Goal: Task Accomplishment & Management: Complete application form

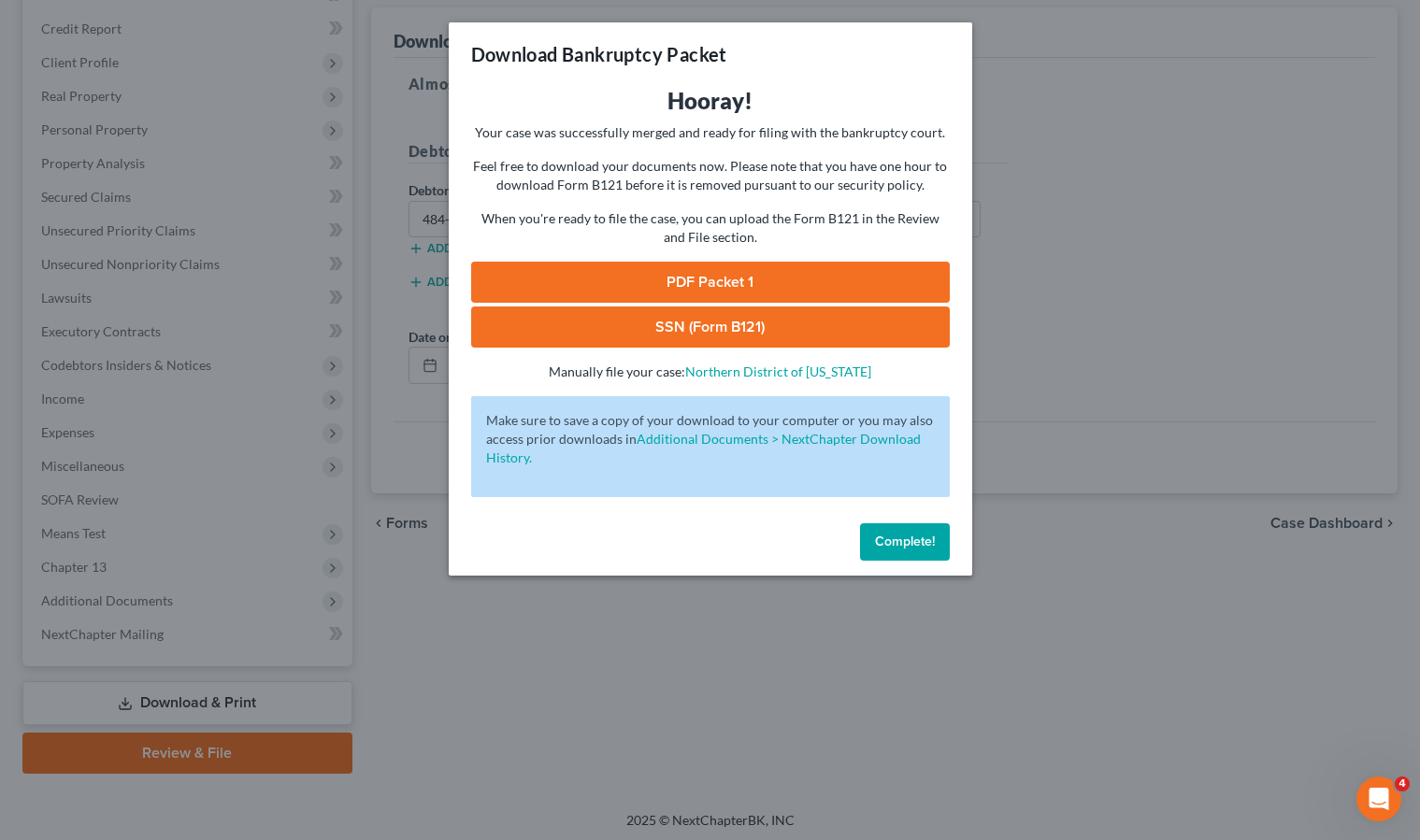
drag, startPoint x: 920, startPoint y: 534, endPoint x: 819, endPoint y: 484, distance: 112.7
click at [920, 534] on span "Complete!" at bounding box center [905, 542] width 60 height 15
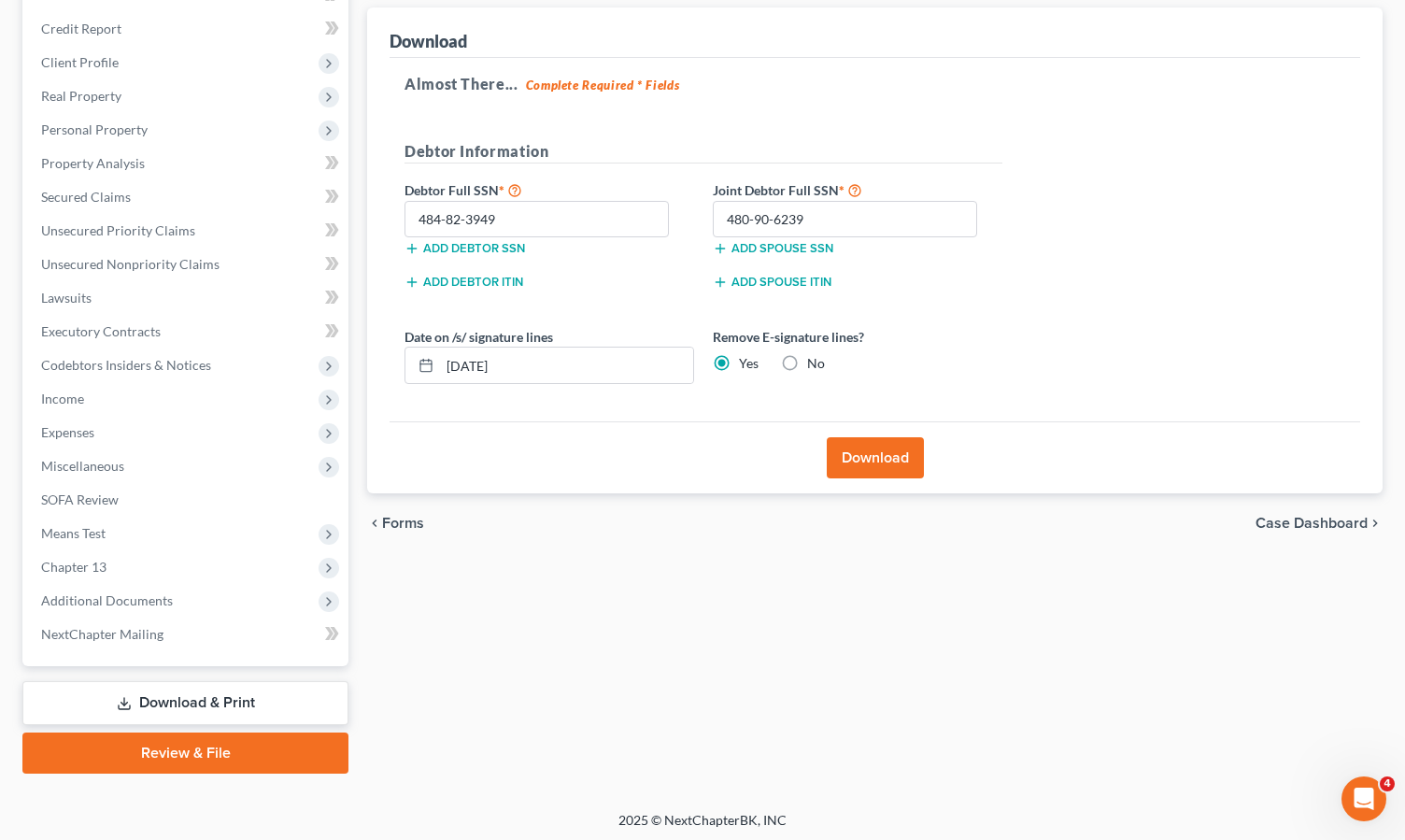
drag, startPoint x: 845, startPoint y: 591, endPoint x: 565, endPoint y: 411, distance: 332.9
click at [845, 590] on div "Forms Download Forms Forms to Download Select which forms you would like to dow…" at bounding box center [875, 368] width 1034 height 810
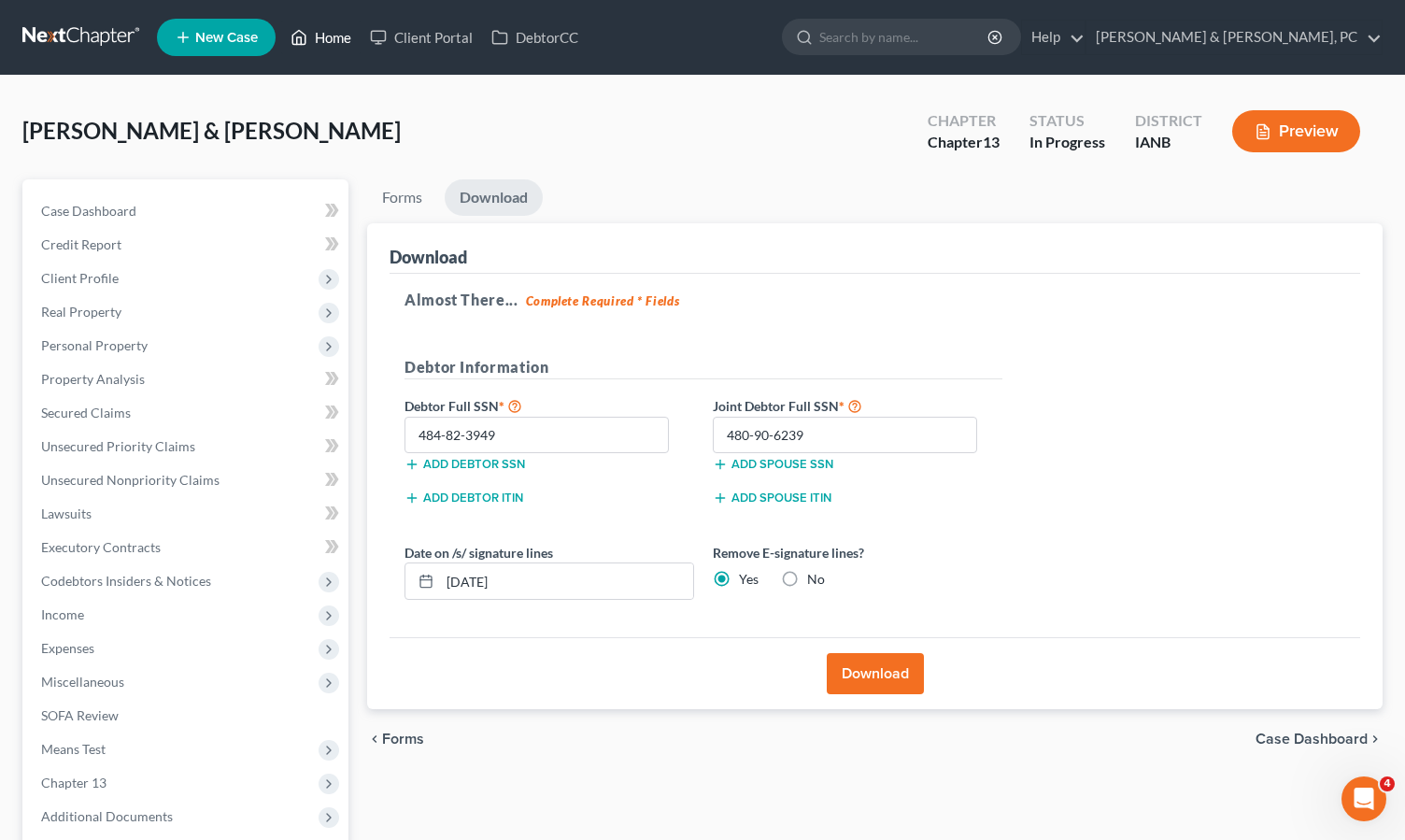
click at [305, 33] on icon at bounding box center [298, 37] width 16 height 22
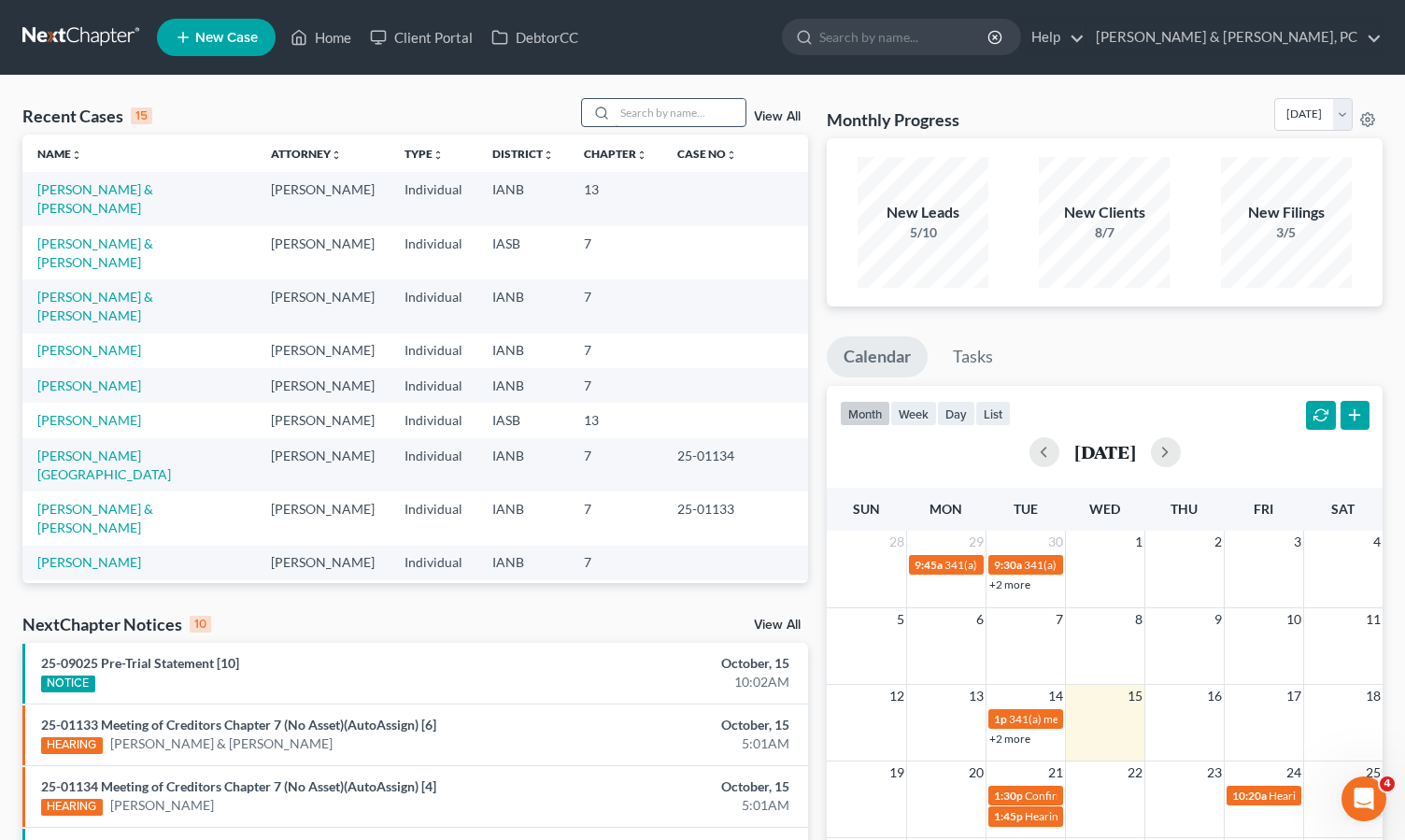
click at [650, 113] on input "search" at bounding box center [680, 113] width 130 height 27
type input "Brink"
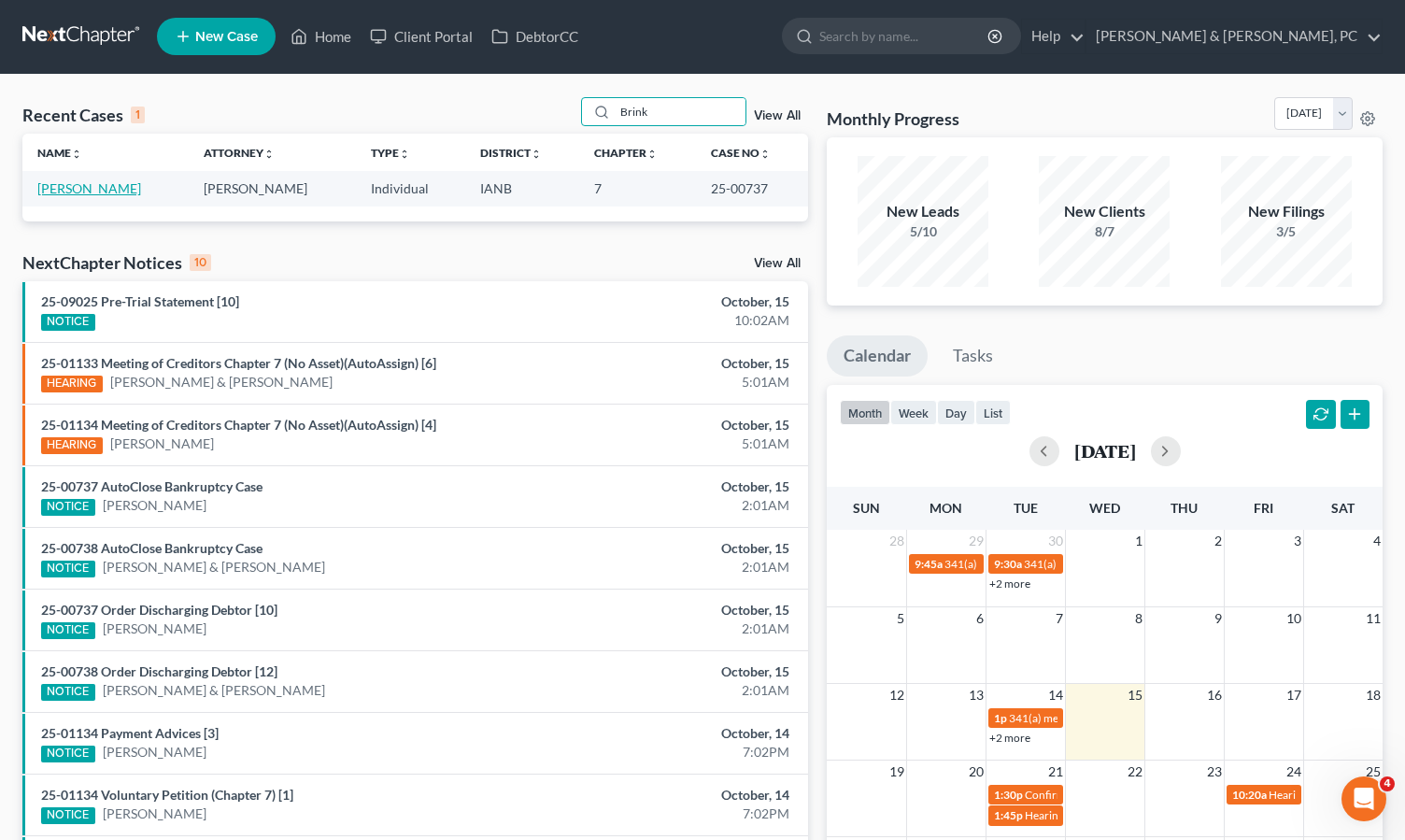
click at [76, 189] on link "[PERSON_NAME]" at bounding box center [89, 188] width 103 height 15
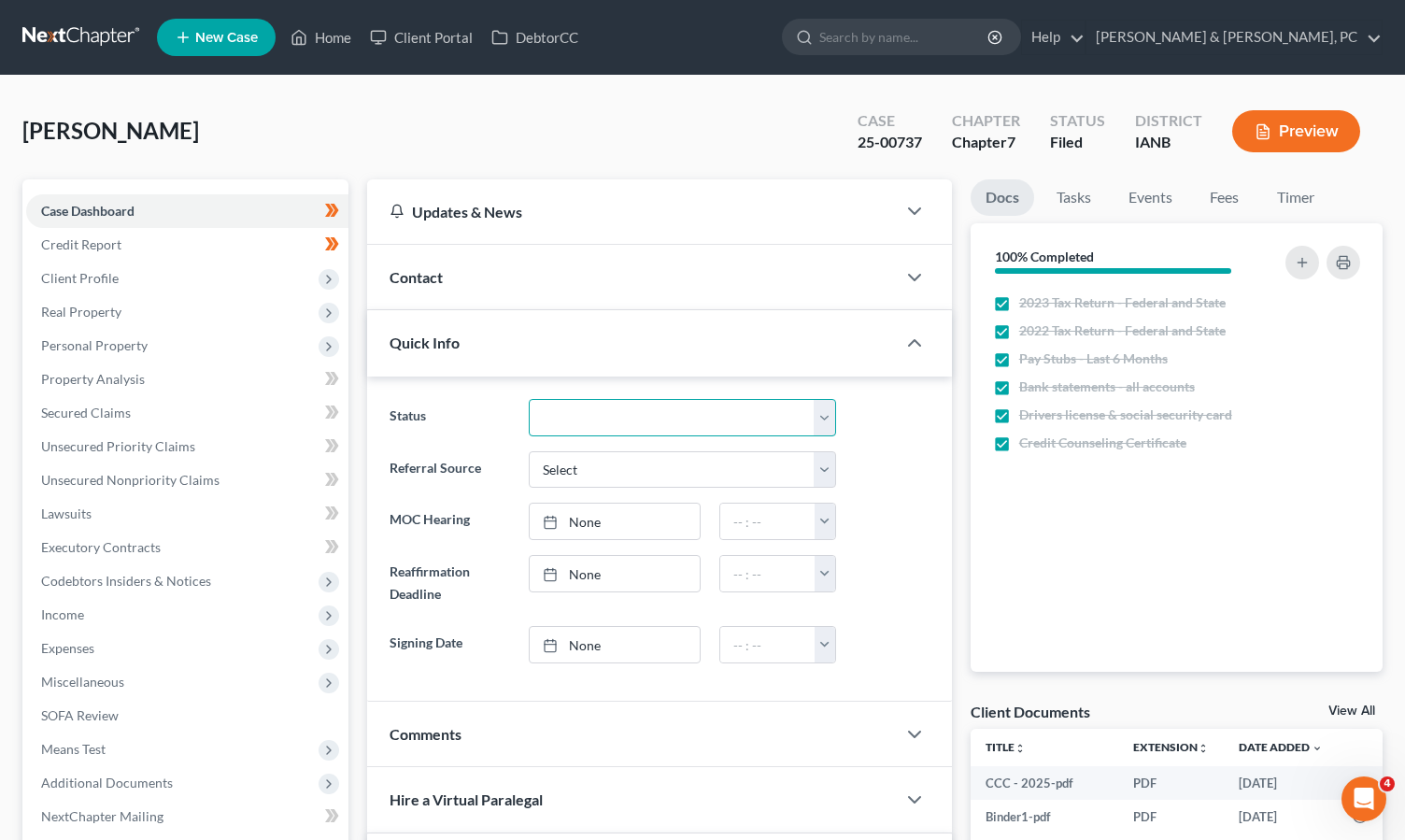
click at [595, 418] on select "Discharged Dismissed Filed Filed / Pre 341 Final Course Needed Inactive In Prog…" at bounding box center [683, 417] width 307 height 38
select select "0"
click at [529, 399] on select "Discharged Dismissed Filed Filed / Pre 341 Final Course Needed Inactive In Prog…" at bounding box center [683, 417] width 307 height 38
click at [325, 33] on link "Home" at bounding box center [321, 37] width 79 height 34
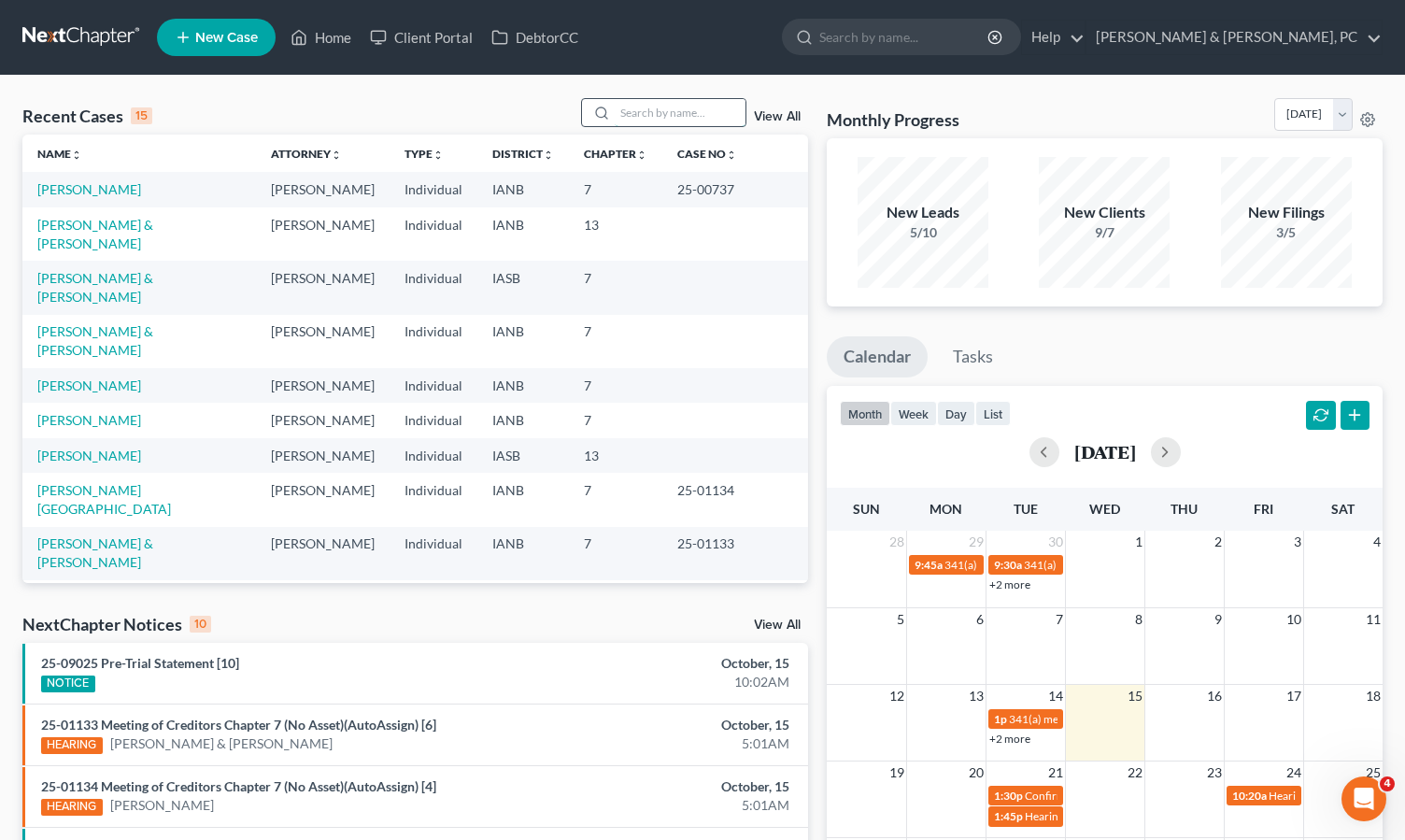
click at [670, 105] on input "search" at bounding box center [680, 113] width 130 height 27
type input "M"
type input "Smether"
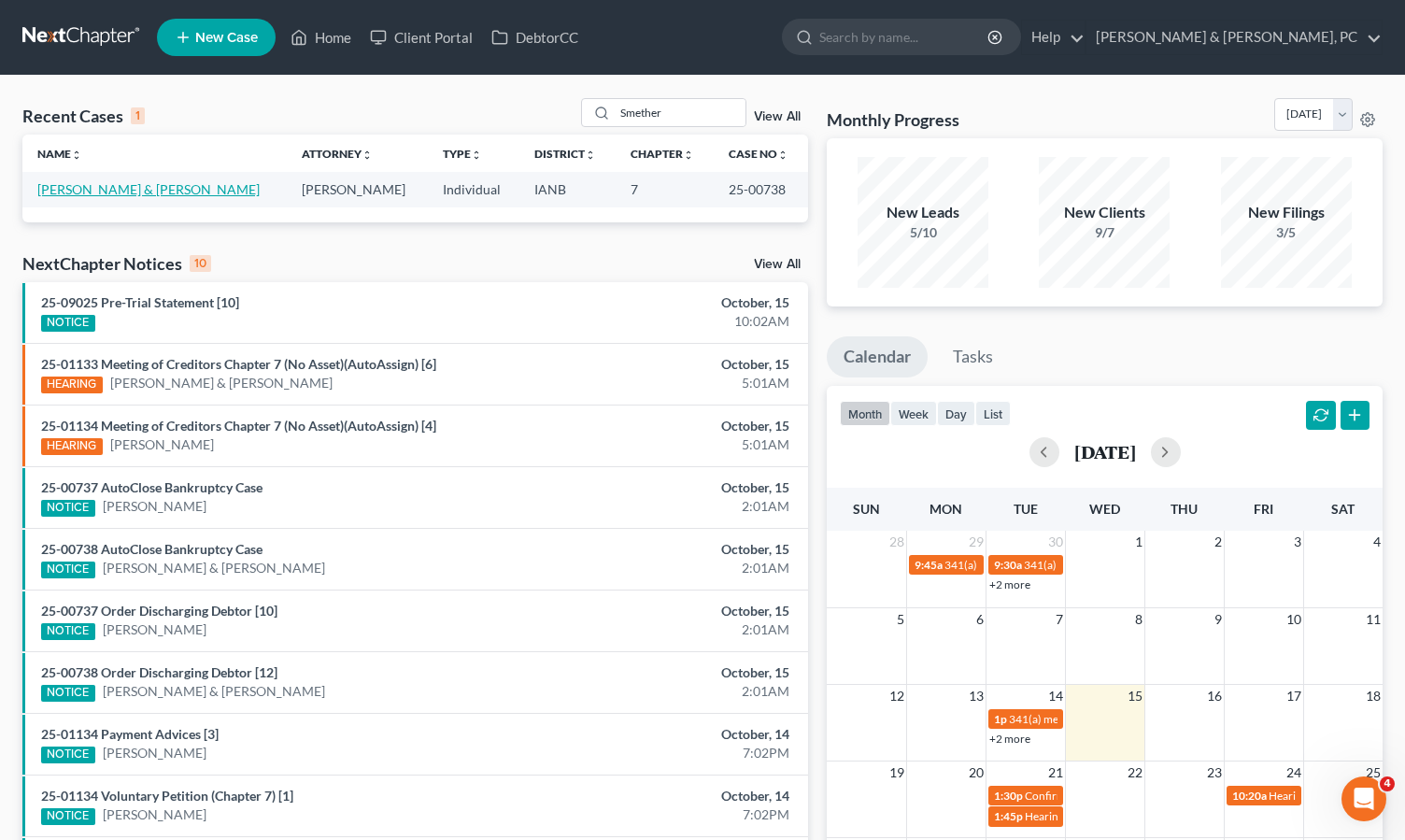
click at [190, 191] on link "[PERSON_NAME] & [PERSON_NAME]" at bounding box center [149, 189] width 222 height 15
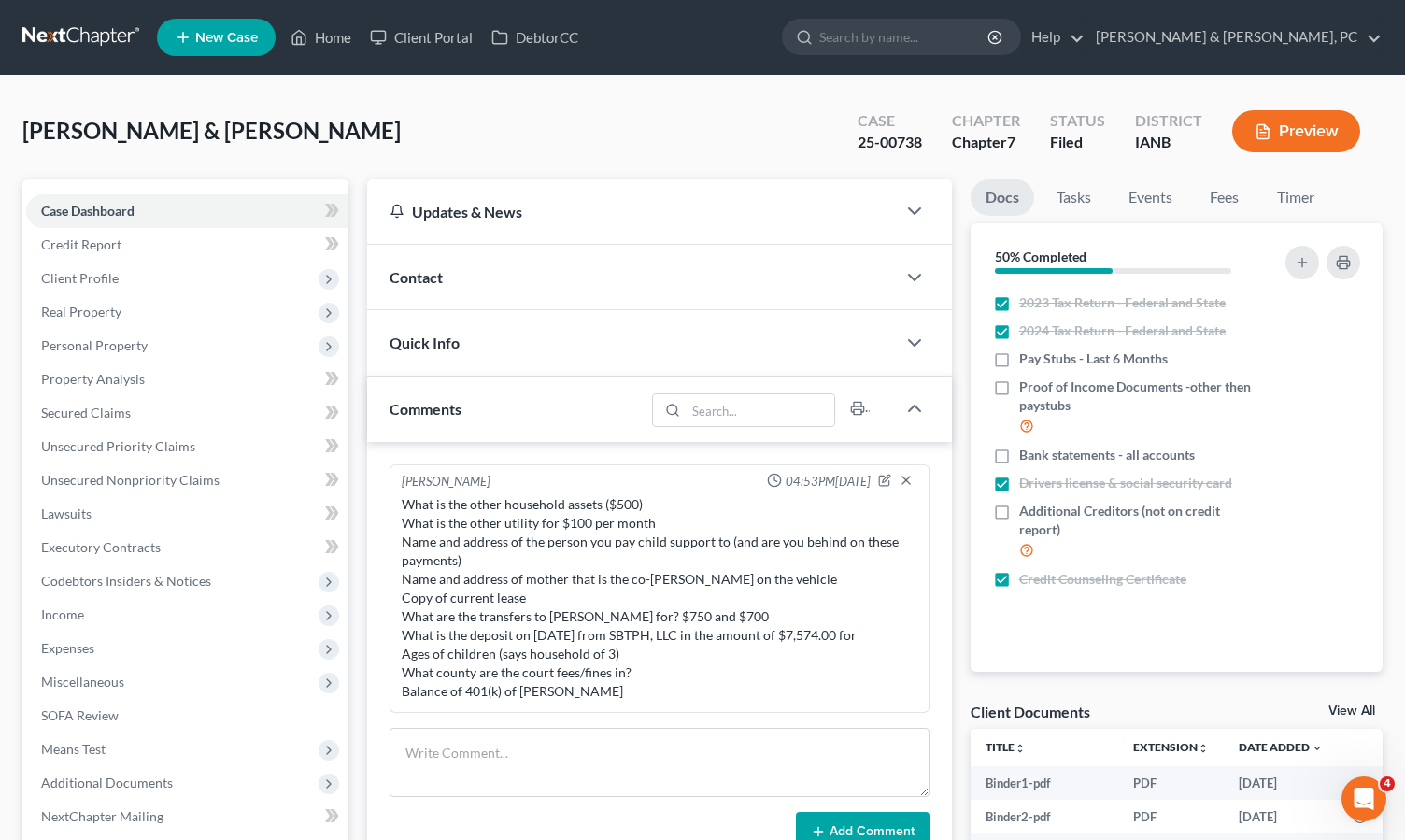
scroll to position [3, 0]
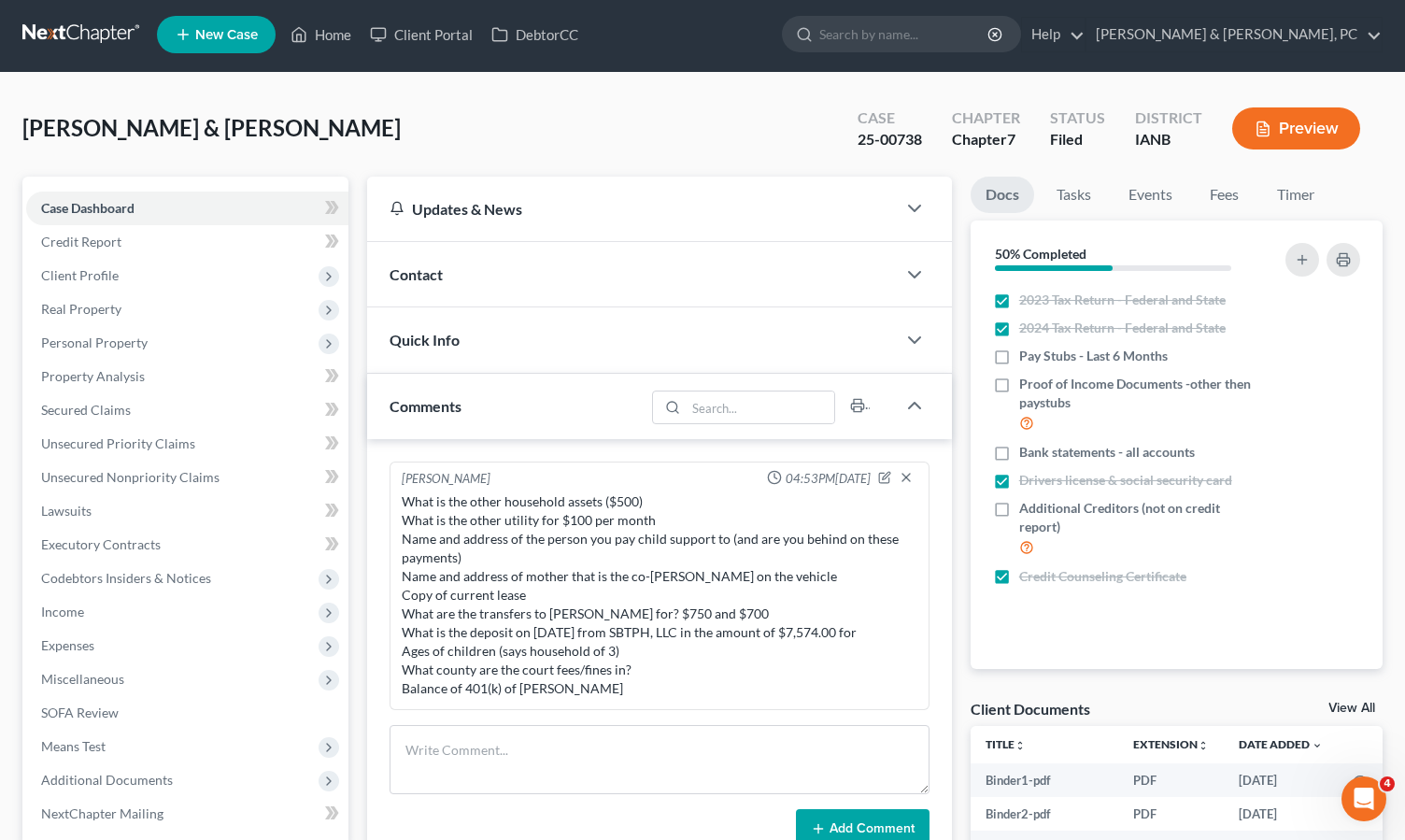
click at [481, 338] on div "Quick Info" at bounding box center [632, 339] width 529 height 65
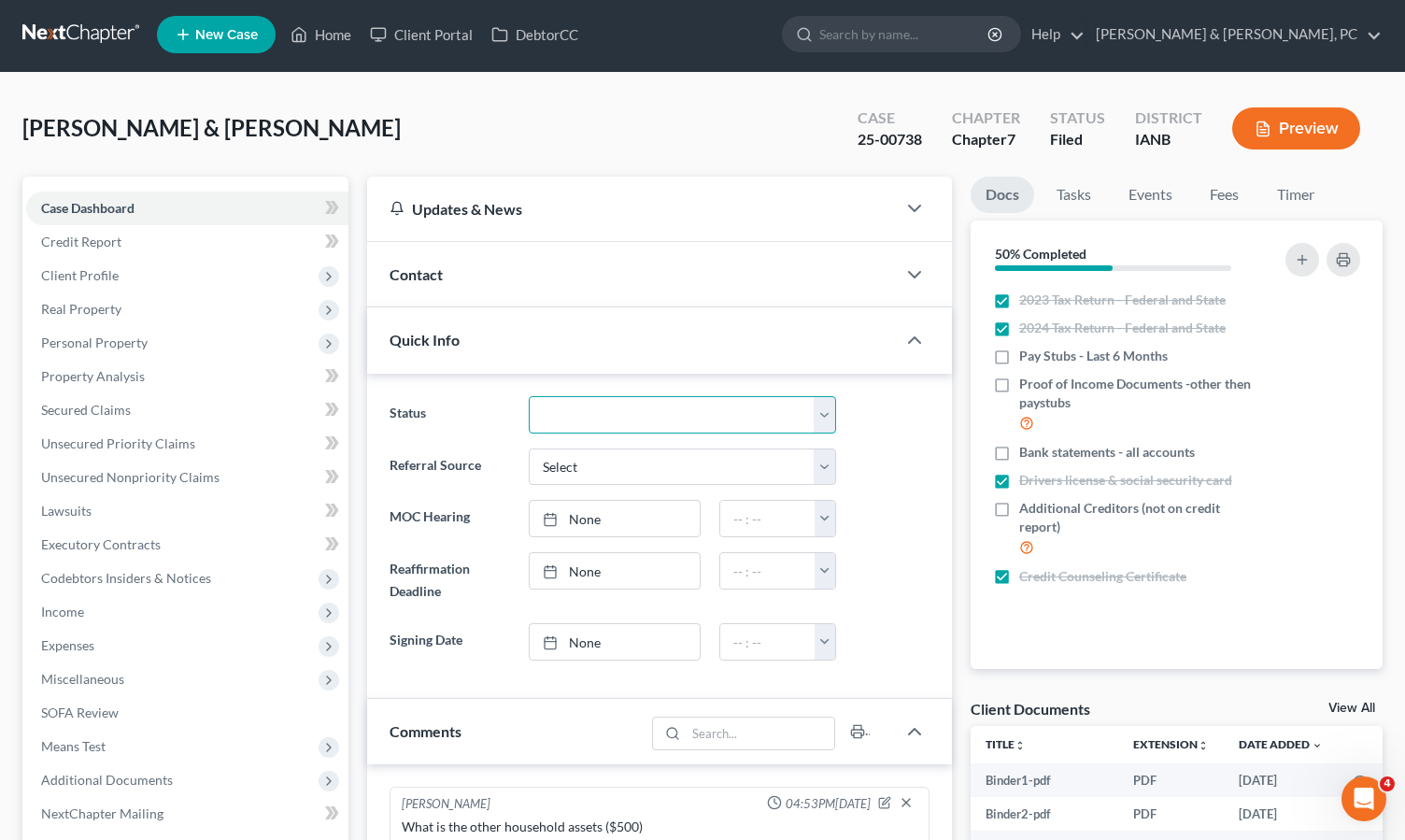
click at [619, 404] on select "Discharged Dismissed Filed Filed / Pre 341 Final Course Needed Inactive In Prog…" at bounding box center [683, 414] width 307 height 38
select select "0"
click at [529, 396] on select "Discharged Dismissed Filed Filed / Pre 341 Final Course Needed Inactive In Prog…" at bounding box center [683, 414] width 307 height 38
click at [329, 42] on link "Home" at bounding box center [321, 34] width 79 height 34
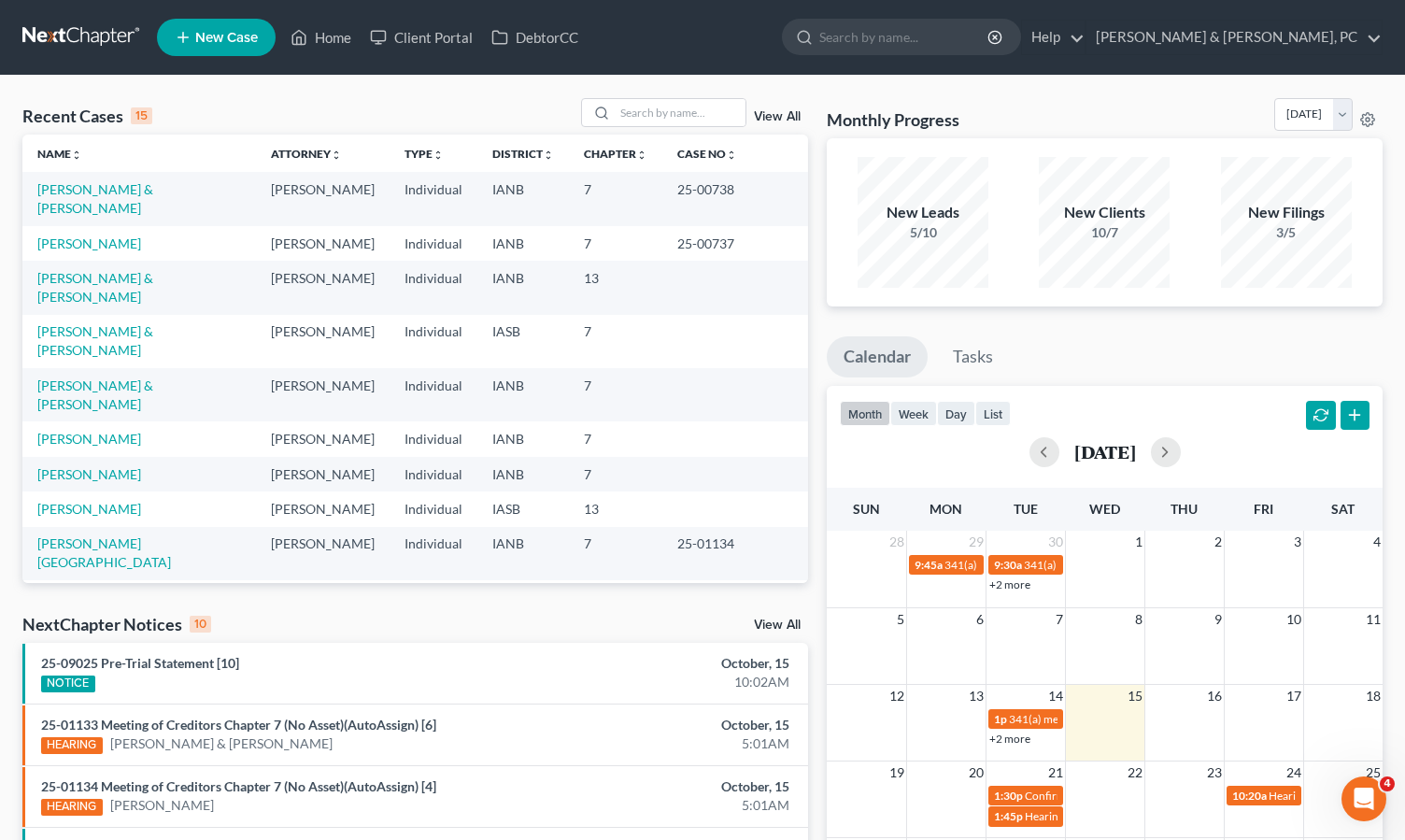
click at [699, 33] on ul "New Case Home Client Portal DebtorCC - No Result - See all results Or Press Ent…" at bounding box center [771, 38] width 1226 height 48
click at [125, 270] on link "[PERSON_NAME] & [PERSON_NAME]" at bounding box center [96, 288] width 116 height 35
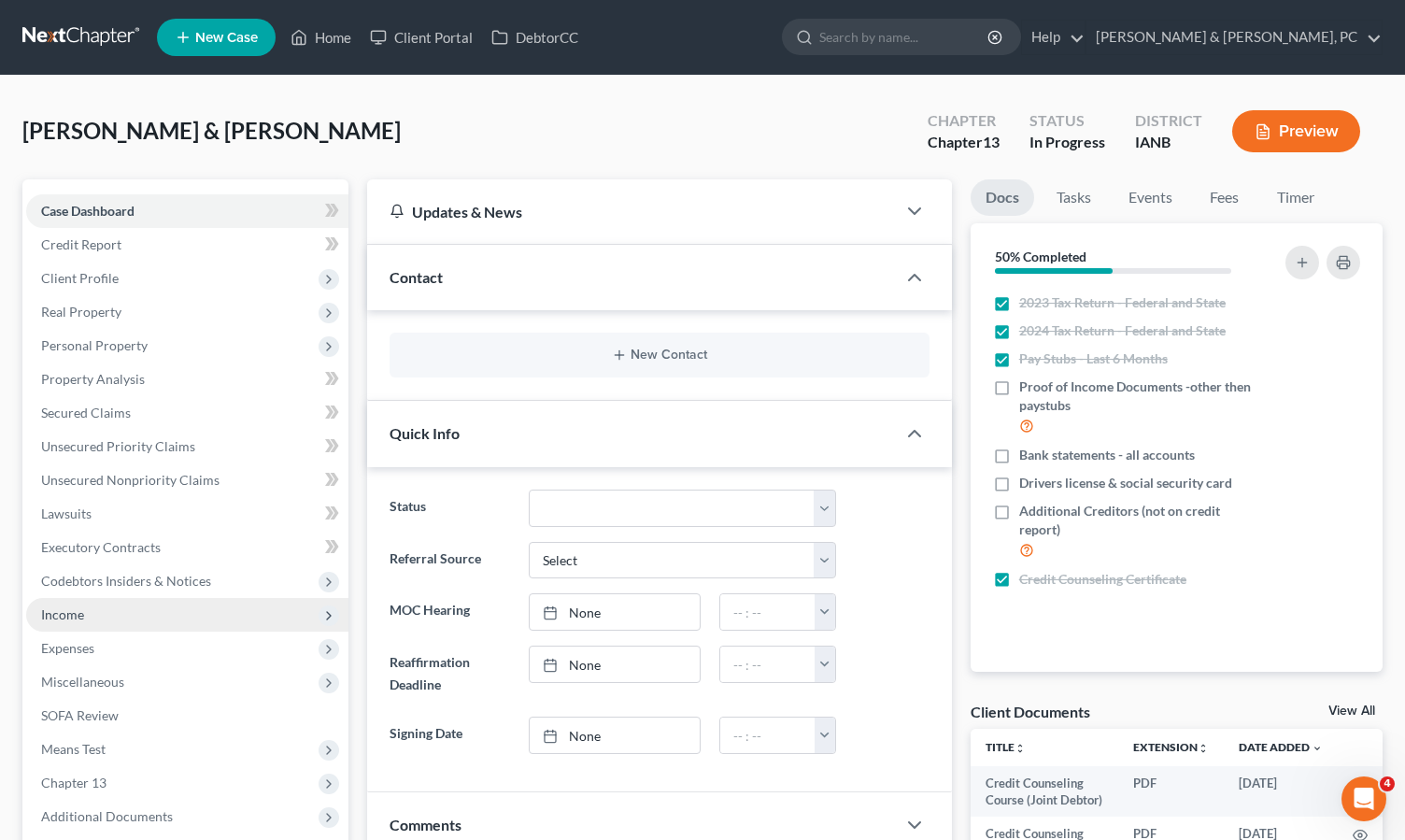
click at [101, 612] on span "Income" at bounding box center [187, 614] width 323 height 34
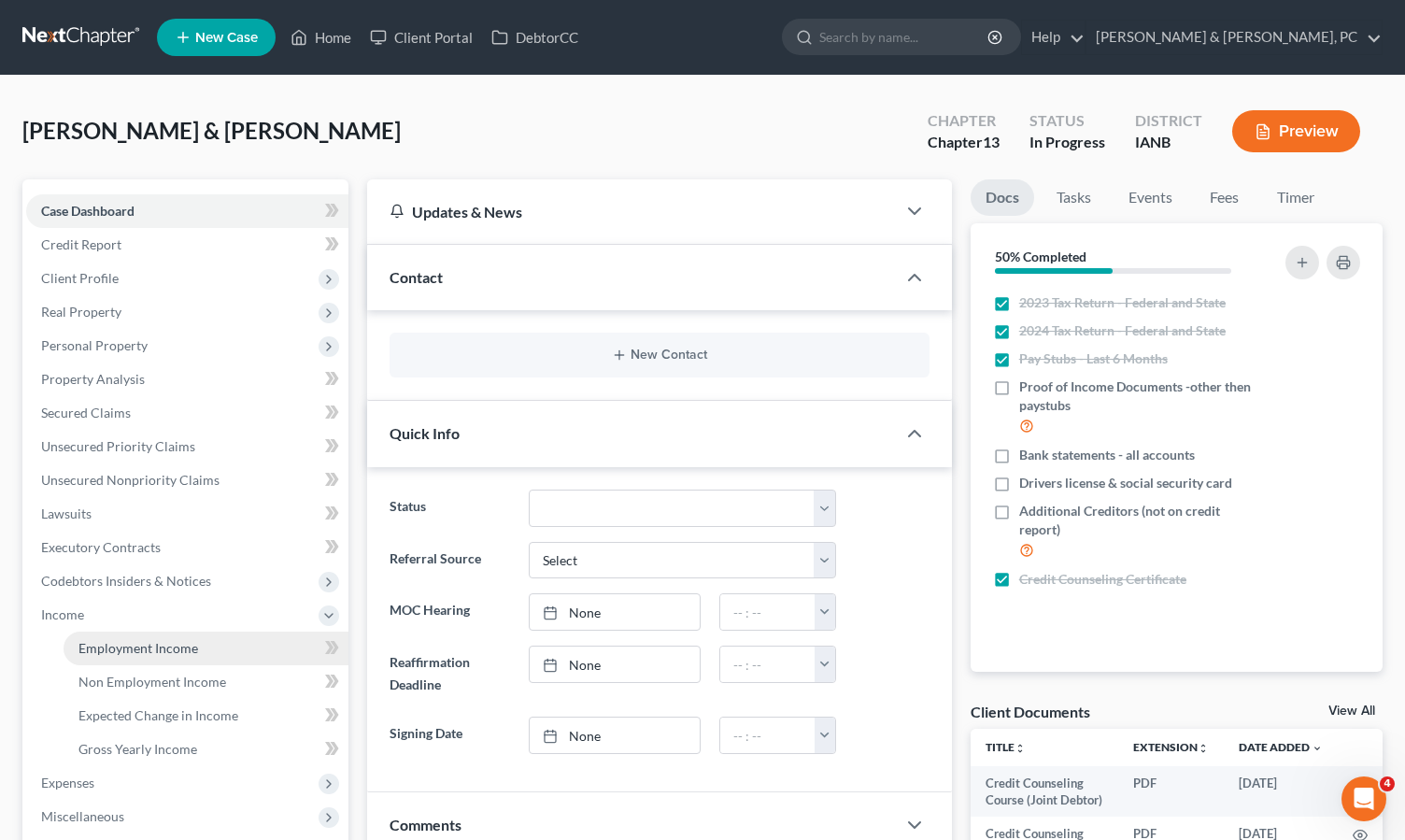
click at [119, 643] on span "Employment Income" at bounding box center [138, 648] width 120 height 15
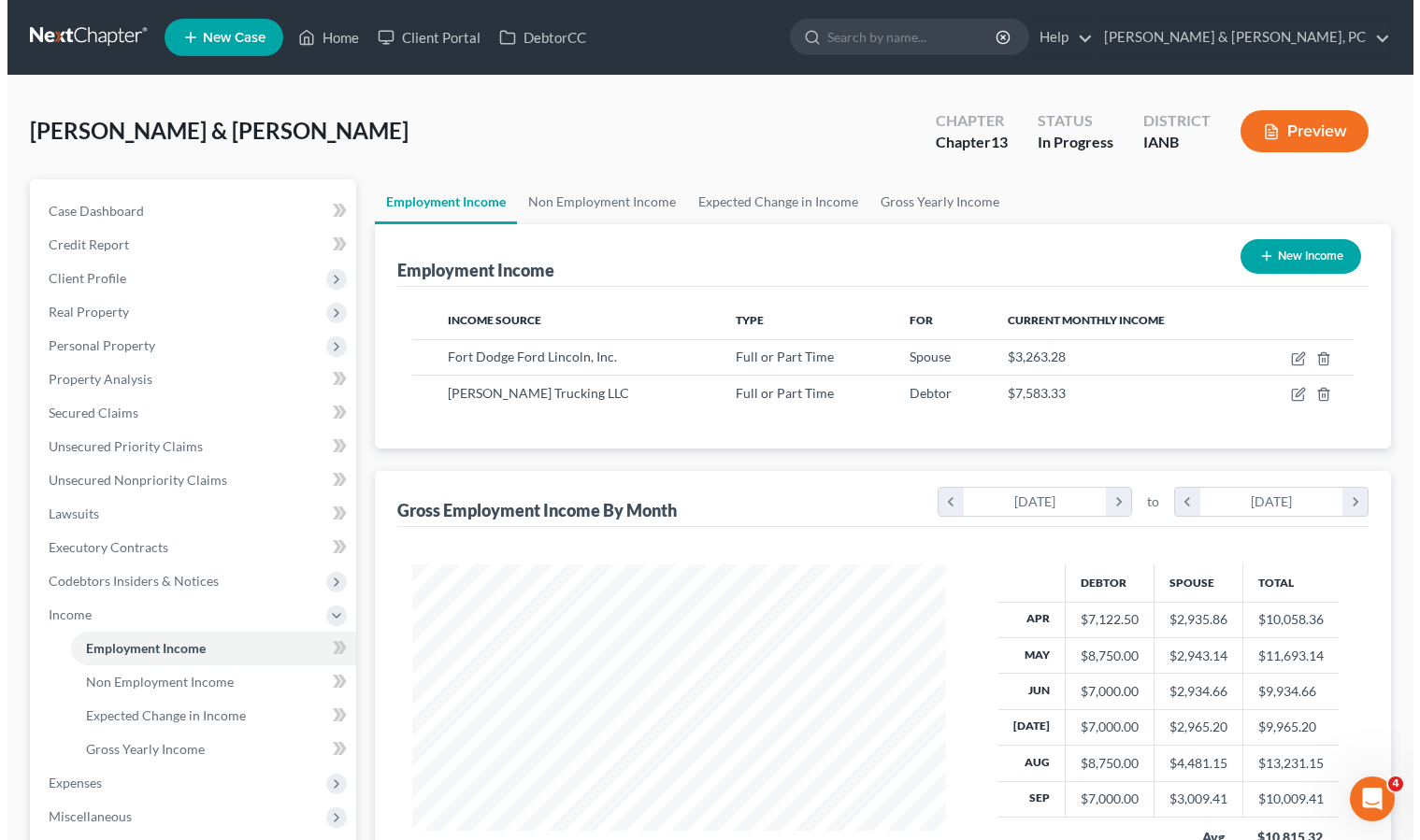
scroll to position [335, 571]
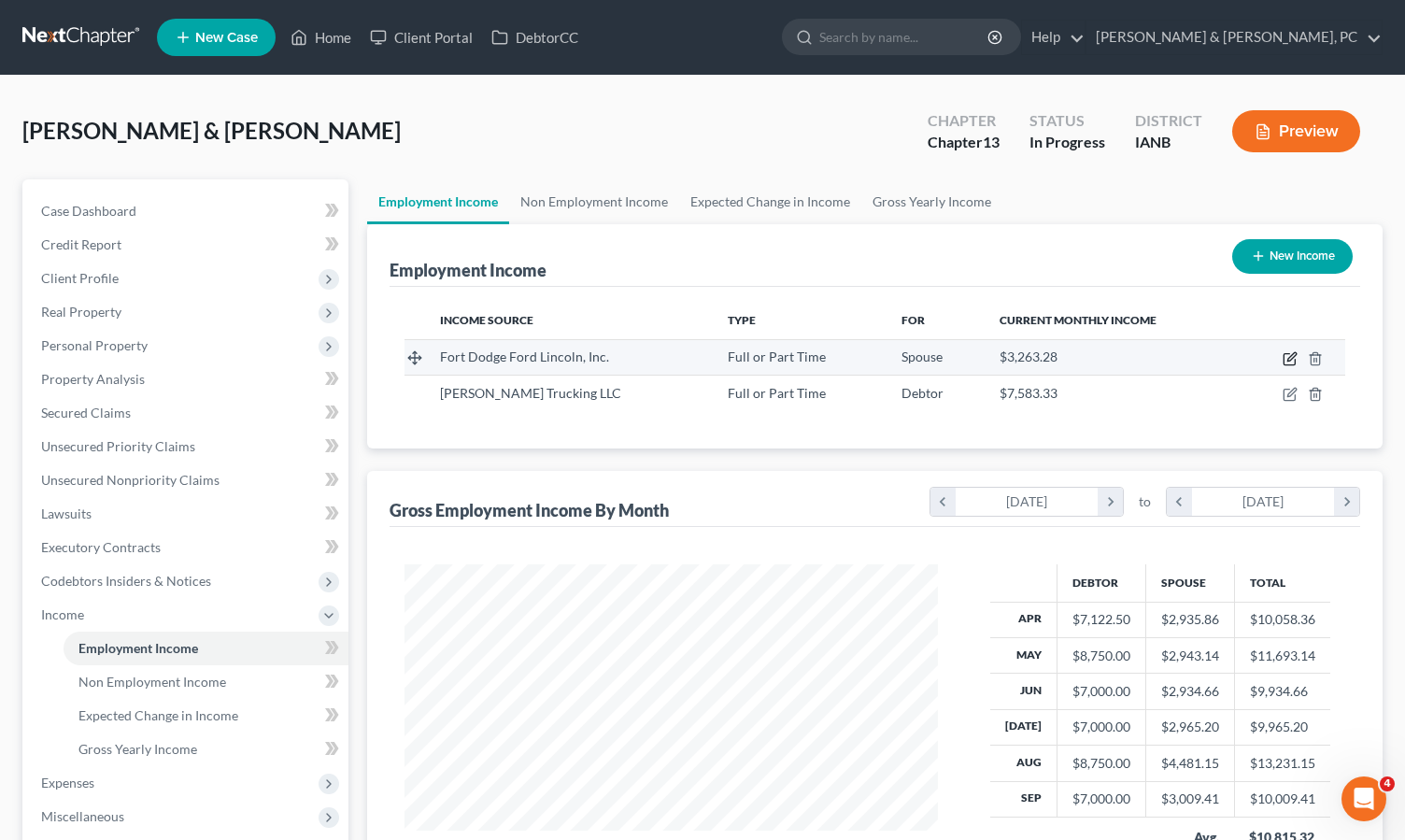
click at [1293, 353] on icon "button" at bounding box center [1290, 358] width 14 height 14
select select "0"
select select "16"
select select "2"
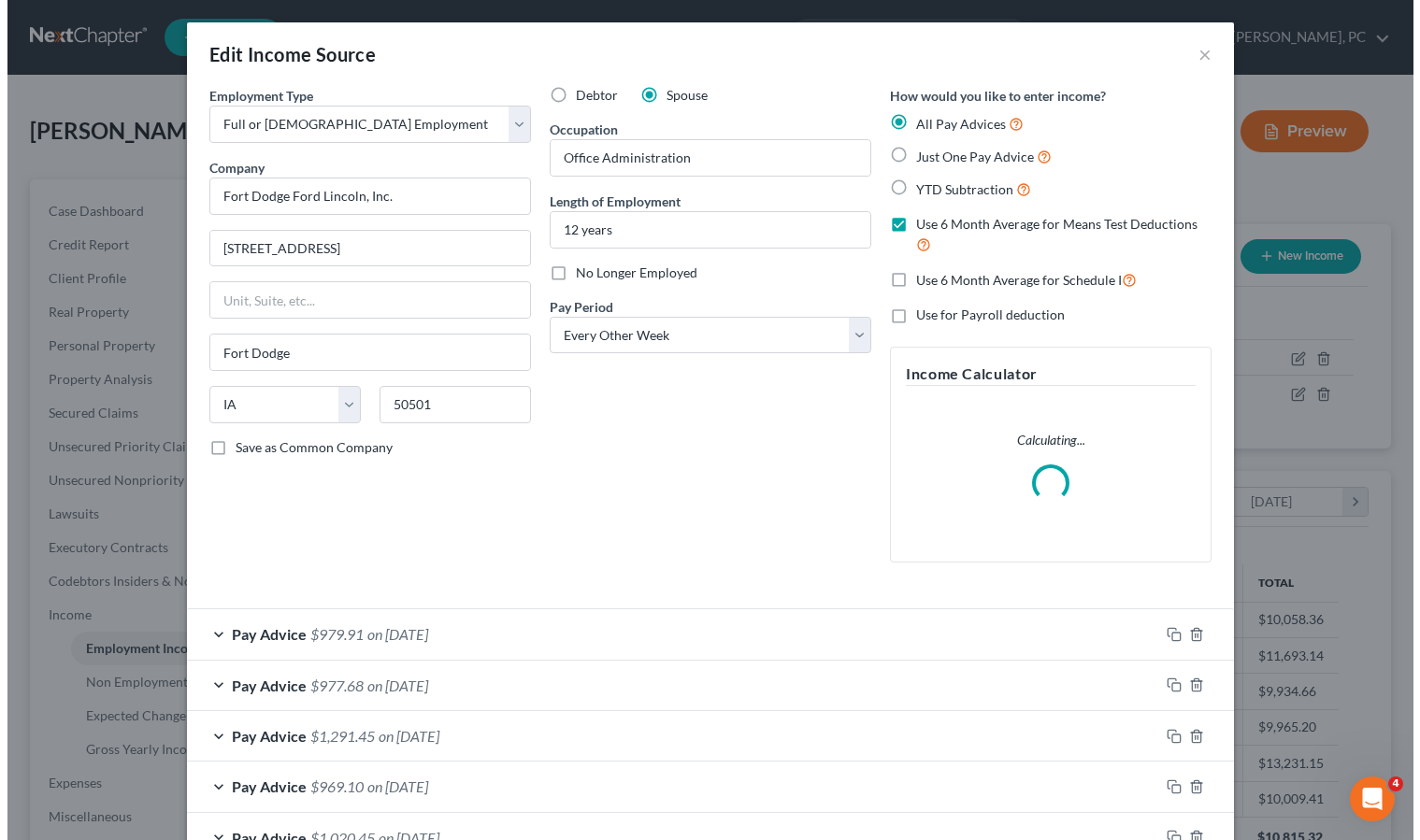
scroll to position [335, 578]
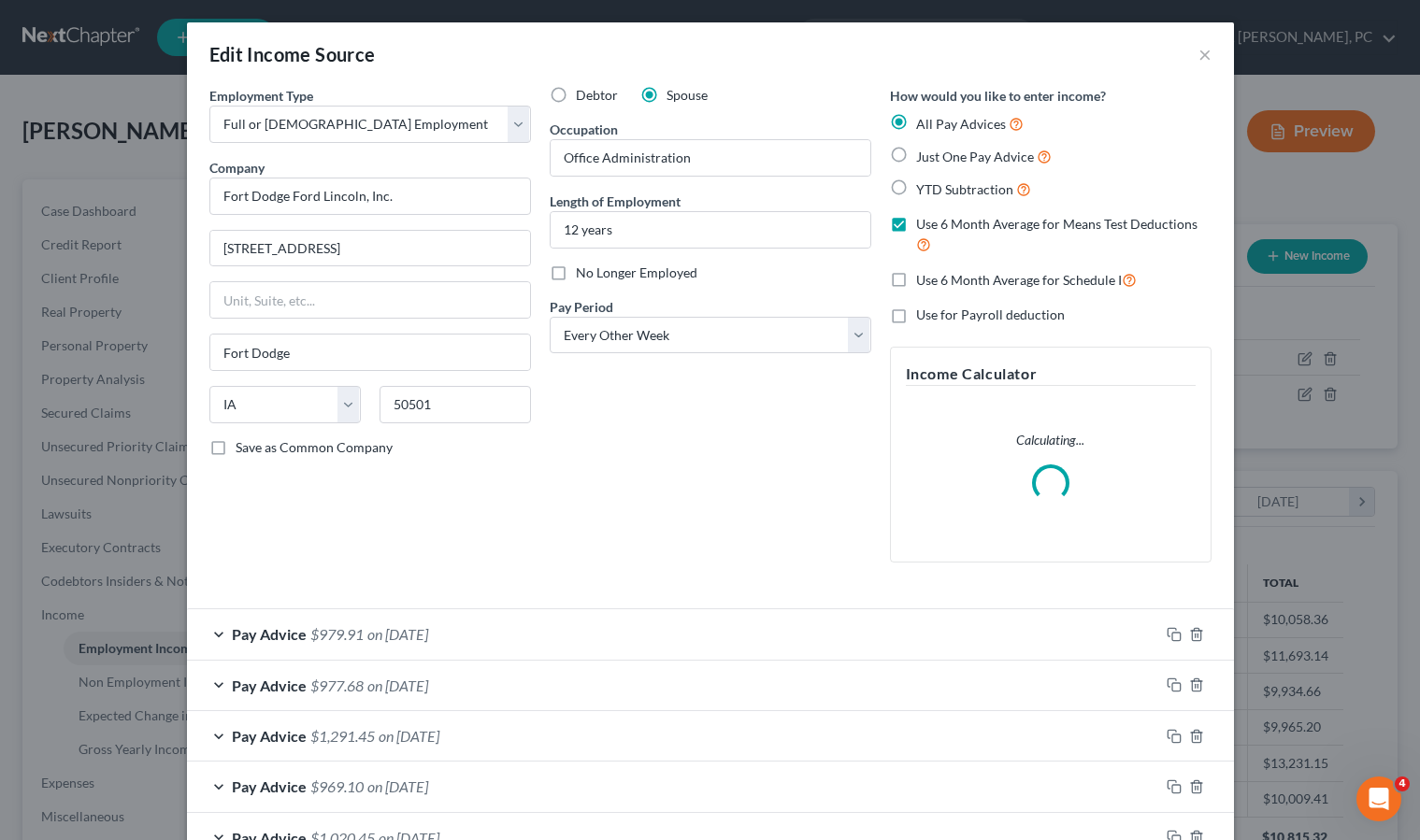
drag, startPoint x: 431, startPoint y: 635, endPoint x: 567, endPoint y: 622, distance: 136.6
click at [428, 636] on span "on [DATE]" at bounding box center [397, 633] width 61 height 17
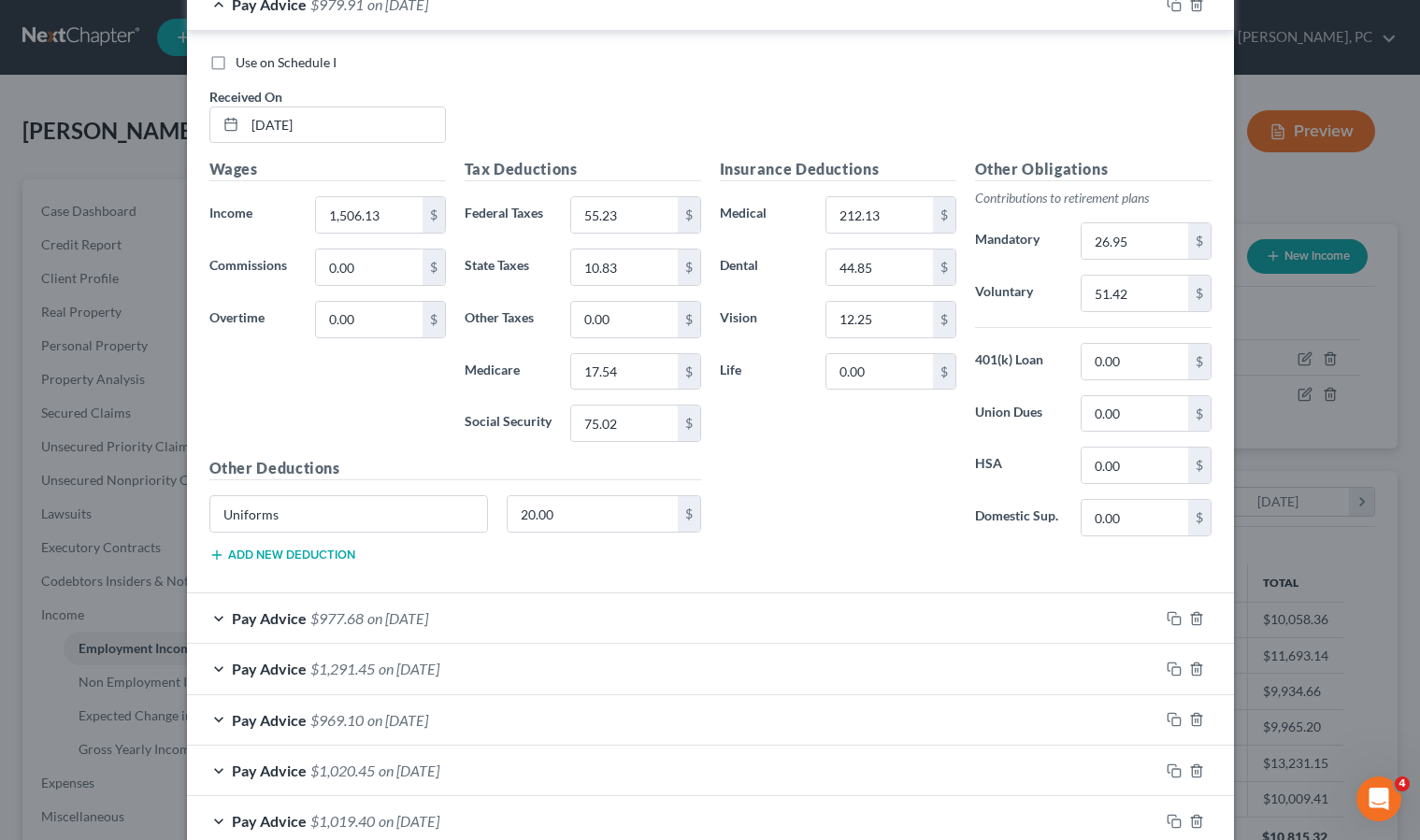
scroll to position [690, 0]
click at [265, 554] on button "Add new deduction" at bounding box center [282, 553] width 146 height 14
click at [335, 568] on input "text" at bounding box center [349, 565] width 277 height 36
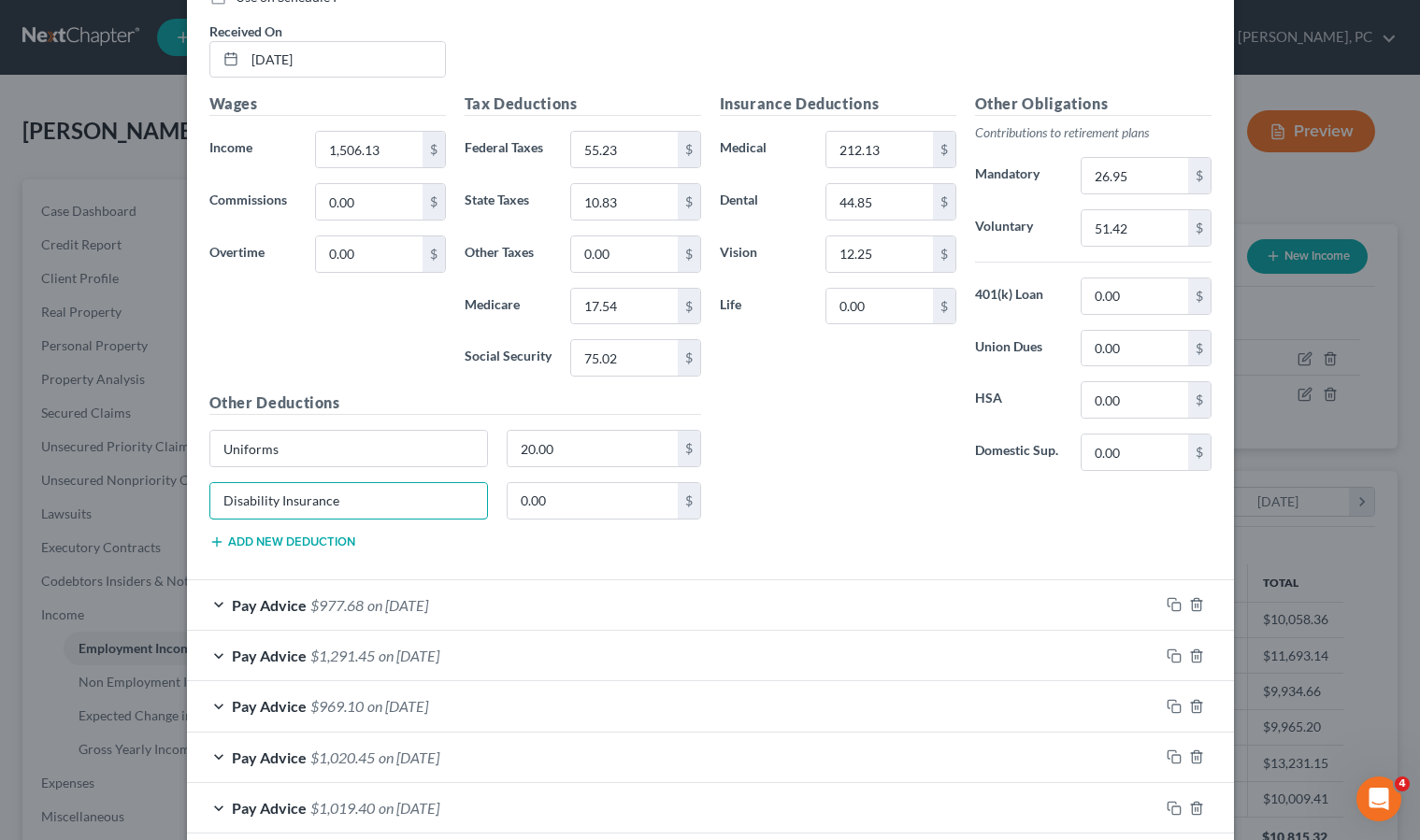
scroll to position [826, 0]
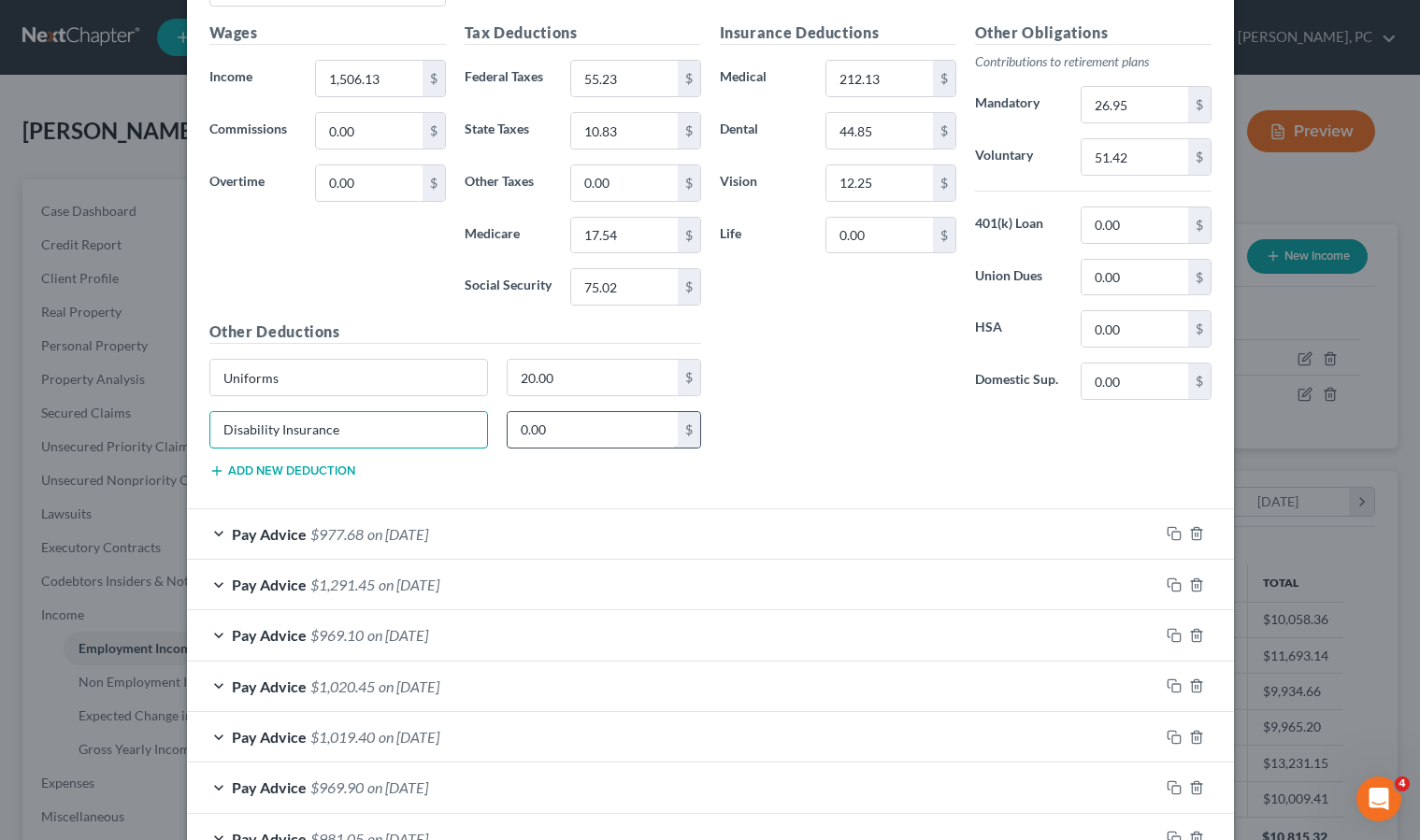
type input "Disability Insurance"
type input "78.37"
click at [1138, 98] on input "26.95" at bounding box center [1134, 104] width 105 height 36
click at [490, 527] on div "Pay Advice $977.68 on [DATE]" at bounding box center [673, 533] width 972 height 49
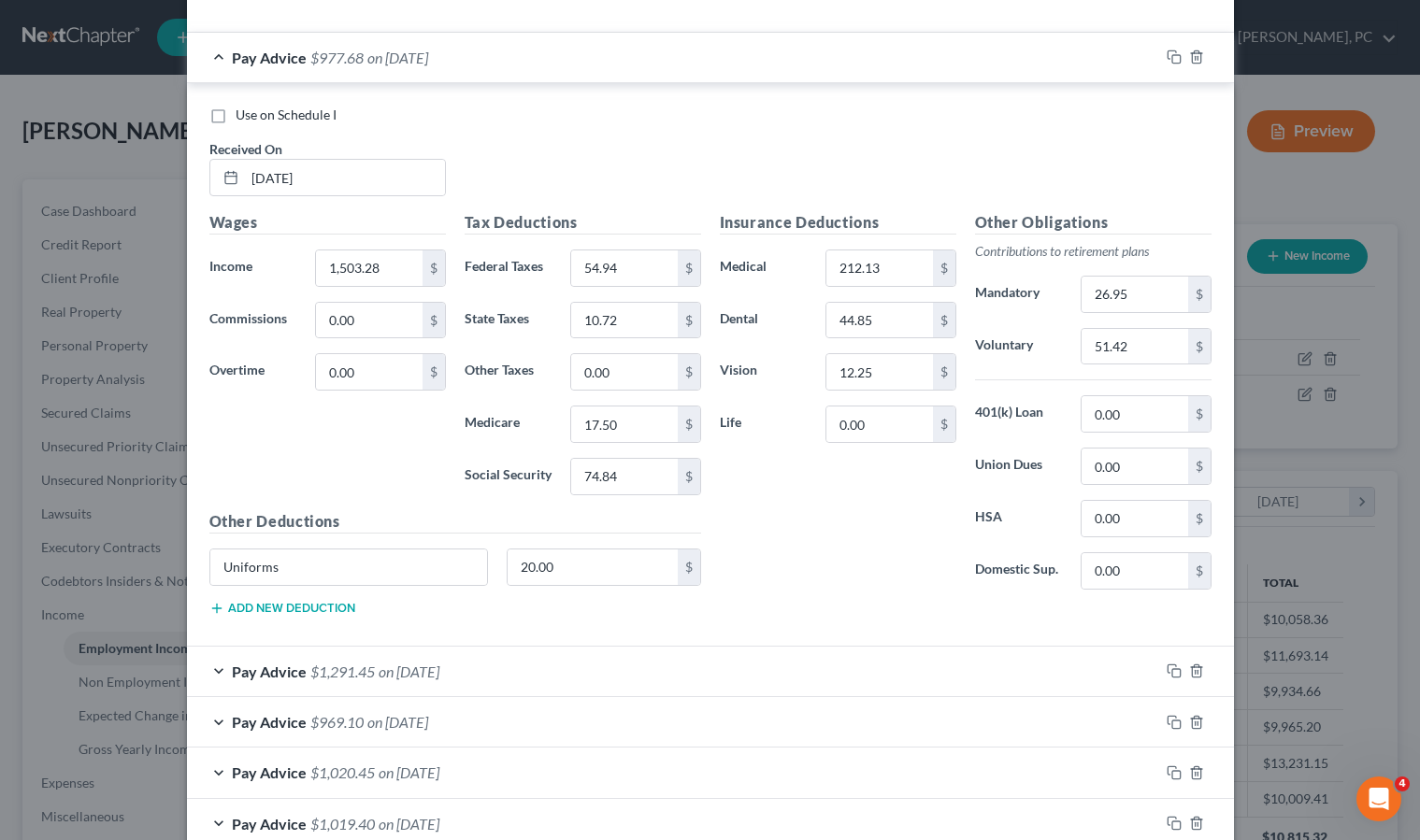
scroll to position [1311, 0]
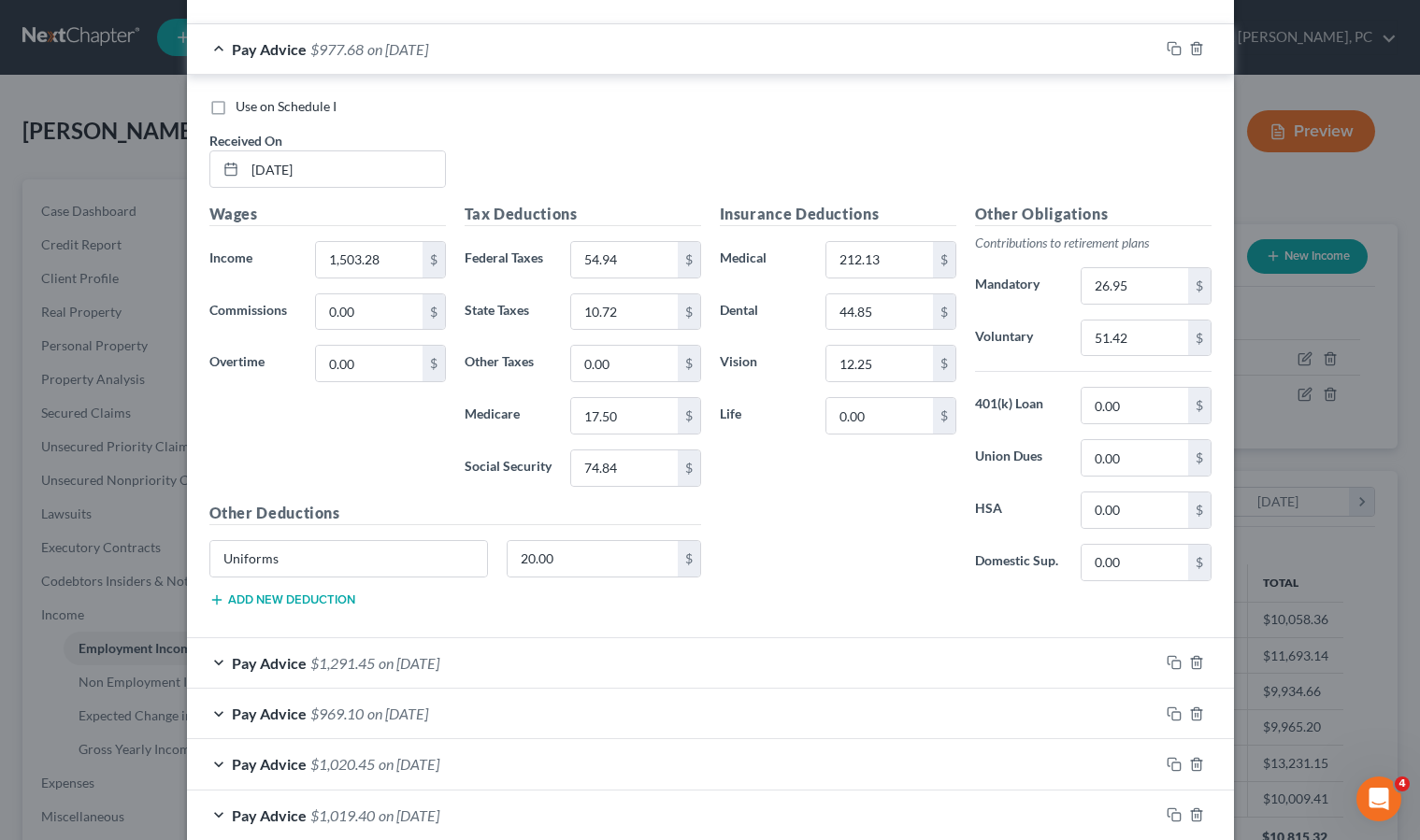
click at [274, 592] on button "Add new deduction" at bounding box center [282, 599] width 146 height 14
click at [313, 604] on input "text" at bounding box center [349, 610] width 277 height 36
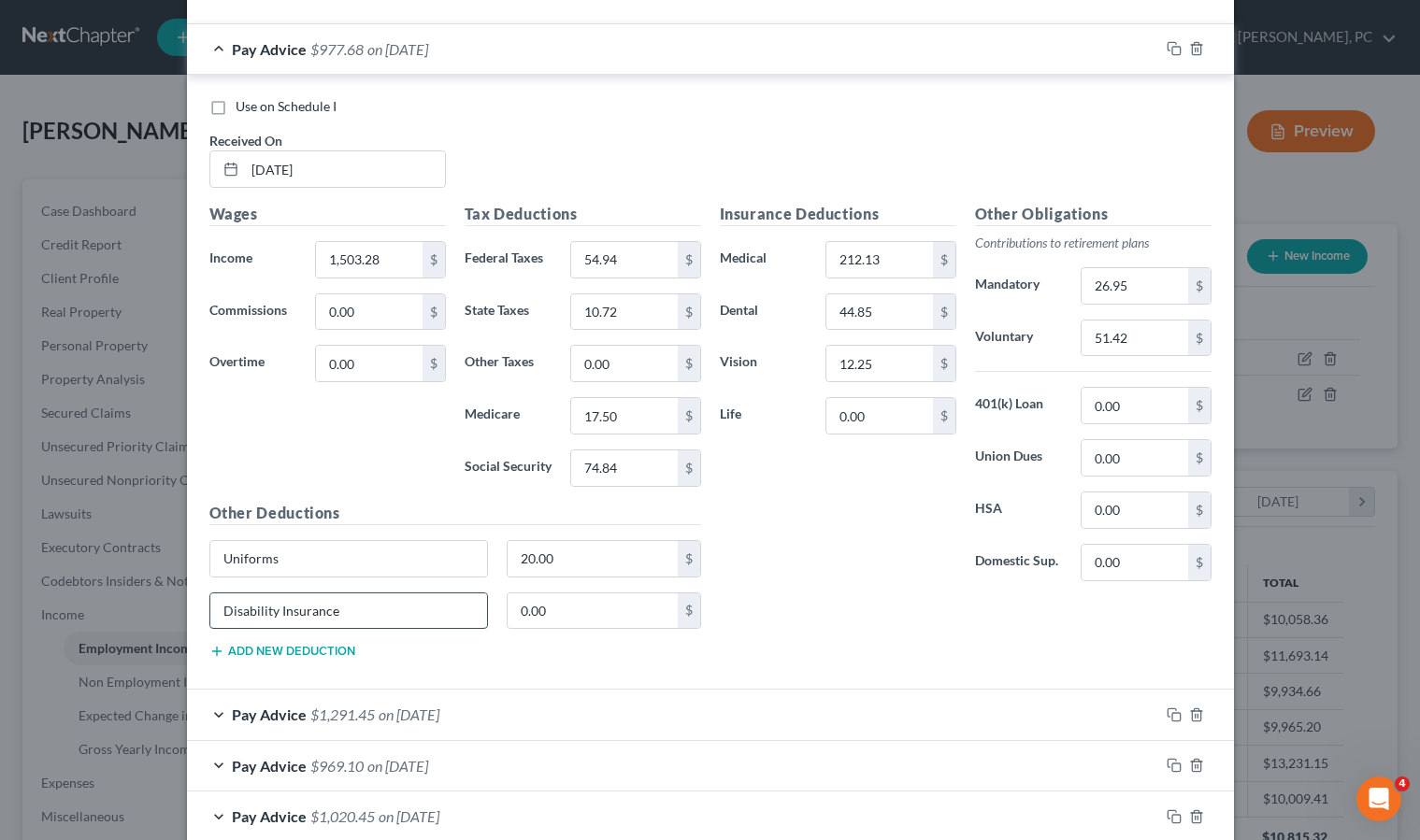
type input "Disability Insurance"
type input "78.37"
click at [1148, 293] on input "26.95" at bounding box center [1134, 286] width 105 height 36
click at [310, 709] on span "$1,291.45" at bounding box center [342, 714] width 65 height 17
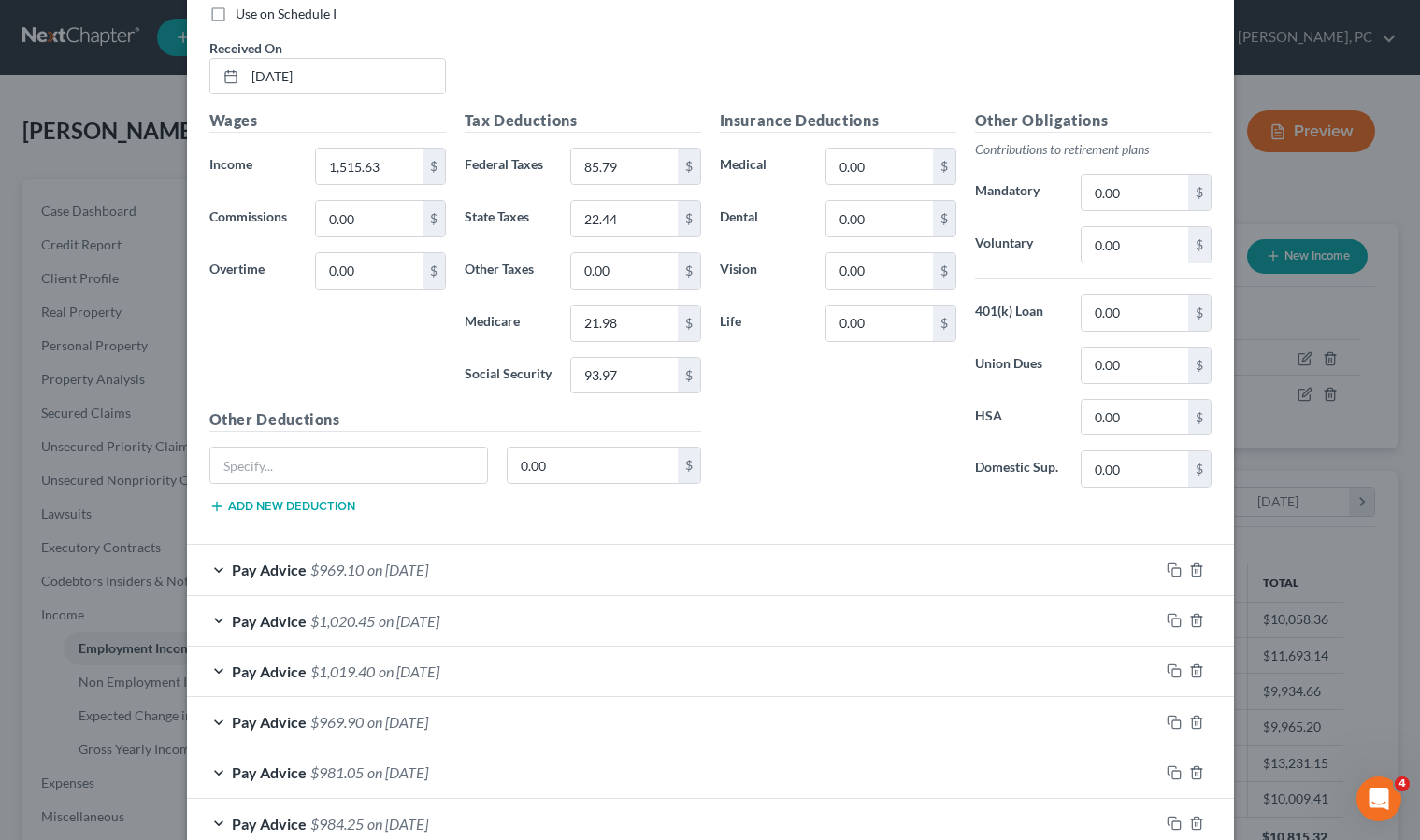
scroll to position [2081, 0]
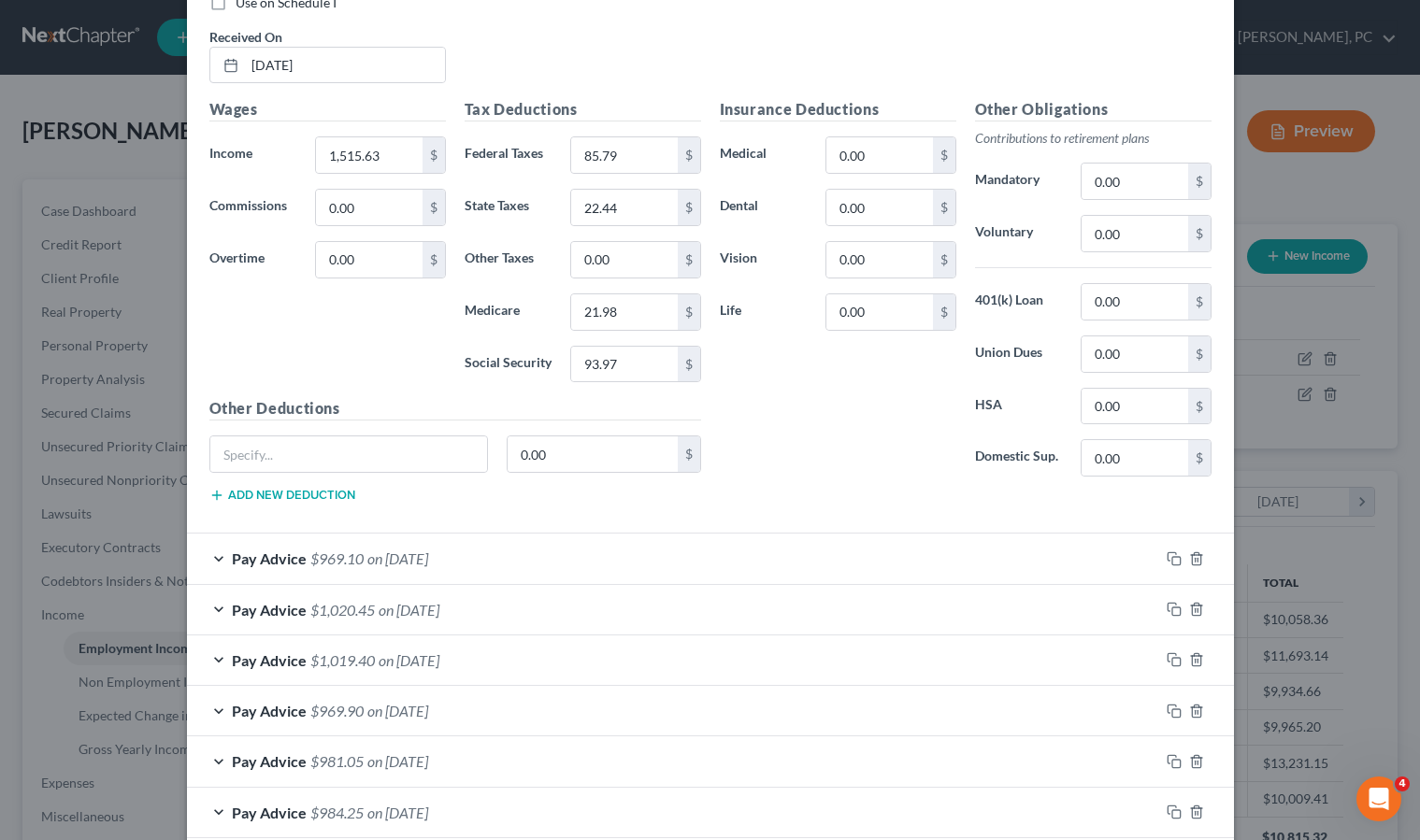
click at [344, 555] on span "$969.10" at bounding box center [336, 558] width 53 height 17
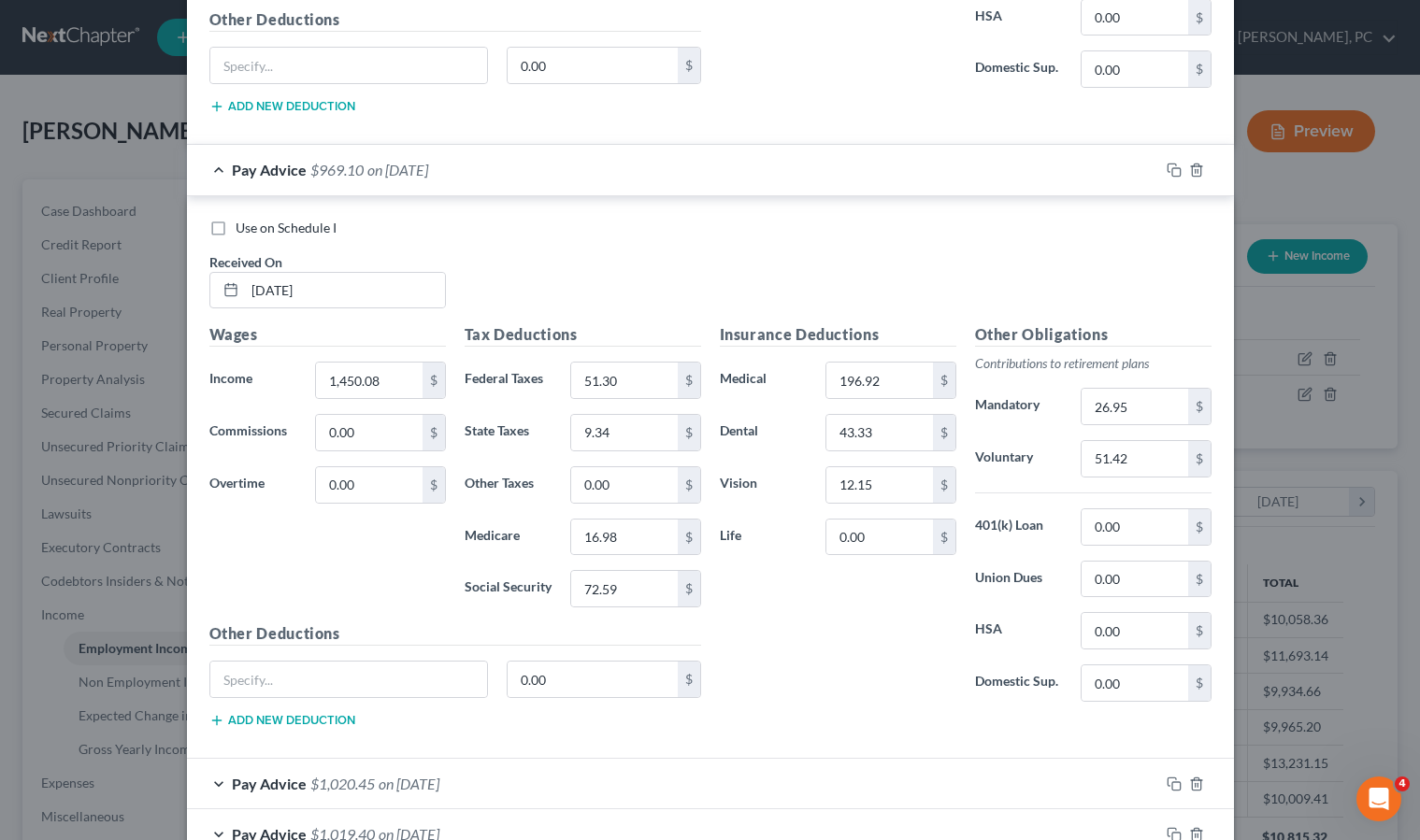
scroll to position [2485, 0]
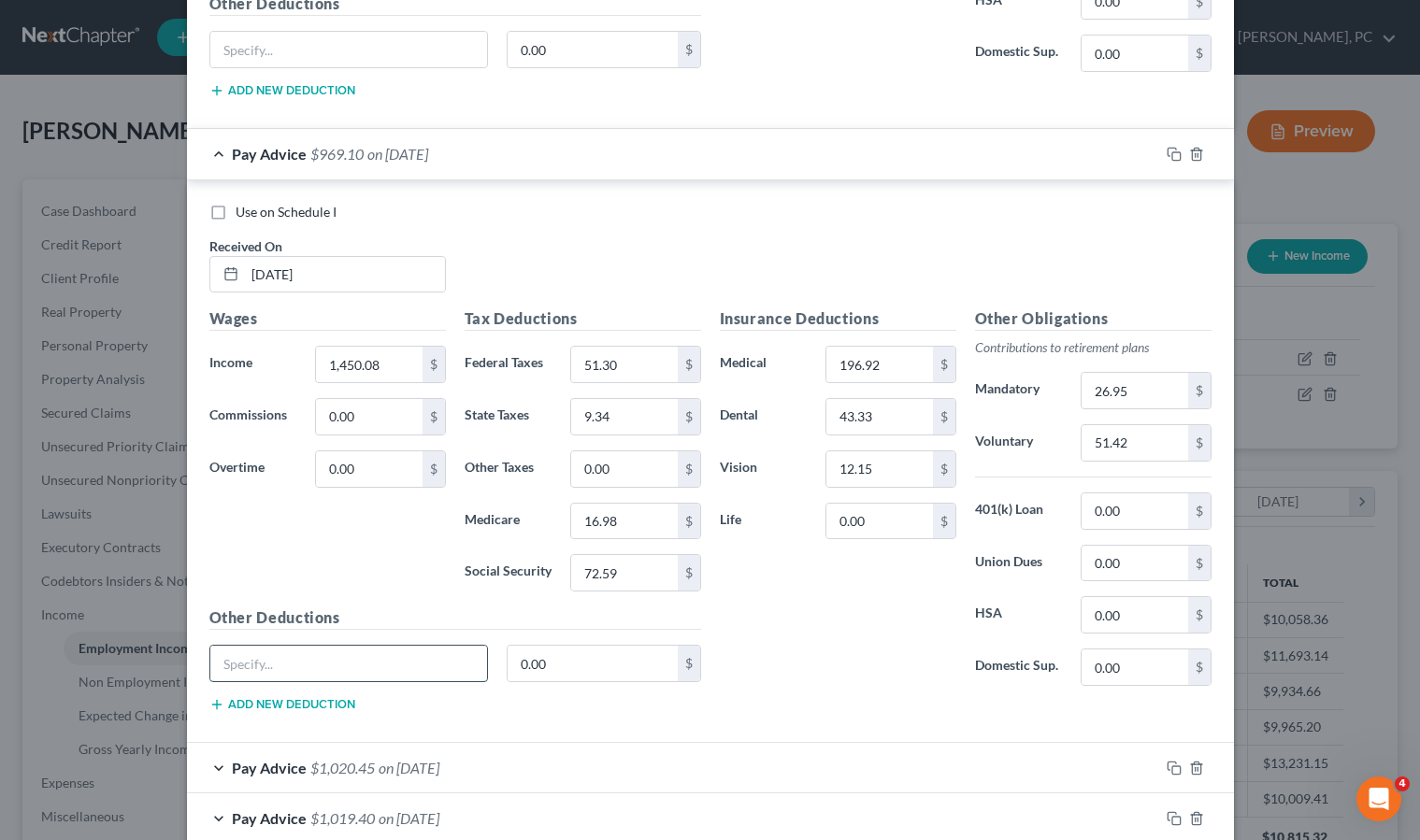
click at [263, 657] on input "text" at bounding box center [349, 663] width 277 height 36
type input "Disability Insurance"
type input "78.37"
click at [1145, 388] on input "26.95" at bounding box center [1134, 390] width 105 height 36
click at [469, 767] on div "Pay Advice $1,020.45 on [DATE]" at bounding box center [673, 767] width 972 height 49
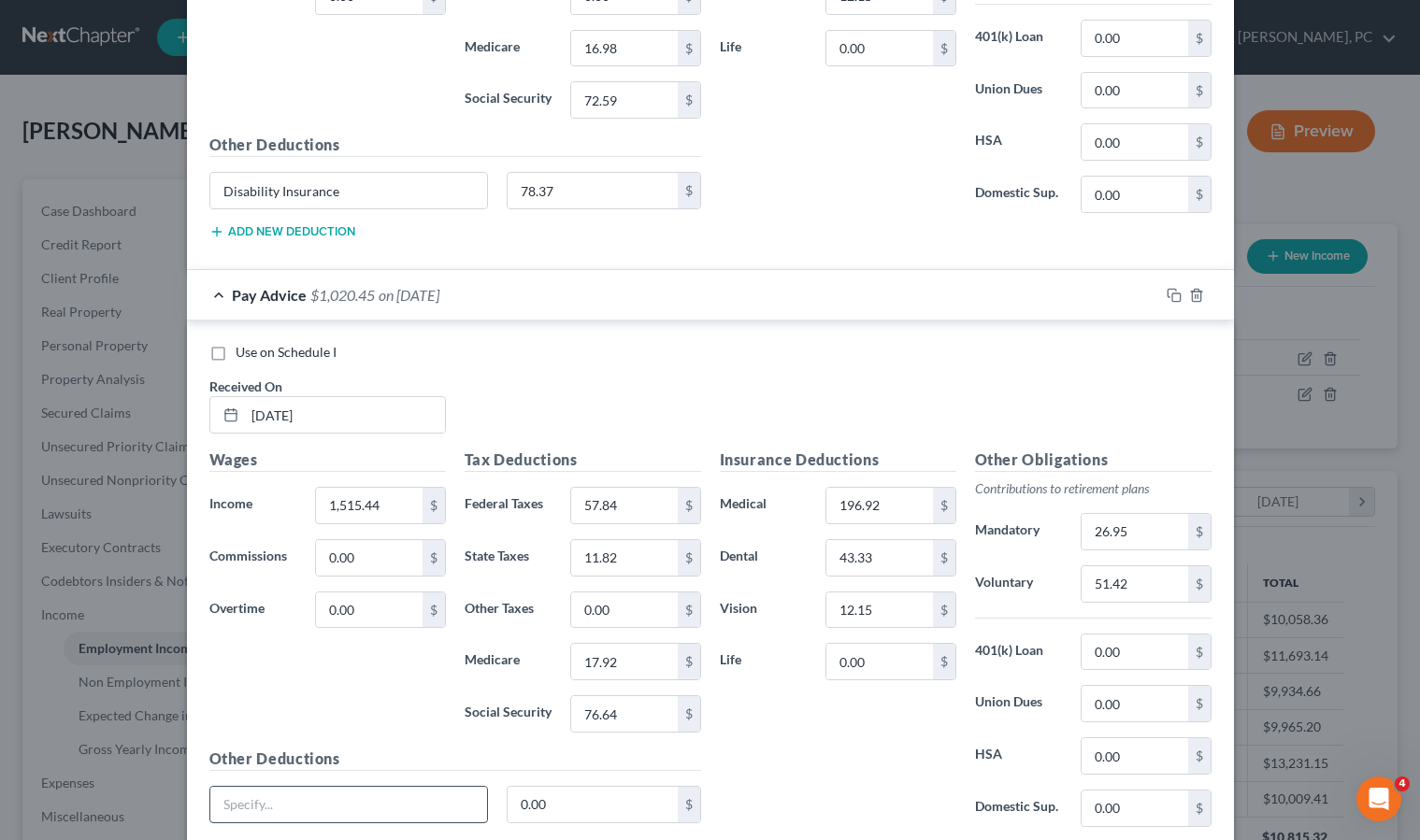
scroll to position [2959, 0]
click at [320, 801] on input "text" at bounding box center [349, 803] width 277 height 36
type input "Disability Insurance"
type input "78.37"
click at [1125, 528] on input "26.95" at bounding box center [1134, 530] width 105 height 36
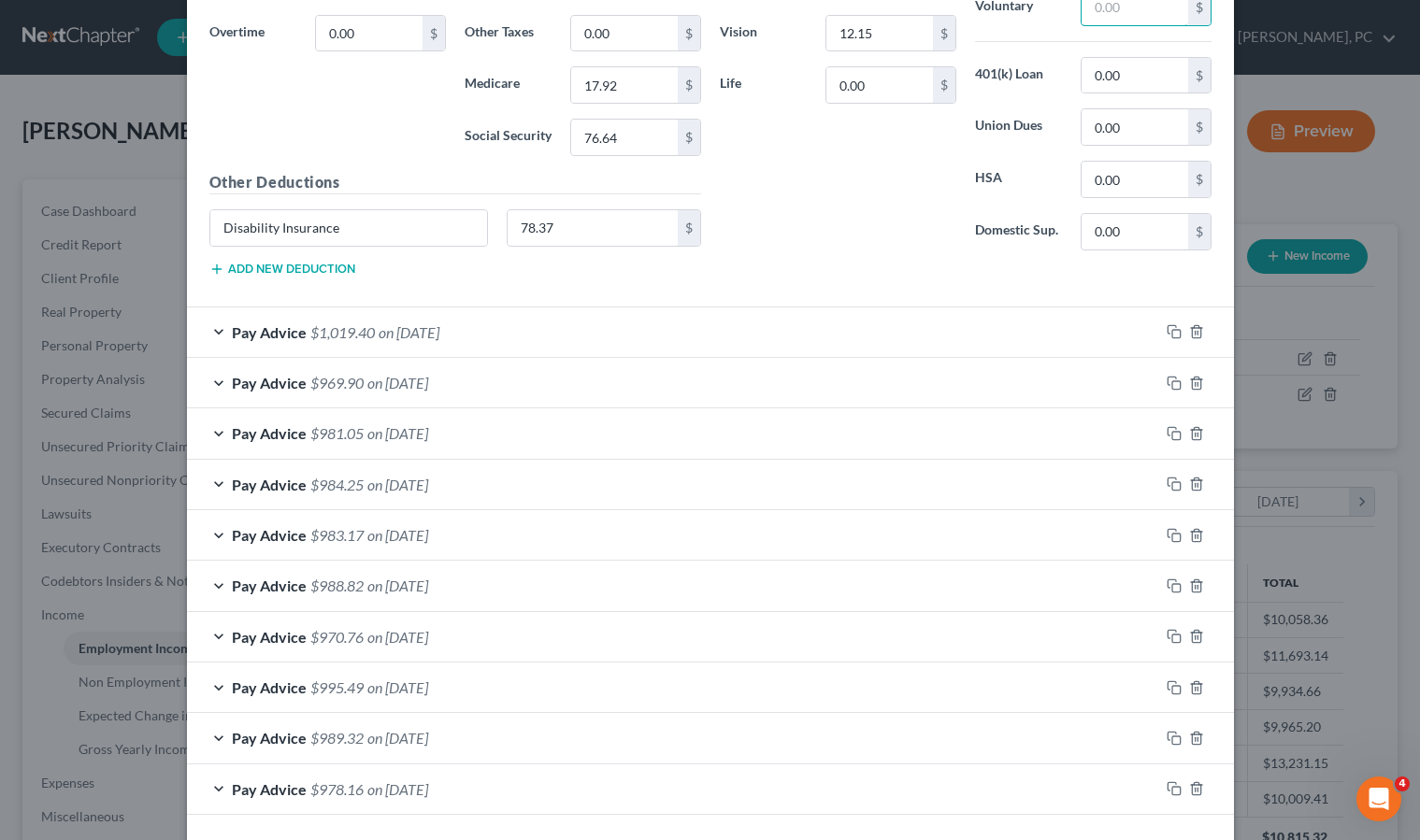
scroll to position [3612, 0]
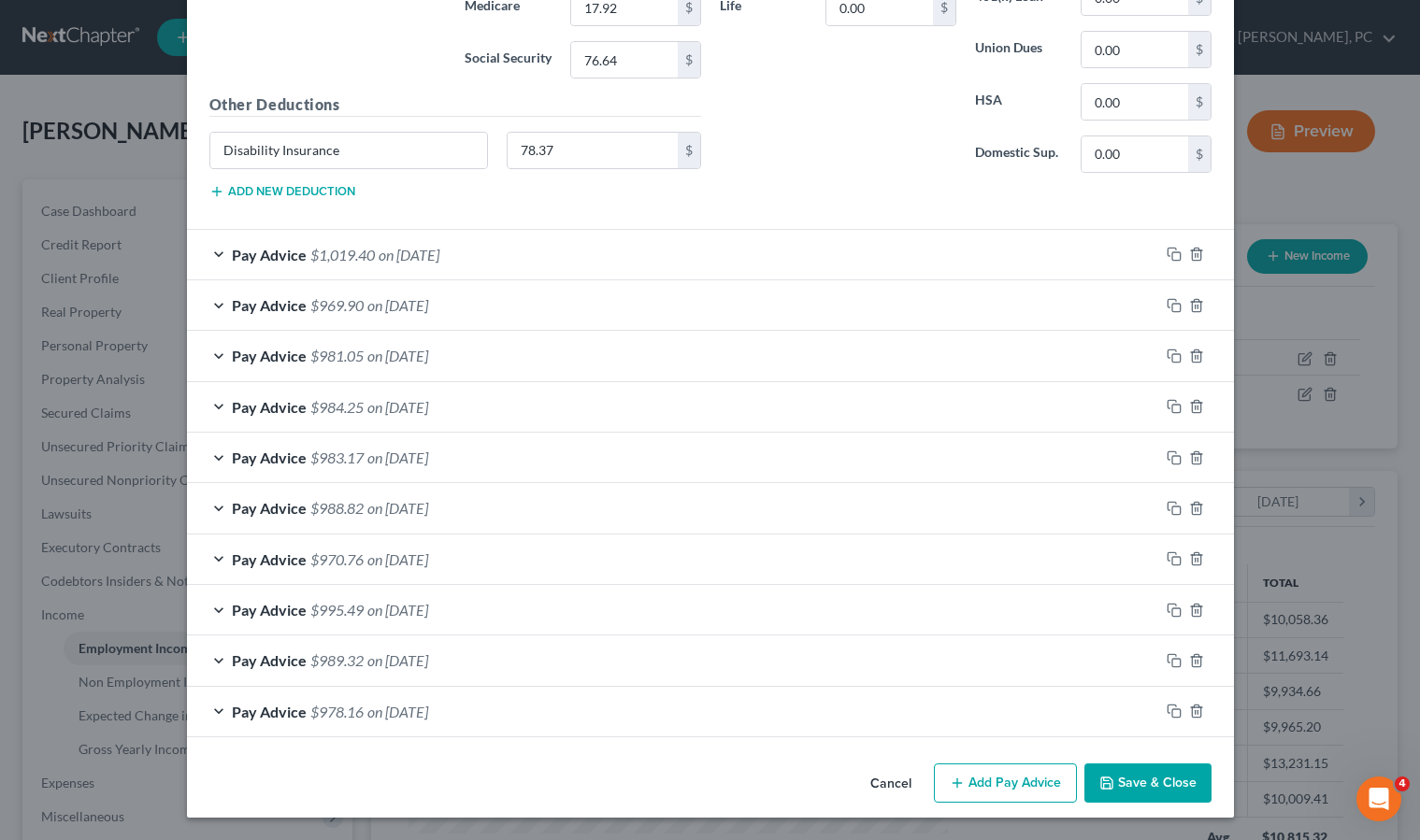
click at [392, 249] on span "on [DATE]" at bounding box center [409, 254] width 61 height 17
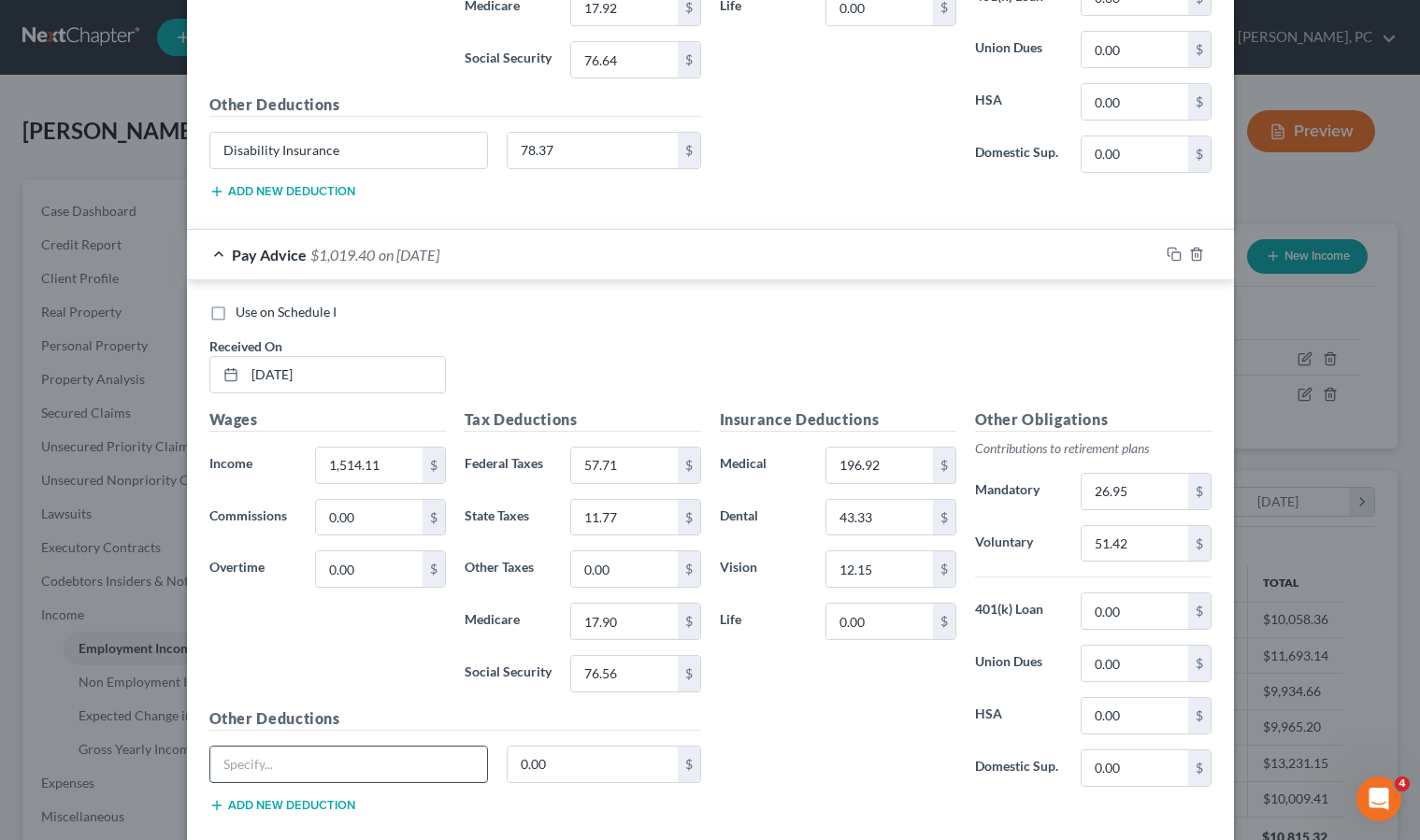
click at [241, 753] on input "text" at bounding box center [349, 764] width 277 height 36
type input "Disability Insurance"
type input "78.37"
click at [1136, 496] on input "26.95" at bounding box center [1134, 491] width 105 height 36
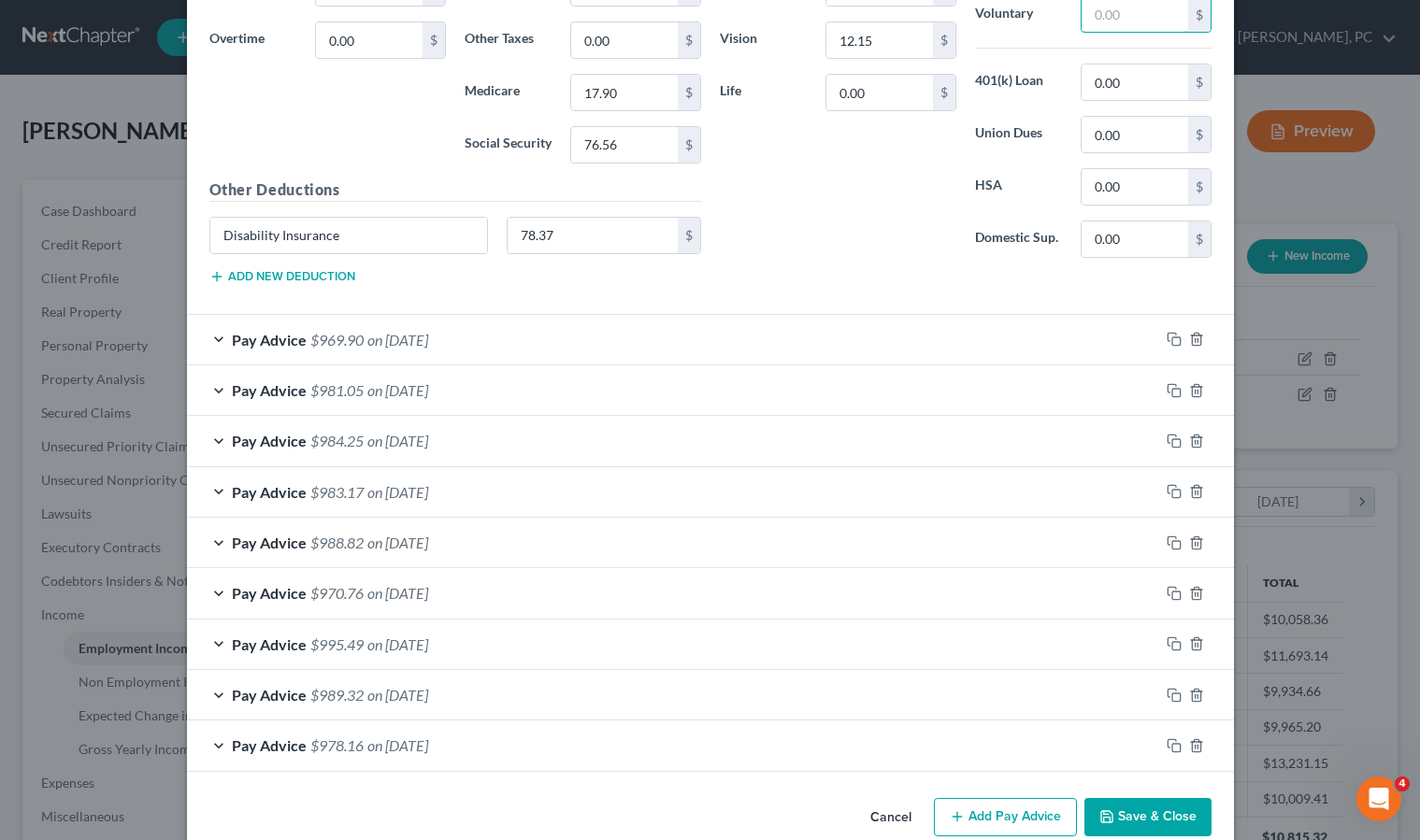
scroll to position [4174, 0]
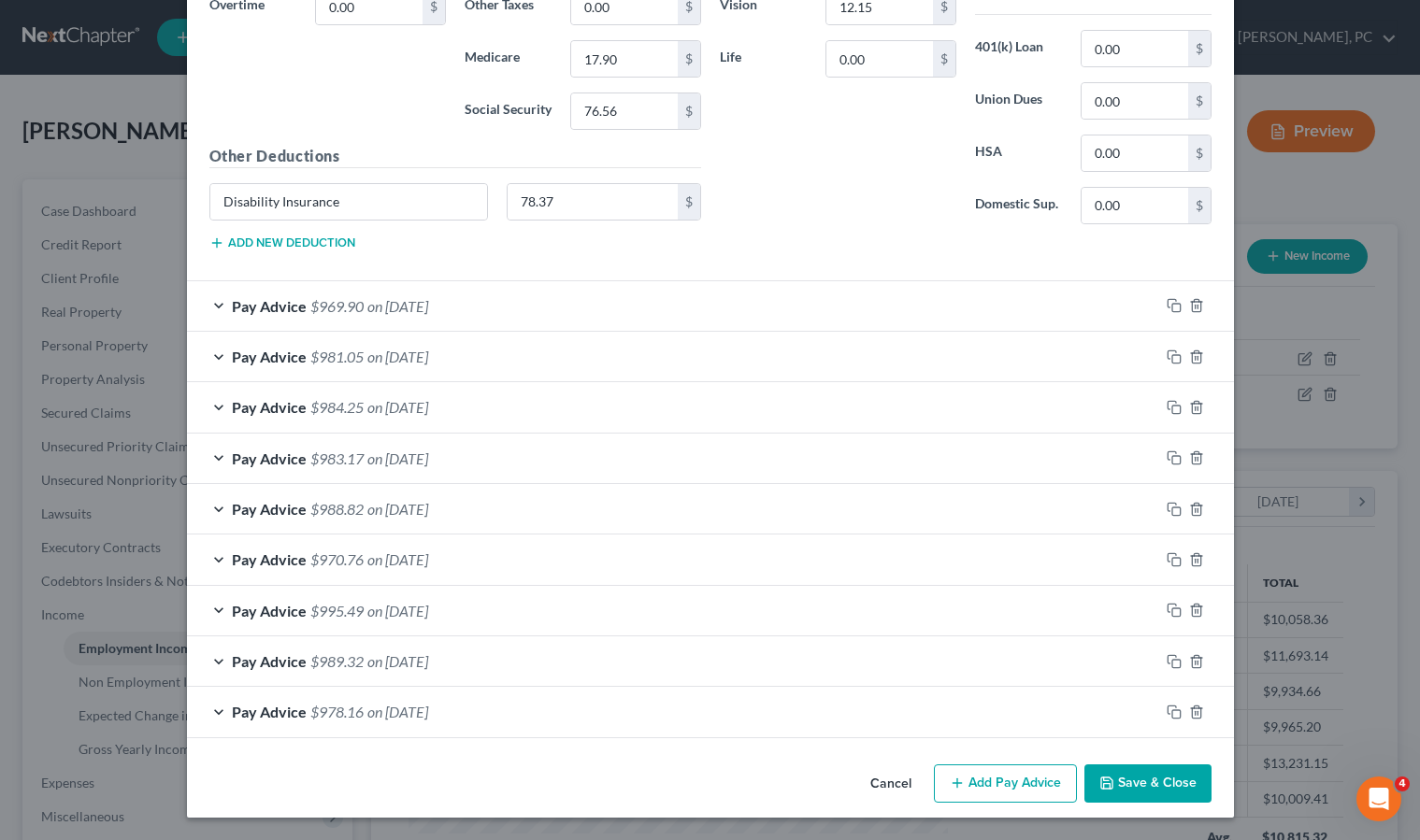
click at [394, 312] on span "on [DATE]" at bounding box center [397, 306] width 61 height 17
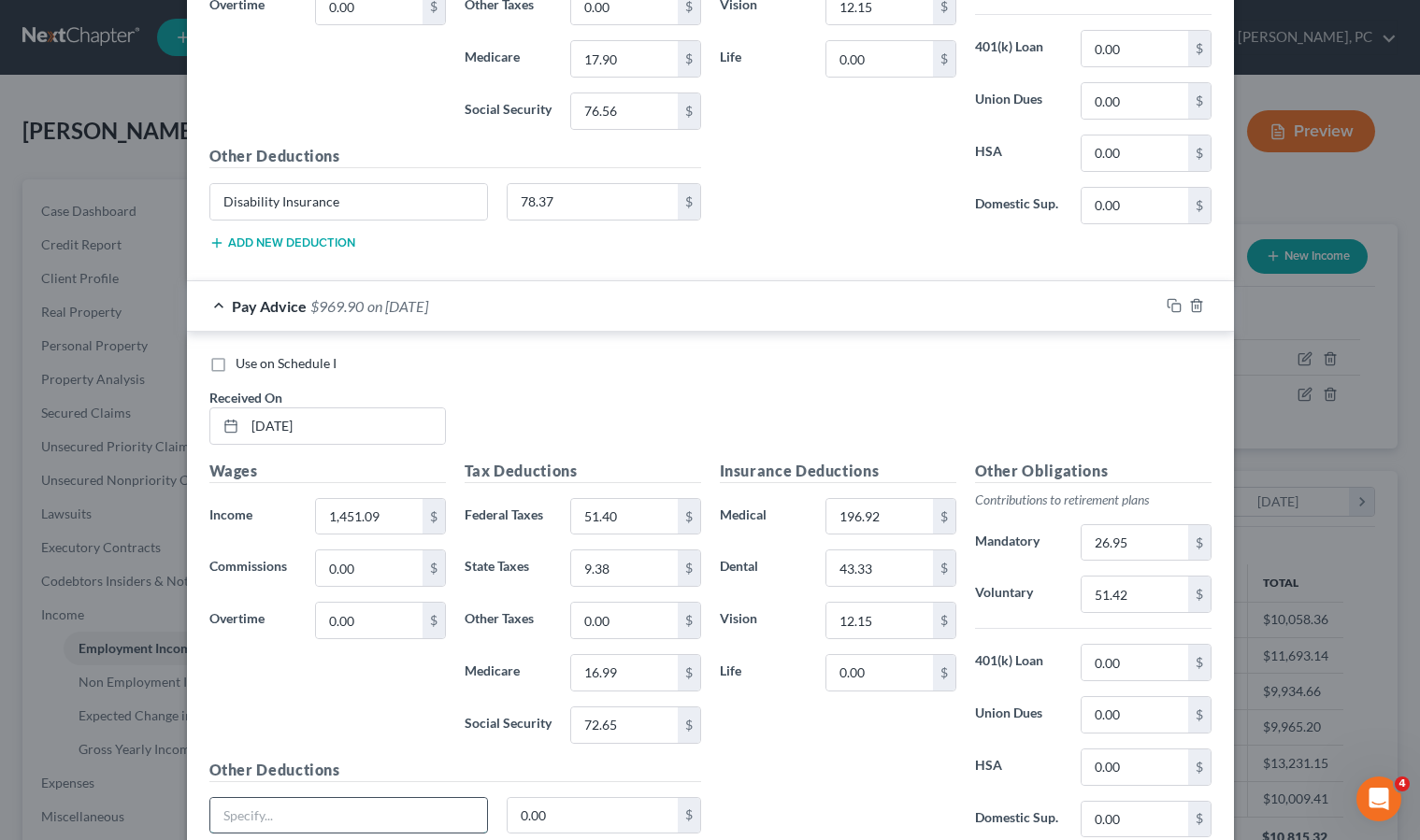
click at [335, 809] on input "text" at bounding box center [349, 815] width 277 height 36
type input "Disability Insurance"
type input "78.37"
click at [1168, 552] on input "26.95" at bounding box center [1134, 543] width 105 height 36
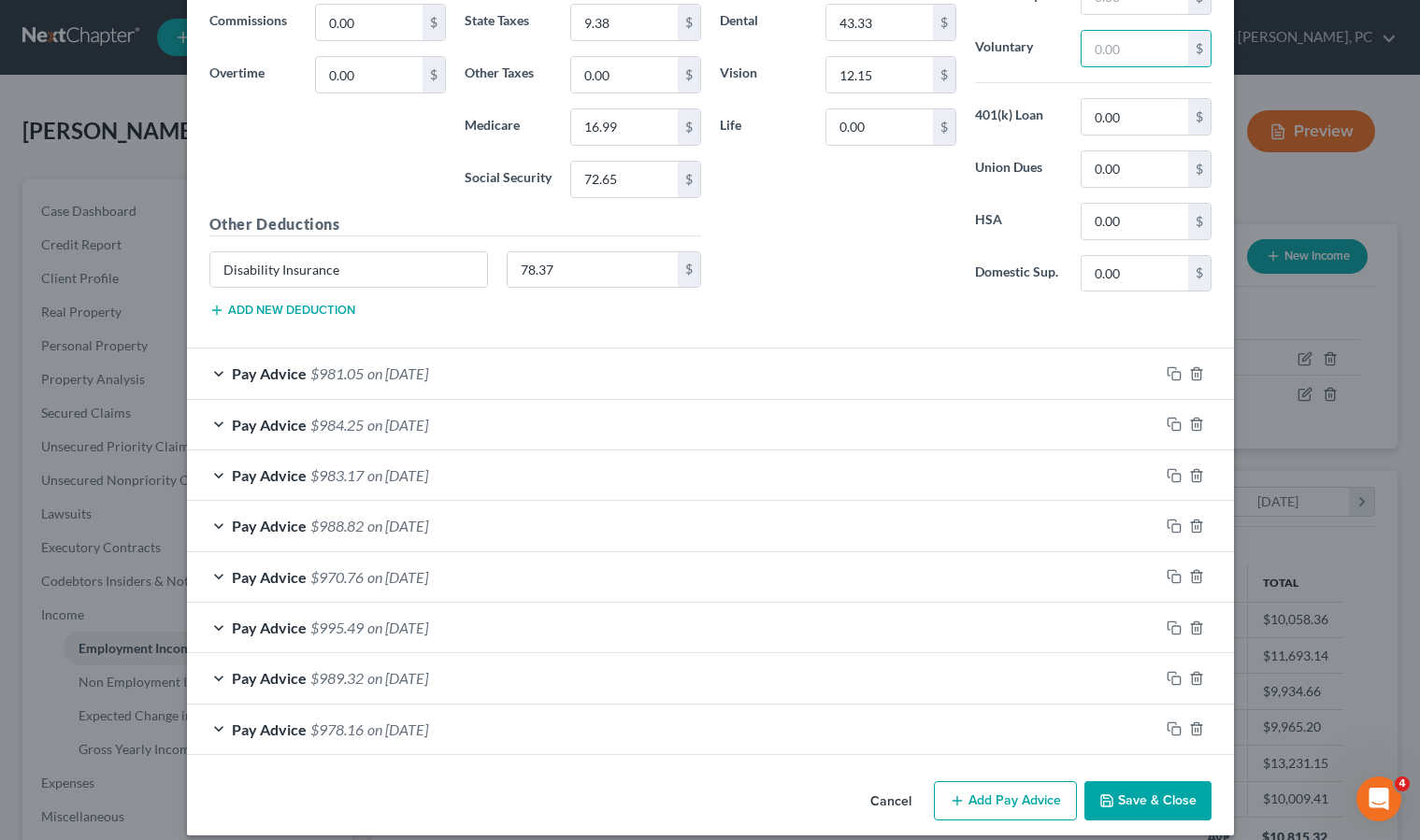
scroll to position [4738, 0]
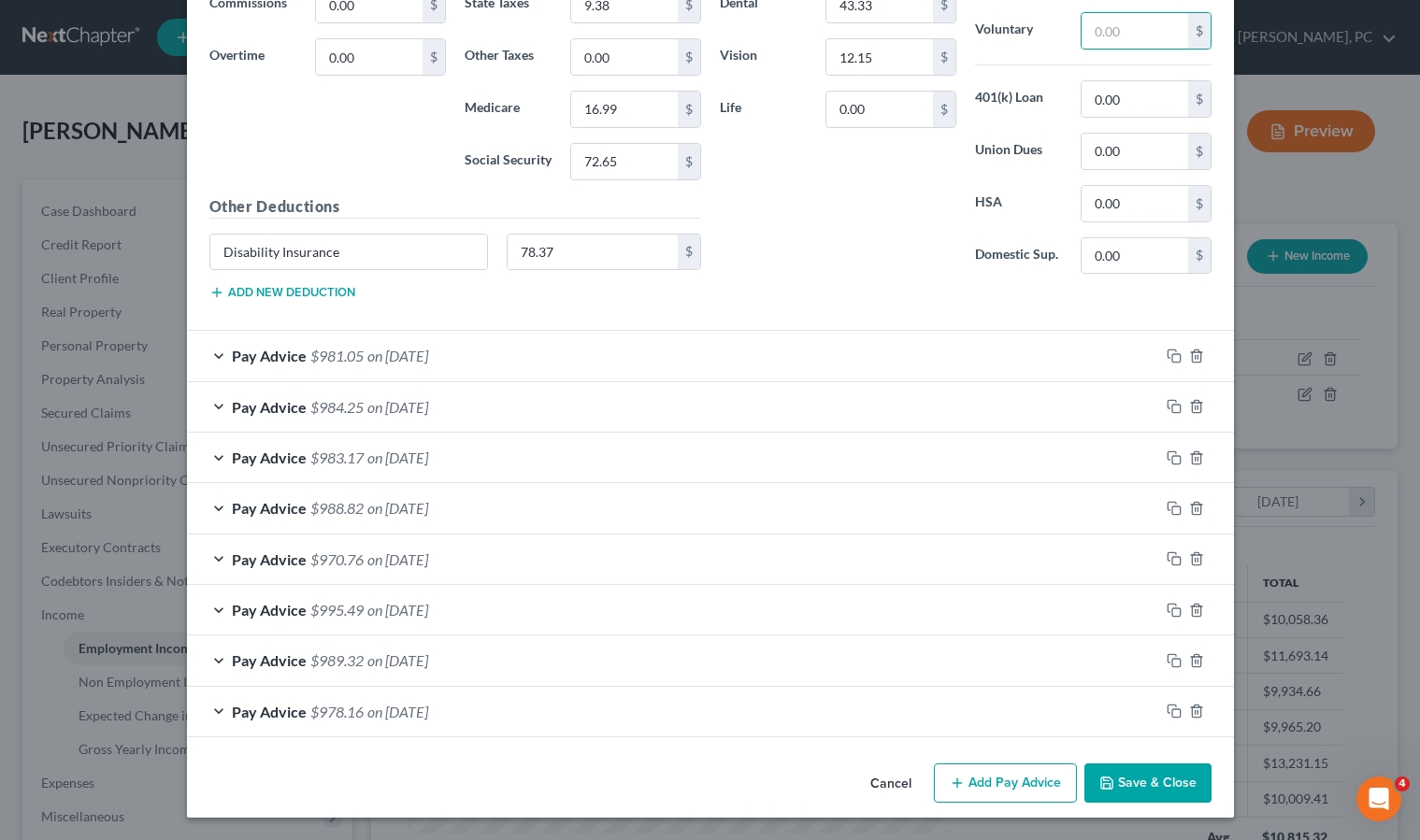
click at [327, 350] on span "$981.05" at bounding box center [336, 355] width 53 height 17
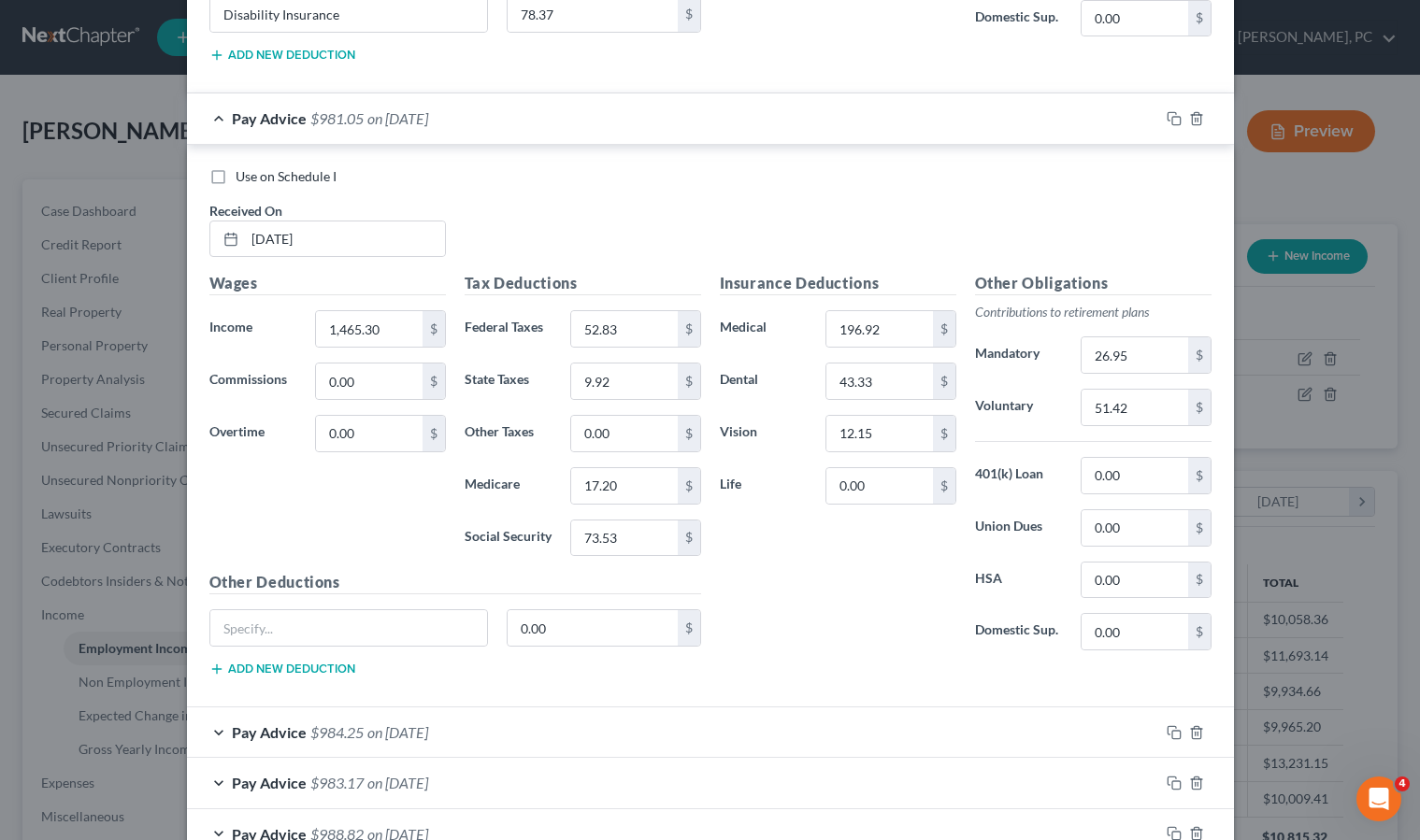
scroll to position [4984, 0]
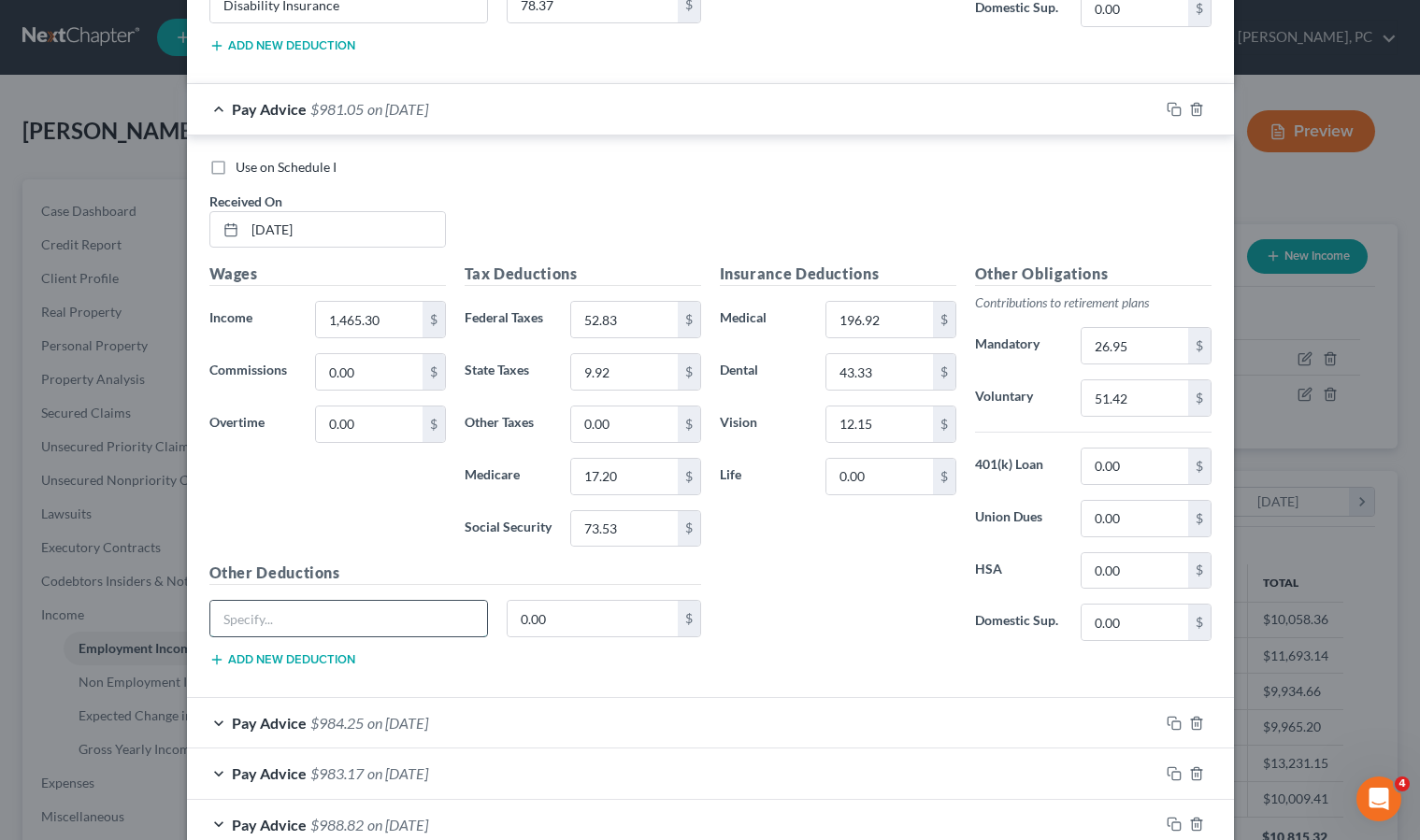
click at [274, 611] on input "text" at bounding box center [349, 618] width 277 height 36
type input "Disability Insurance"
type input "78.37"
click at [1129, 363] on input "26.95" at bounding box center [1134, 346] width 105 height 36
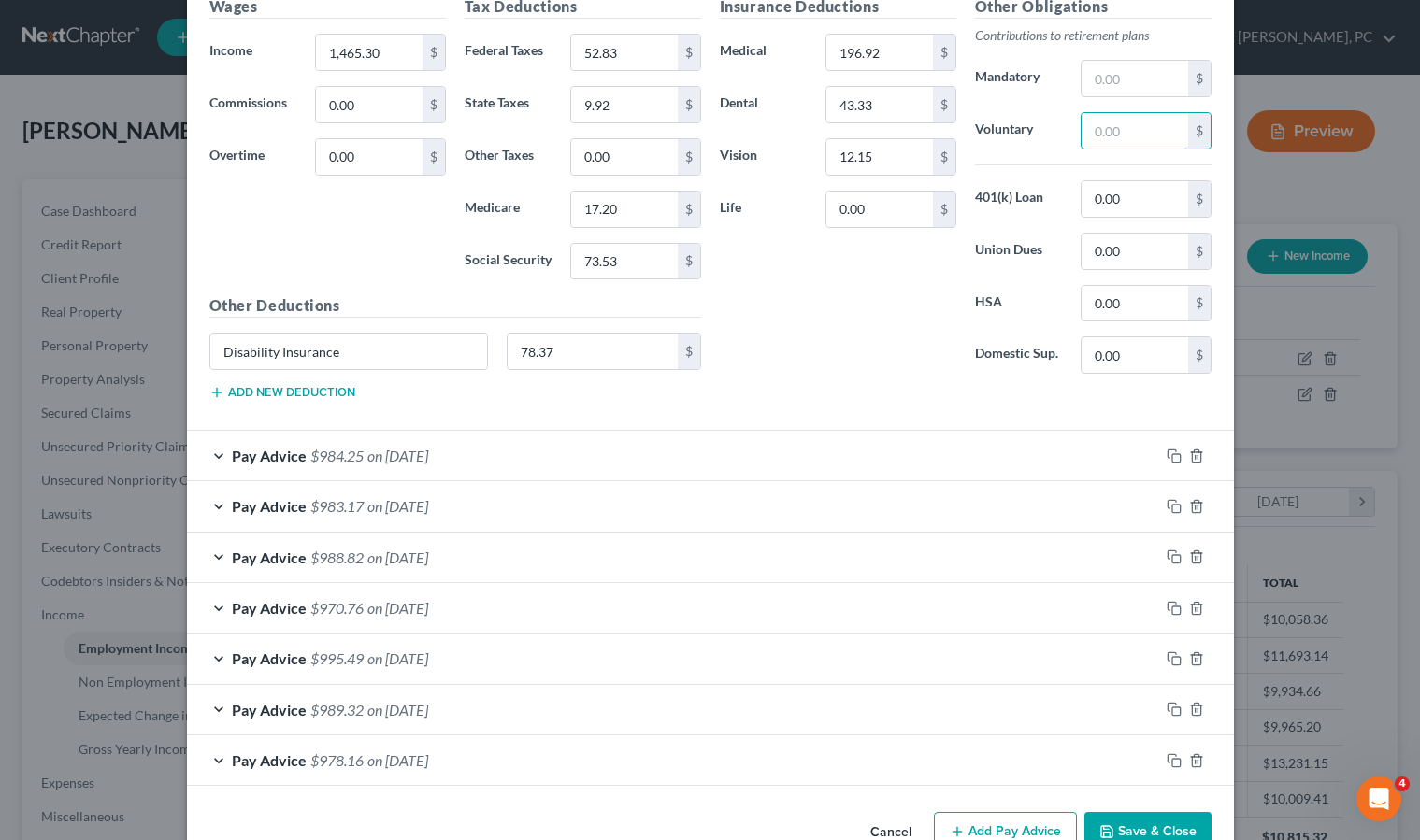
scroll to position [5301, 0]
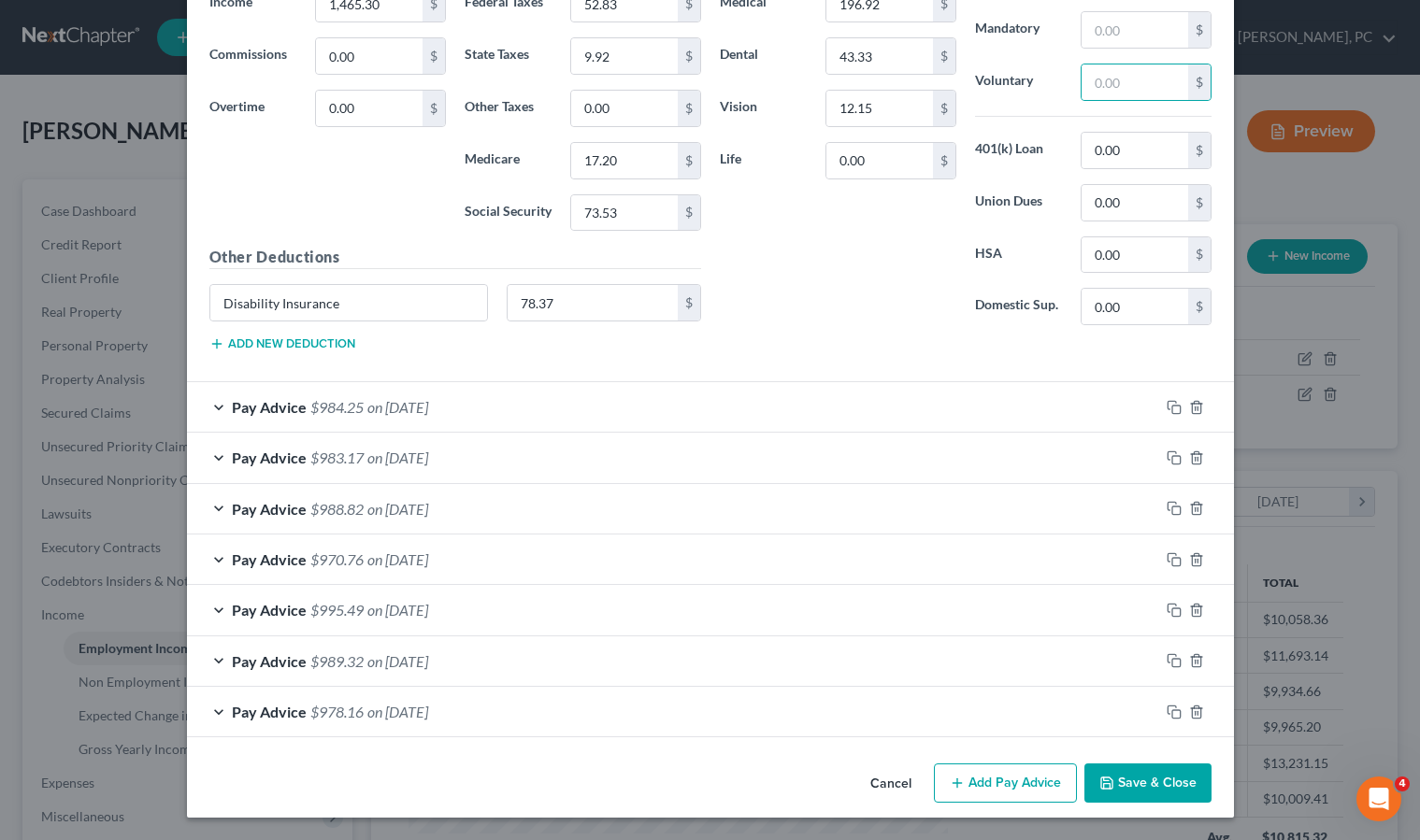
click at [359, 410] on div "Pay Advice $984.25 on [DATE]" at bounding box center [673, 406] width 972 height 49
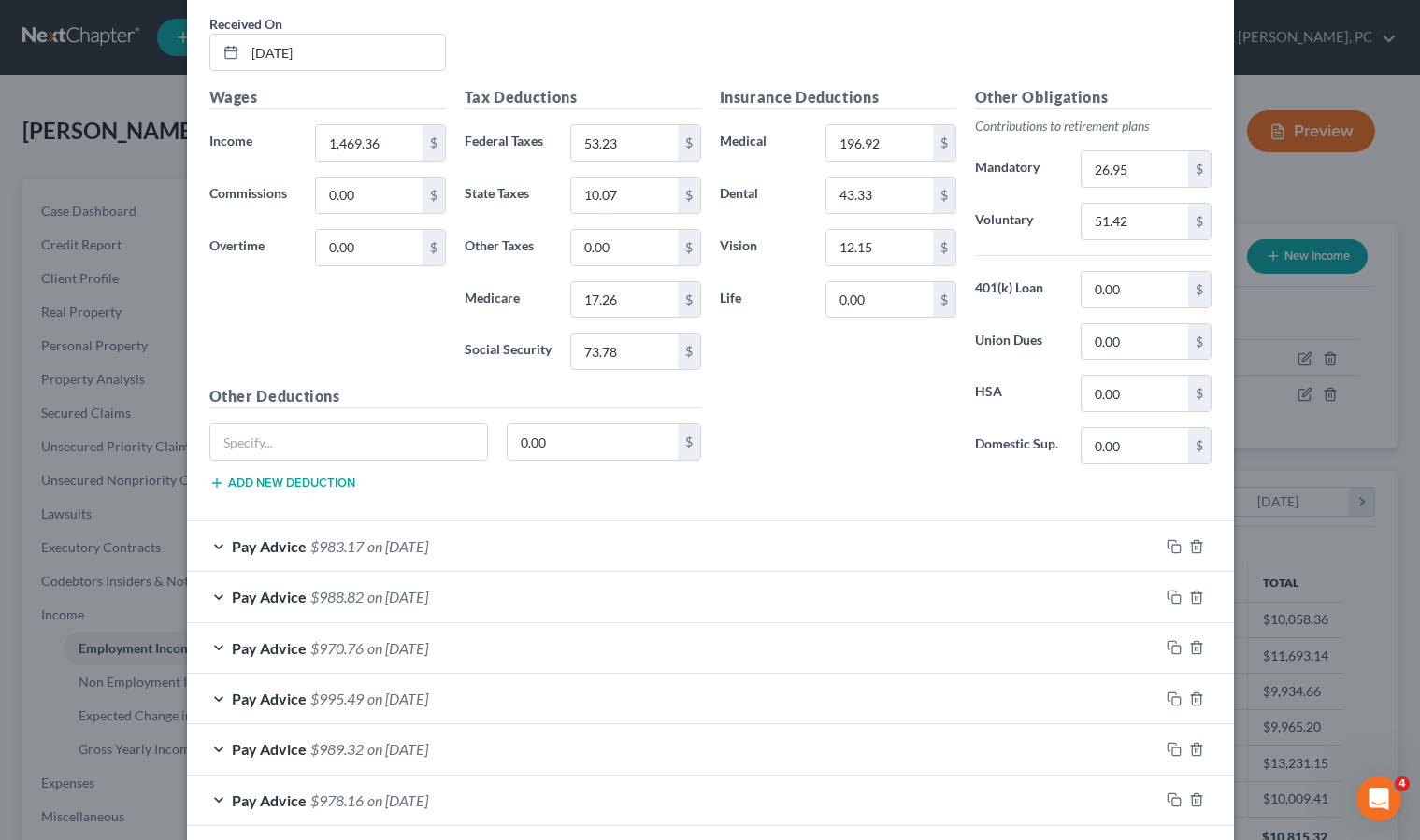
scroll to position [5811, 0]
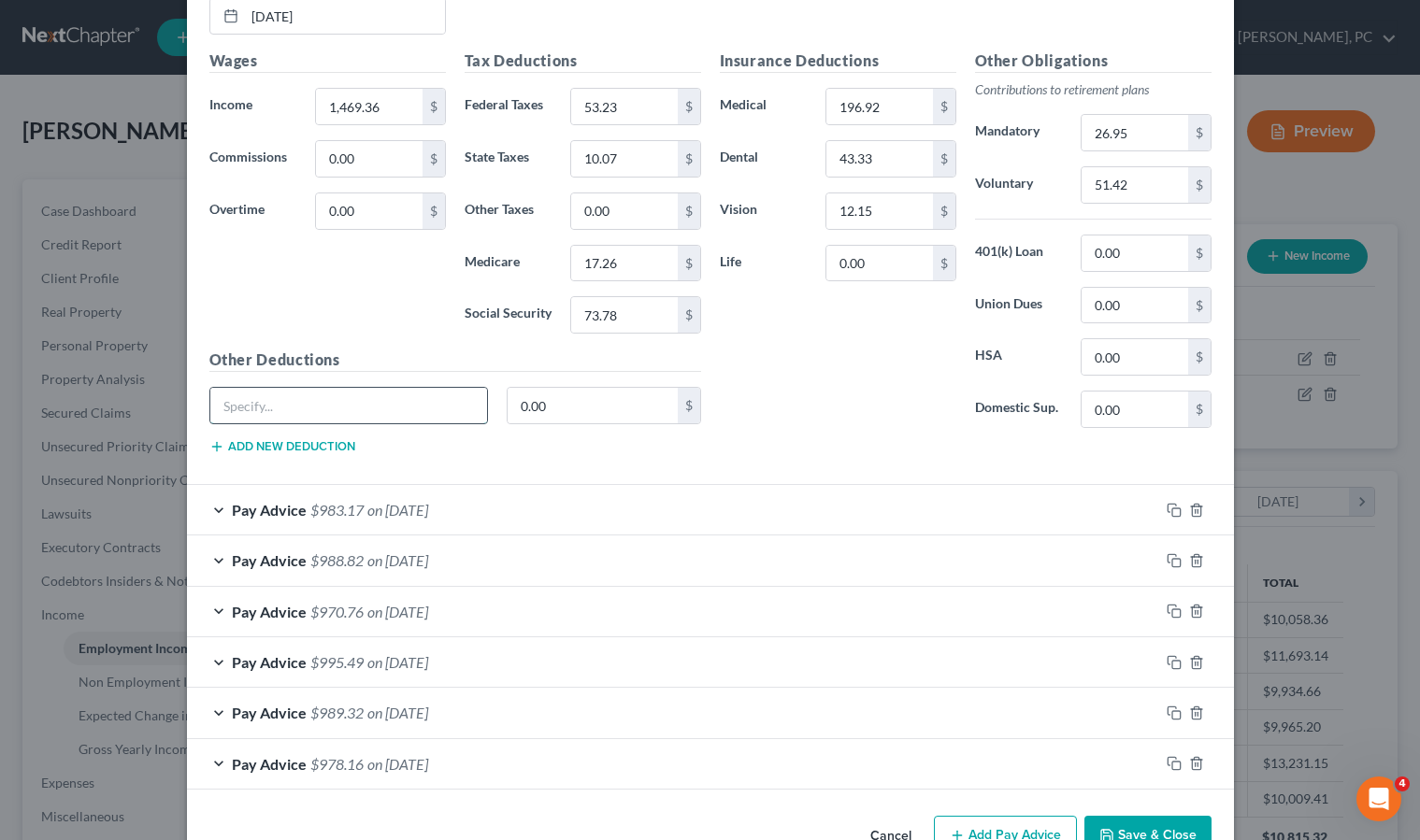
click at [275, 400] on input "text" at bounding box center [349, 406] width 277 height 36
type input "Disability Insurance"
type input "78.37"
click at [1130, 132] on input "26.95" at bounding box center [1134, 132] width 105 height 36
click at [392, 506] on span "on [DATE]" at bounding box center [397, 510] width 61 height 17
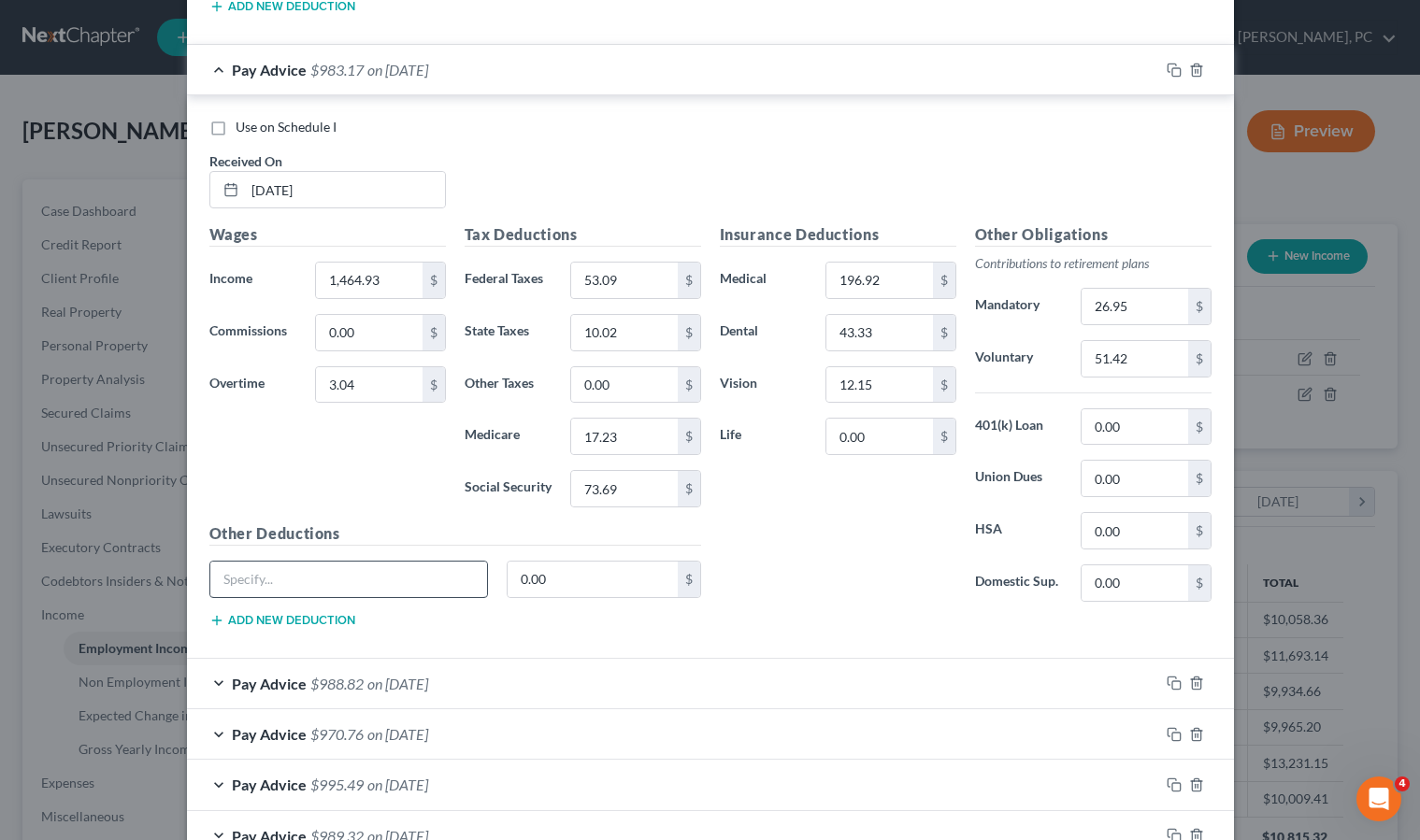
scroll to position [6255, 0]
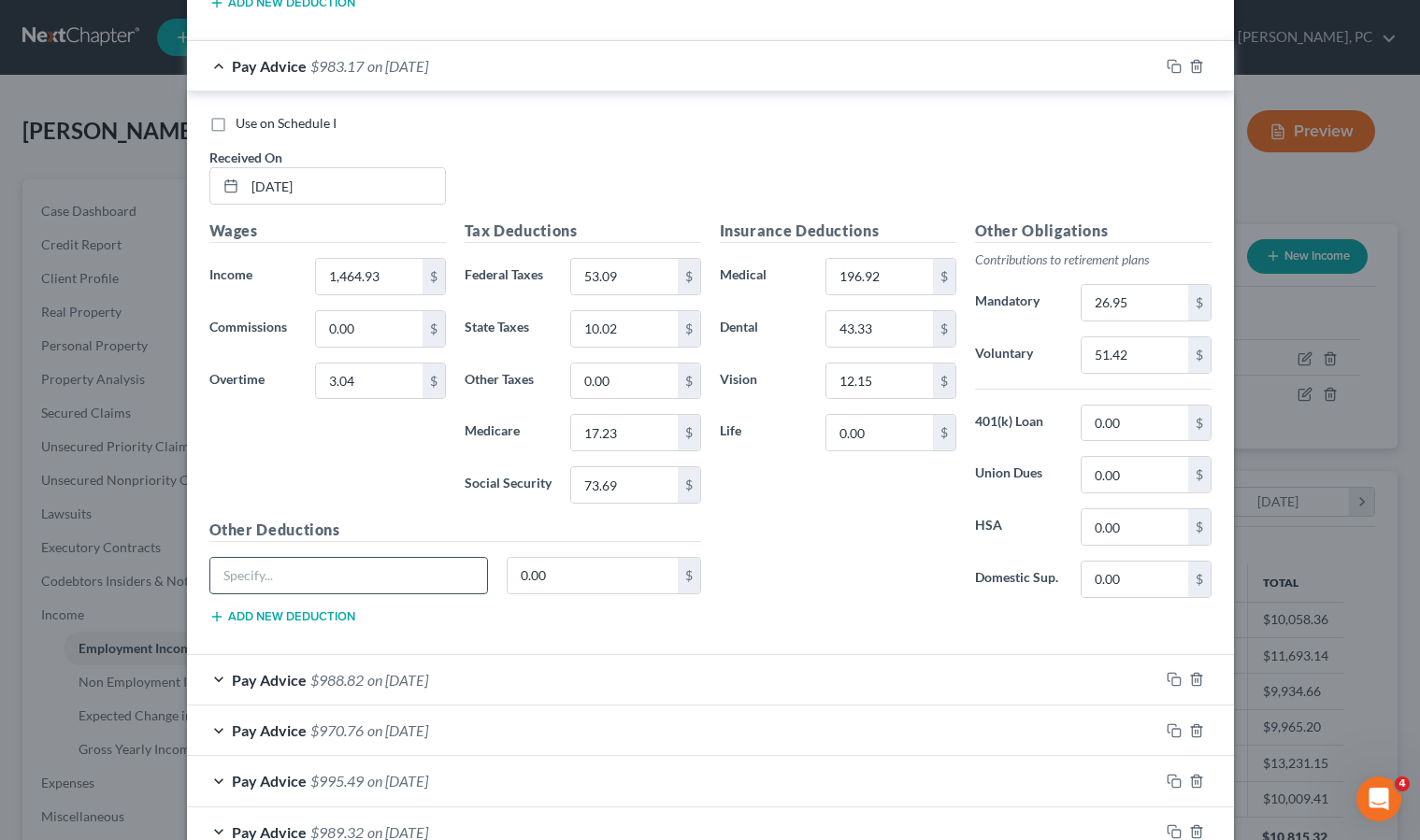
click at [267, 576] on input "text" at bounding box center [349, 575] width 277 height 36
type input "Disability Insurance"
type input "78.37"
click at [1136, 309] on input "26.95" at bounding box center [1134, 302] width 105 height 36
click at [350, 673] on span "$988.82" at bounding box center [336, 680] width 53 height 17
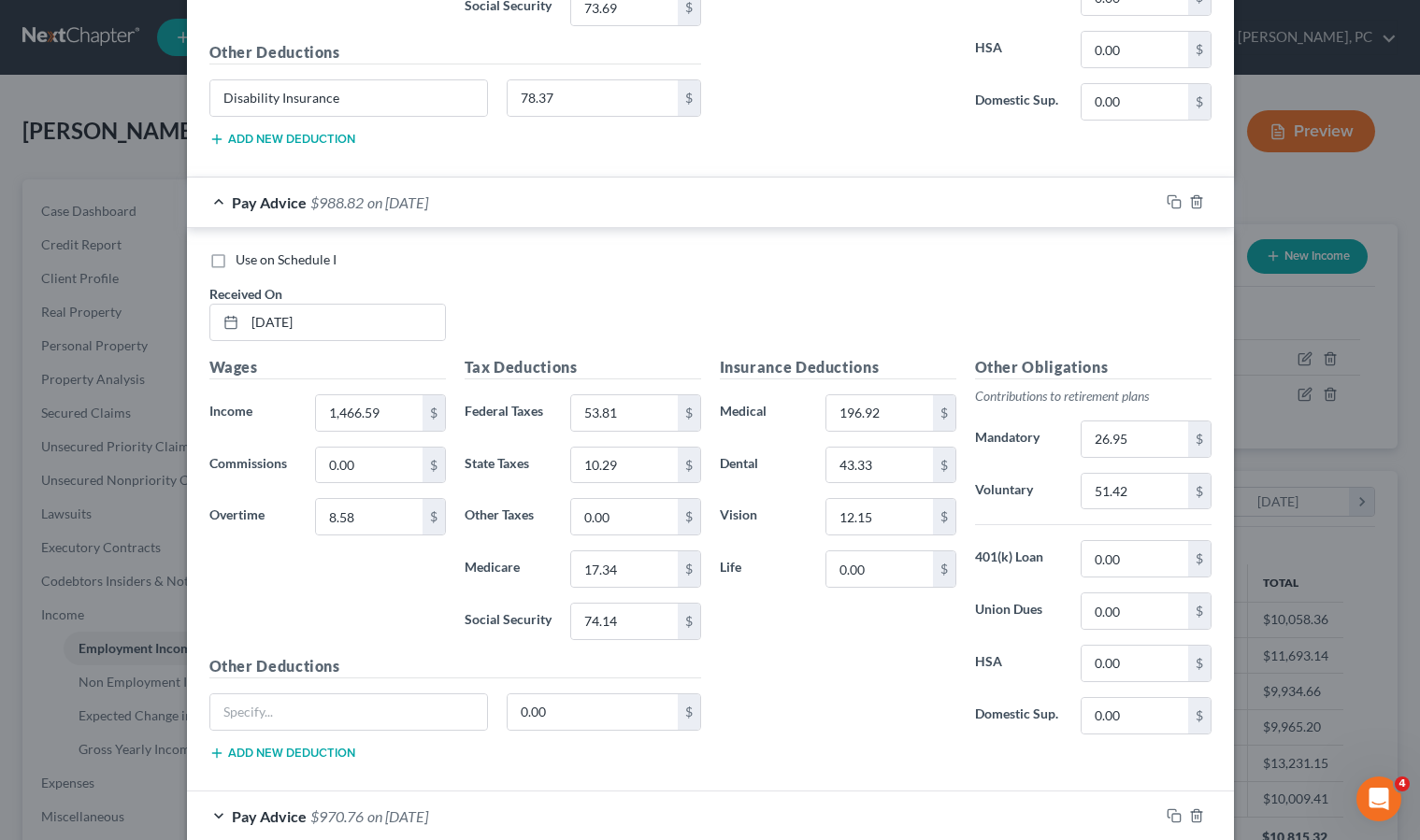
scroll to position [6745, 0]
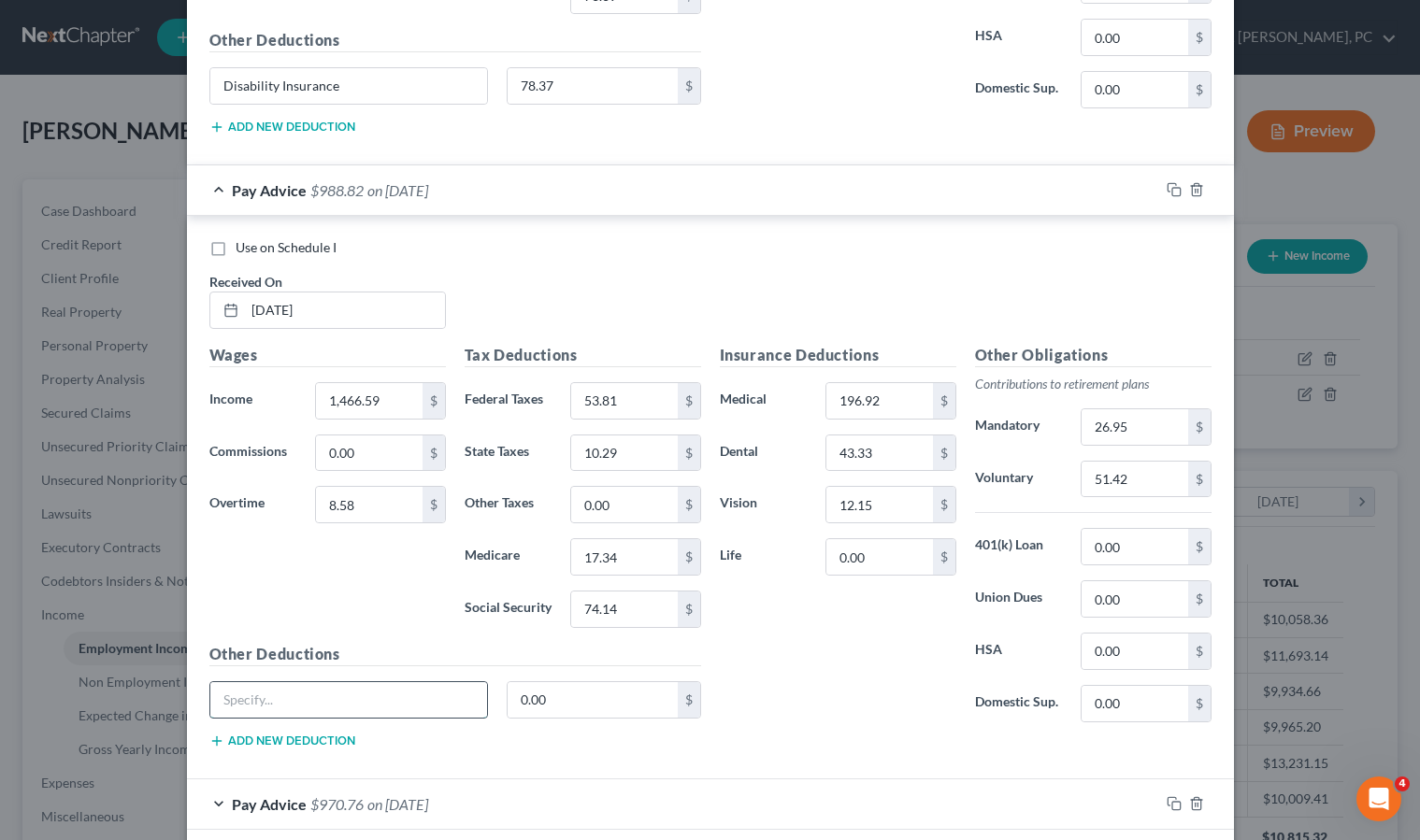
click at [247, 698] on input "text" at bounding box center [349, 699] width 277 height 36
type input "Disability Insurance"
type input "78.37"
click at [1131, 422] on input "26.95" at bounding box center [1134, 427] width 105 height 36
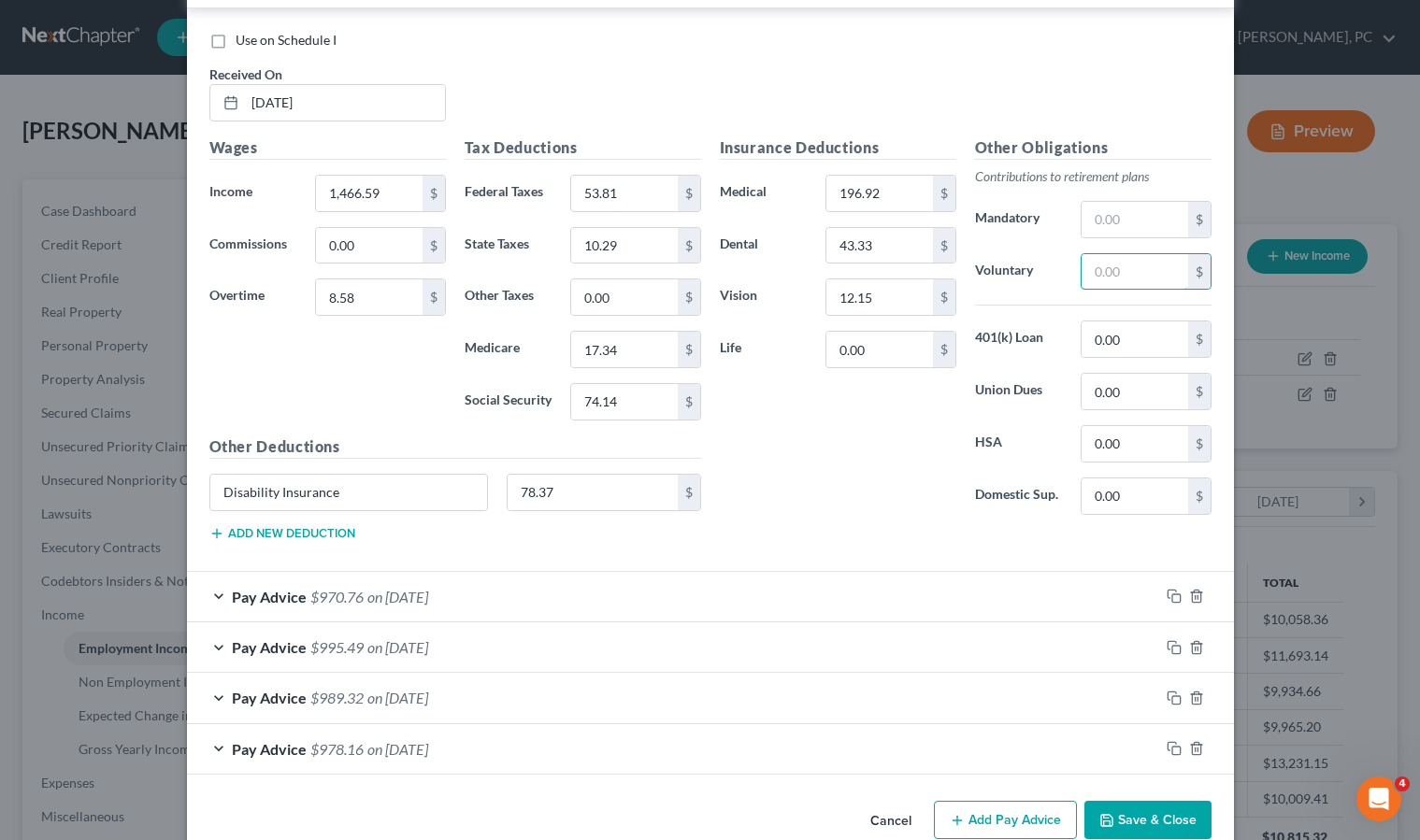
scroll to position [6988, 0]
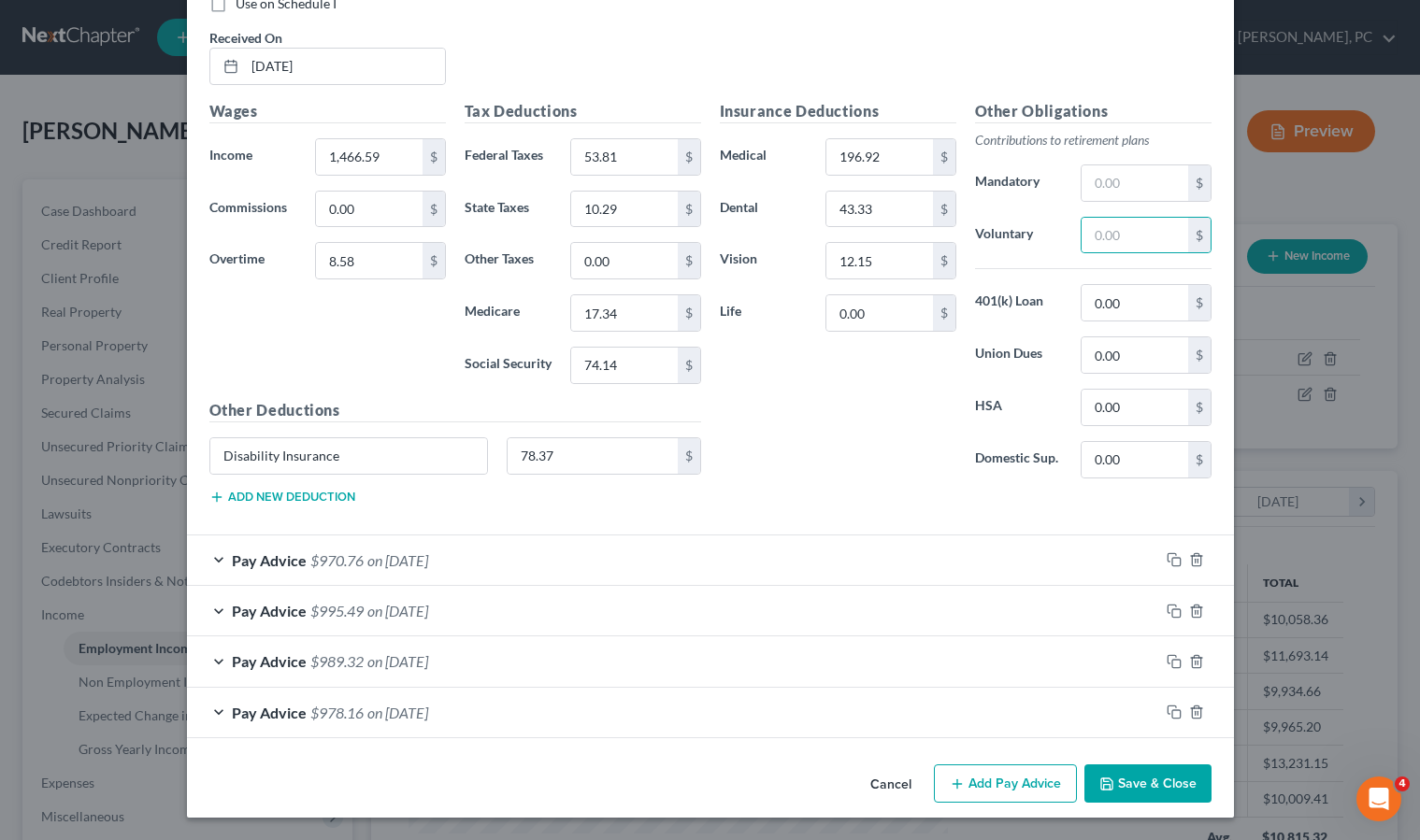
click at [428, 556] on span "on [DATE]" at bounding box center [397, 560] width 61 height 17
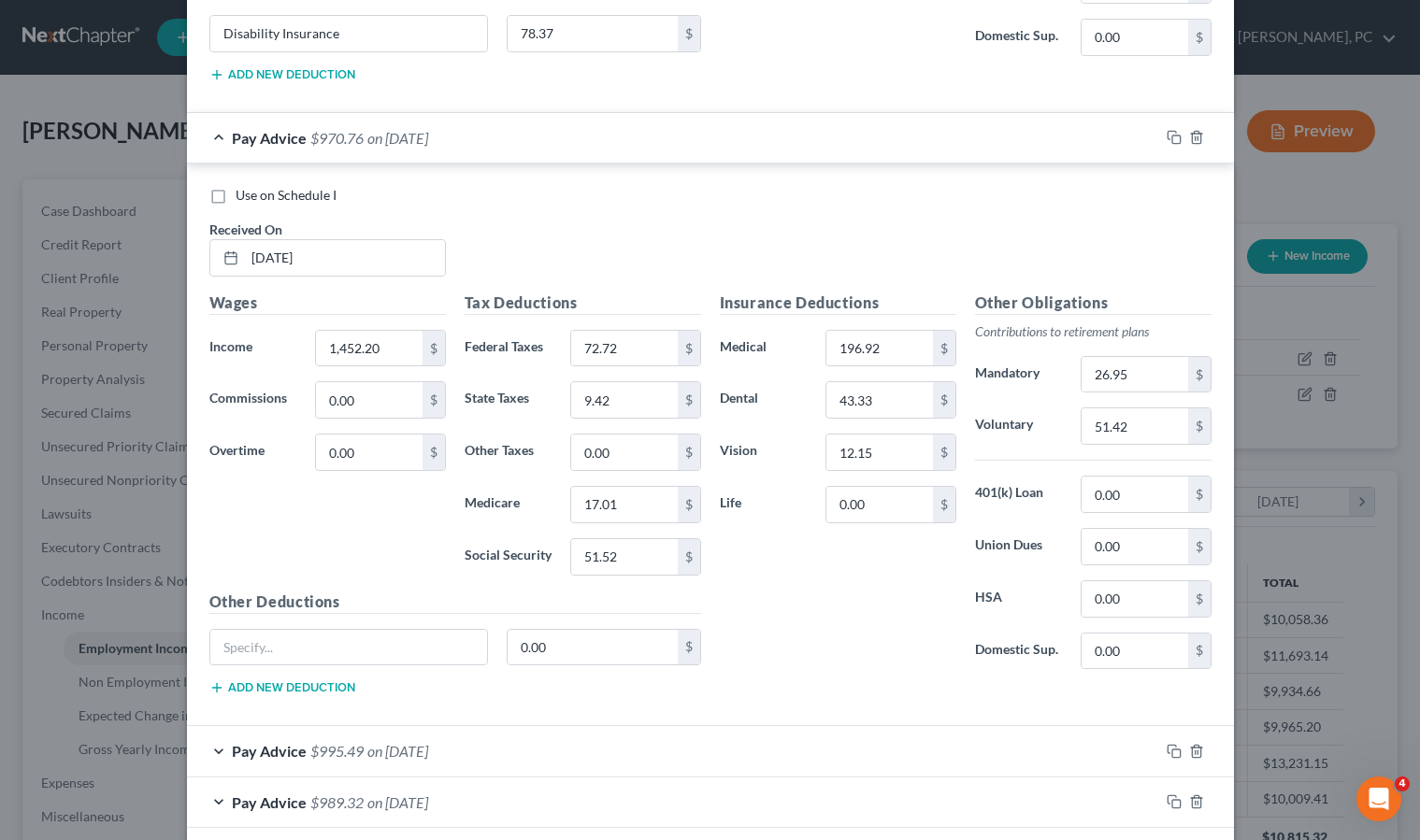
scroll to position [7424, 0]
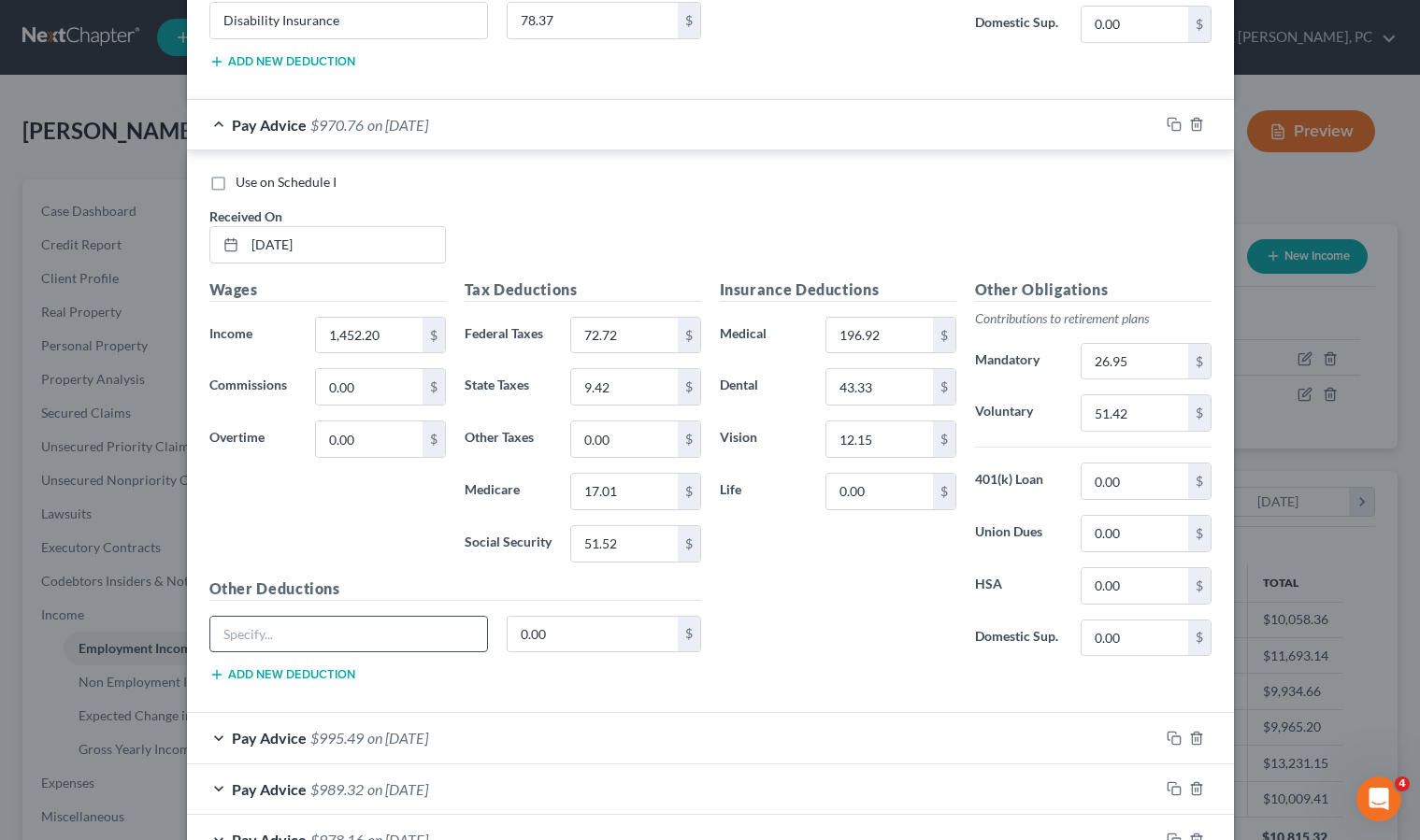
click at [316, 628] on input "text" at bounding box center [349, 634] width 277 height 36
type input "Disability Insurance"
type input "78.37"
click at [1172, 362] on input "26.95" at bounding box center [1134, 361] width 105 height 36
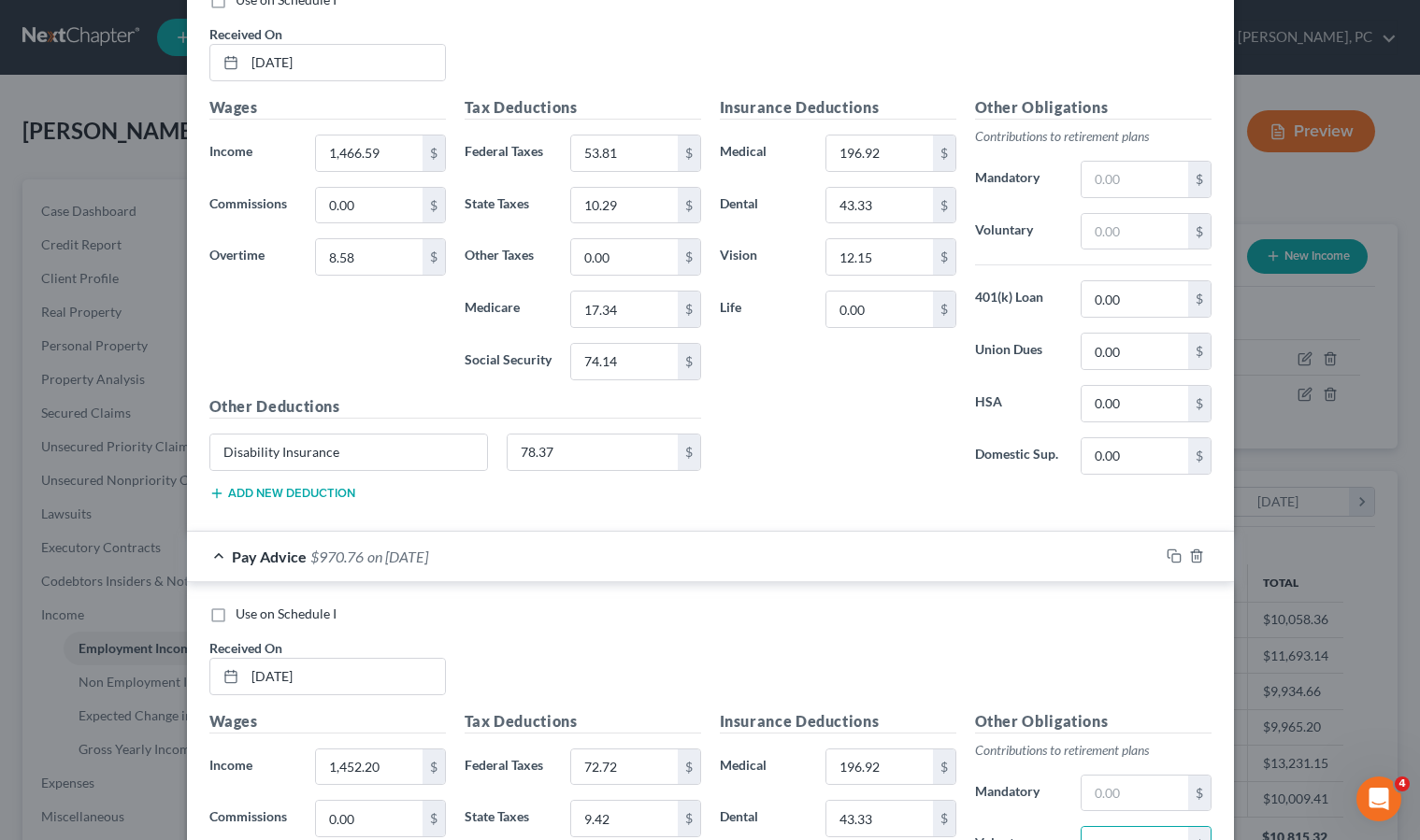
scroll to position [7552, 0]
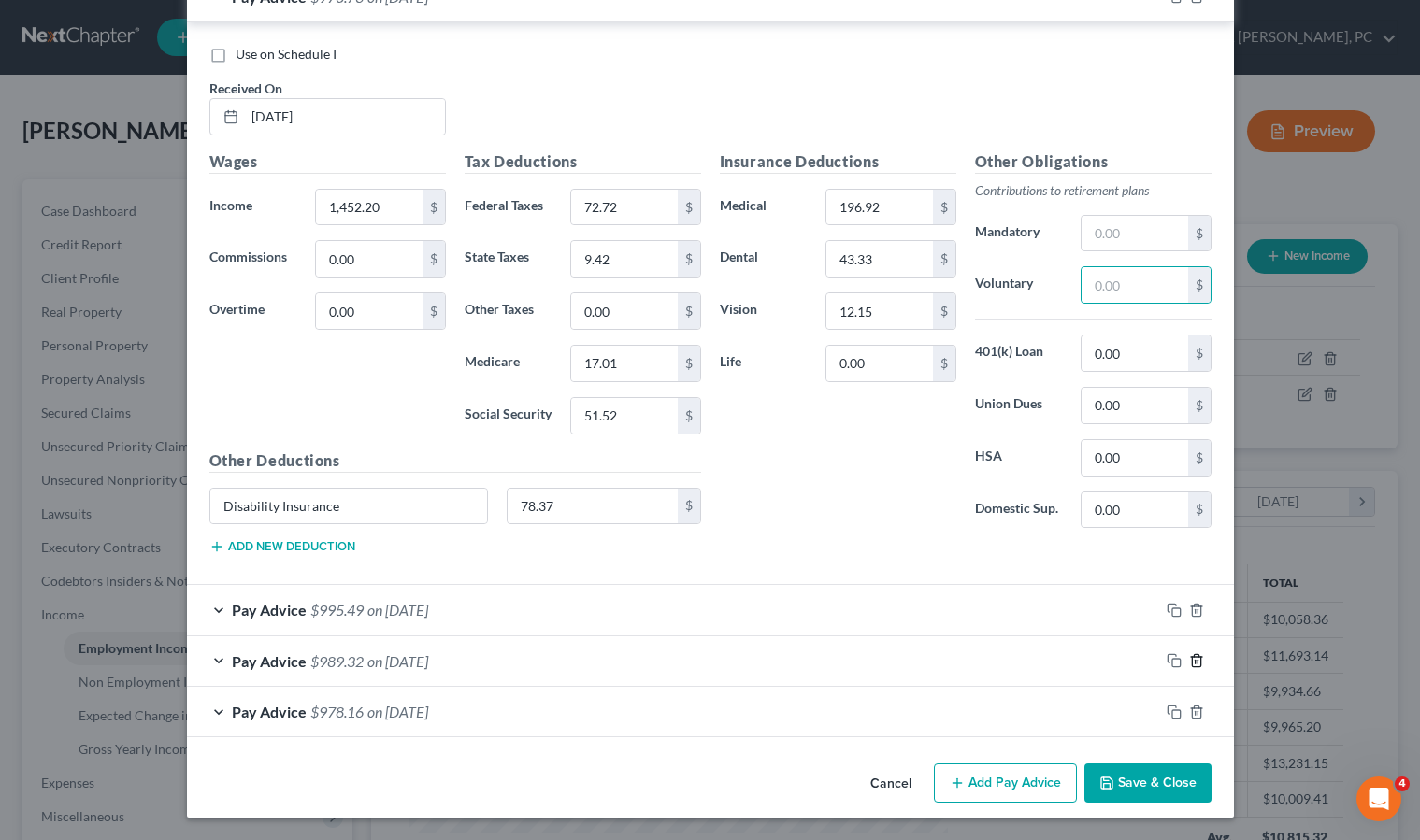
click at [1193, 663] on icon "button" at bounding box center [1196, 660] width 9 height 13
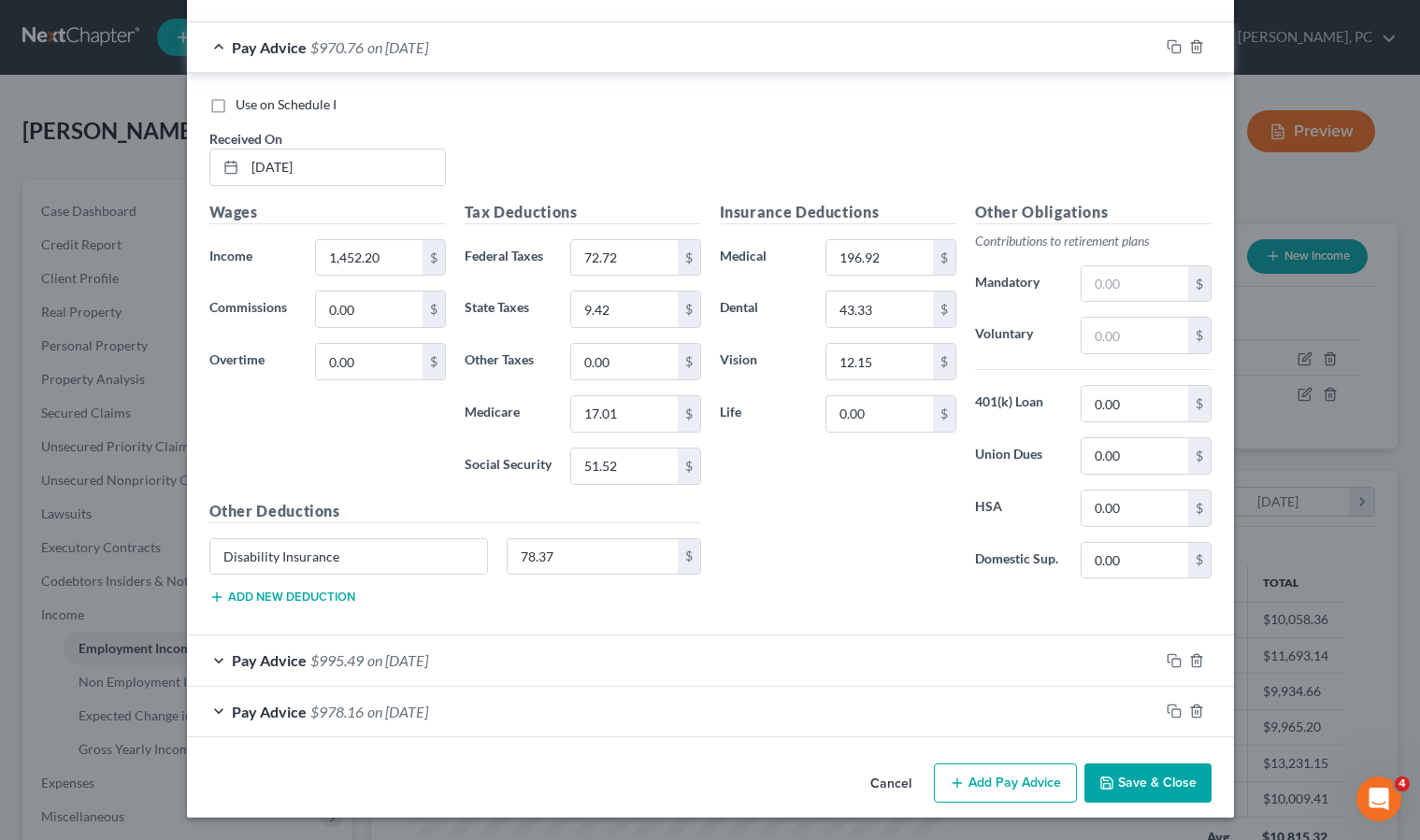
scroll to position [7501, 0]
click at [1189, 708] on icon "button" at bounding box center [1196, 711] width 14 height 14
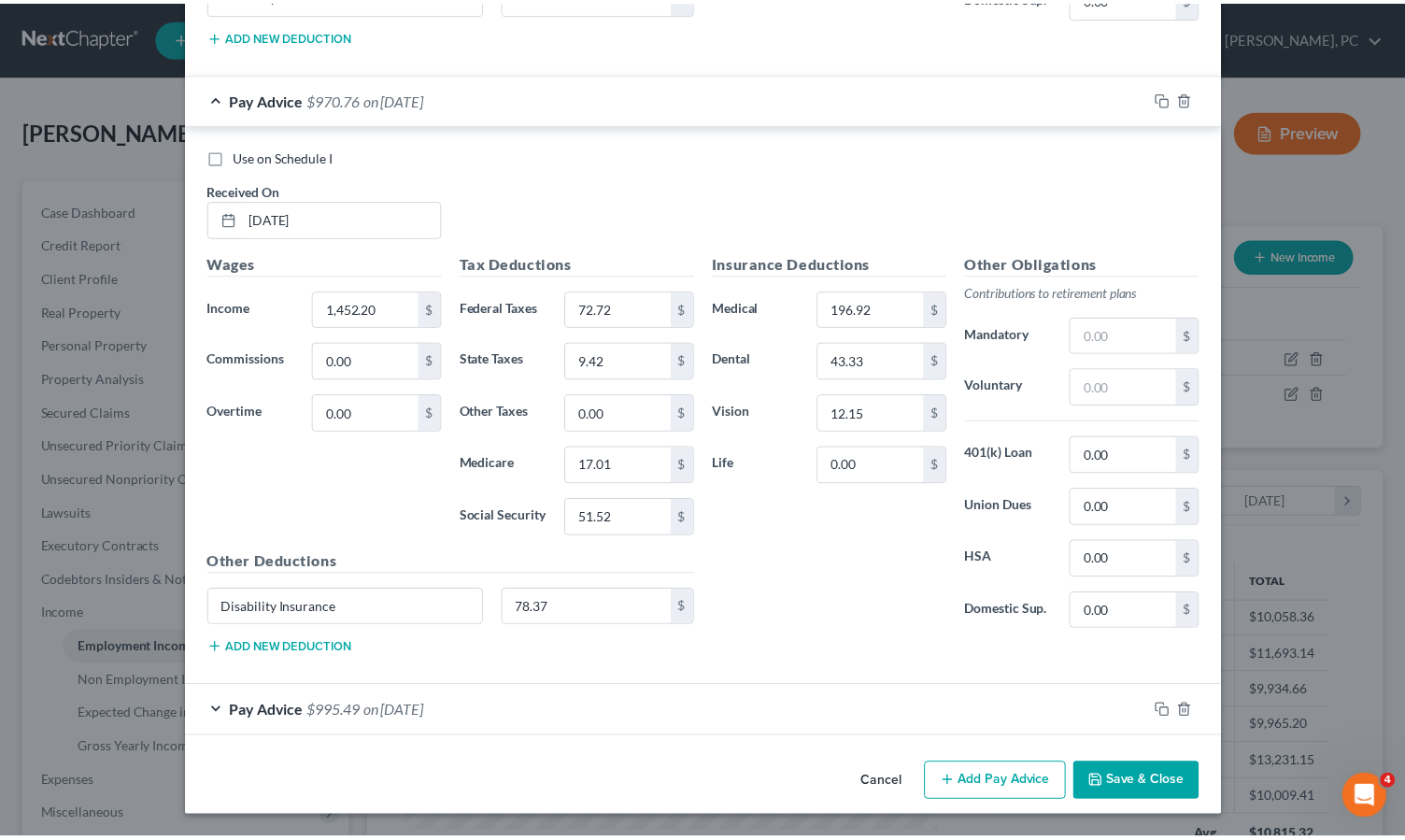
scroll to position [7450, 0]
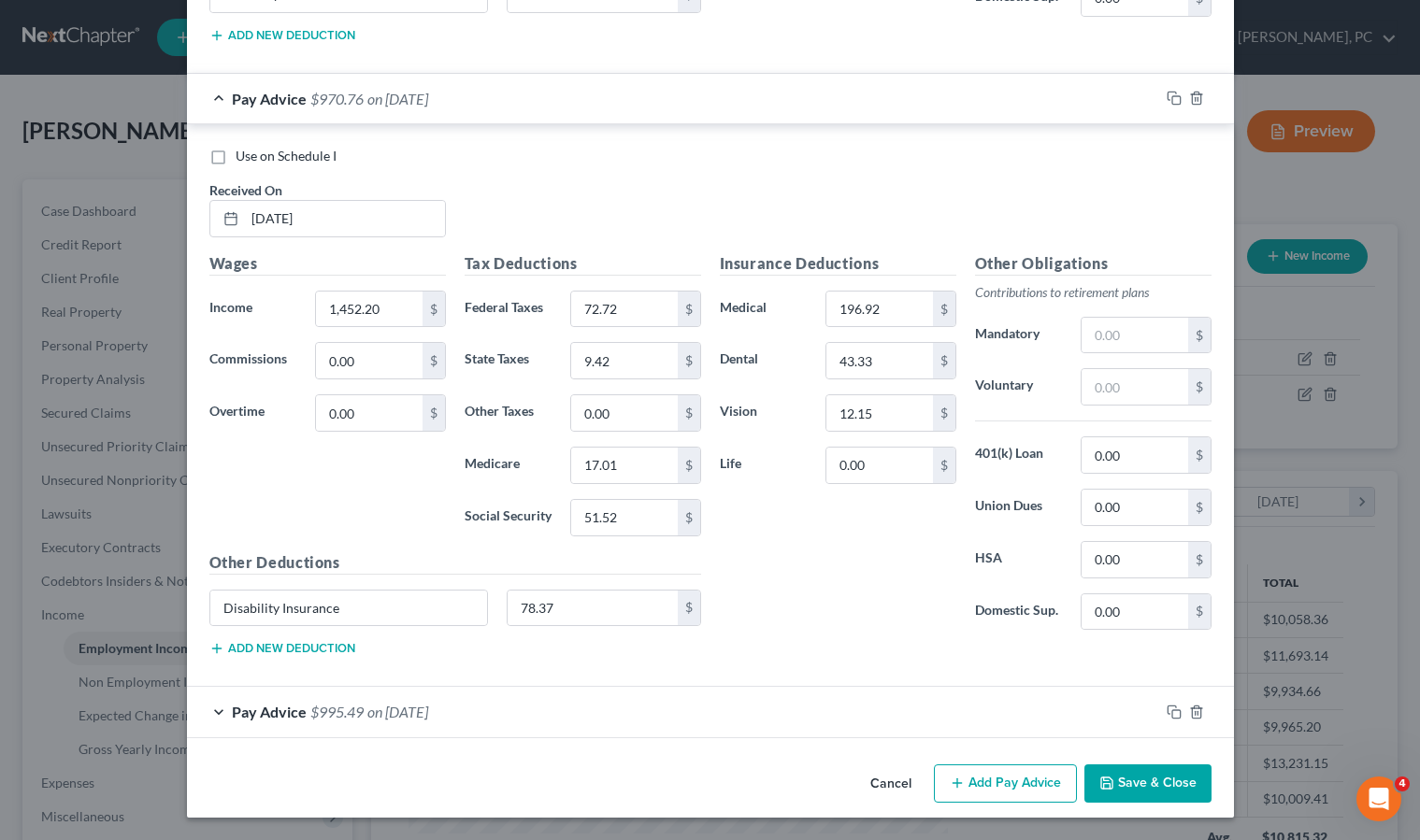
click at [1146, 775] on button "Save & Close" at bounding box center [1148, 784] width 128 height 40
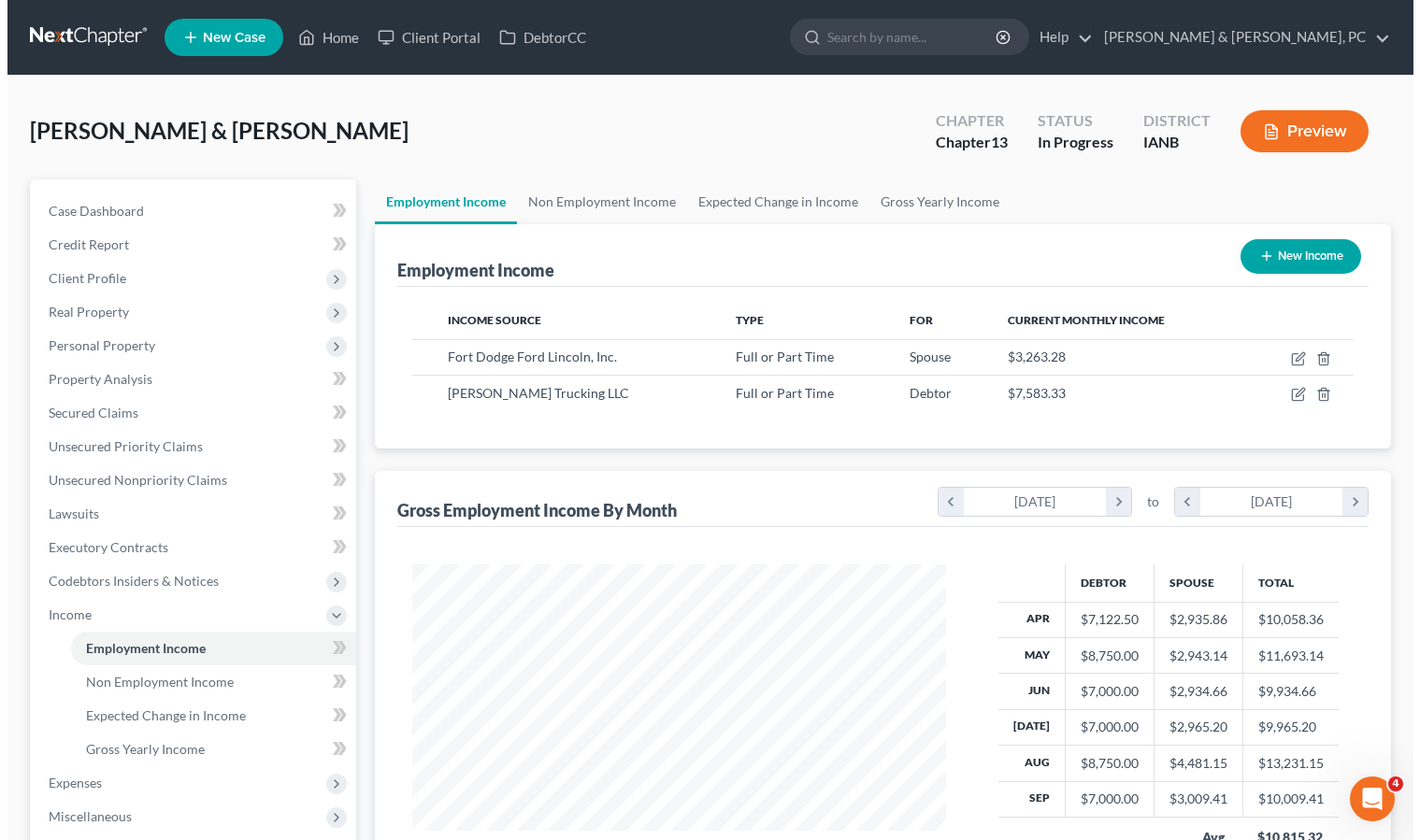
scroll to position [933954, 934172]
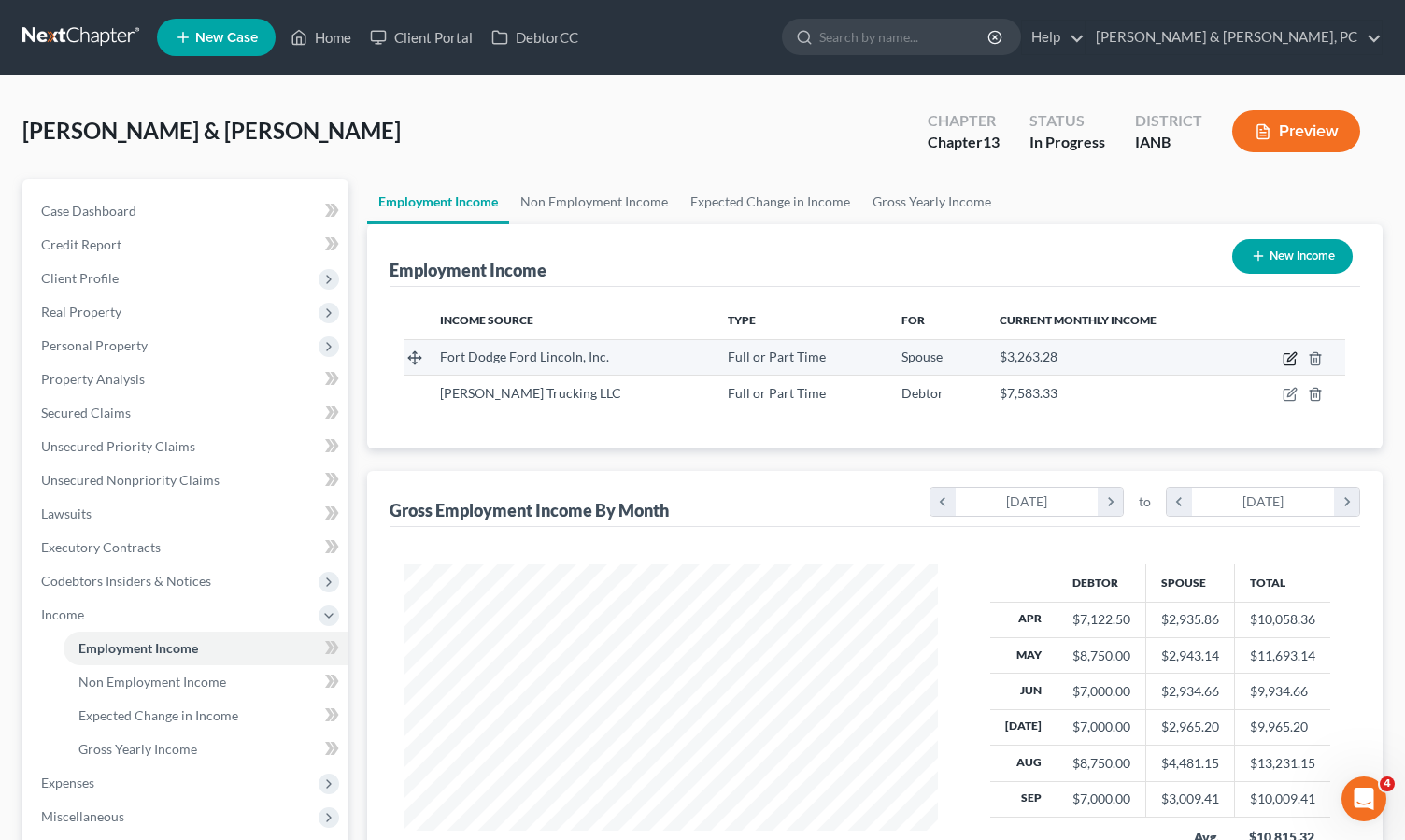
click at [1285, 354] on icon "button" at bounding box center [1290, 360] width 12 height 12
select select "0"
select select "16"
select select "2"
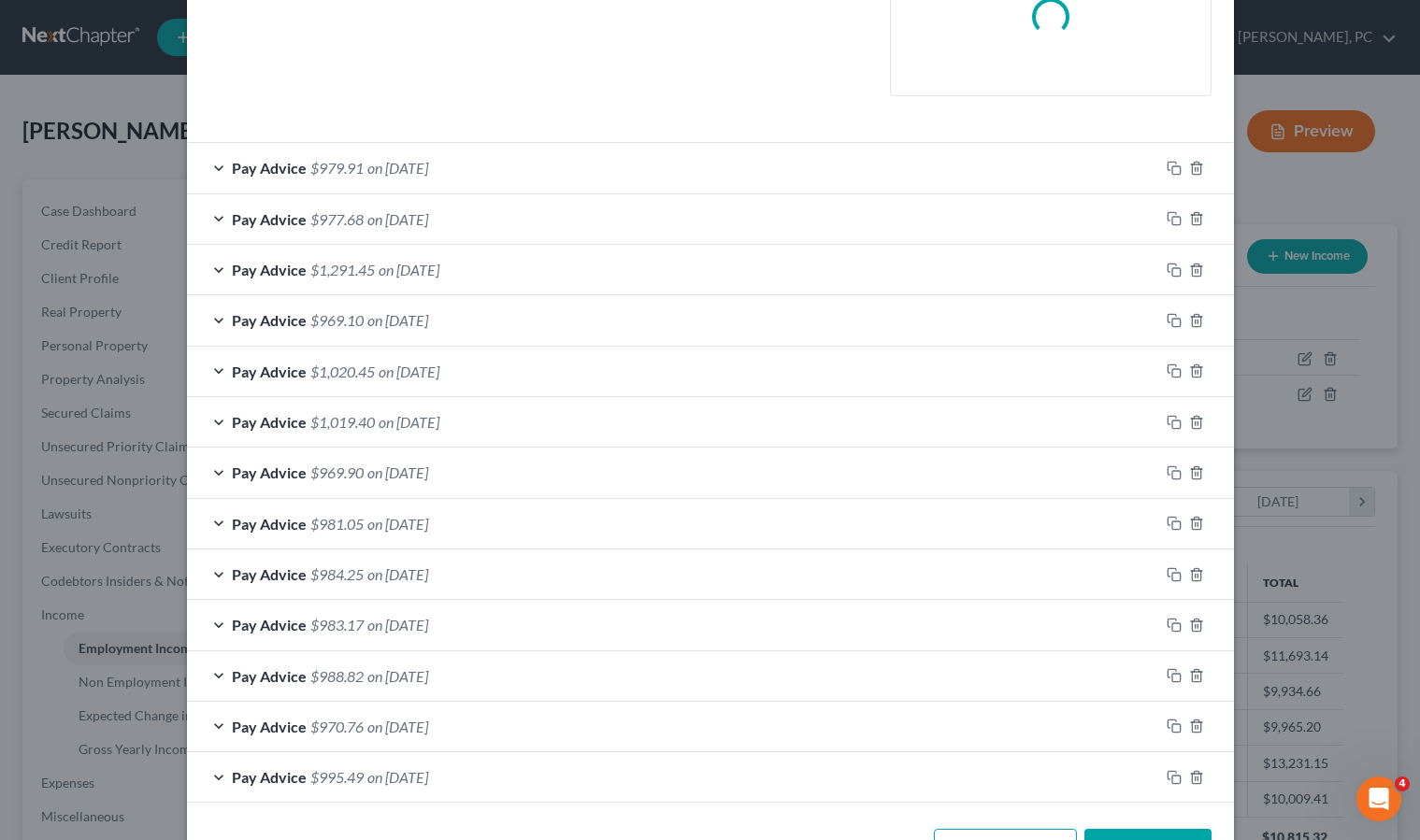
scroll to position [532, 0]
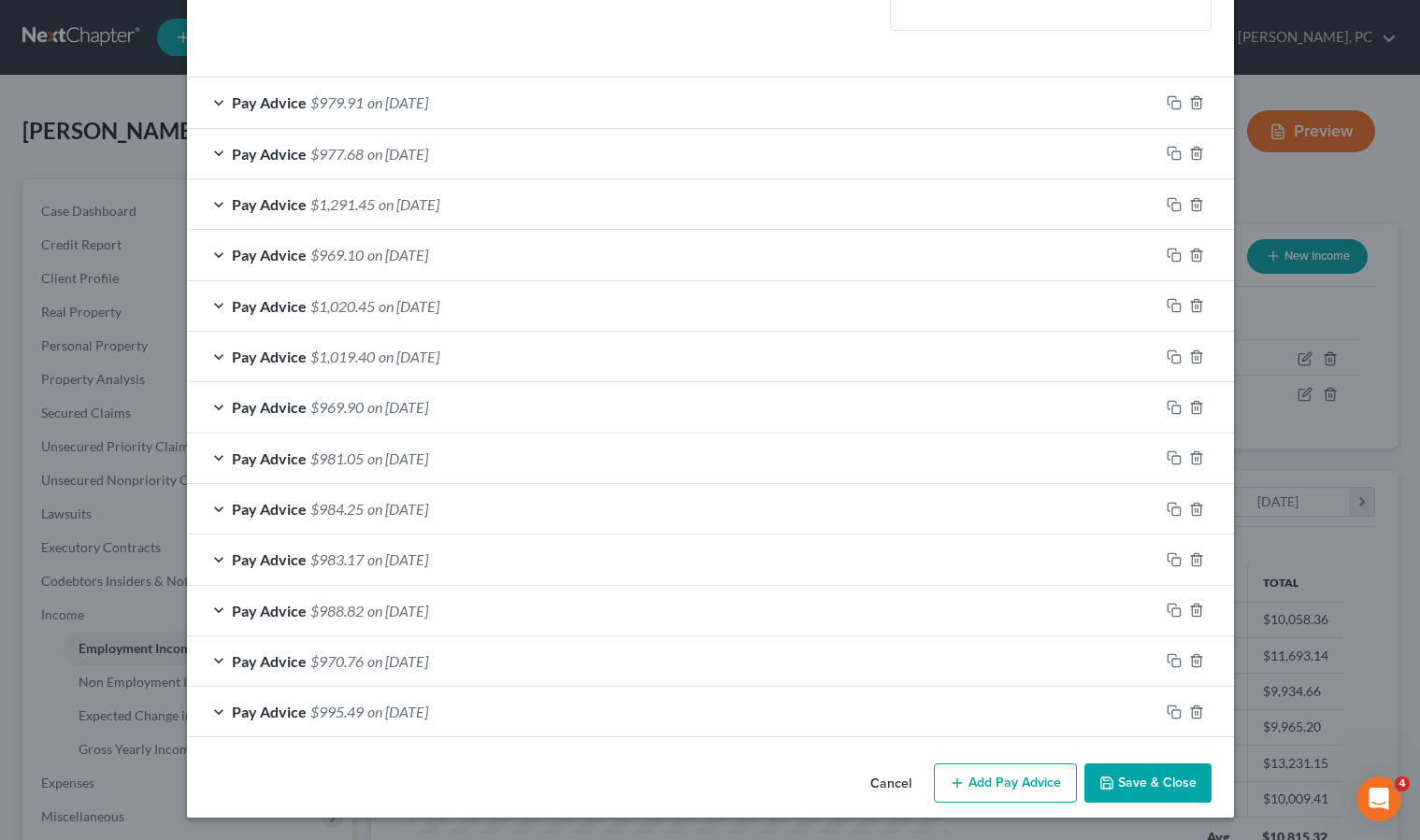
click at [391, 712] on span "on [DATE]" at bounding box center [397, 712] width 61 height 17
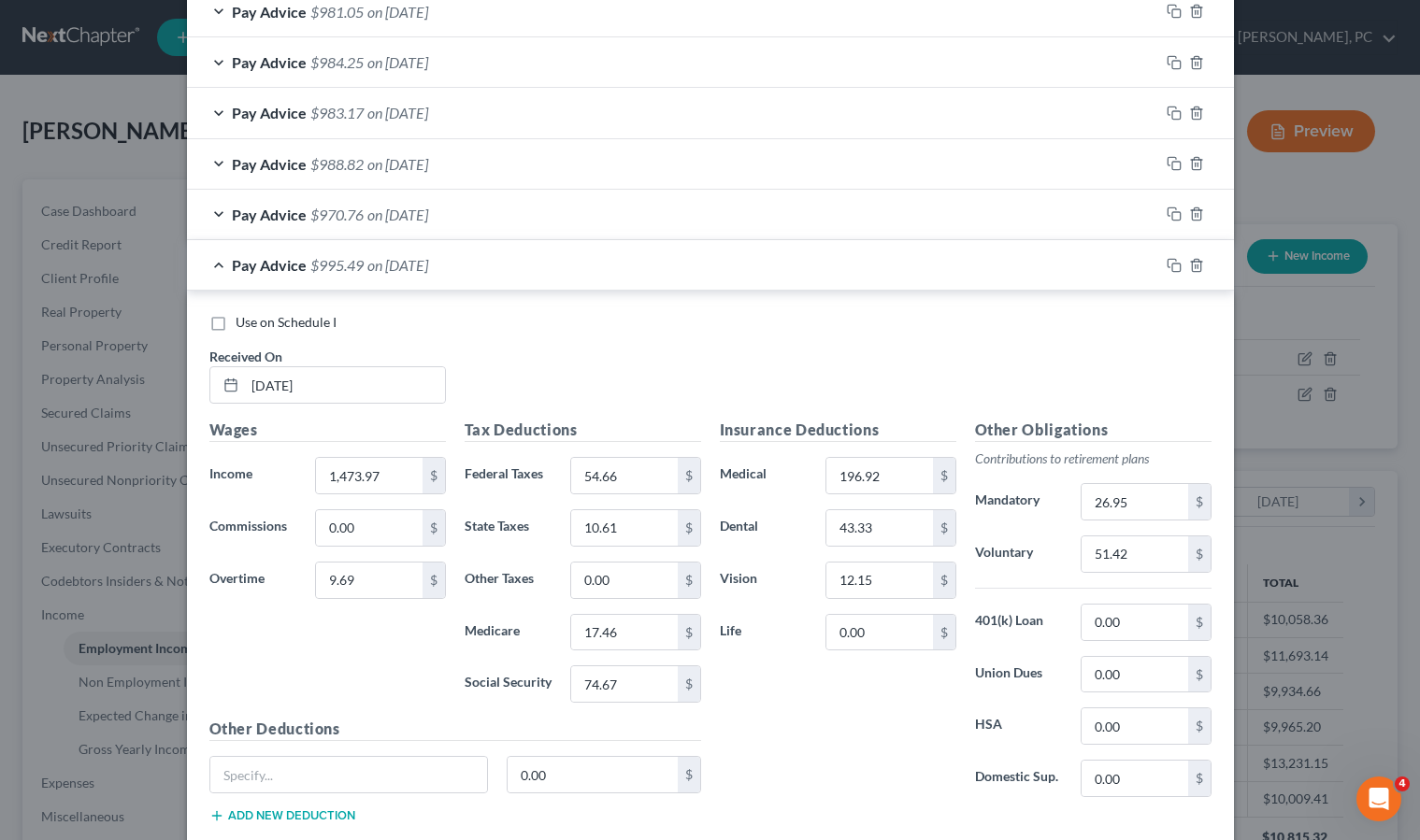
scroll to position [1041, 0]
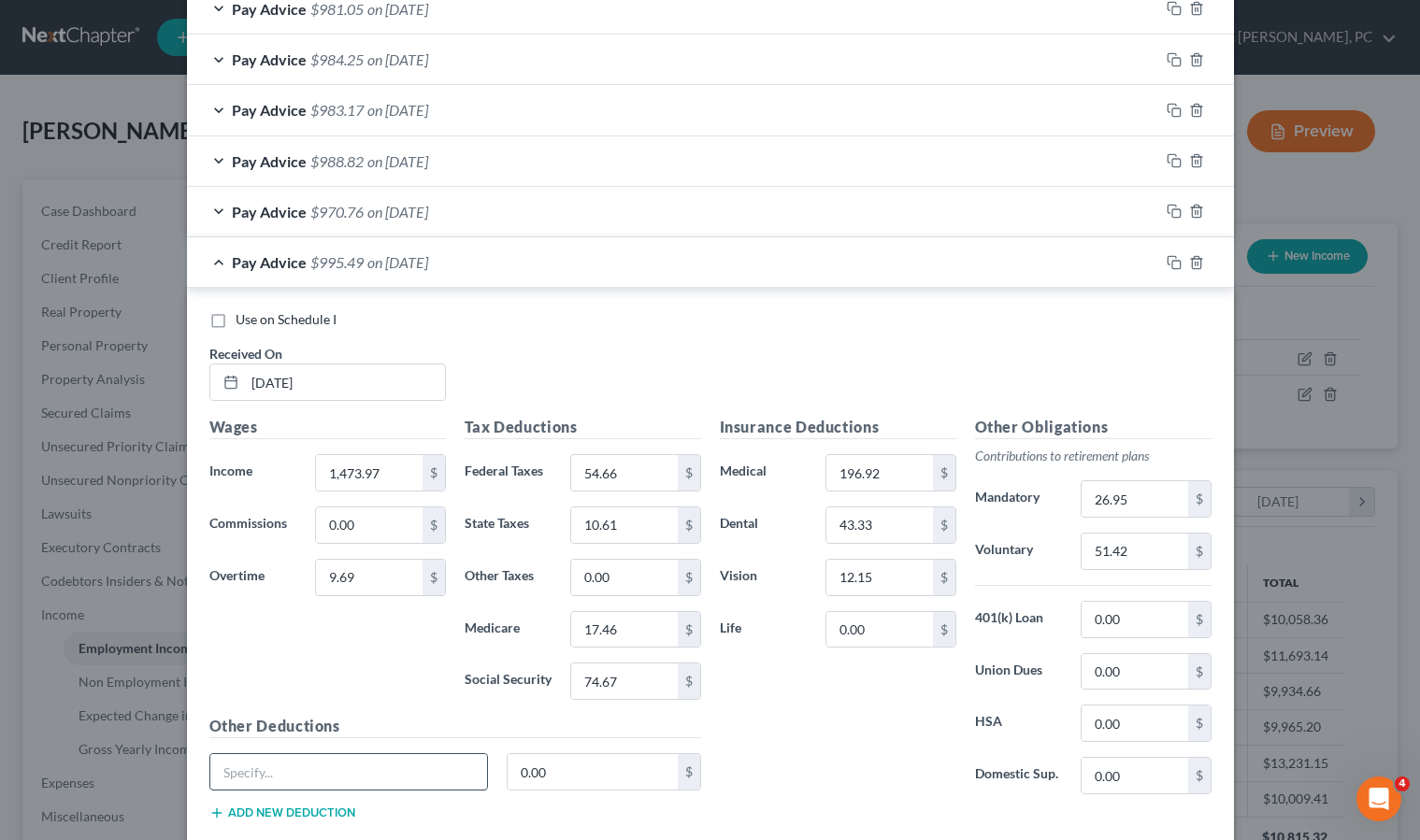
click at [303, 761] on input "text" at bounding box center [349, 771] width 277 height 36
type input "Disability Insurance"
type input "78.37"
click at [1145, 498] on input "26.95" at bounding box center [1134, 498] width 105 height 36
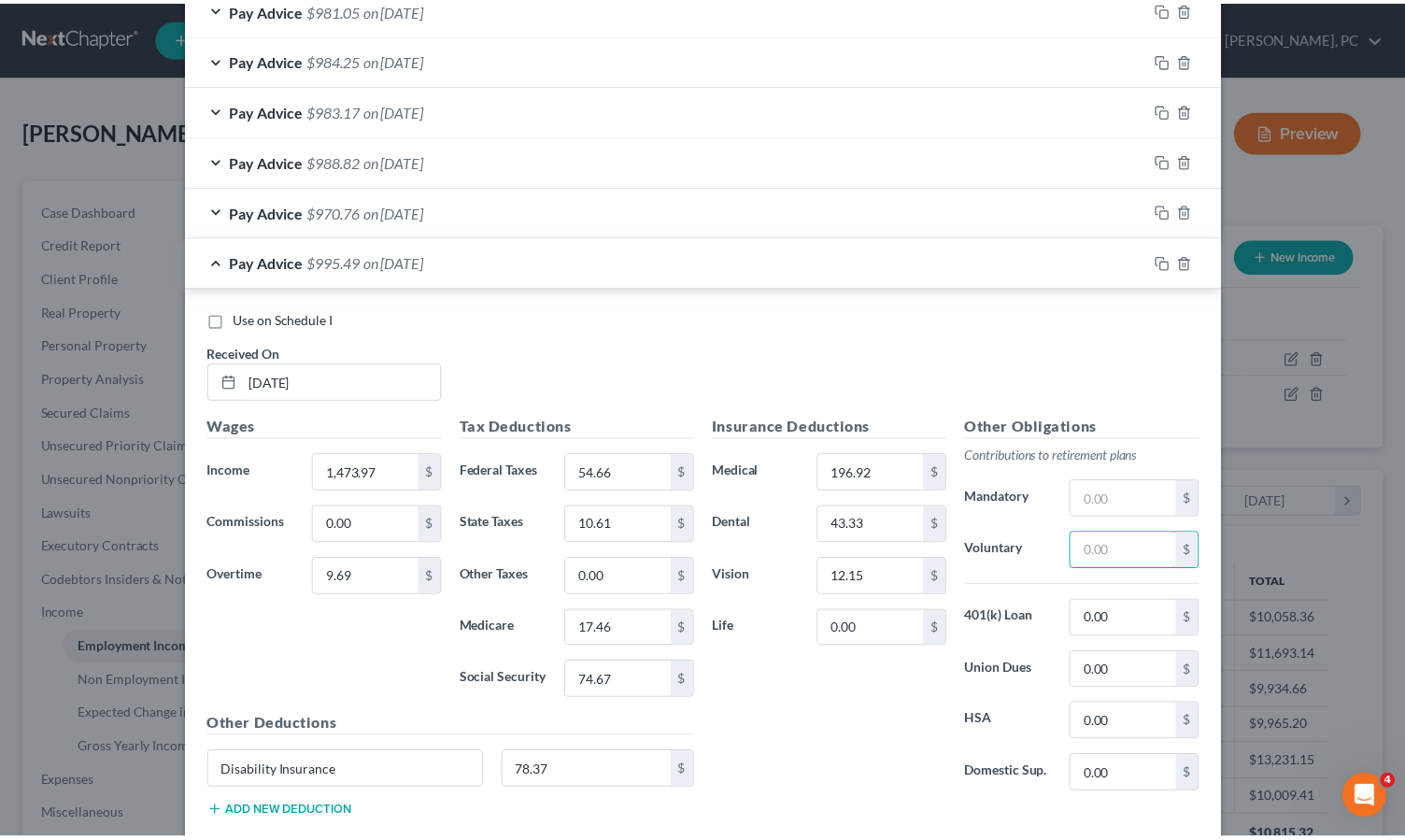
scroll to position [1154, 0]
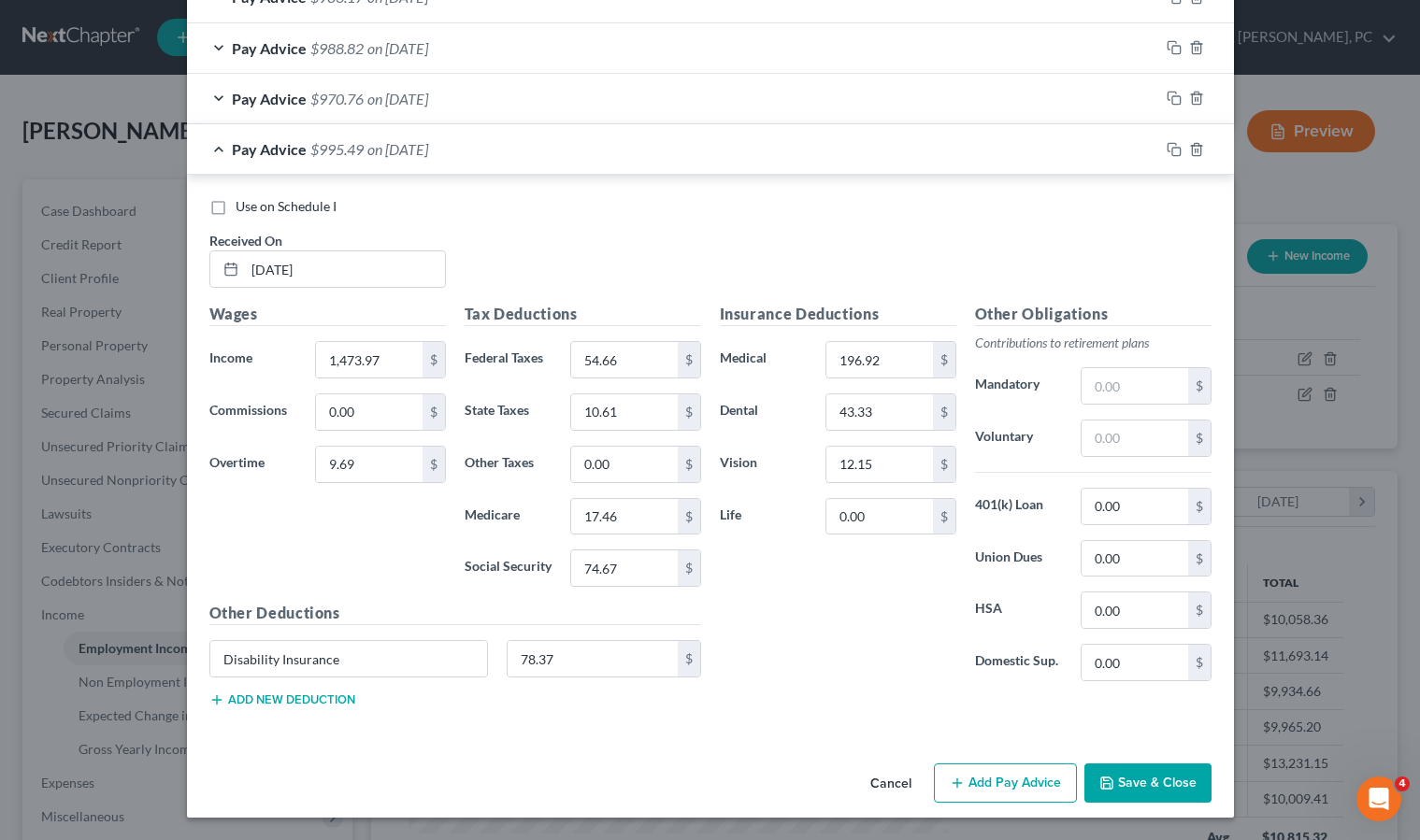
click at [1145, 780] on button "Save & Close" at bounding box center [1148, 783] width 128 height 40
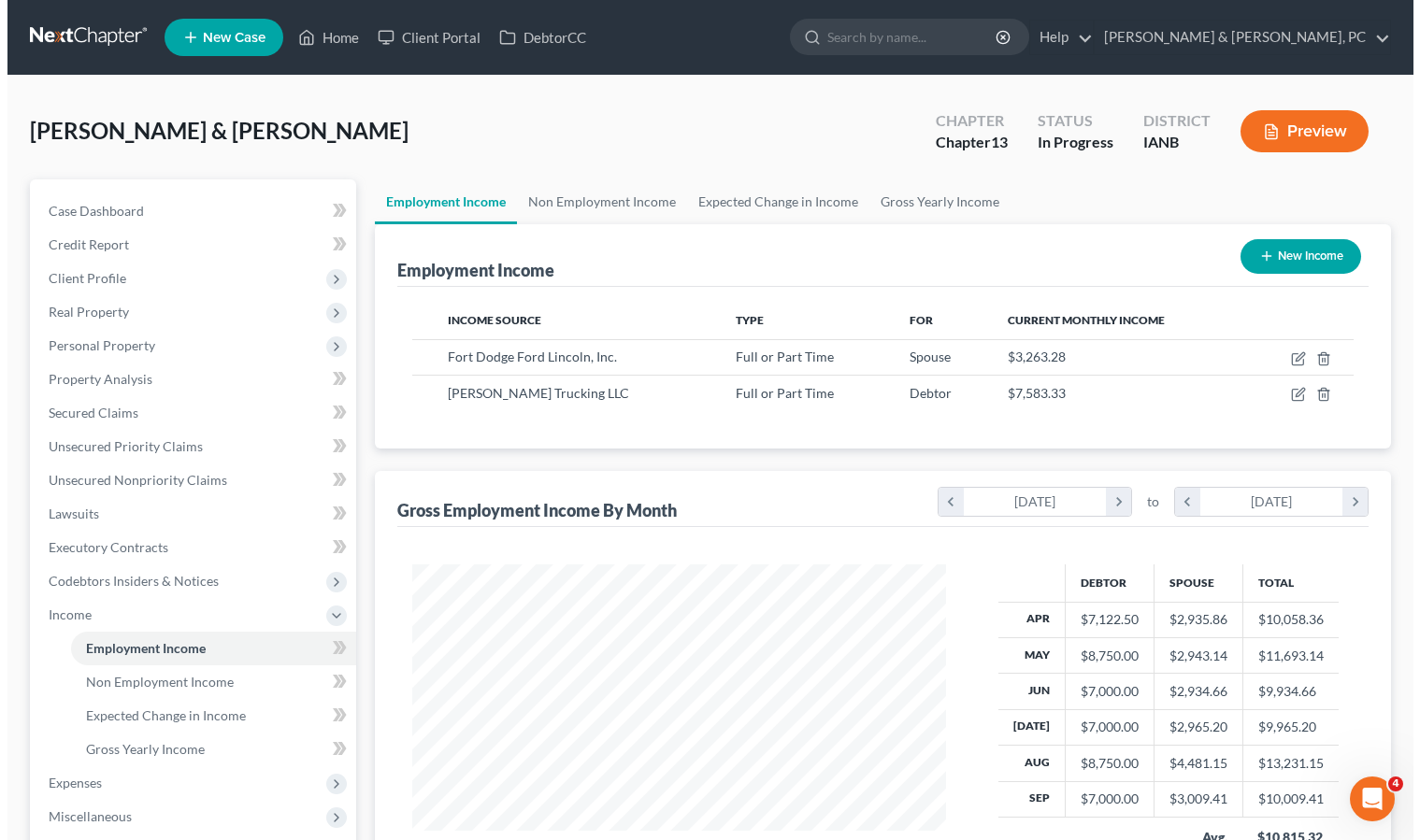
scroll to position [933954, 934172]
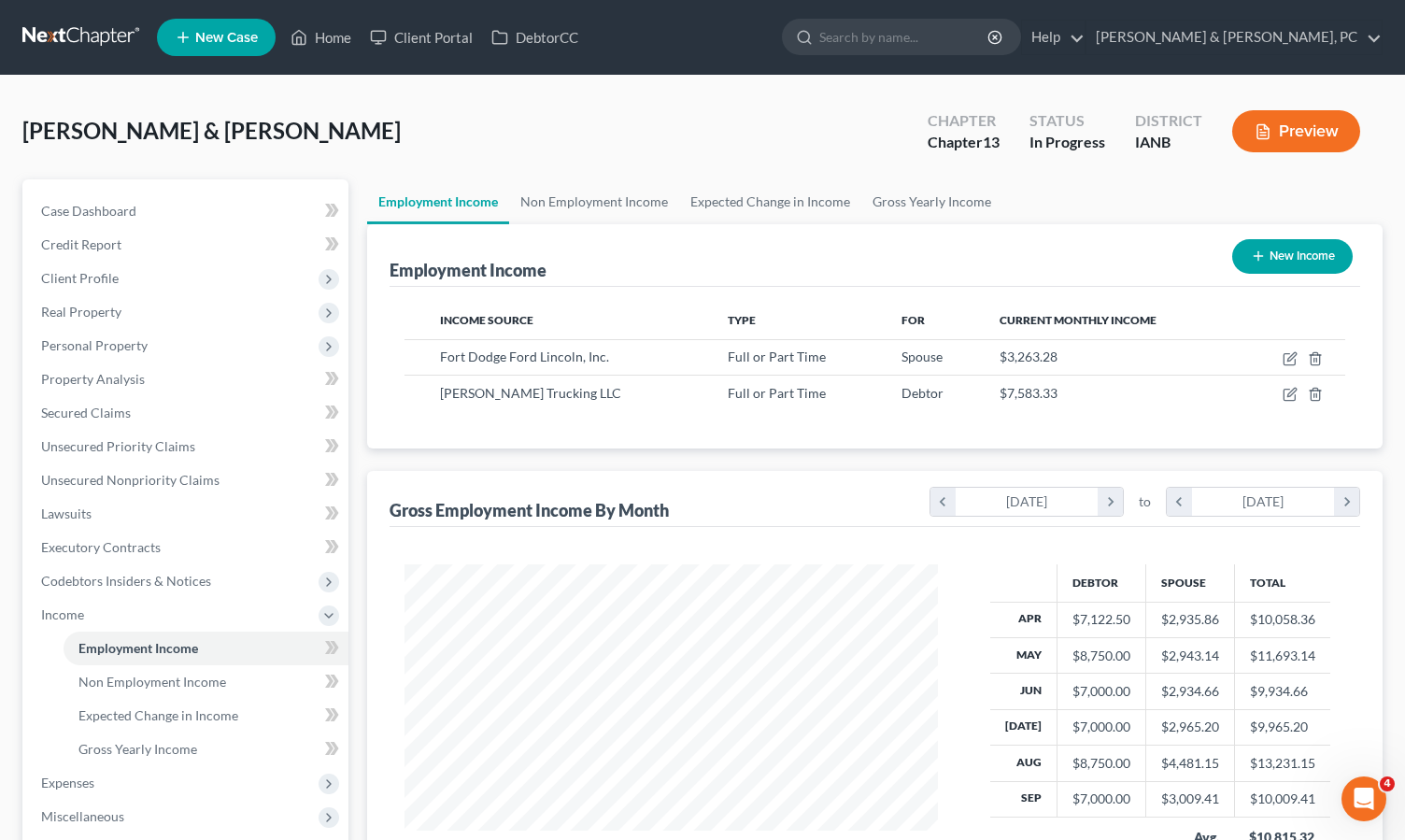
click at [1325, 128] on button "Preview" at bounding box center [1296, 131] width 128 height 42
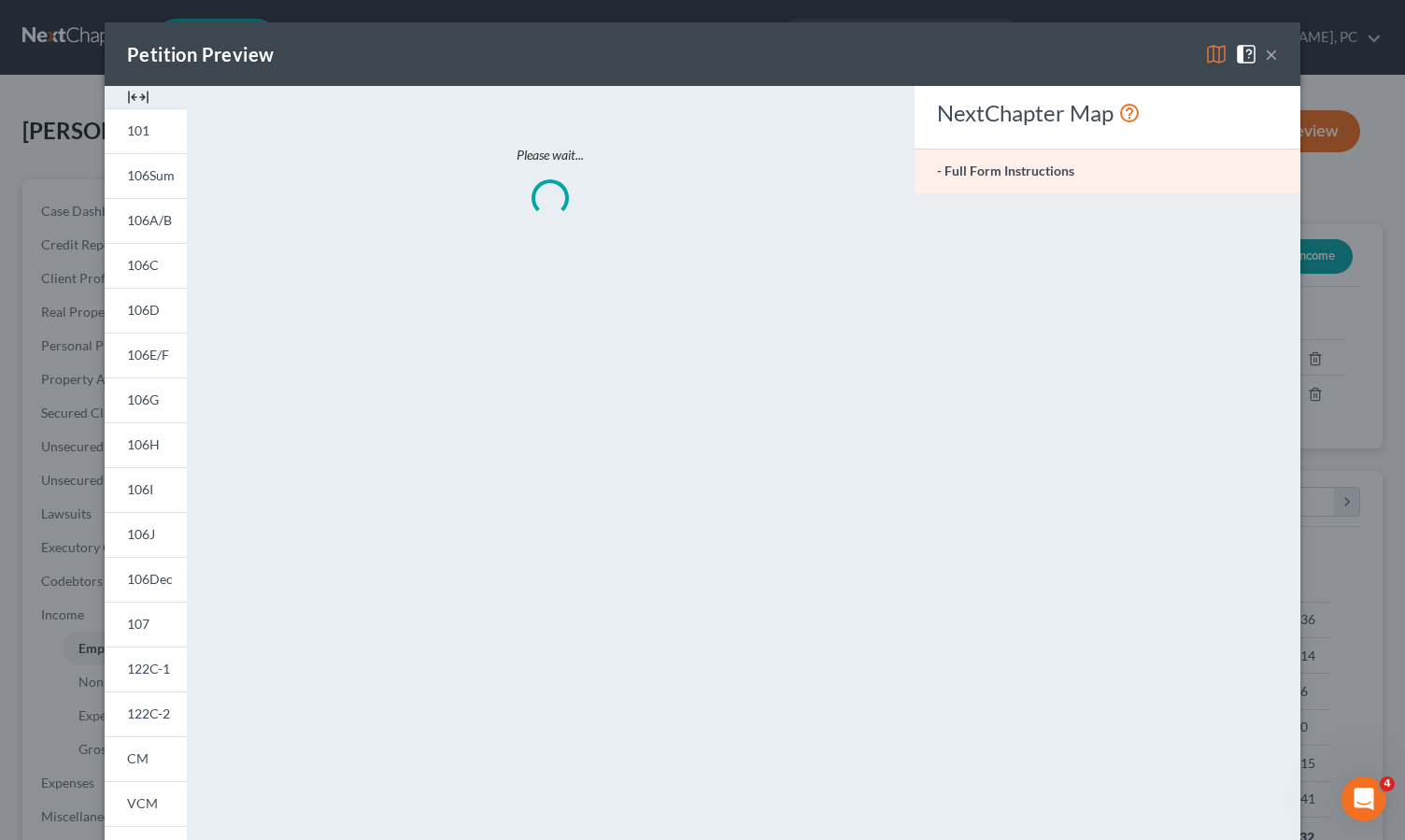
scroll to position [335, 577]
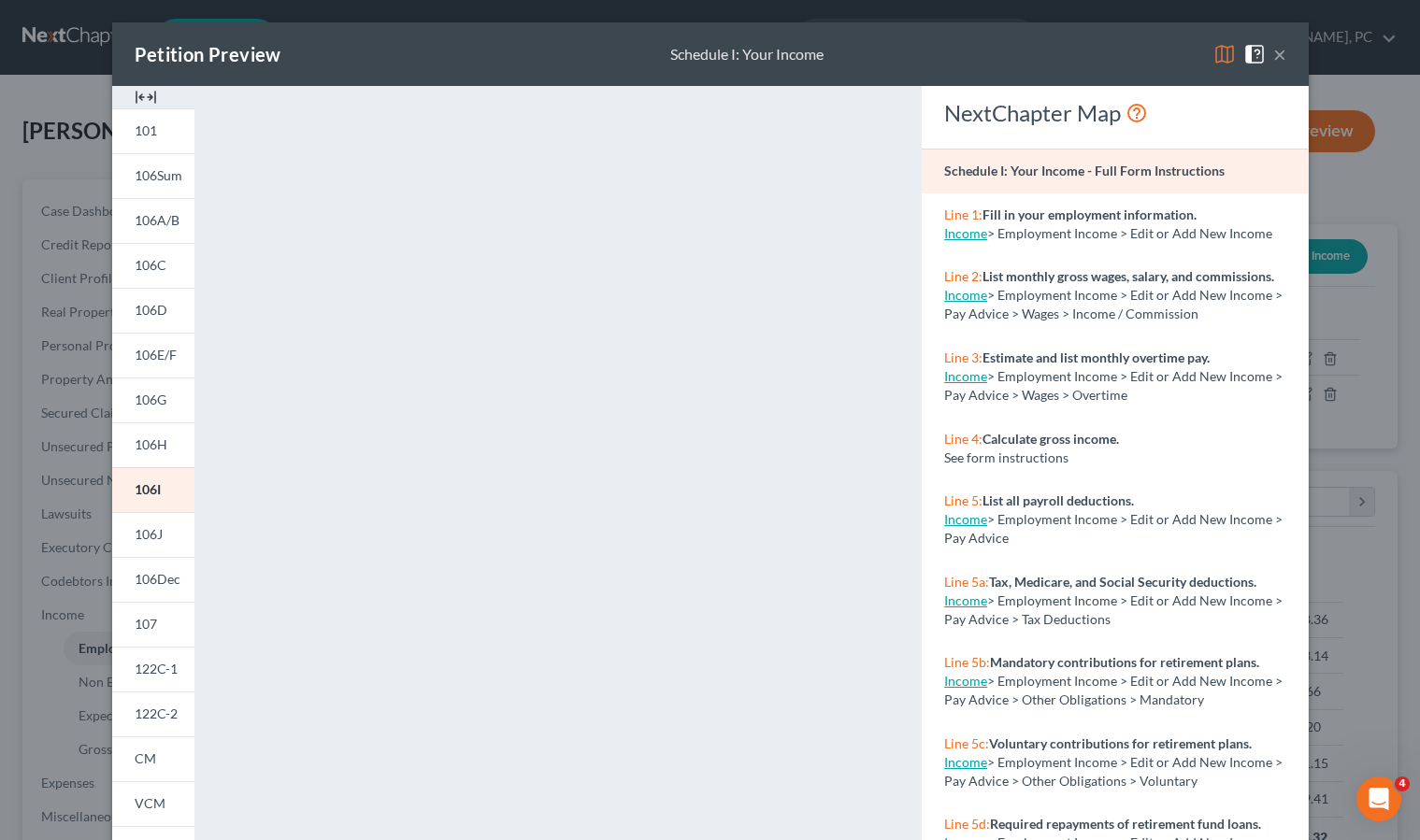
click at [1273, 52] on button "×" at bounding box center [1280, 54] width 14 height 22
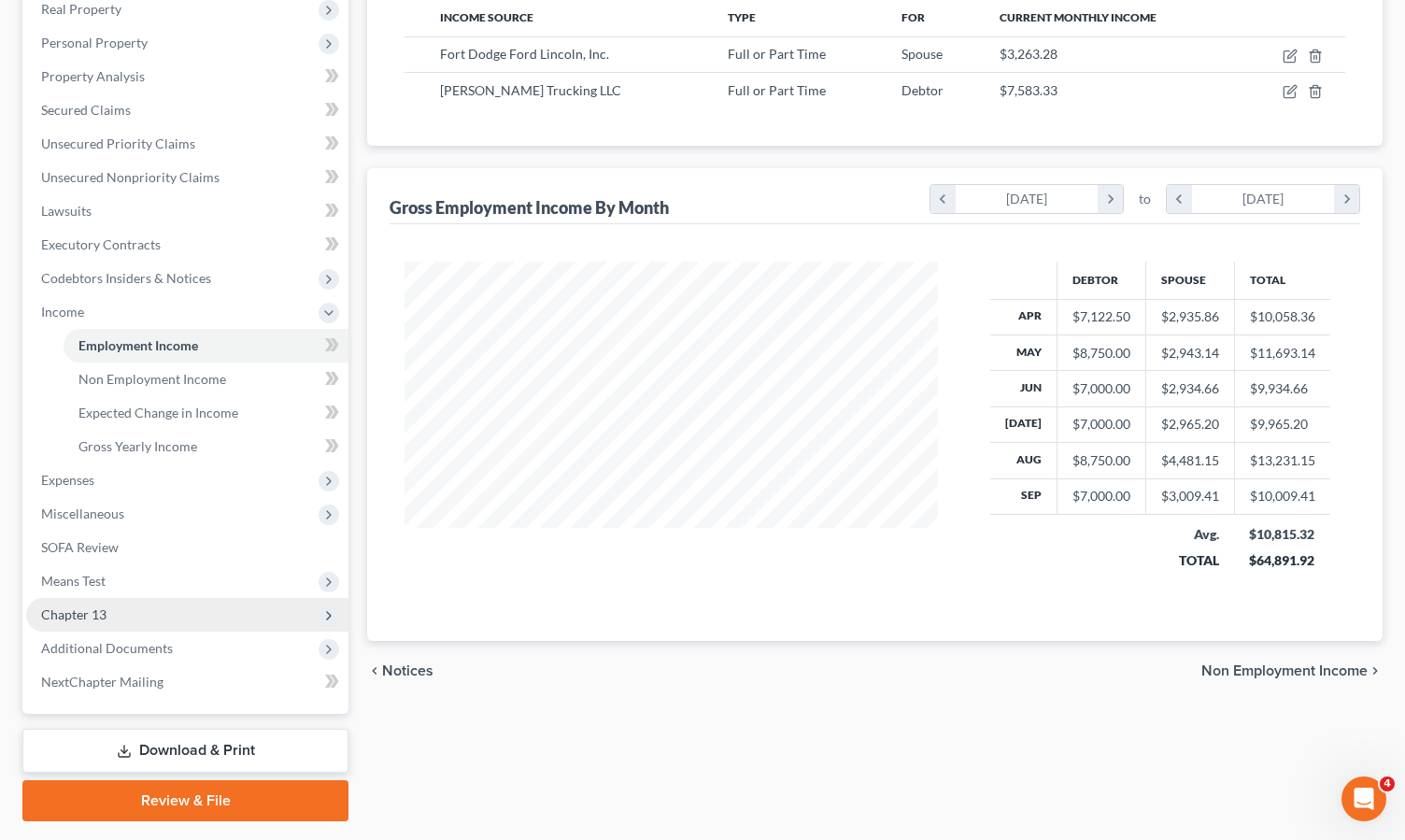
scroll to position [355, 0]
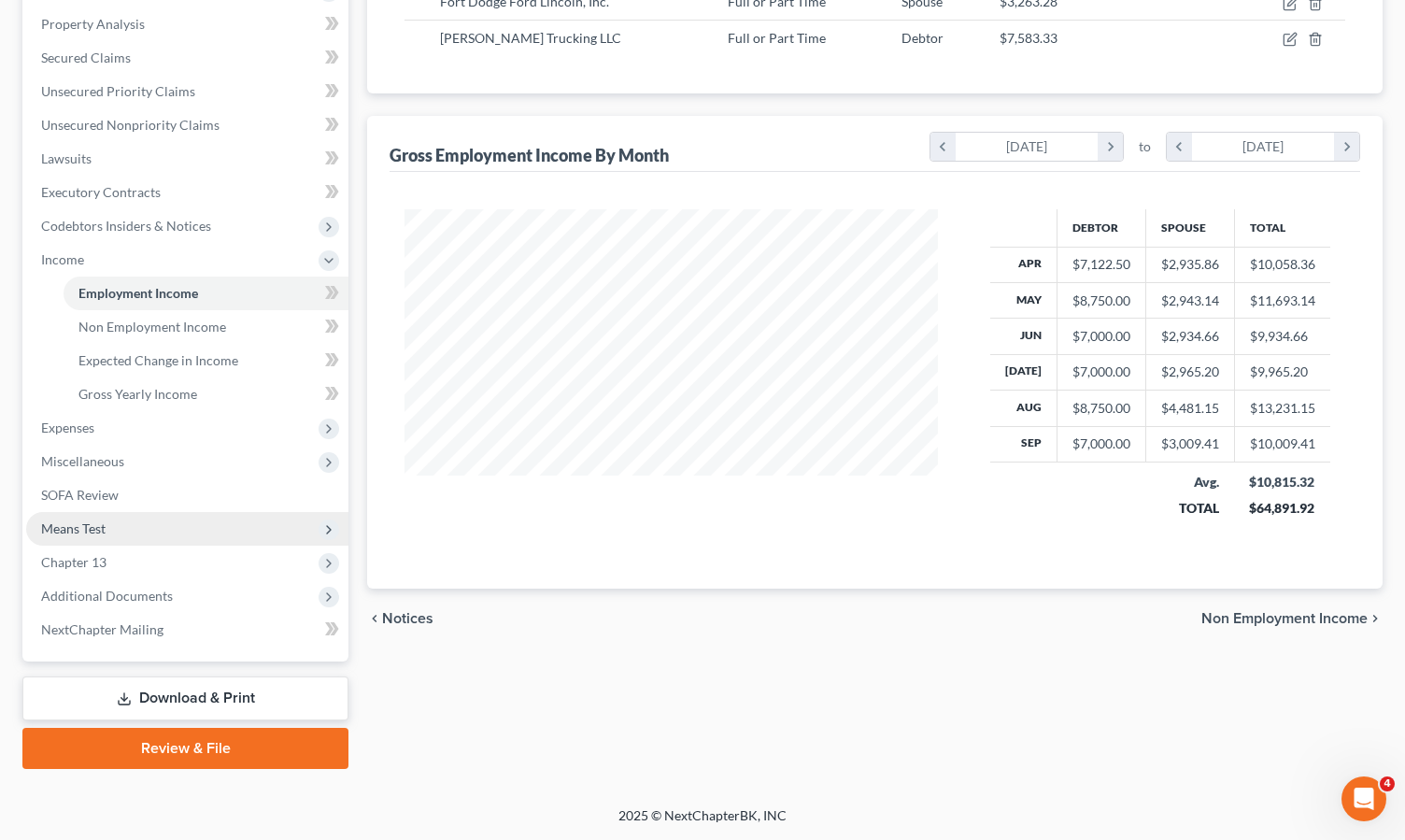
click at [86, 530] on span "Means Test" at bounding box center [73, 528] width 65 height 15
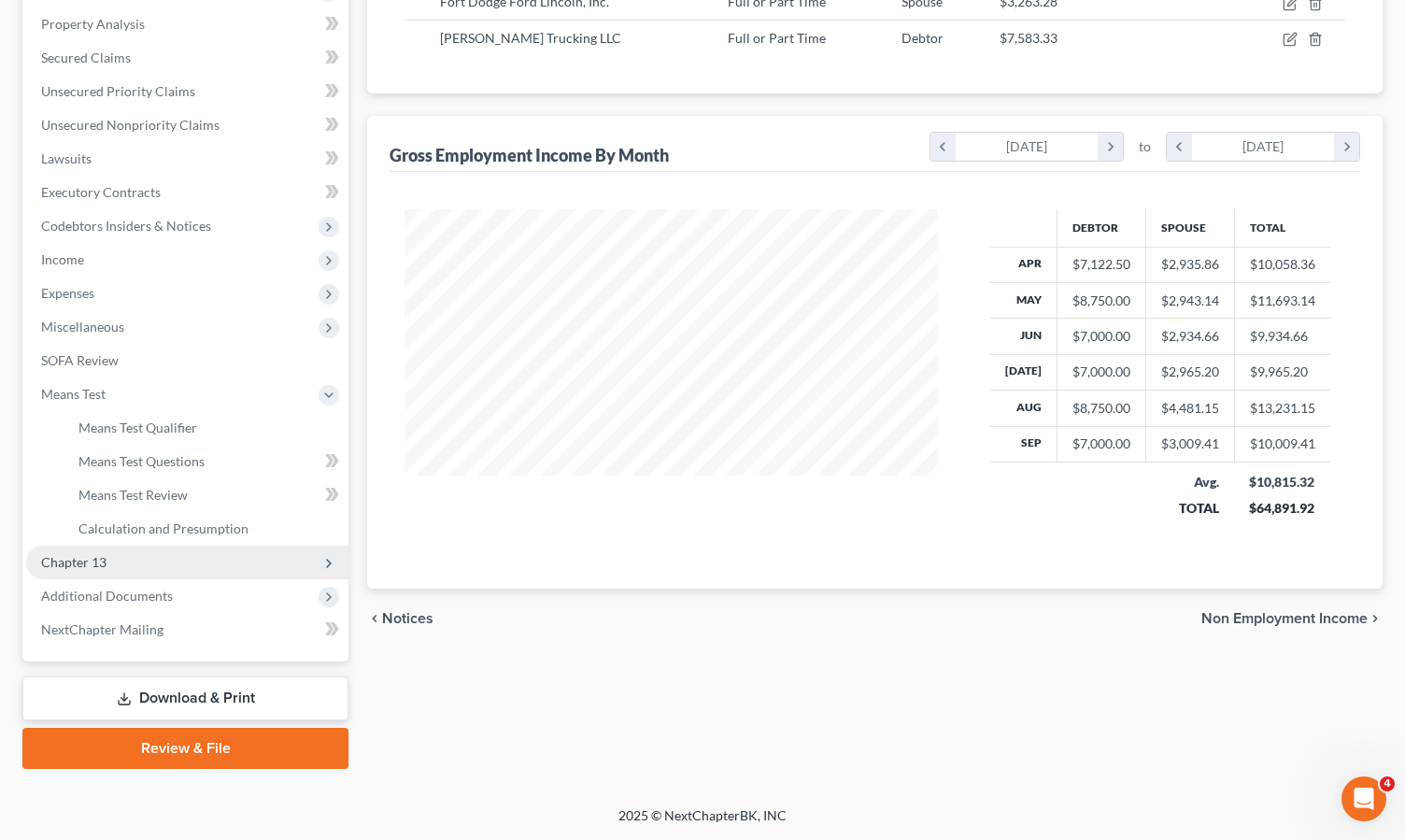
click at [77, 565] on span "Chapter 13" at bounding box center [74, 562] width 66 height 15
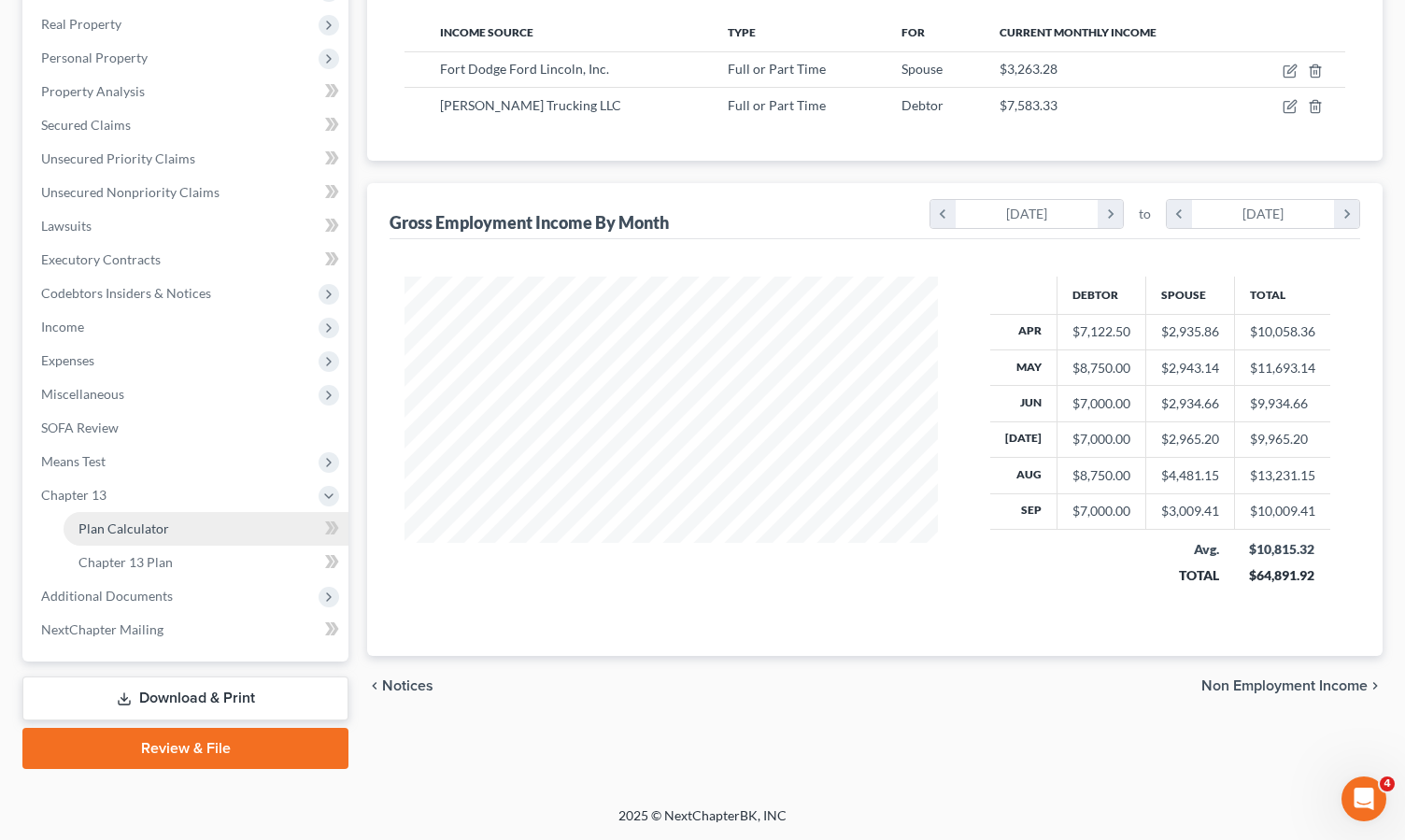
scroll to position [288, 0]
click at [79, 466] on span "Means Test" at bounding box center [73, 461] width 65 height 15
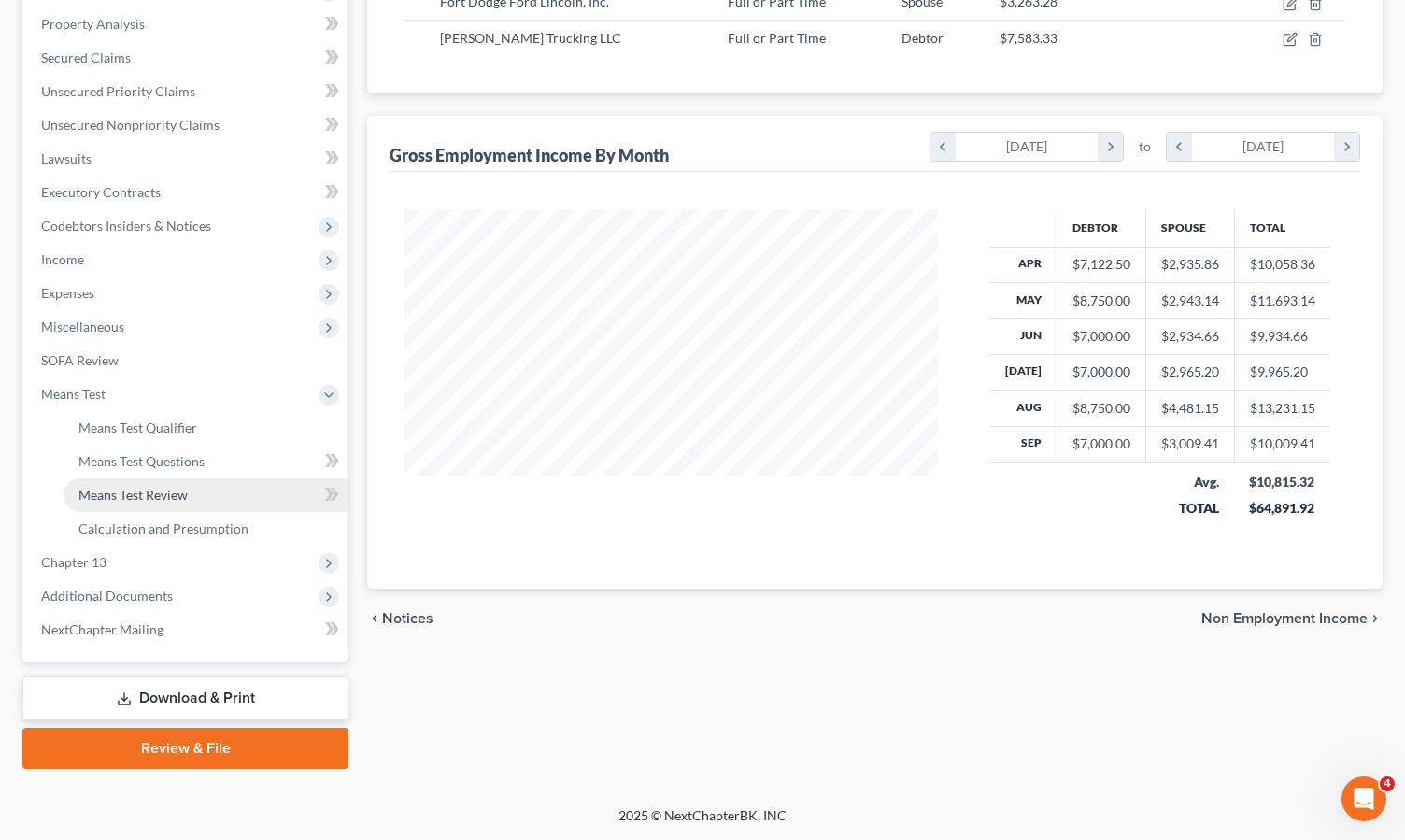
click at [136, 489] on span "Means Test Review" at bounding box center [132, 494] width 109 height 15
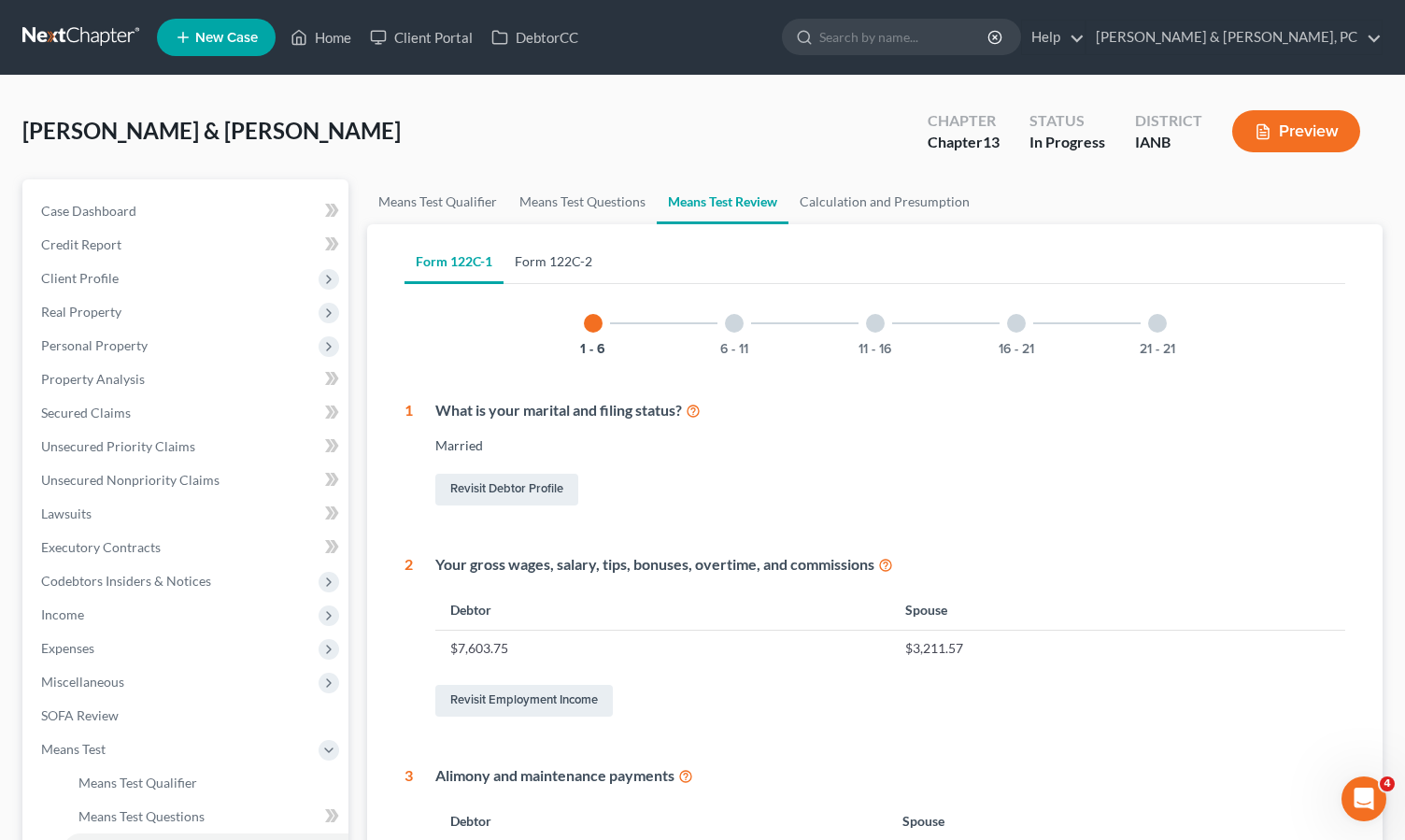
click at [550, 258] on link "Form 122C-2" at bounding box center [554, 262] width 100 height 44
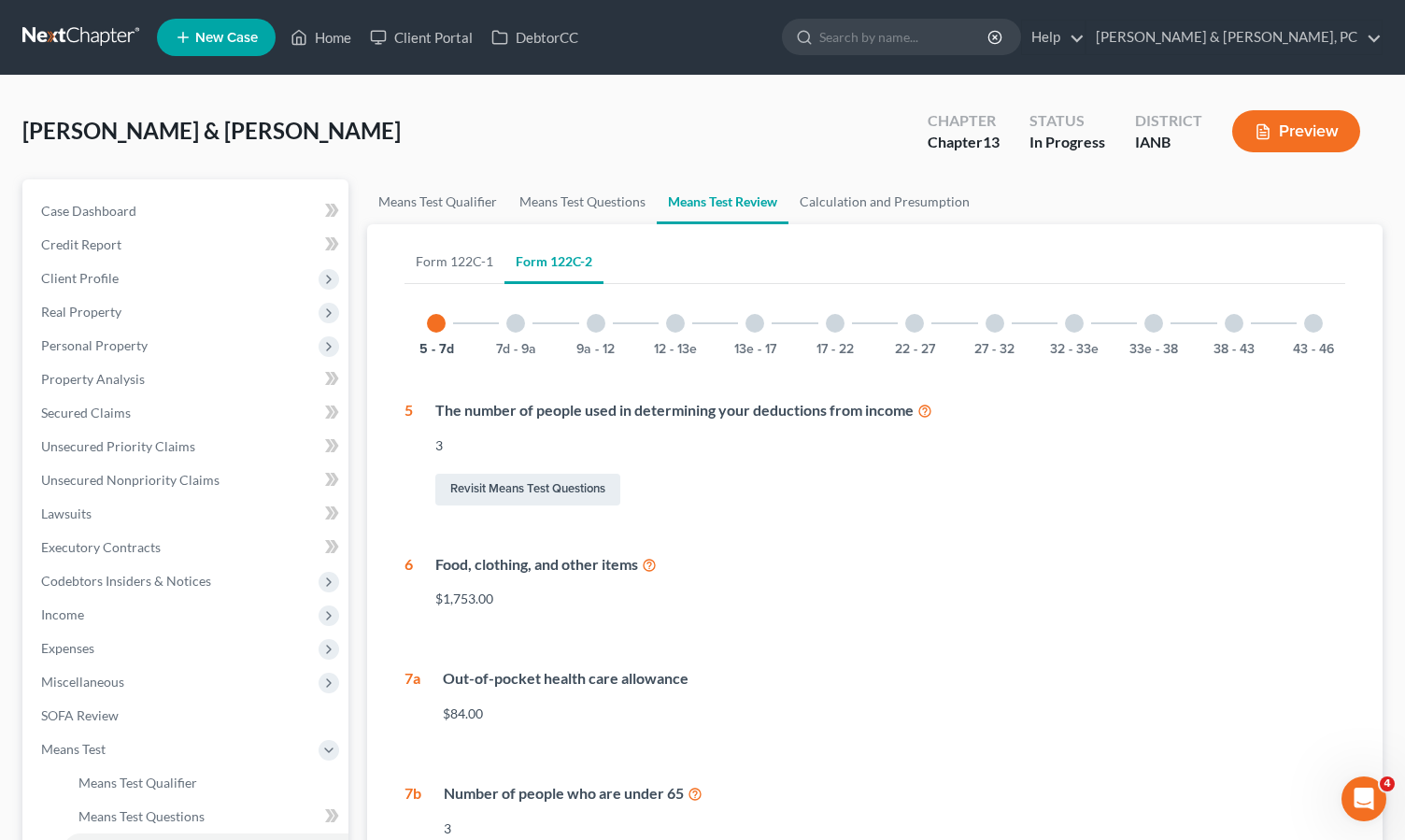
click at [593, 324] on div at bounding box center [596, 322] width 18 height 18
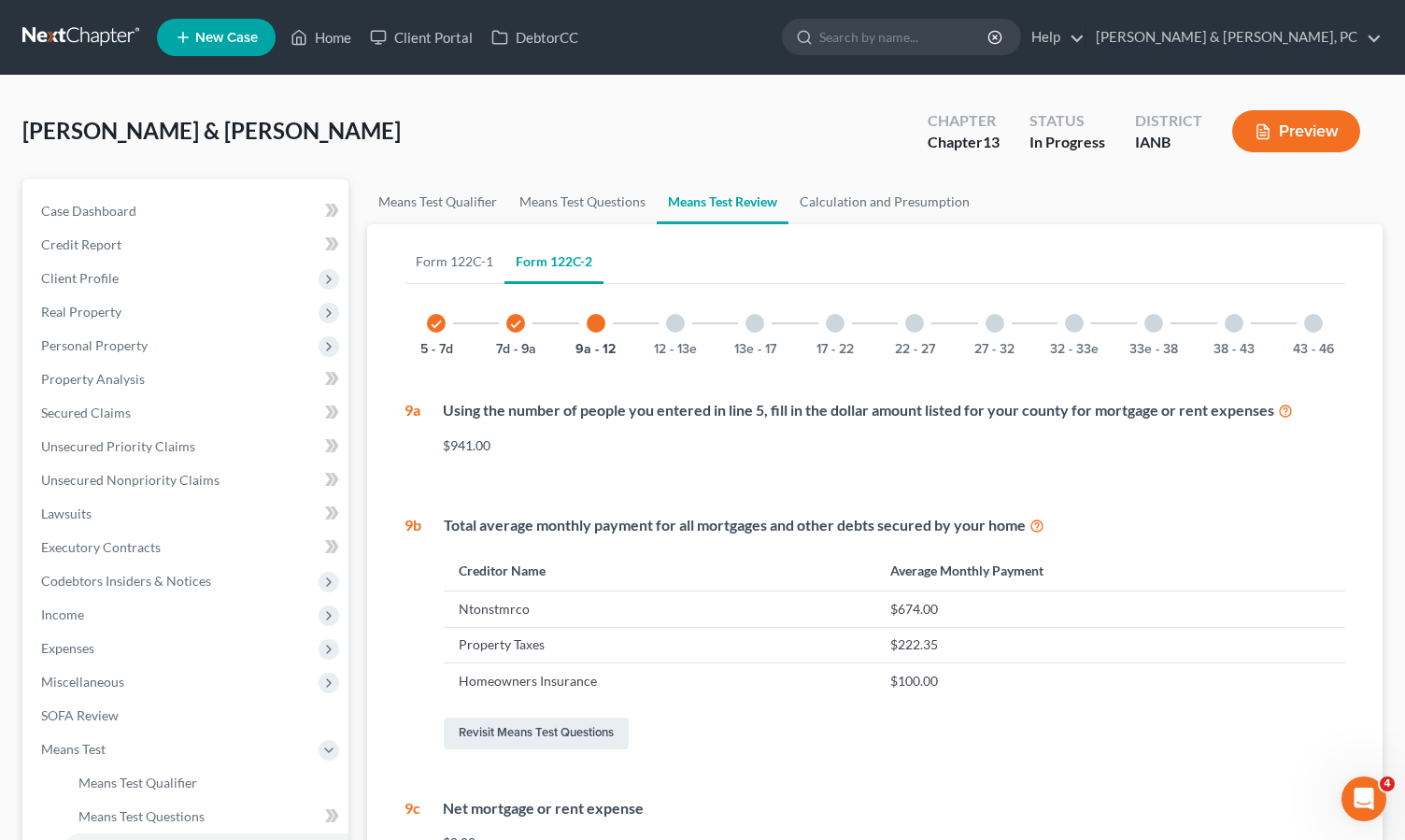
click at [672, 323] on div at bounding box center [675, 322] width 18 height 18
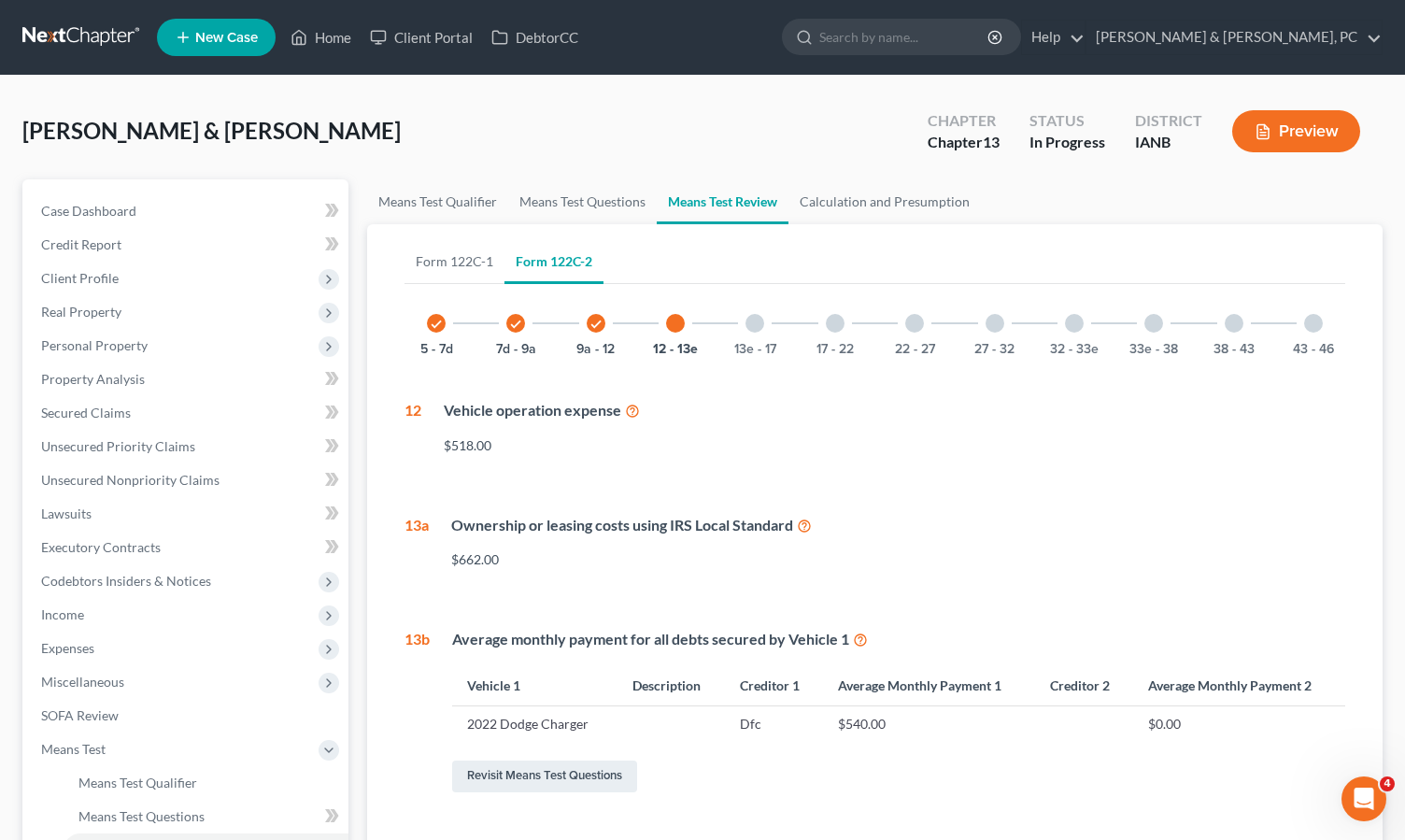
click at [760, 326] on div at bounding box center [754, 322] width 18 height 18
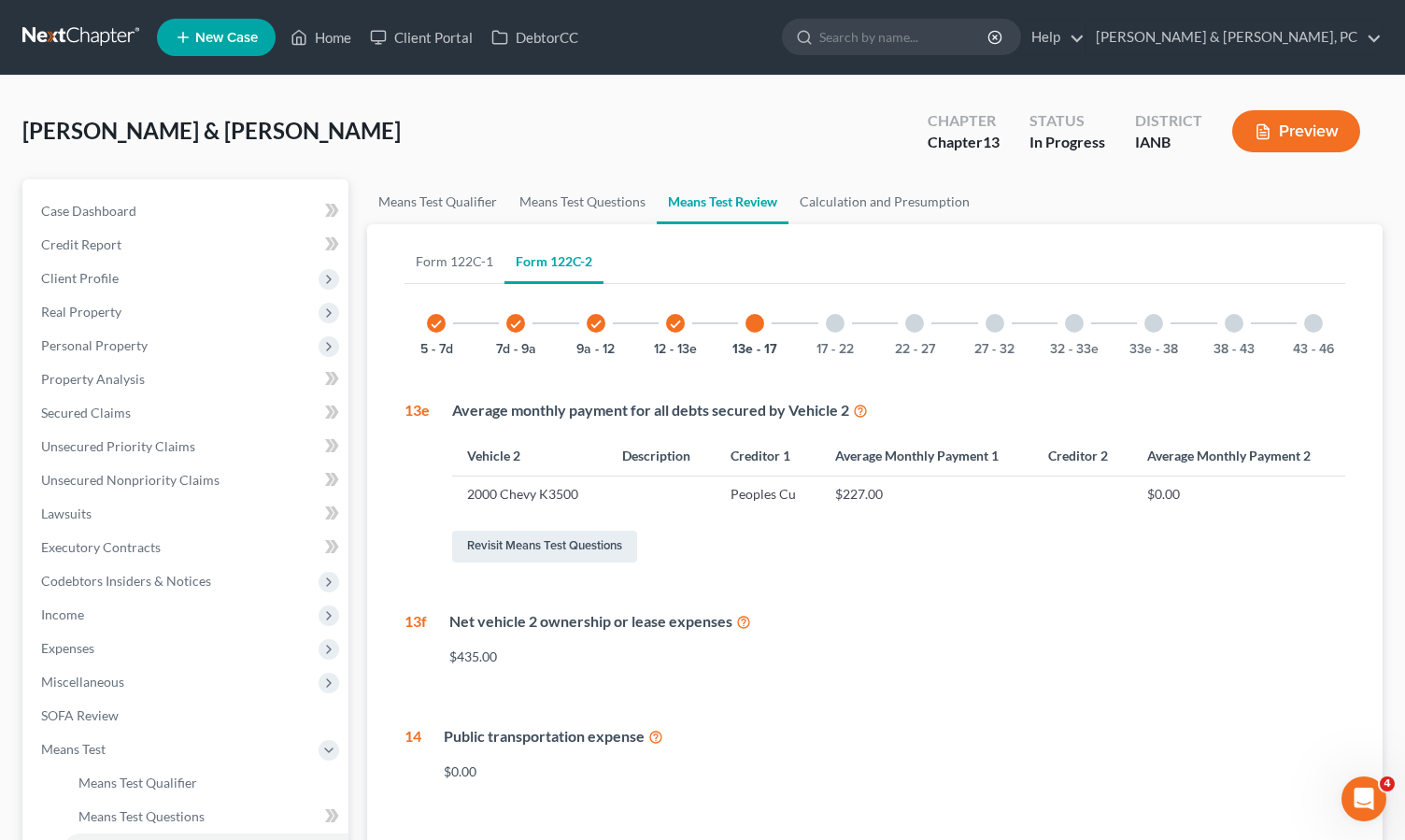
click at [828, 320] on div at bounding box center [834, 322] width 18 height 18
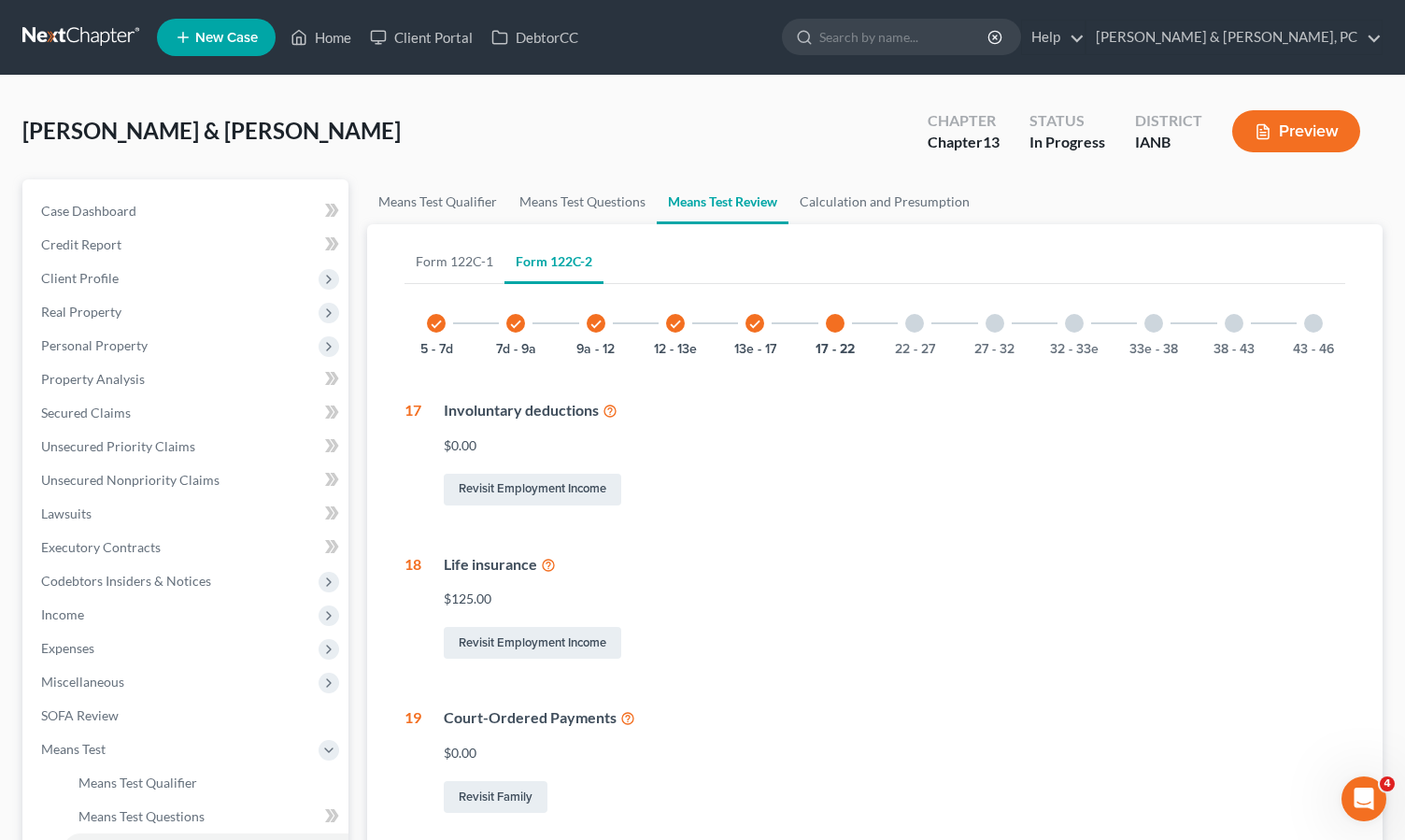
click at [914, 326] on div at bounding box center [914, 322] width 18 height 18
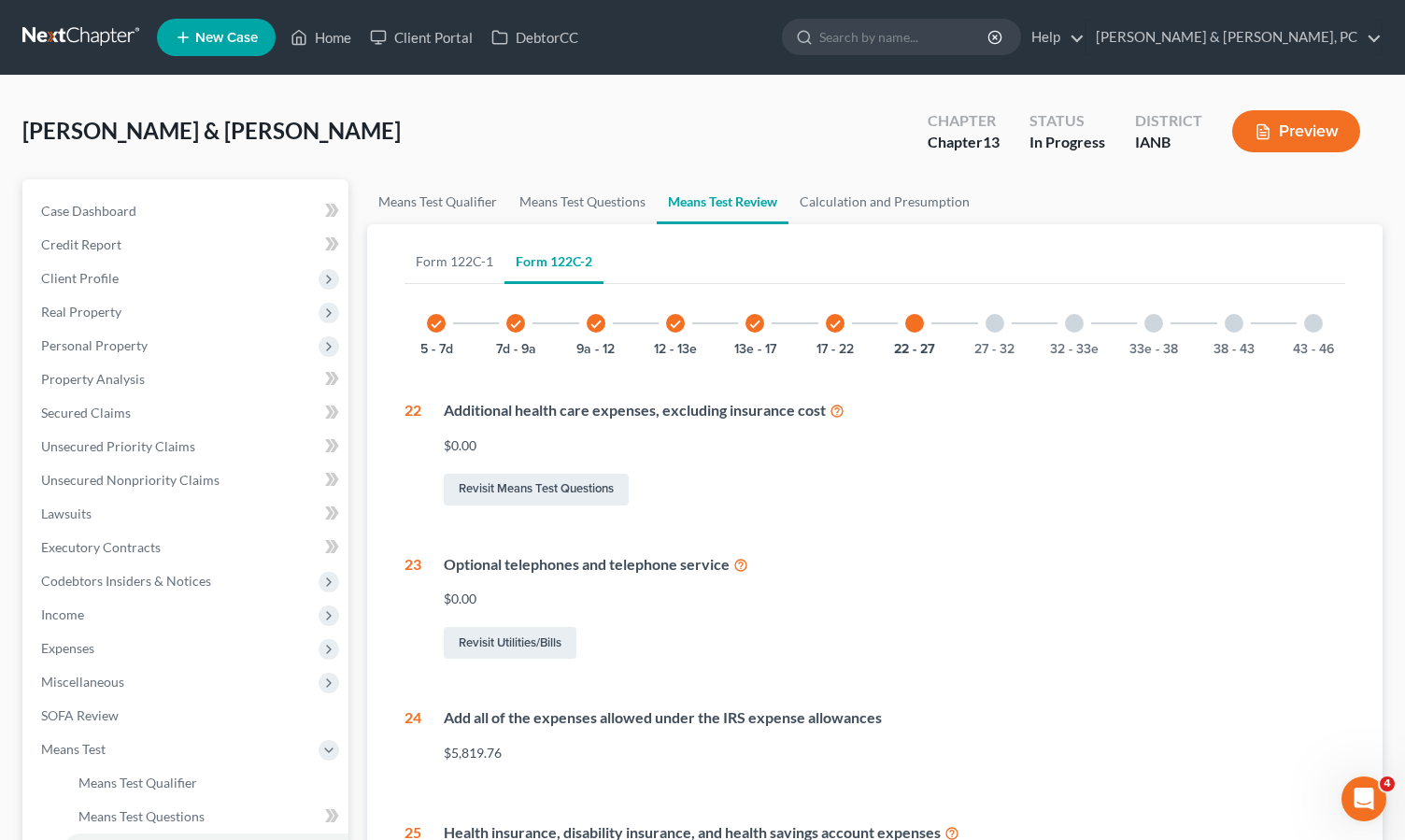
click at [840, 322] on icon "check" at bounding box center [835, 324] width 14 height 14
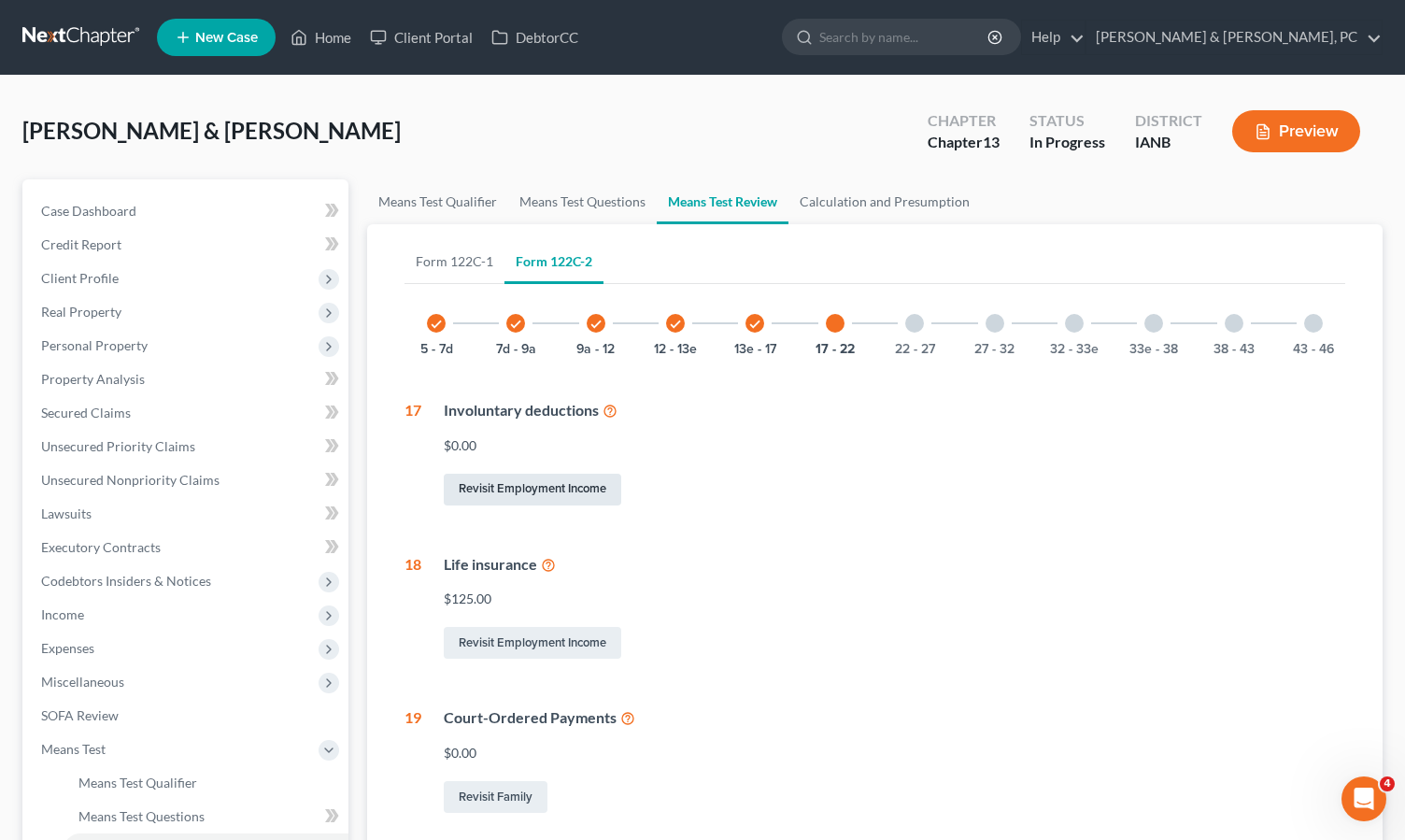
click at [534, 487] on link "Revisit Employment Income" at bounding box center [533, 490] width 178 height 32
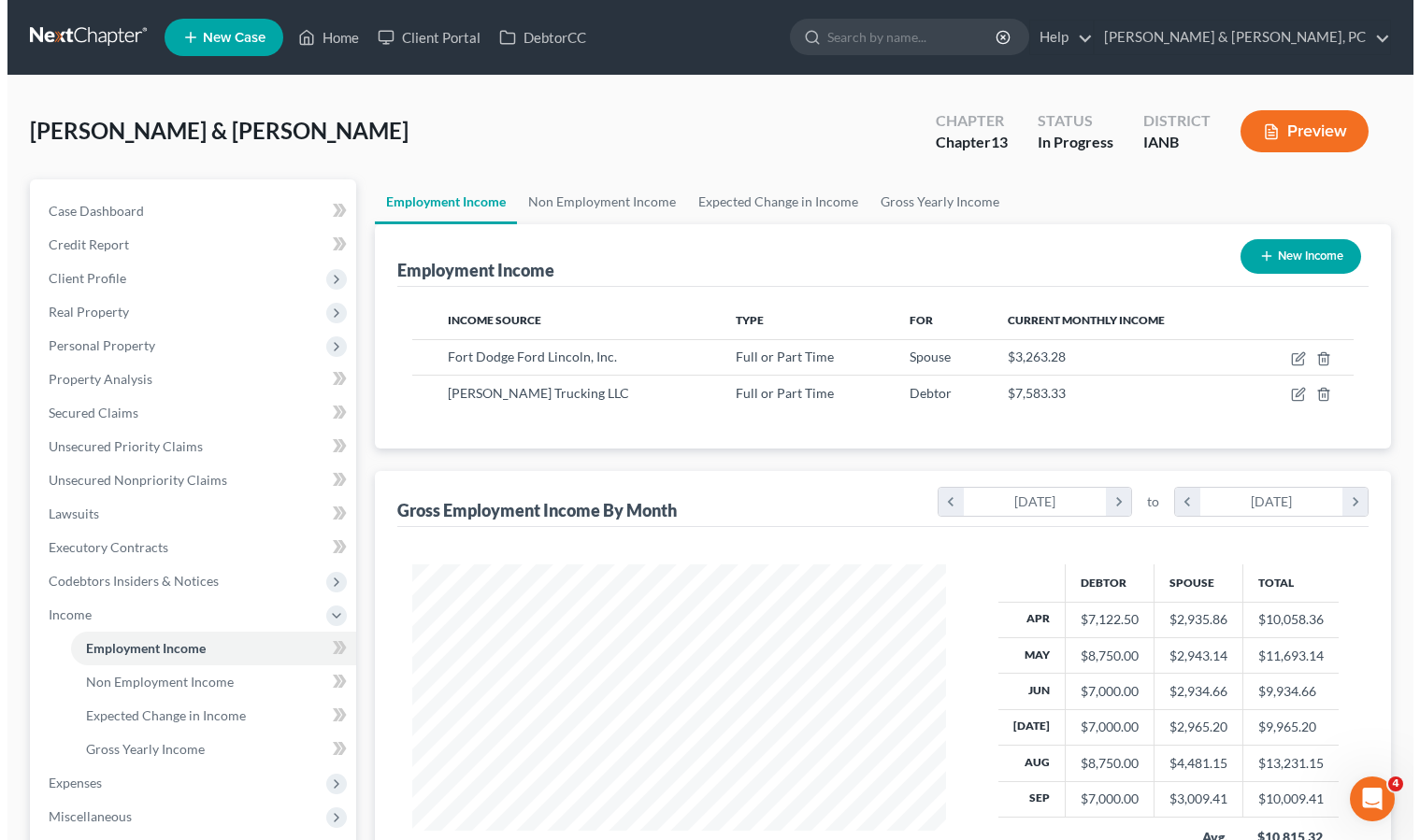
scroll to position [335, 571]
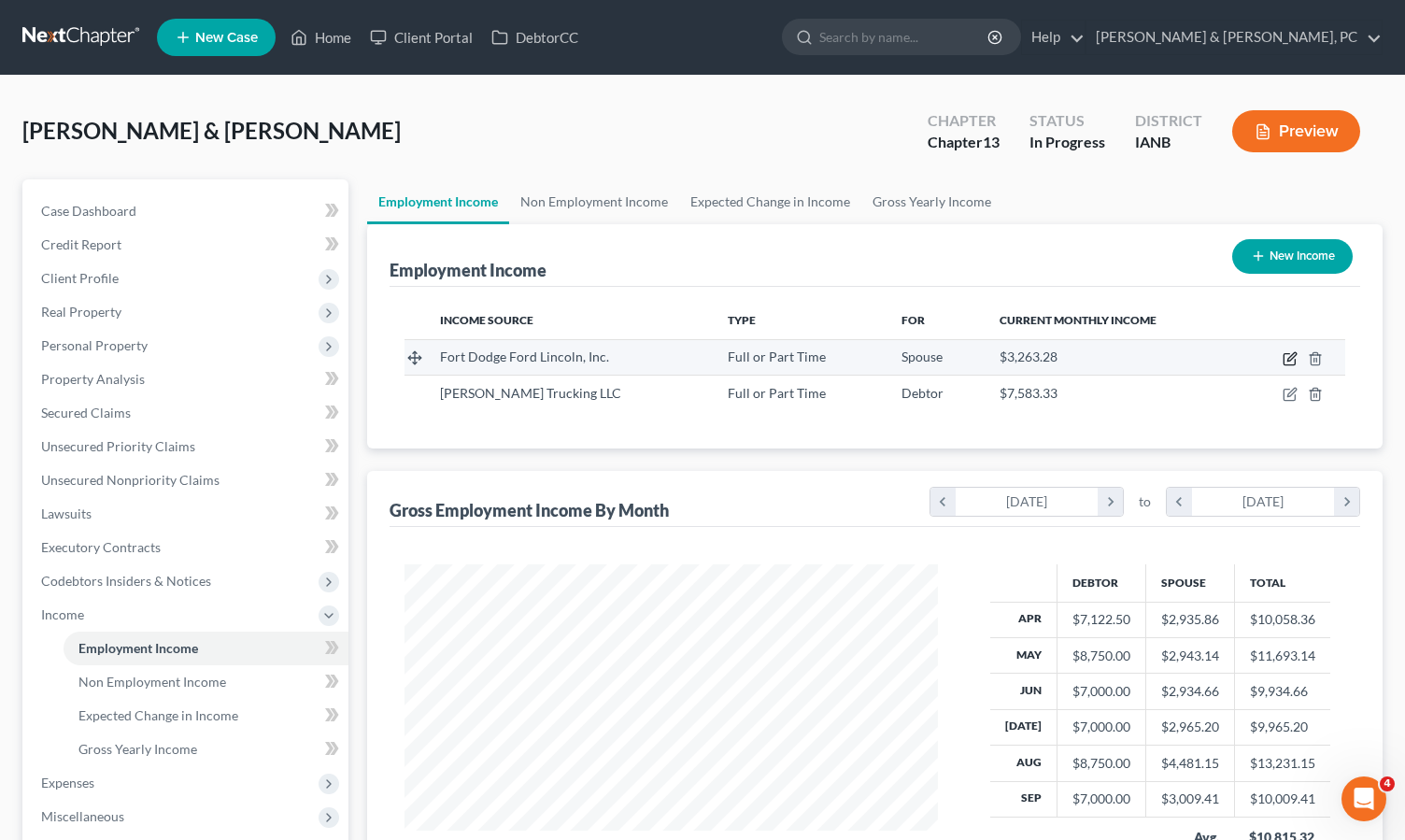
click at [1295, 357] on icon "button" at bounding box center [1291, 356] width 9 height 9
select select "0"
select select "16"
select select "2"
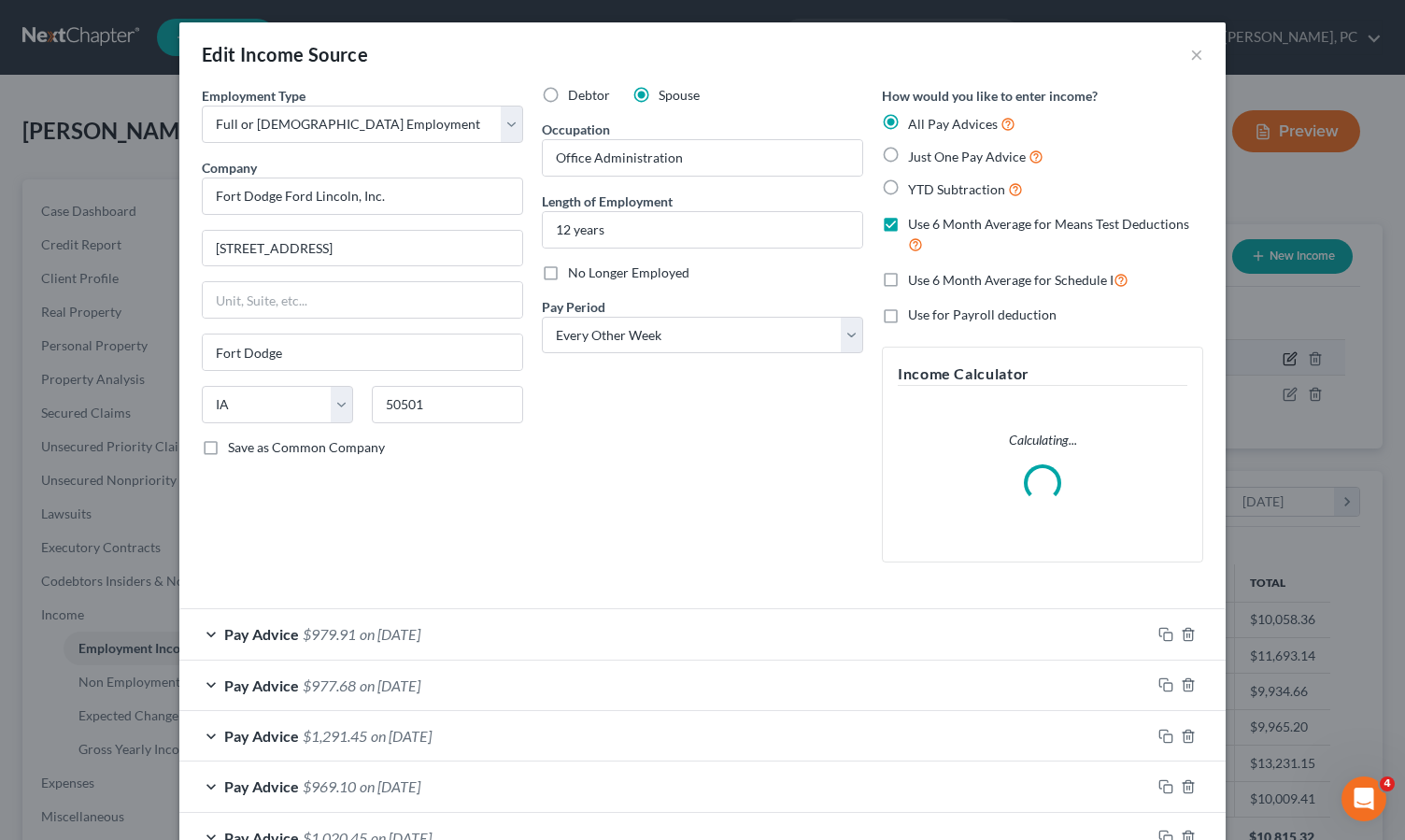
scroll to position [335, 577]
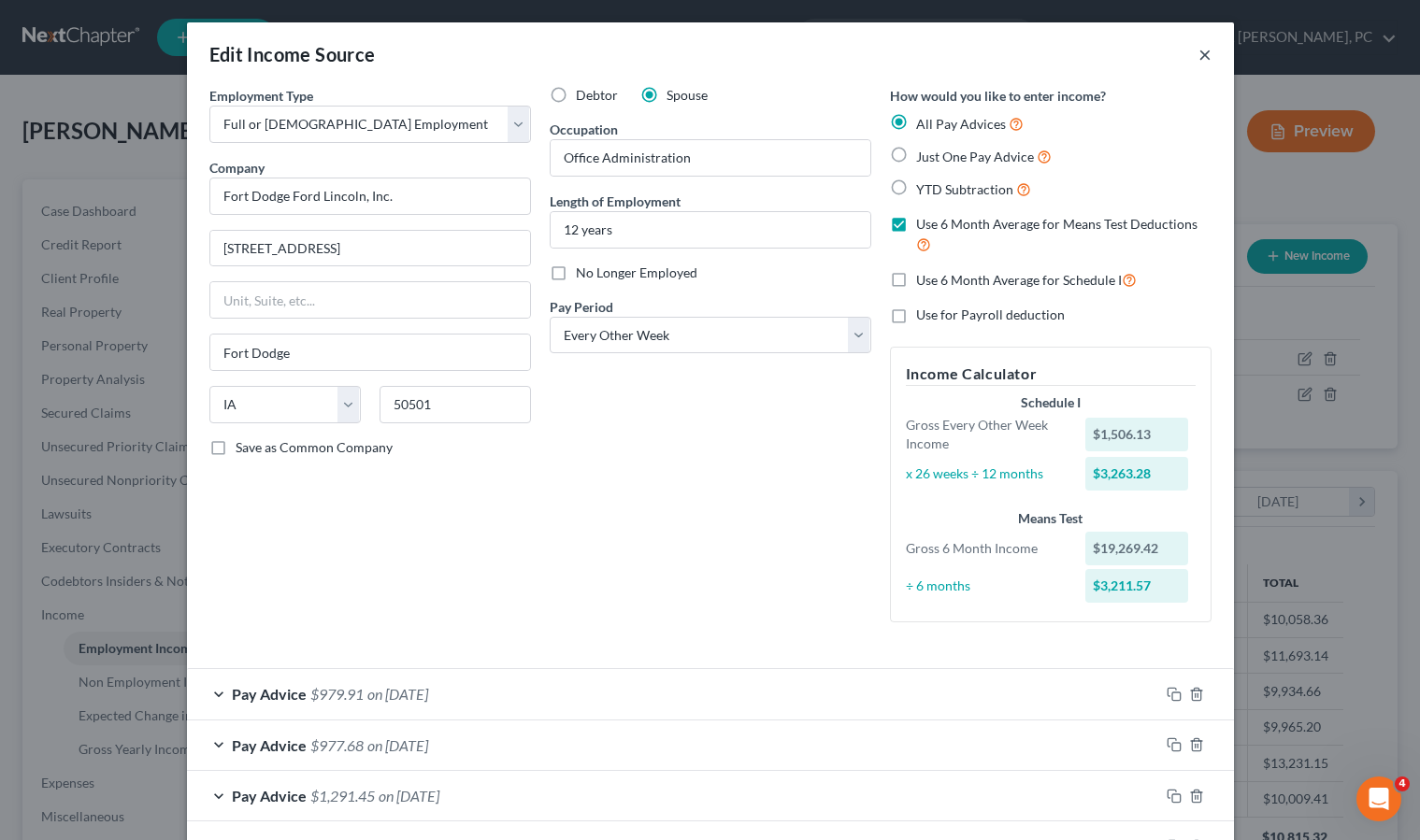
click at [1199, 56] on button "×" at bounding box center [1206, 54] width 14 height 22
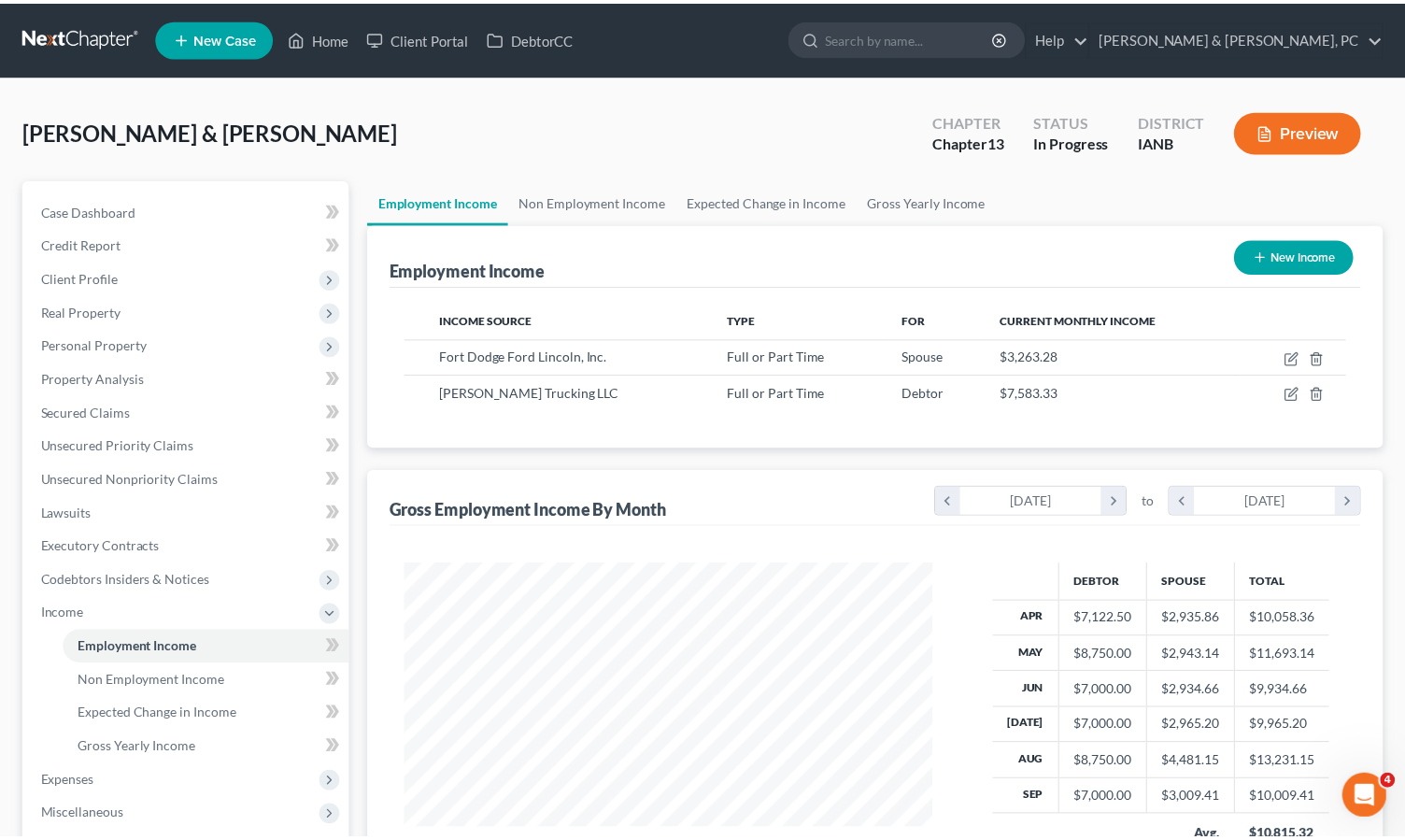
scroll to position [335, 571]
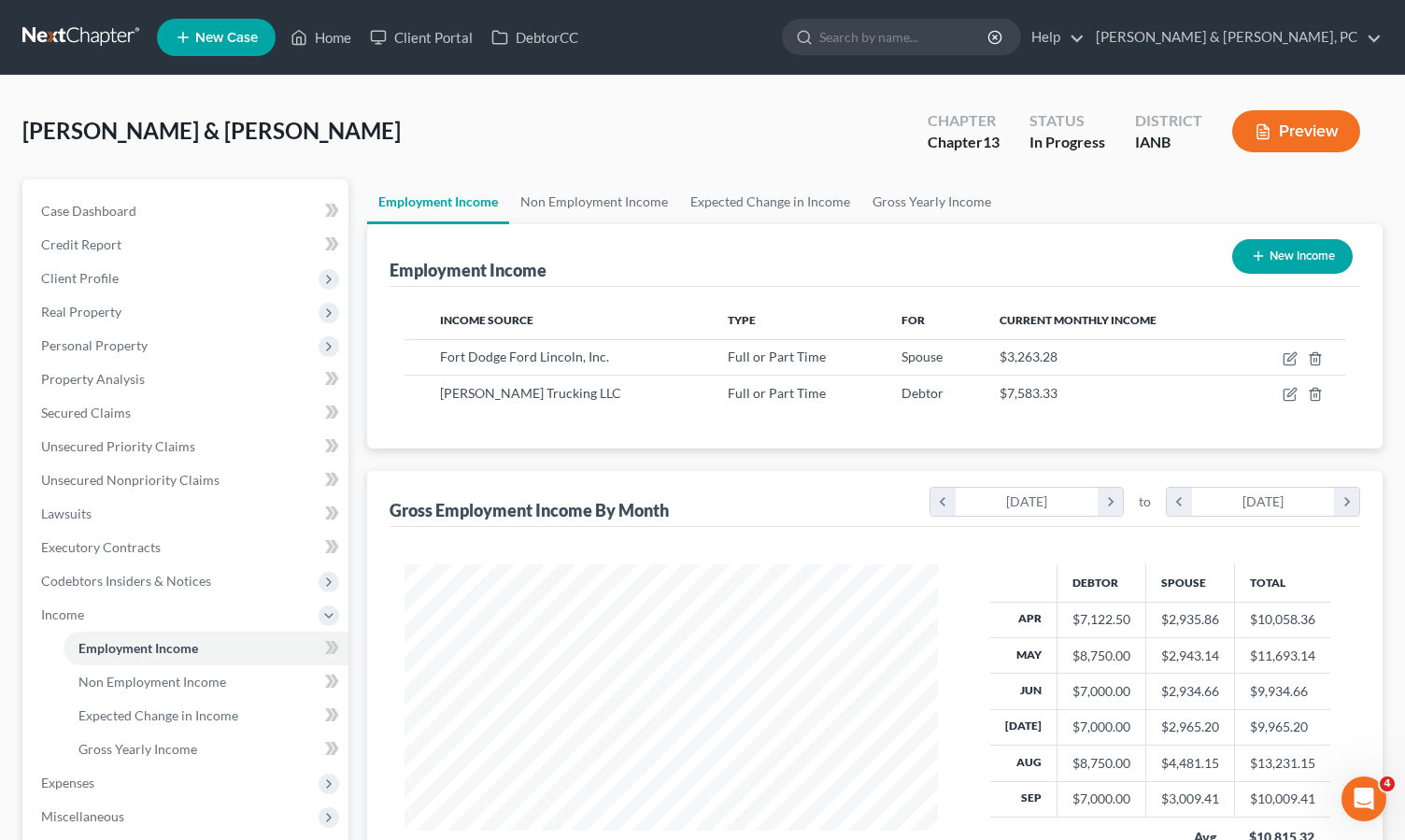
click at [1319, 132] on button "Preview" at bounding box center [1296, 131] width 128 height 42
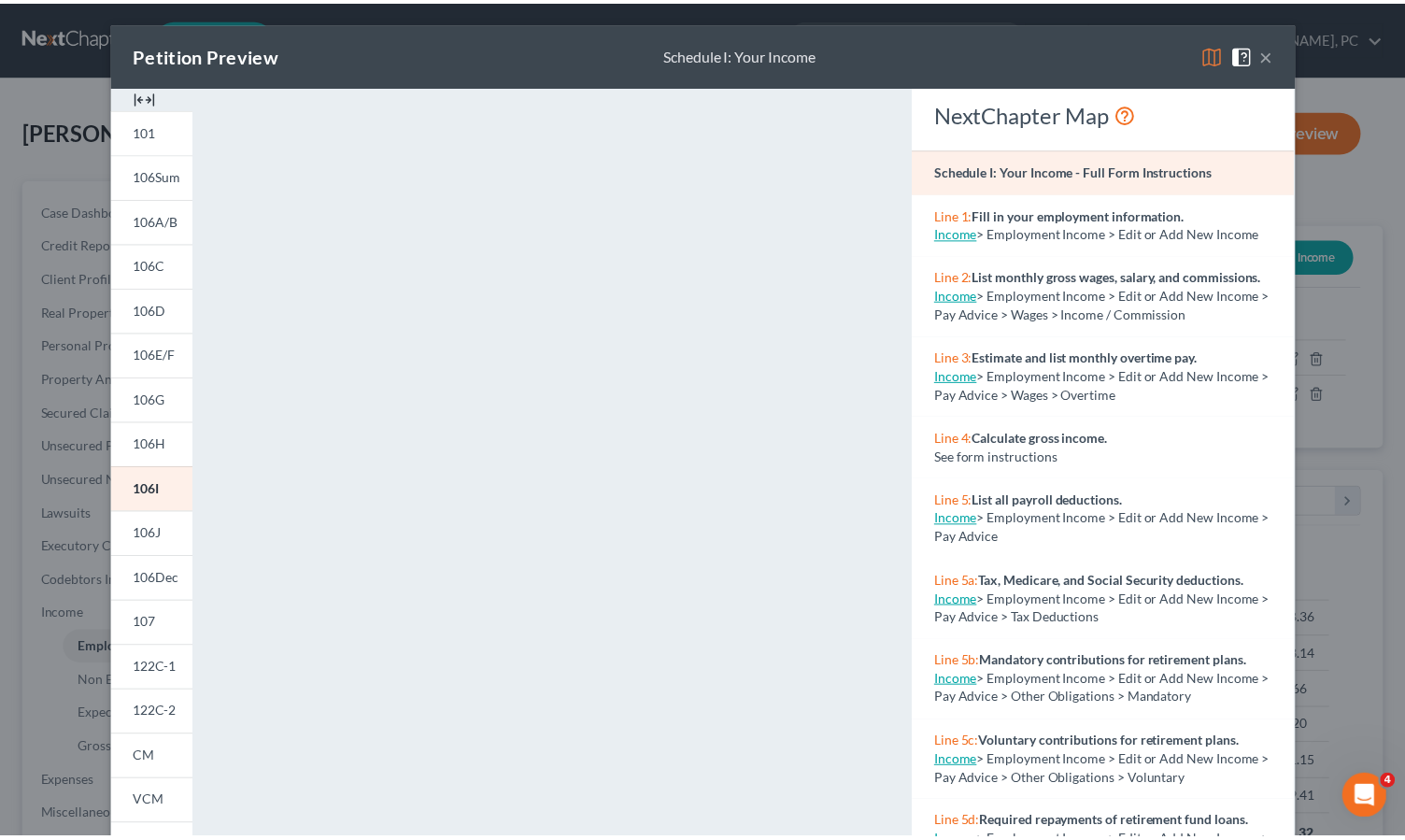
scroll to position [1, 0]
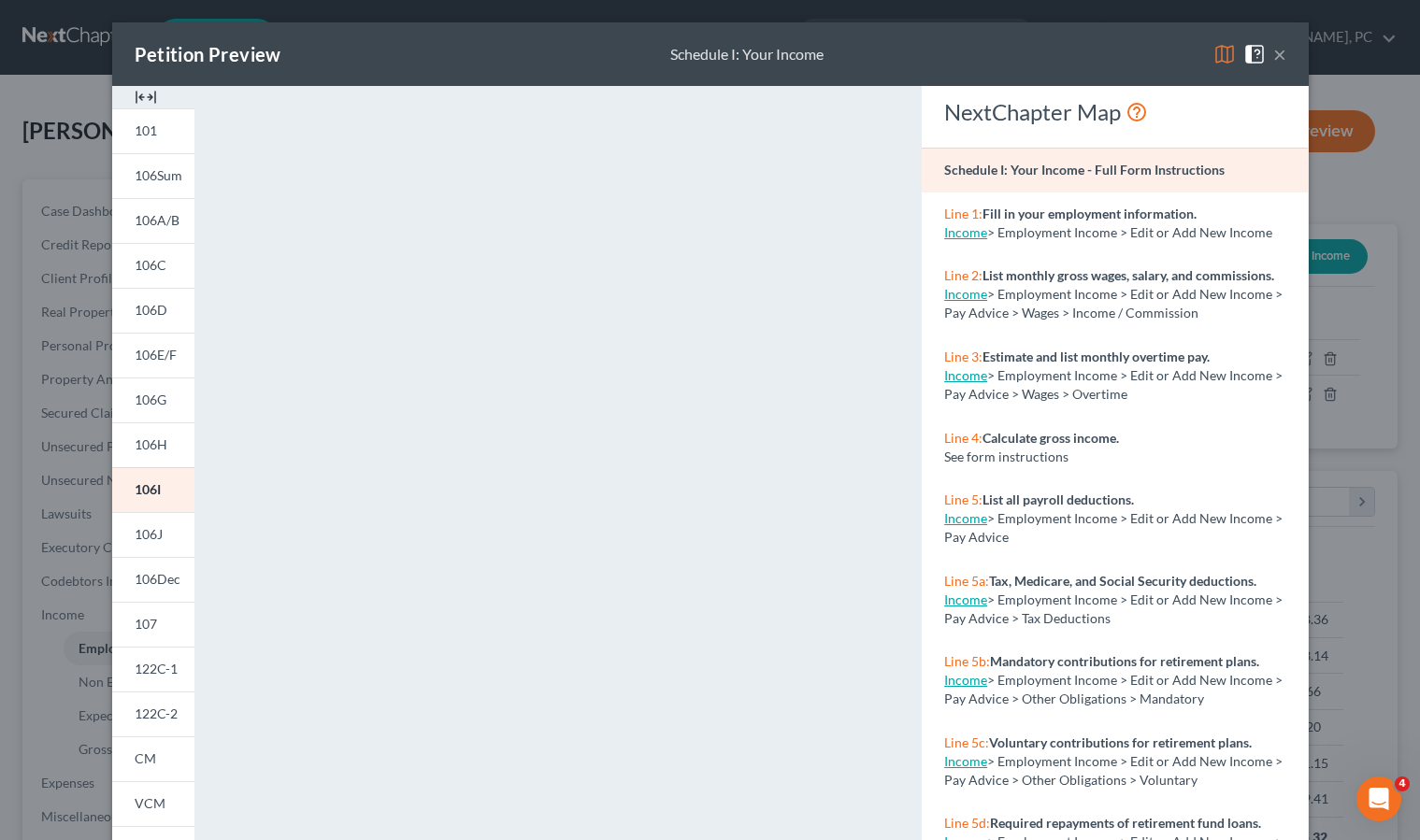
click at [1273, 51] on button "×" at bounding box center [1280, 54] width 14 height 22
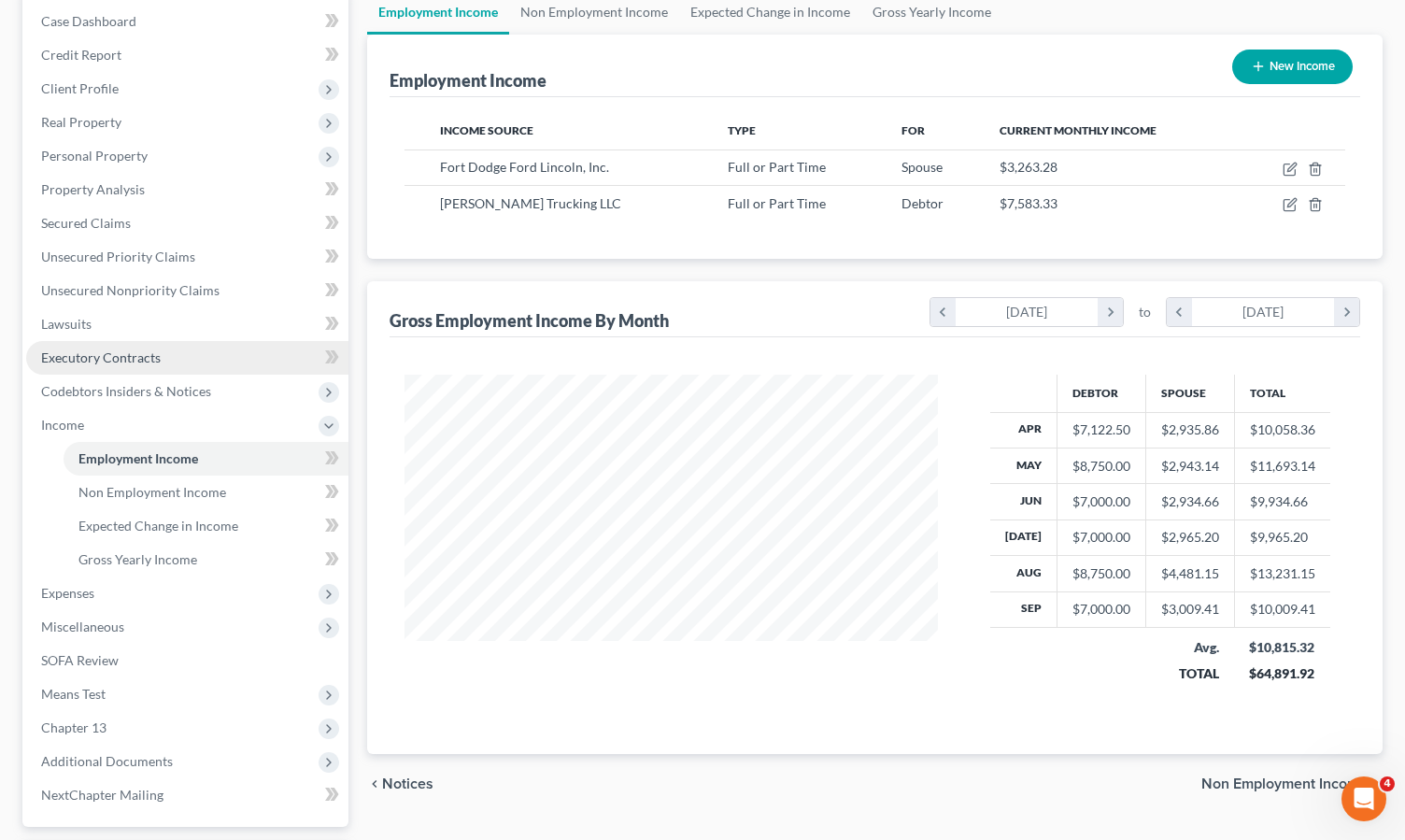
scroll to position [355, 0]
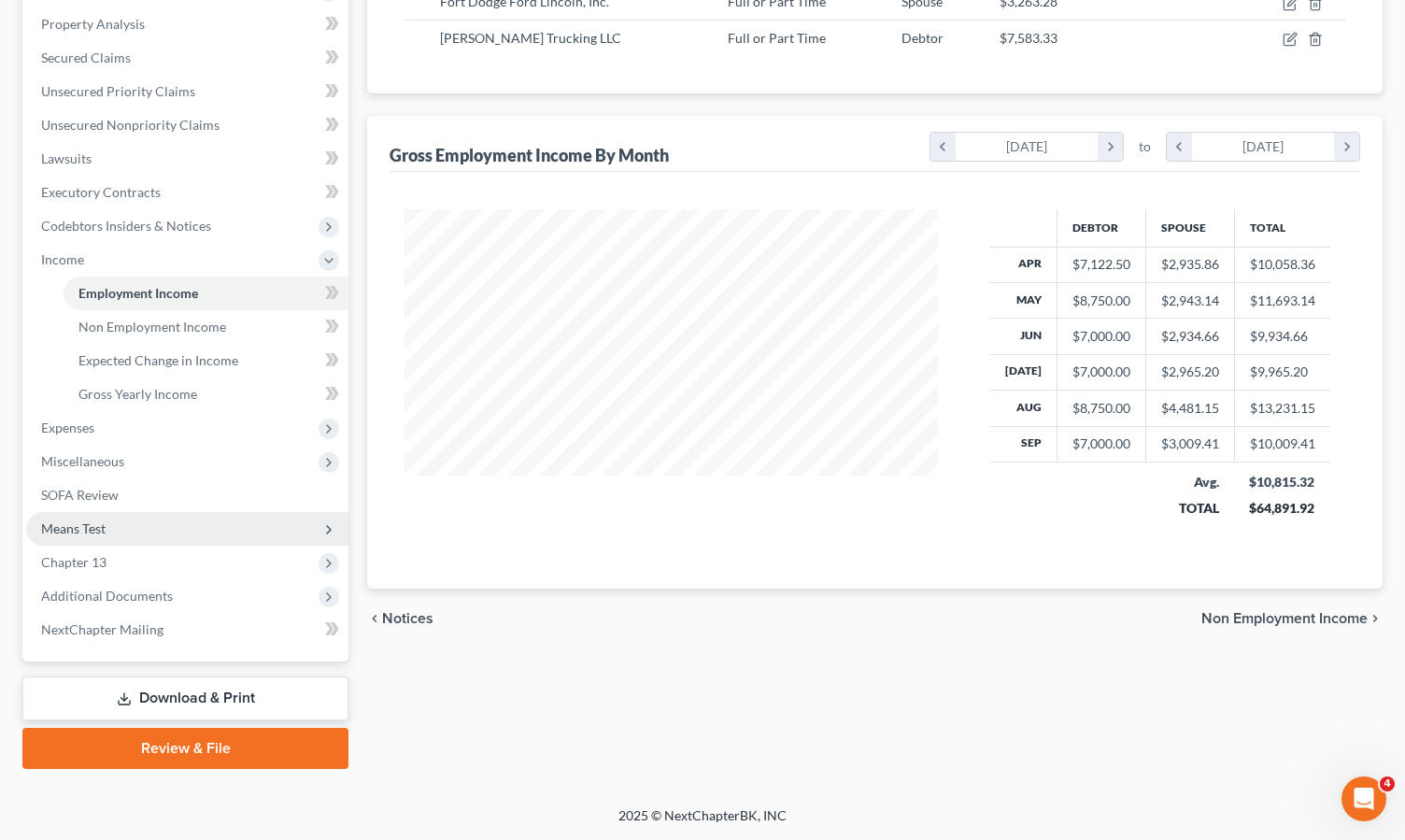
click at [95, 534] on span "Means Test" at bounding box center [73, 528] width 65 height 15
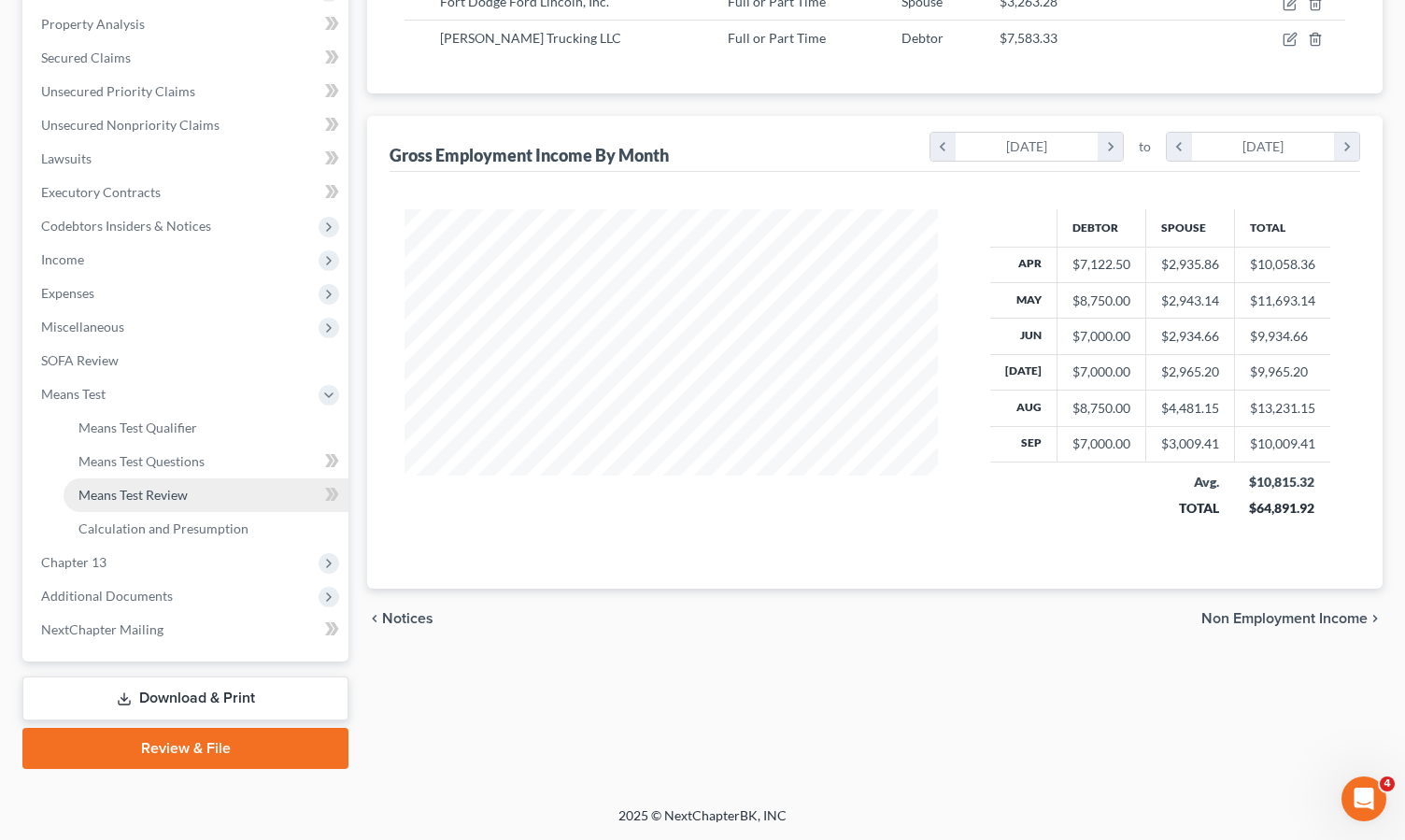
click at [140, 500] on span "Means Test Review" at bounding box center [132, 494] width 109 height 15
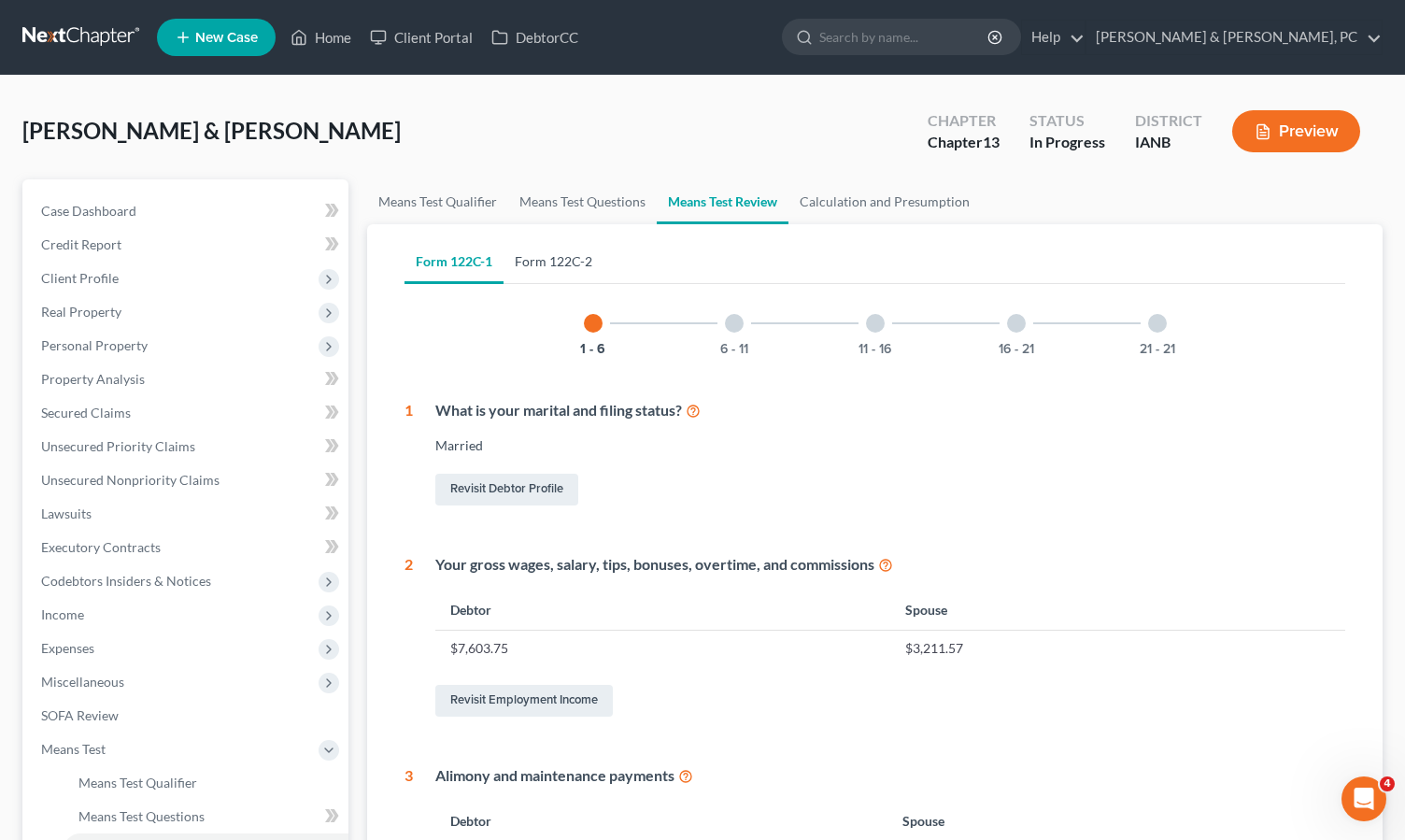
click at [540, 255] on link "Form 122C-2" at bounding box center [554, 262] width 100 height 44
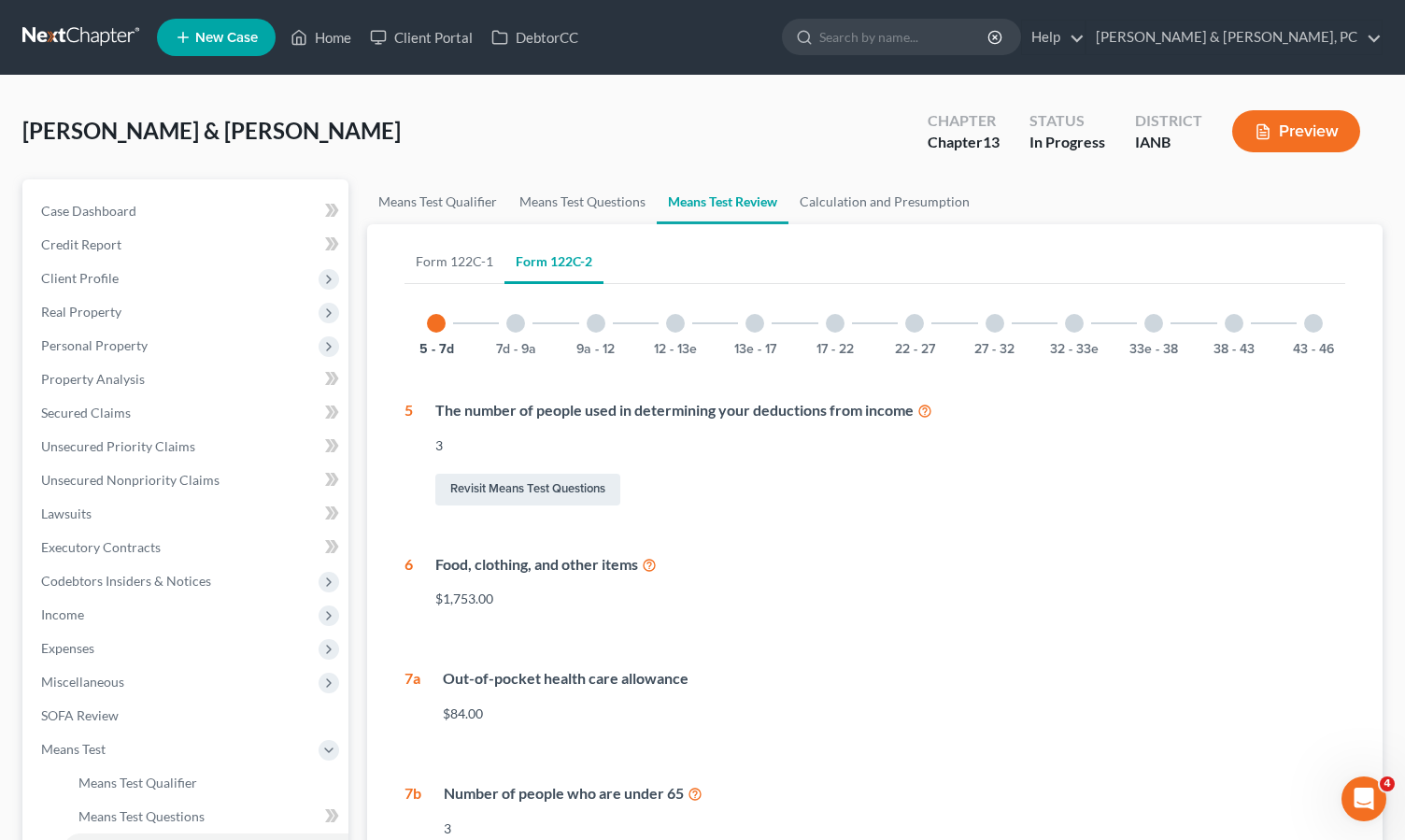
click at [913, 325] on div at bounding box center [914, 322] width 18 height 18
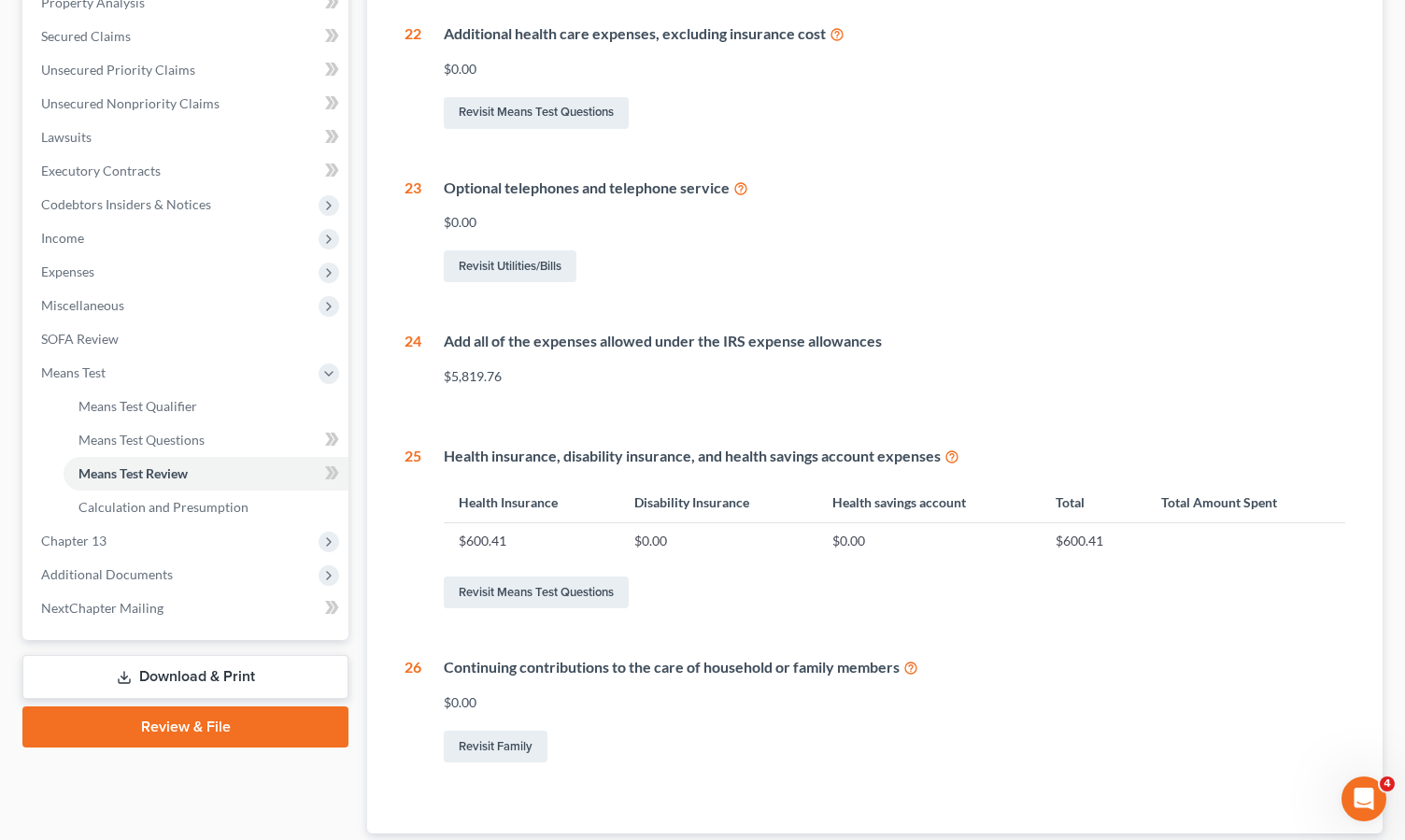
scroll to position [378, 0]
click at [585, 590] on link "Revisit Means Test Questions" at bounding box center [537, 591] width 185 height 32
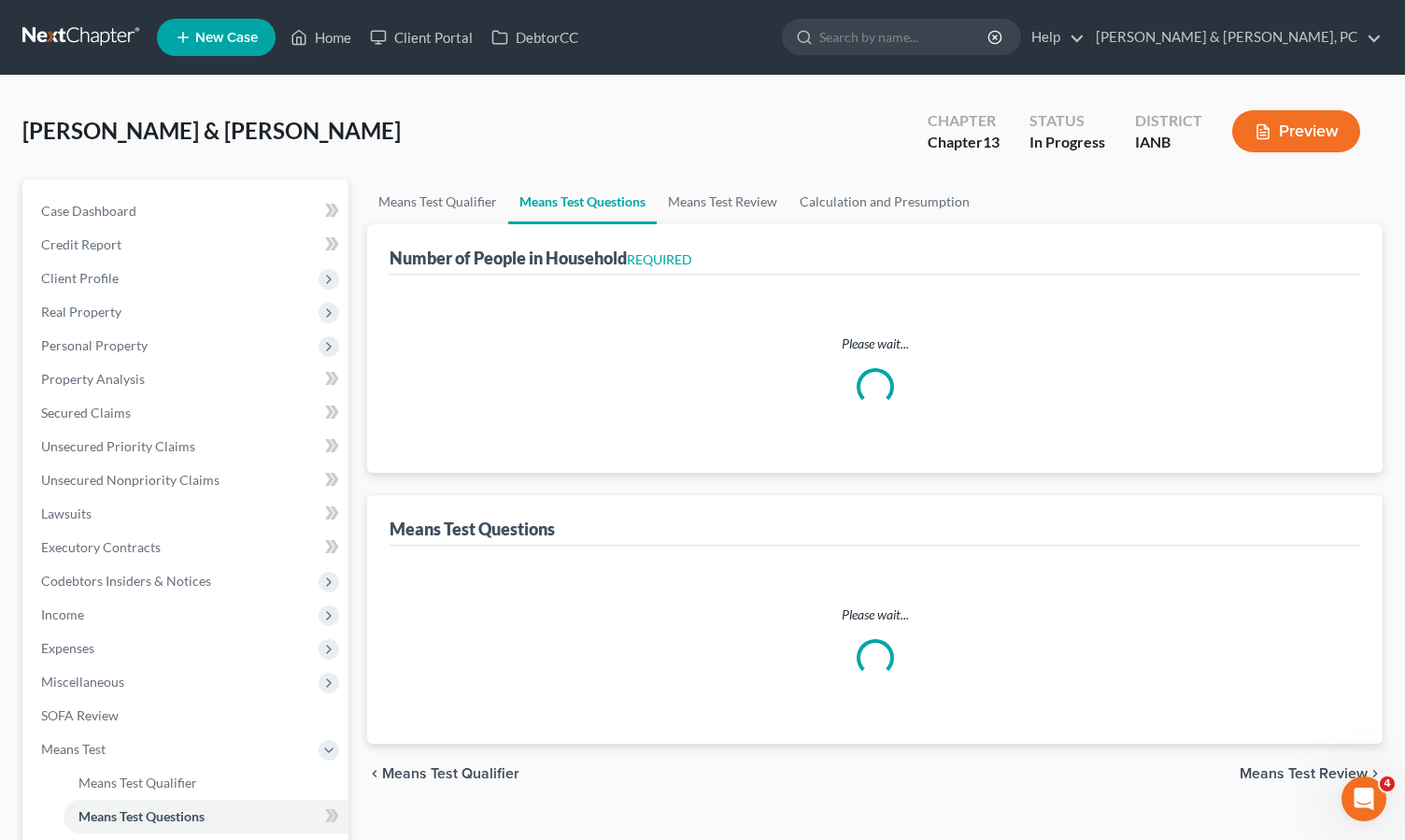
select select "0"
select select "60"
select select "1"
select select "60"
select select "1"
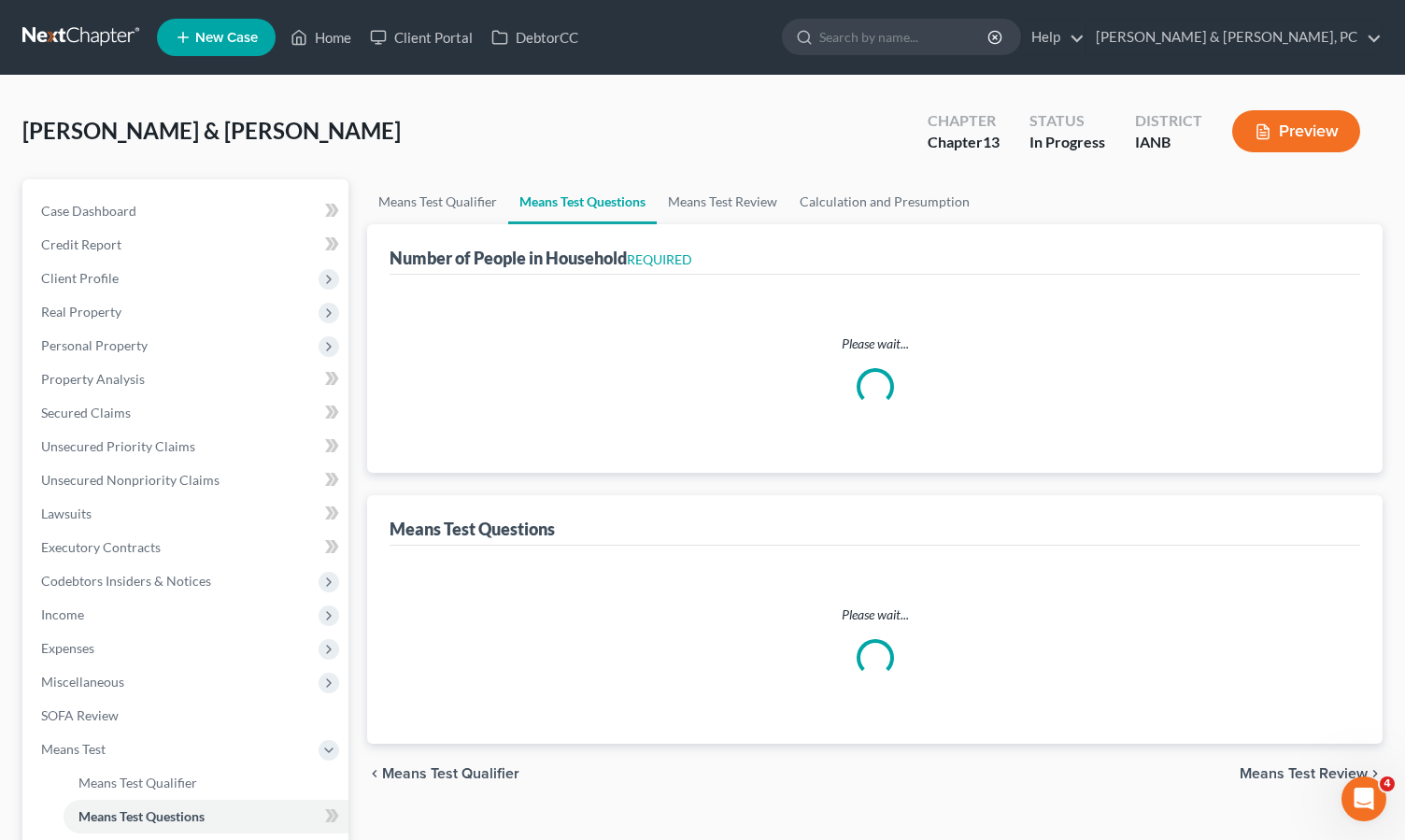
select select "60"
select select "3"
select select "2"
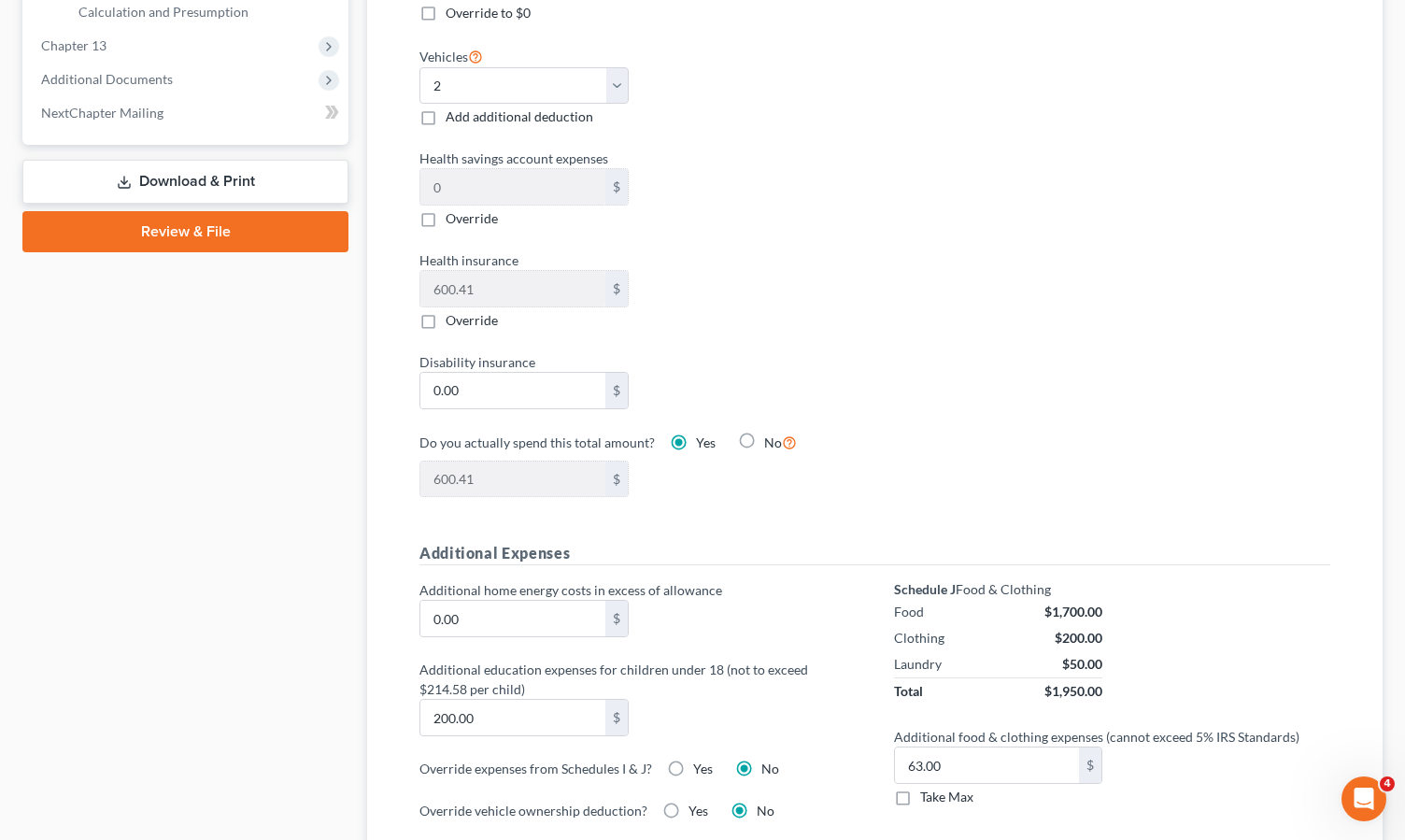
scroll to position [910, 0]
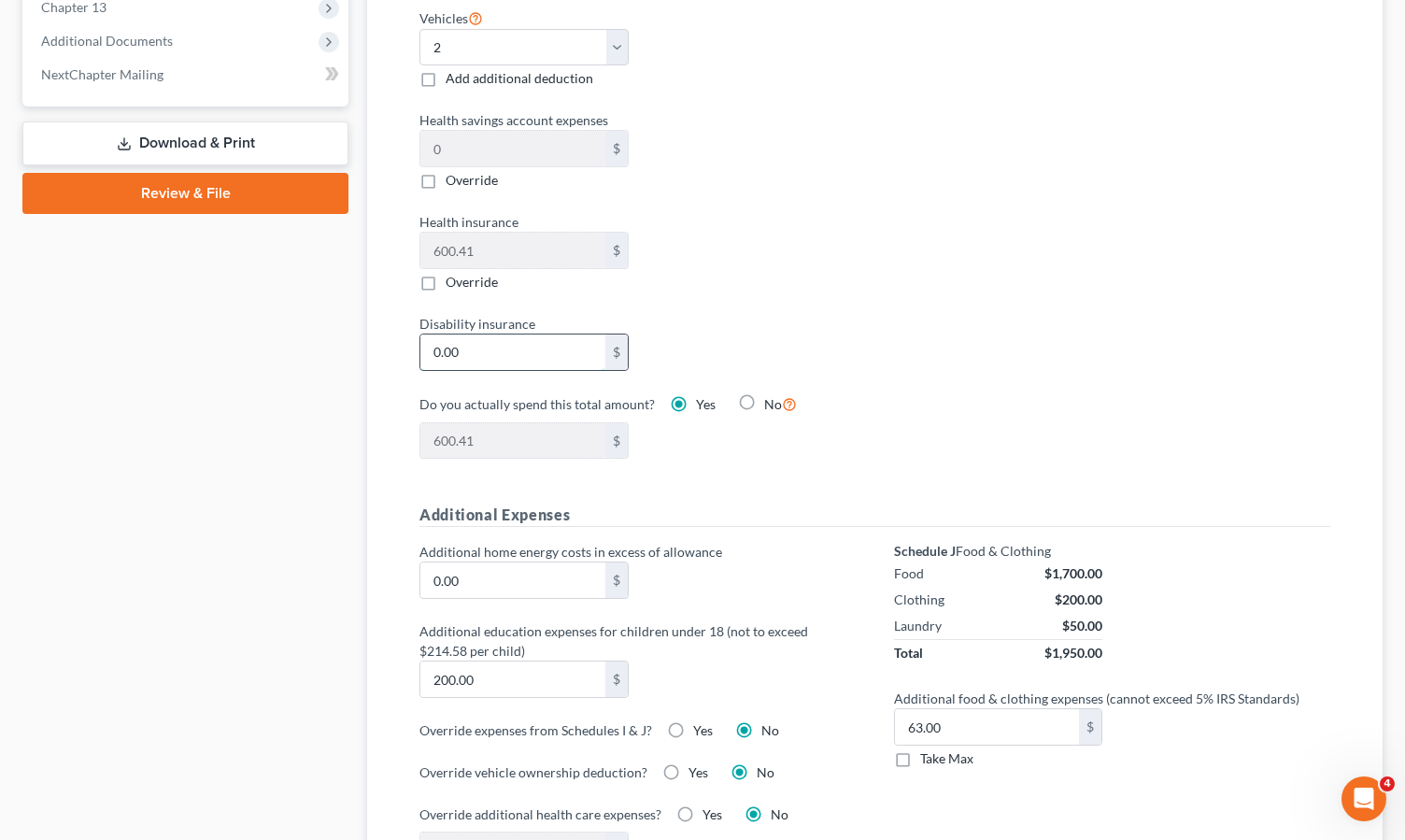
click at [464, 349] on input "0.00" at bounding box center [513, 351] width 185 height 36
type input "1"
type input "601.41"
type input "16"
type input "616.41"
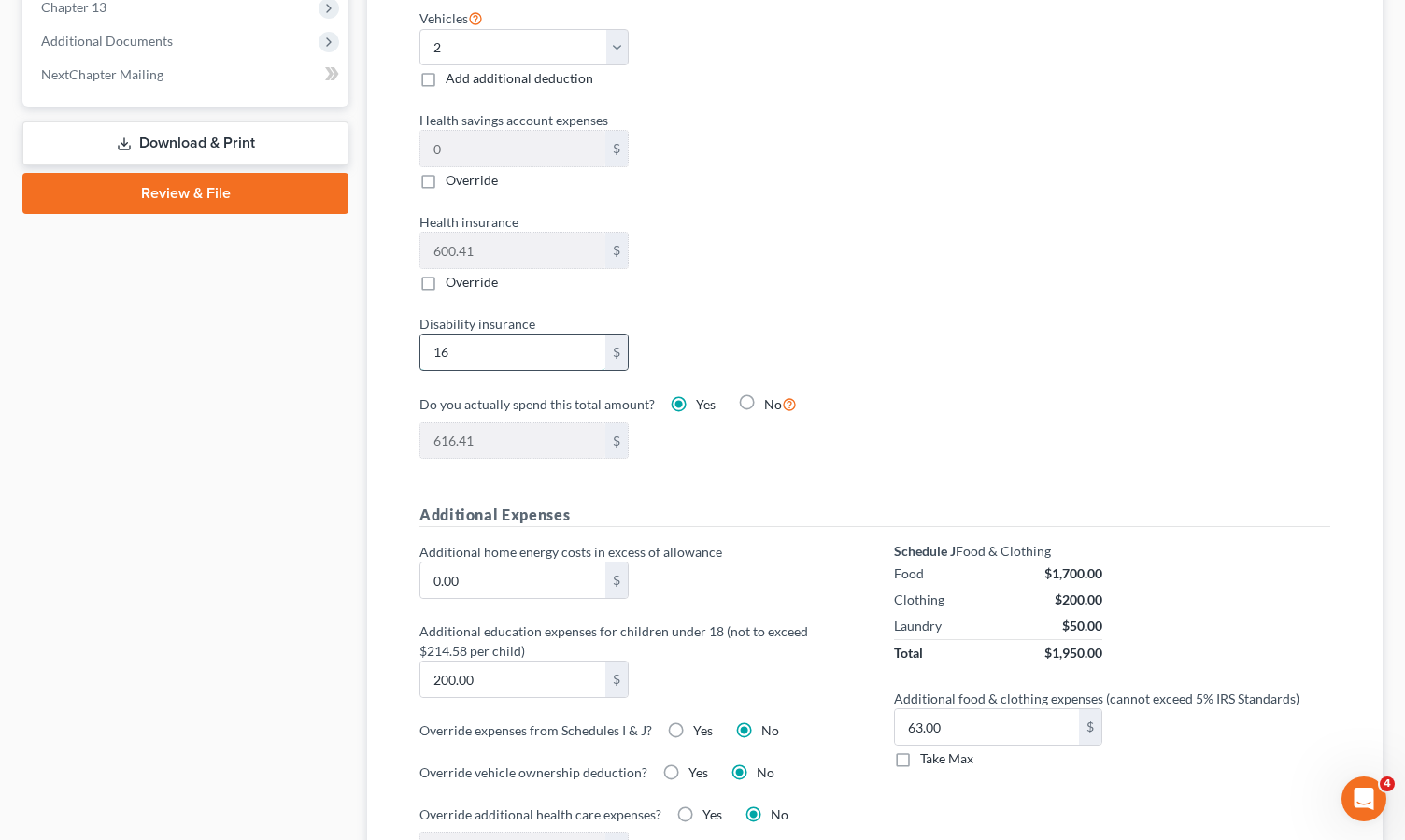
type input "169"
type input "769.41"
type input "169.8"
type input "770.21"
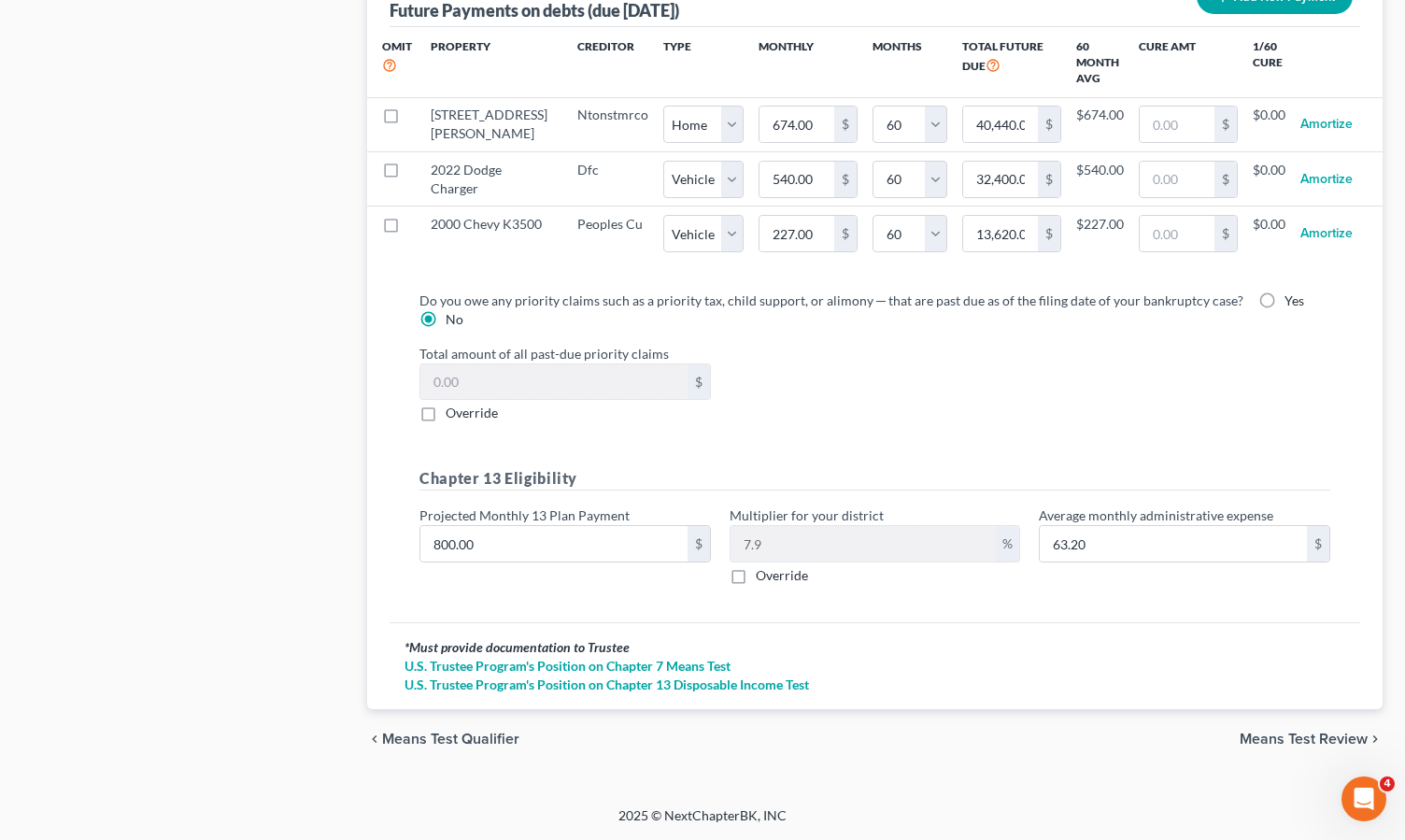
scroll to position [2075, 0]
type input "169.80"
drag, startPoint x: 1279, startPoint y: 737, endPoint x: 834, endPoint y: 621, distance: 459.9
click at [1278, 737] on span "Means Test Review" at bounding box center [1304, 739] width 128 height 14
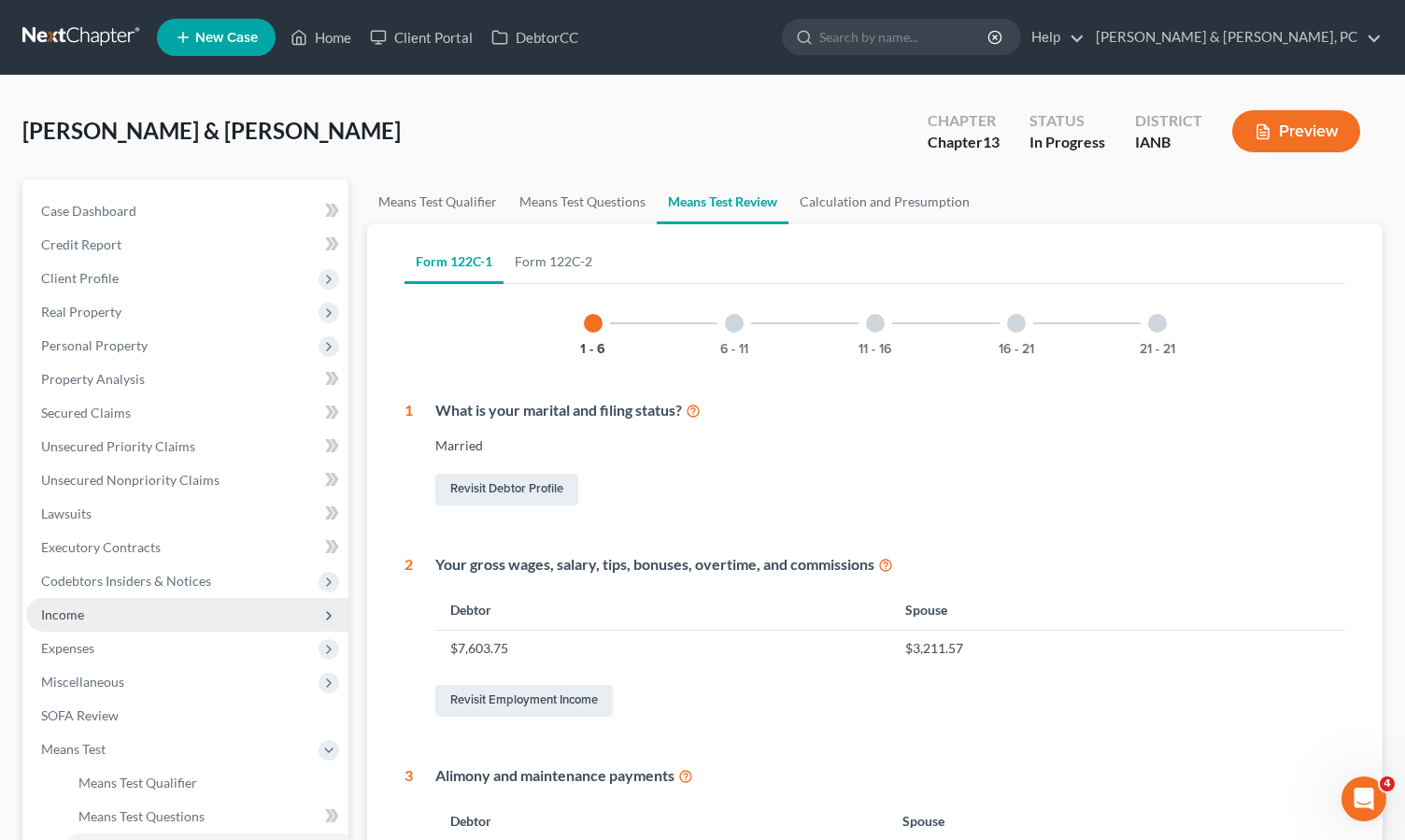
drag, startPoint x: 93, startPoint y: 615, endPoint x: 112, endPoint y: 614, distance: 19.0
click at [93, 615] on span "Income" at bounding box center [187, 614] width 323 height 34
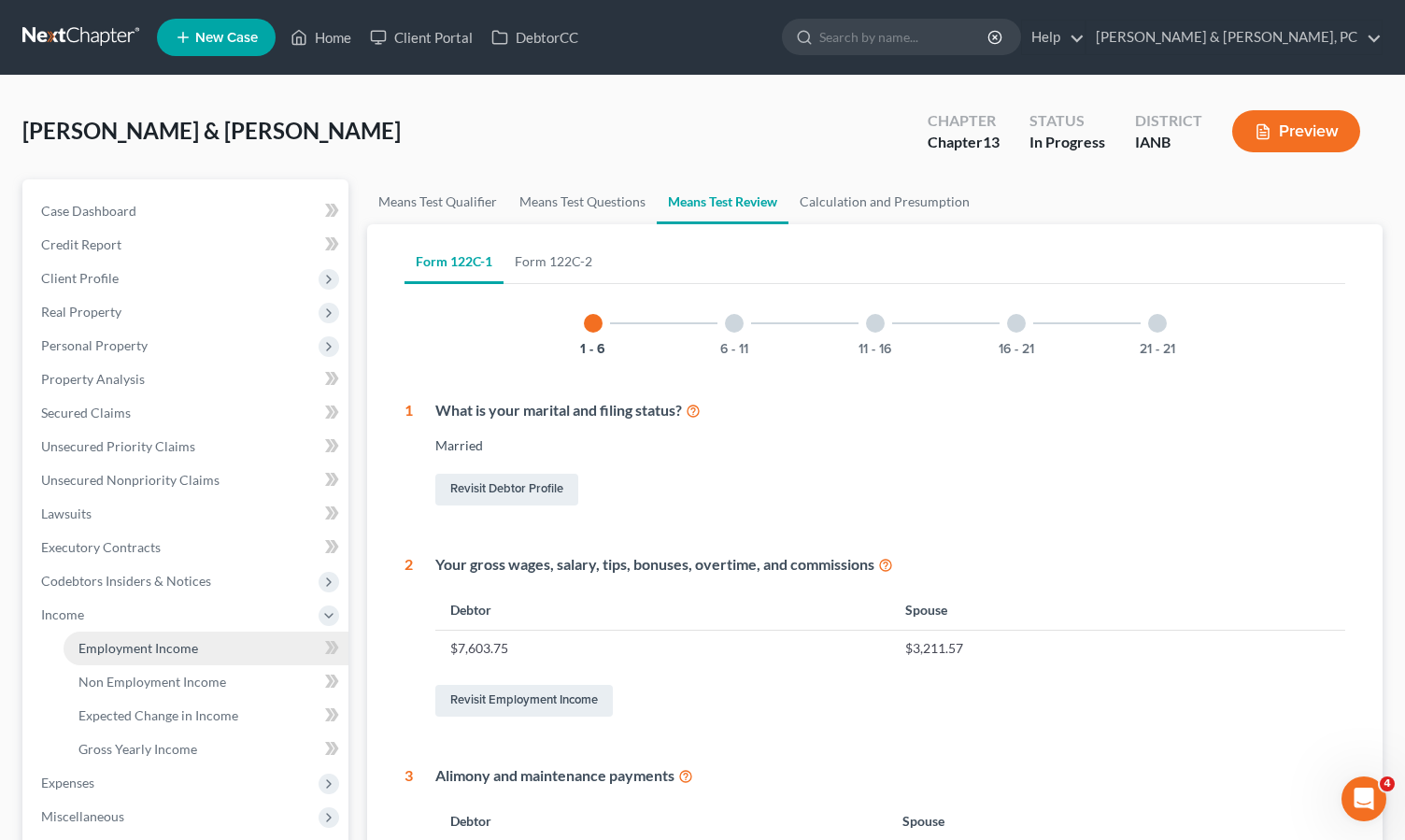
click at [123, 650] on span "Employment Income" at bounding box center [138, 648] width 120 height 15
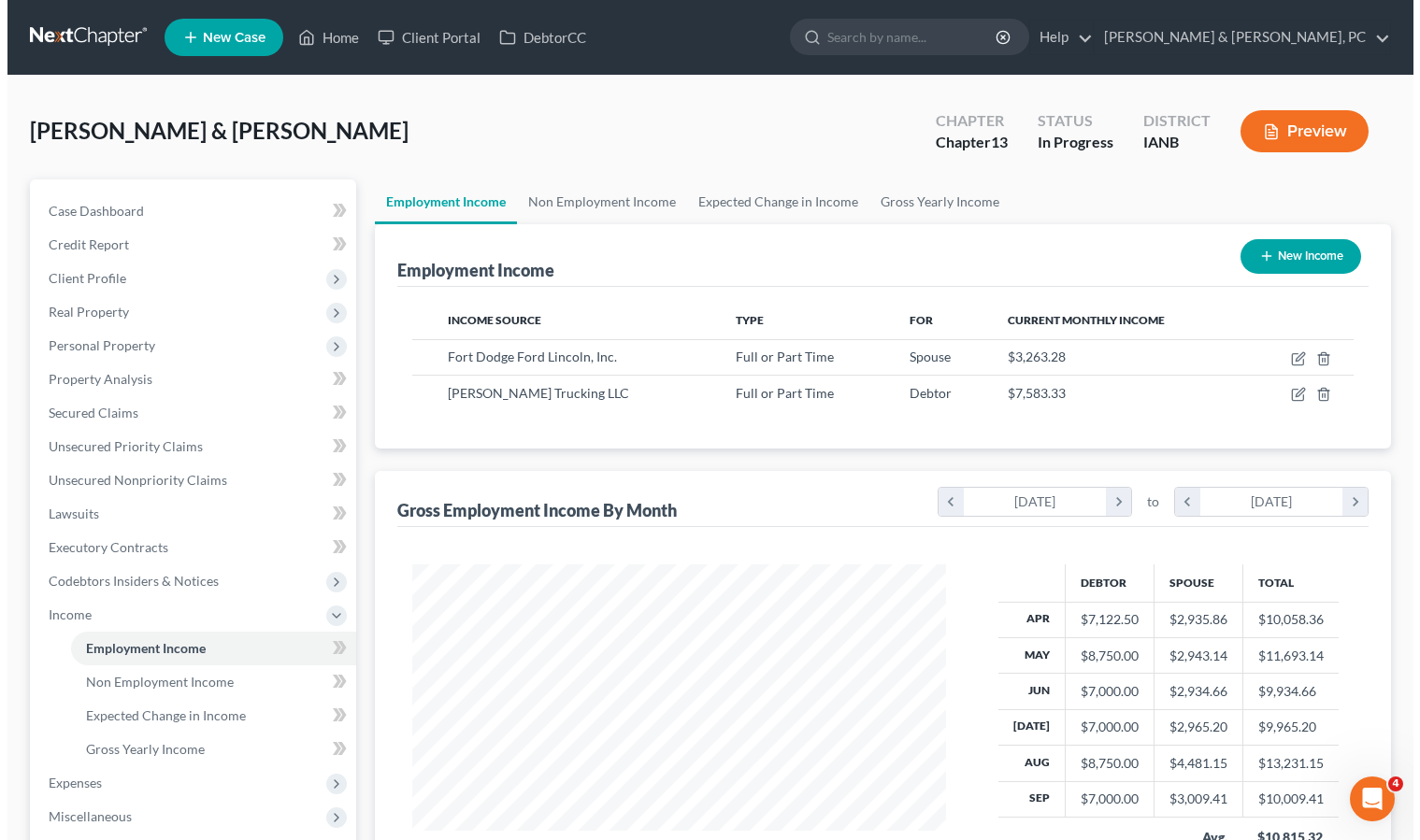
scroll to position [335, 571]
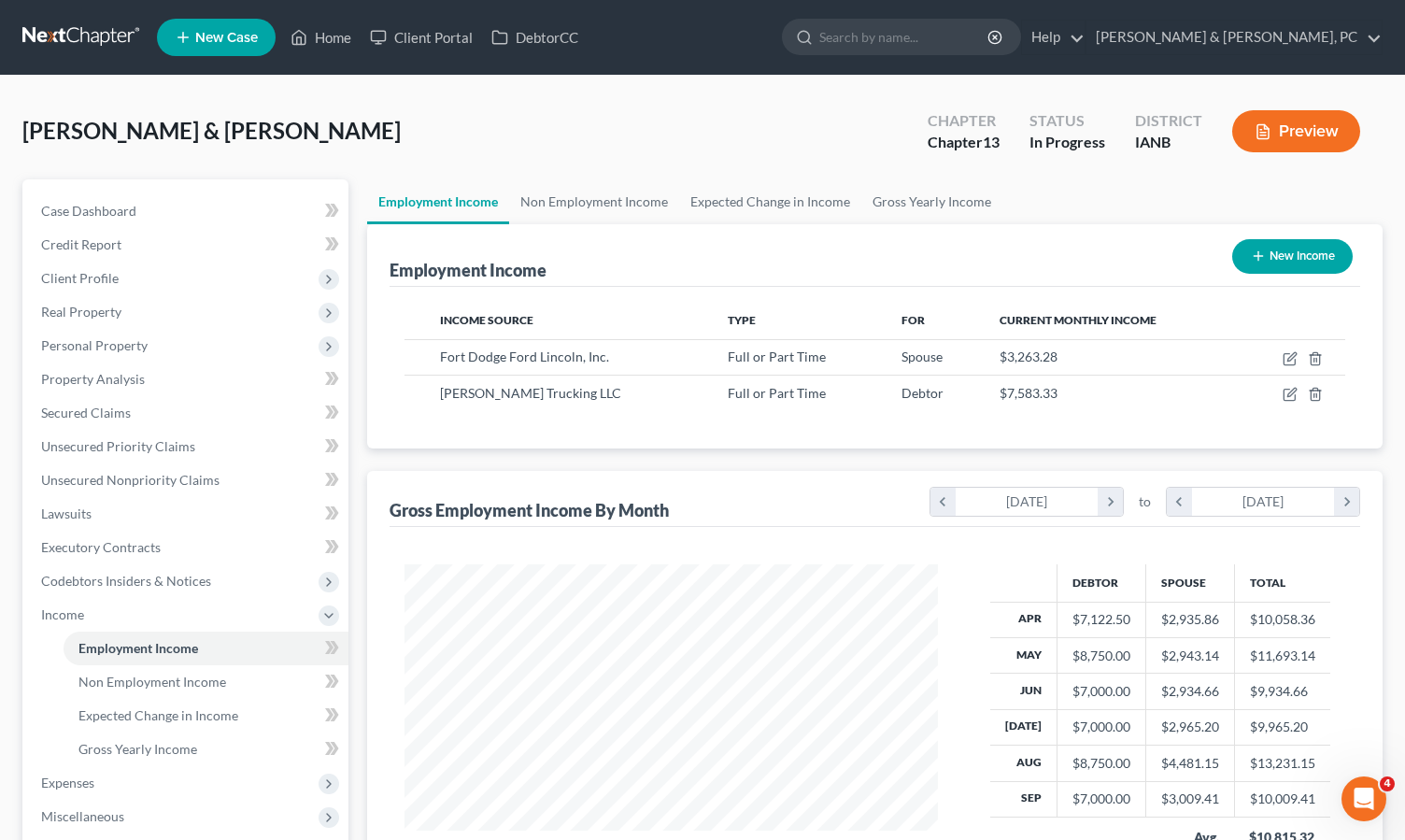
click at [1314, 255] on button "New Income" at bounding box center [1292, 257] width 121 height 35
select select "0"
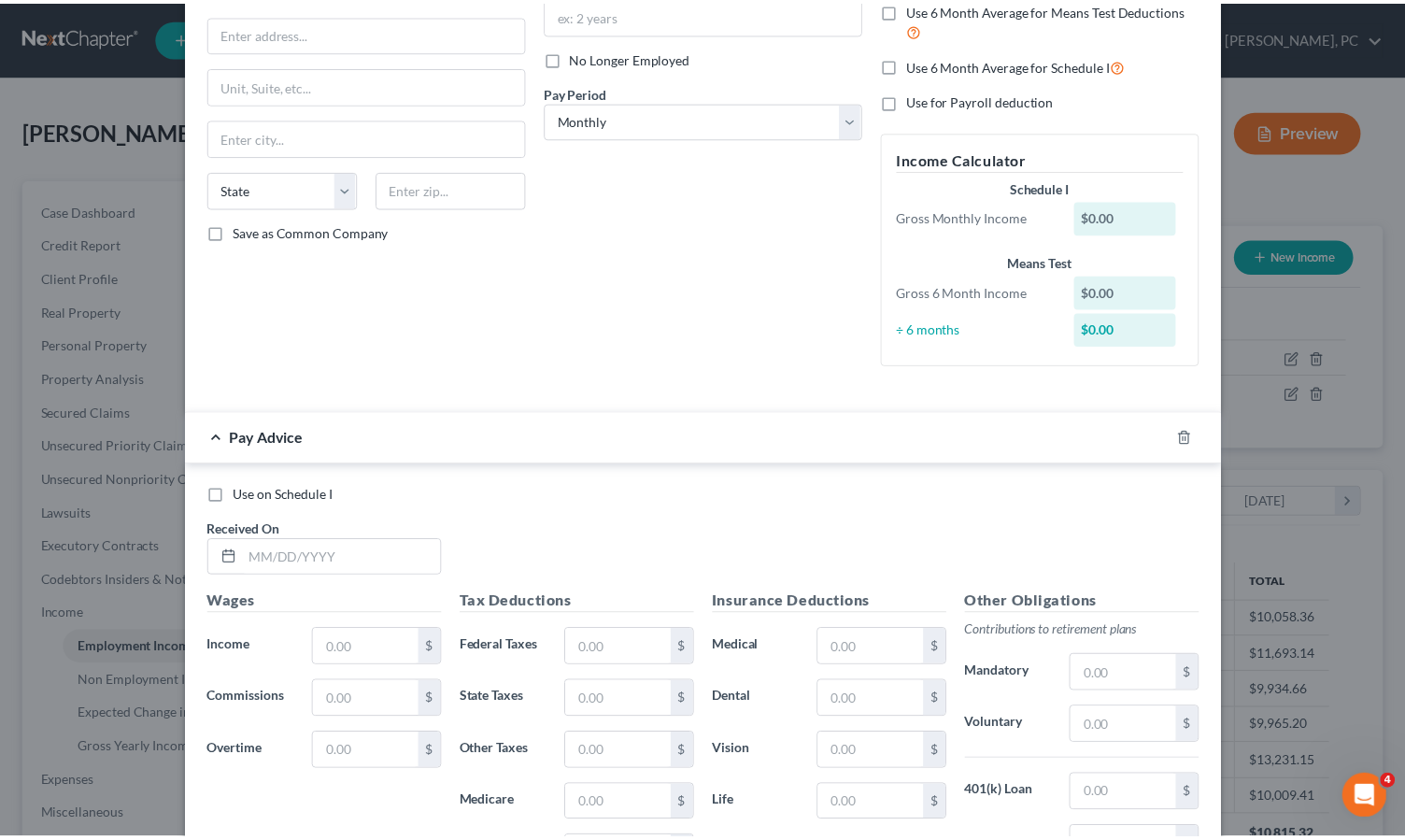
scroll to position [0, 0]
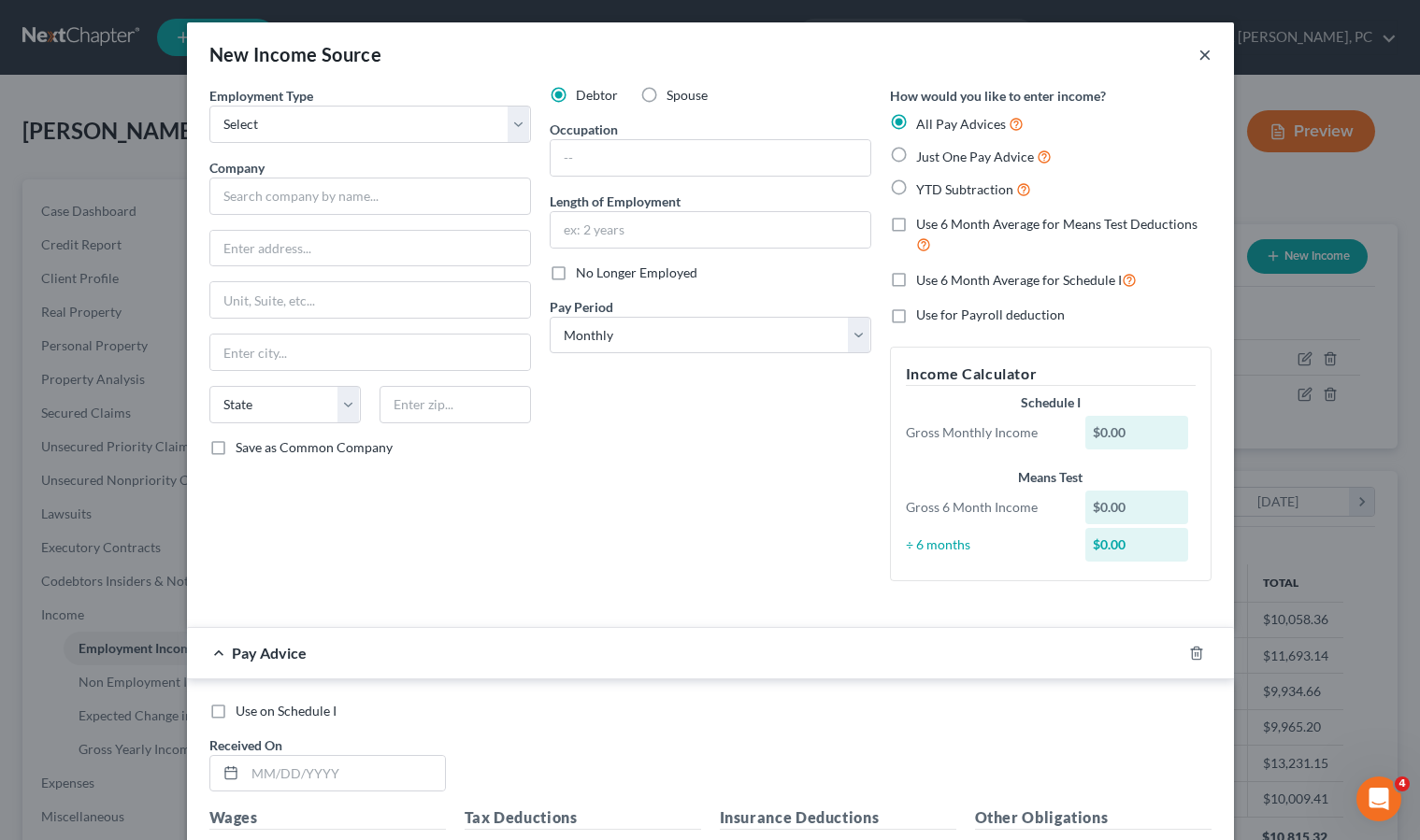
click at [1199, 53] on button "×" at bounding box center [1206, 54] width 14 height 22
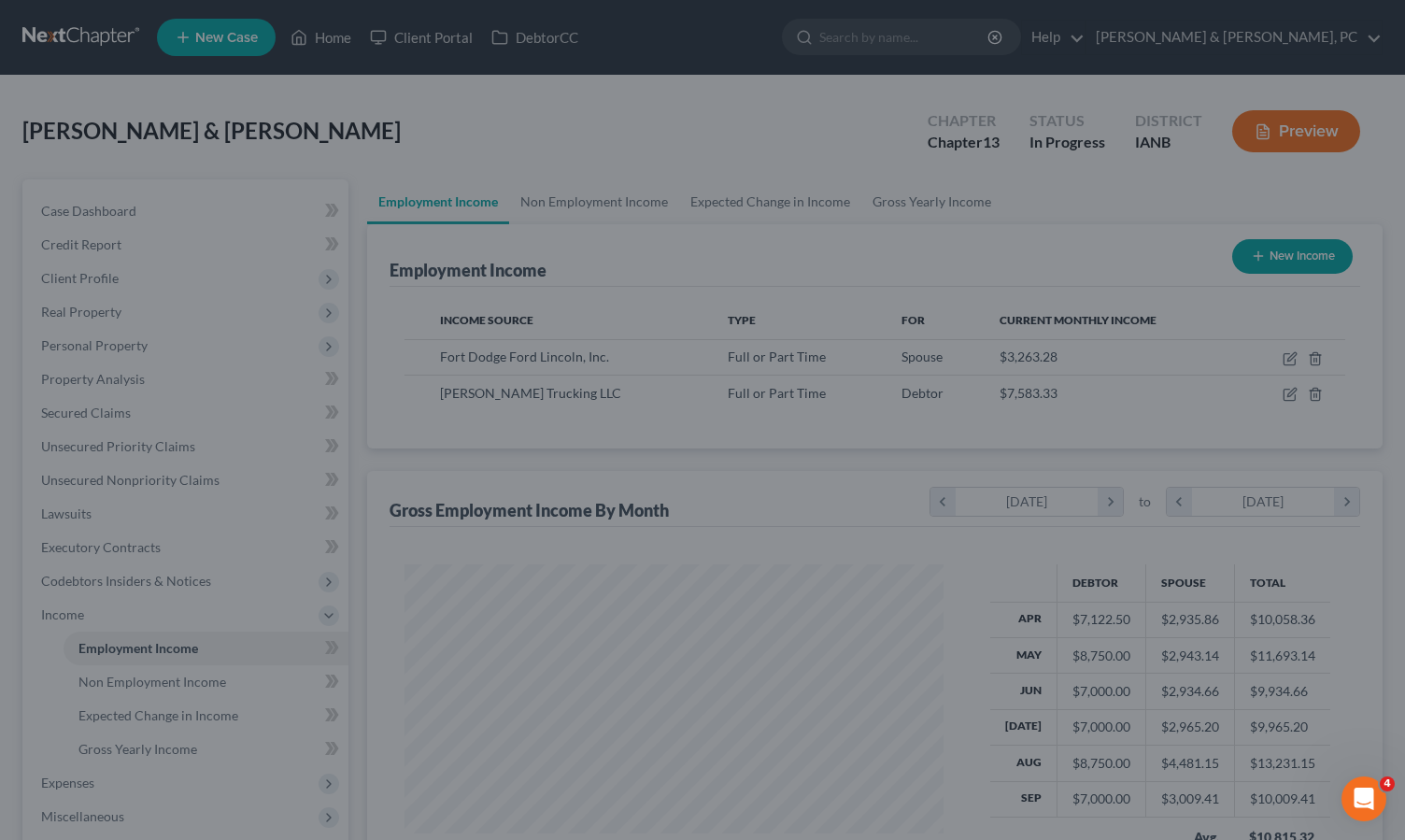
scroll to position [335, 571]
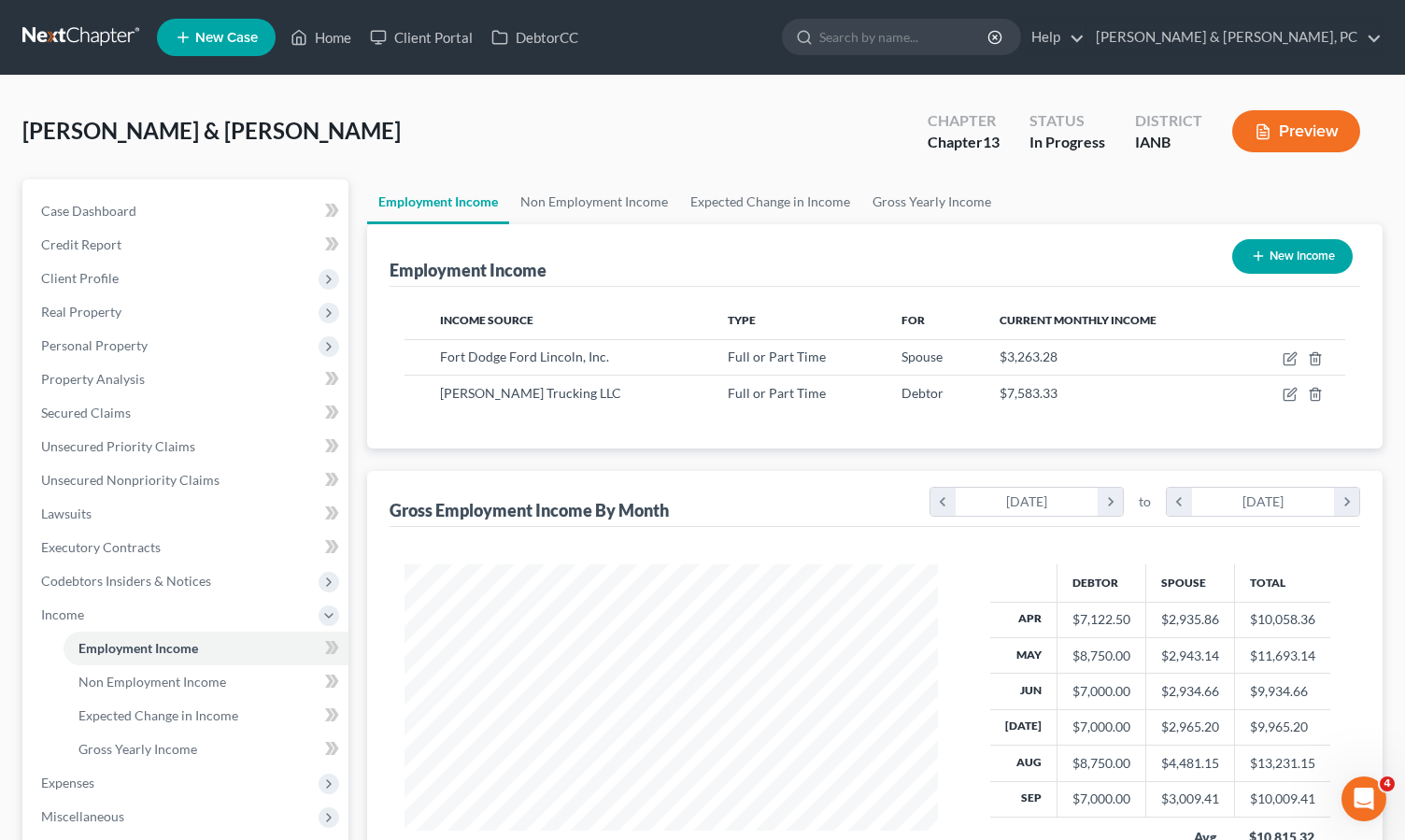
click at [1321, 130] on button "Preview" at bounding box center [1296, 131] width 128 height 42
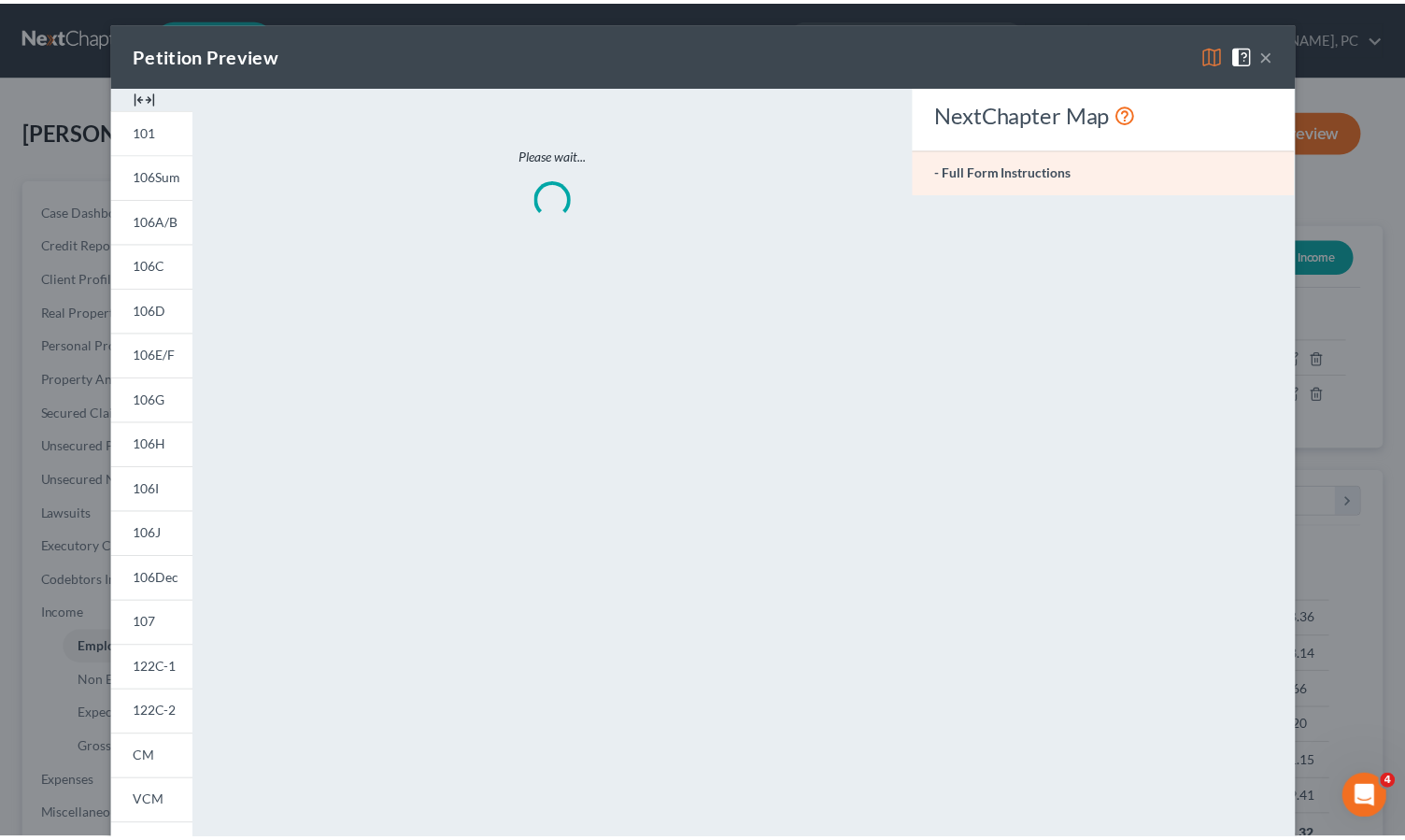
scroll to position [335, 577]
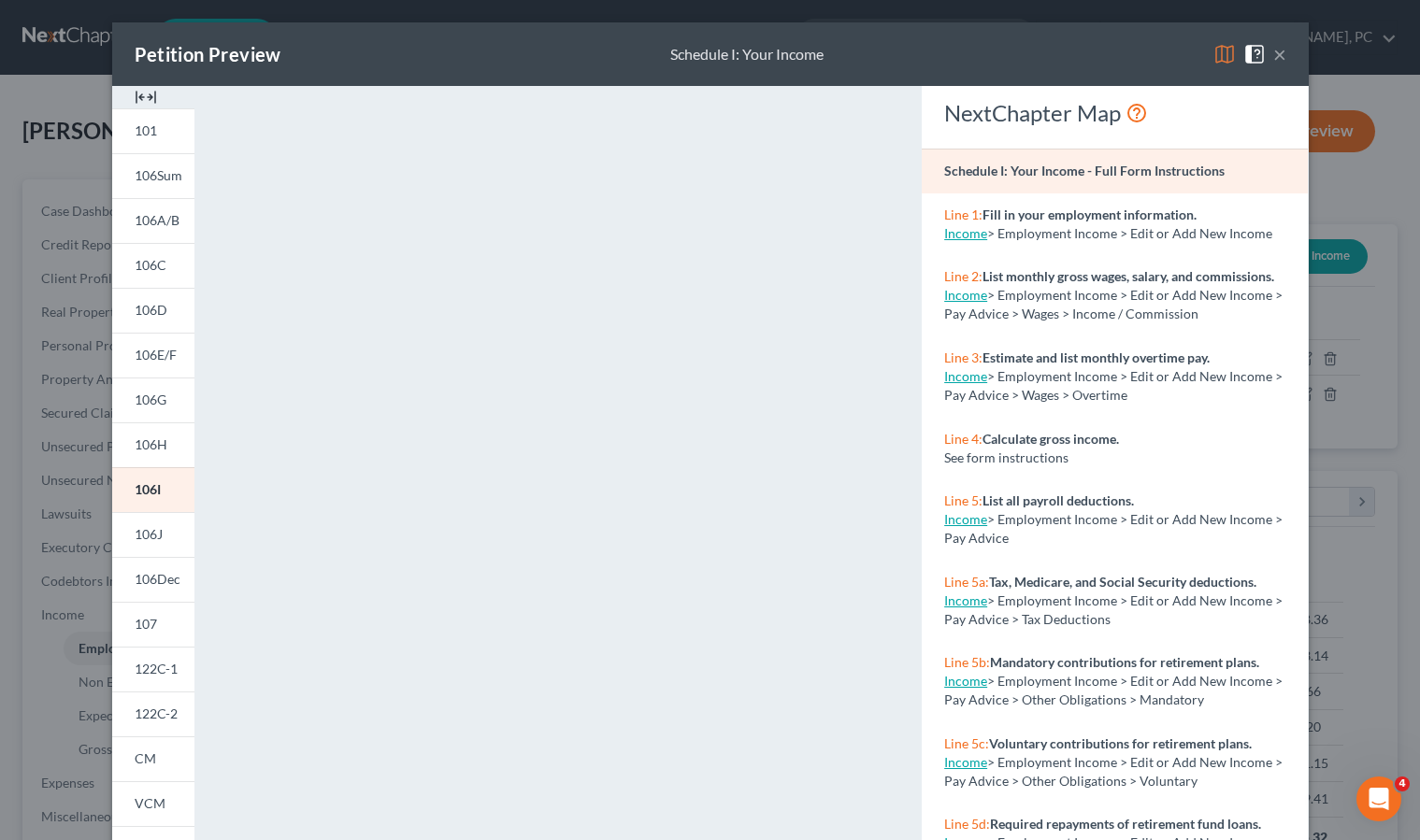
click at [1273, 52] on button "×" at bounding box center [1280, 54] width 14 height 22
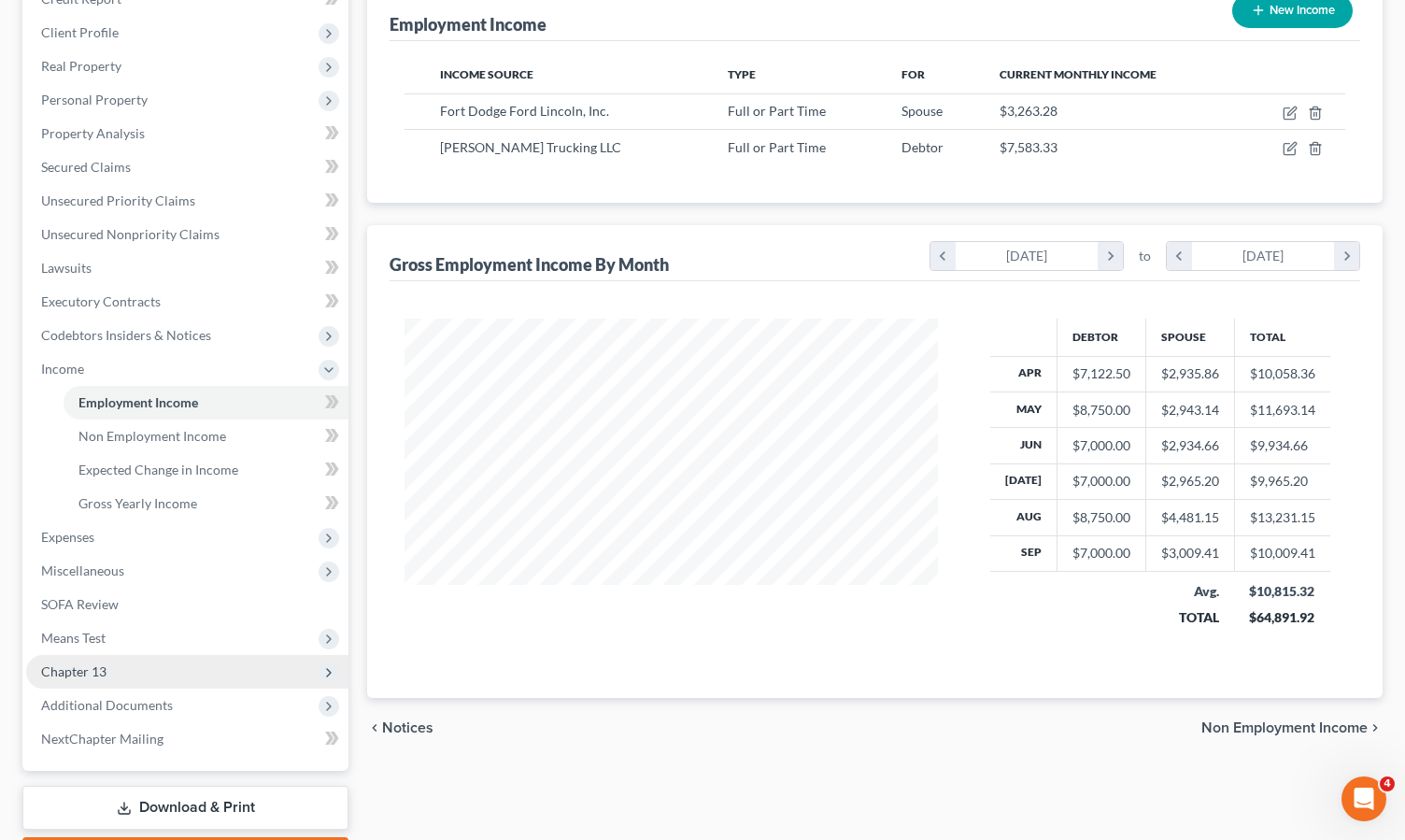
scroll to position [355, 0]
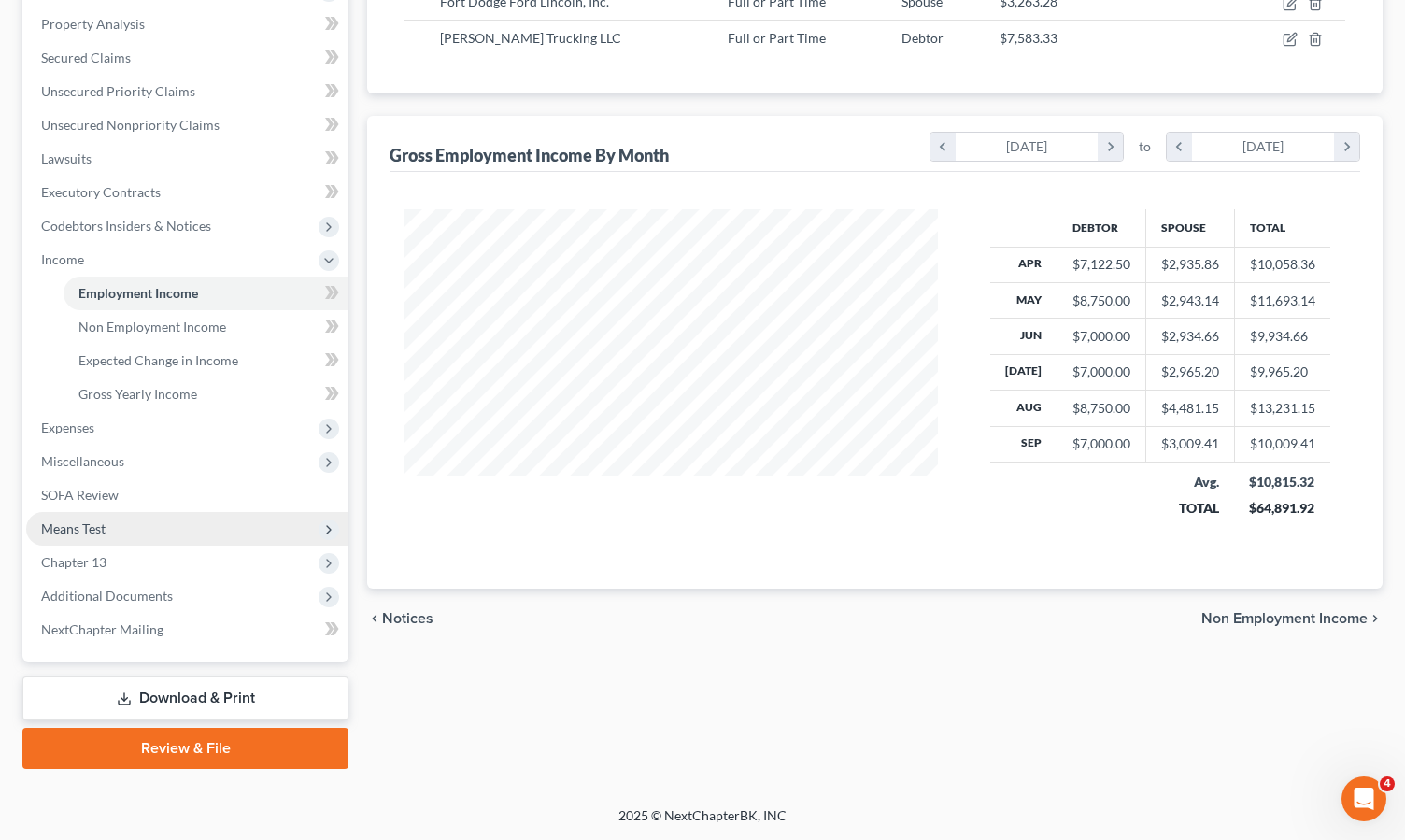
click at [88, 526] on span "Means Test" at bounding box center [73, 528] width 65 height 15
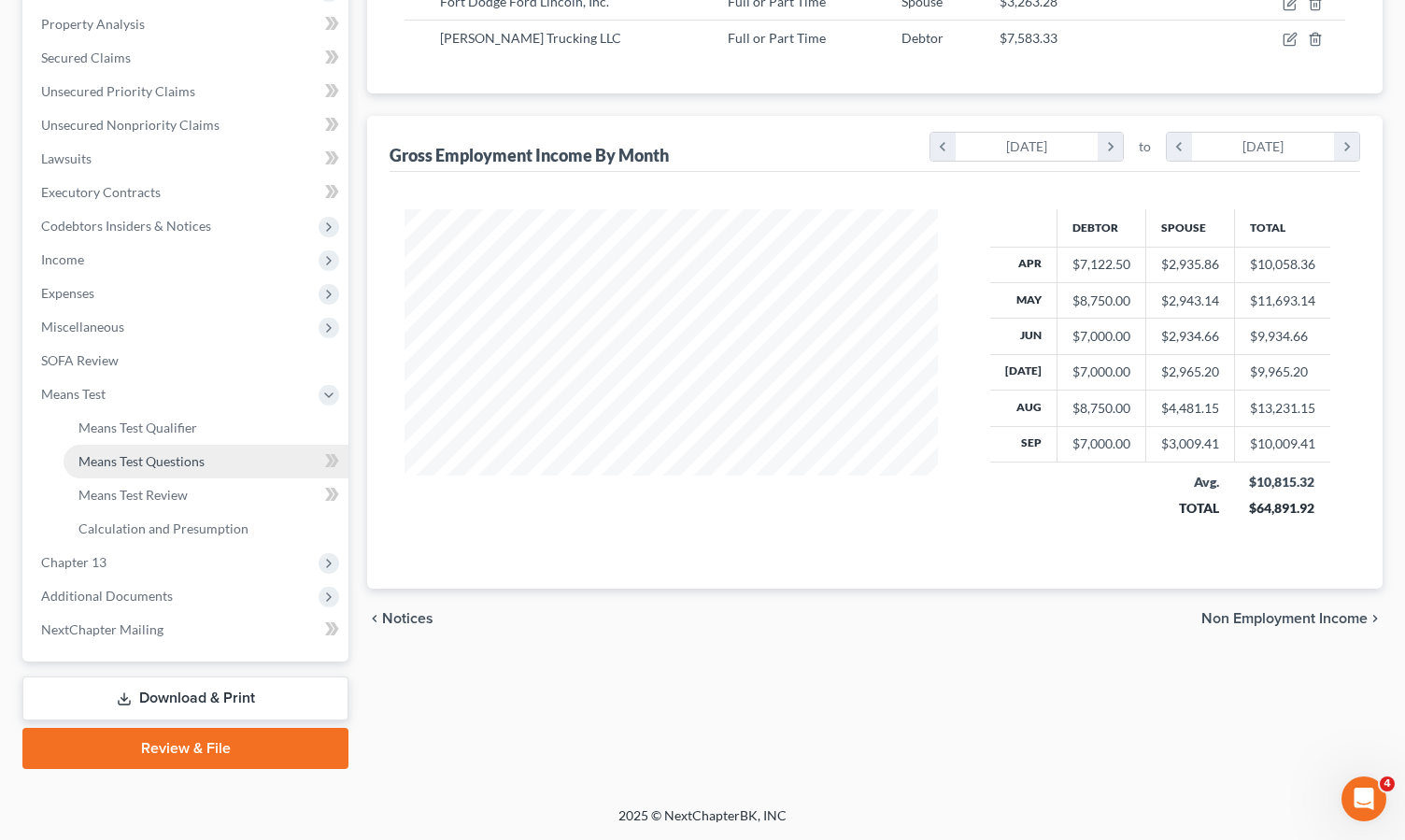
click at [106, 462] on span "Means Test Questions" at bounding box center [141, 461] width 126 height 15
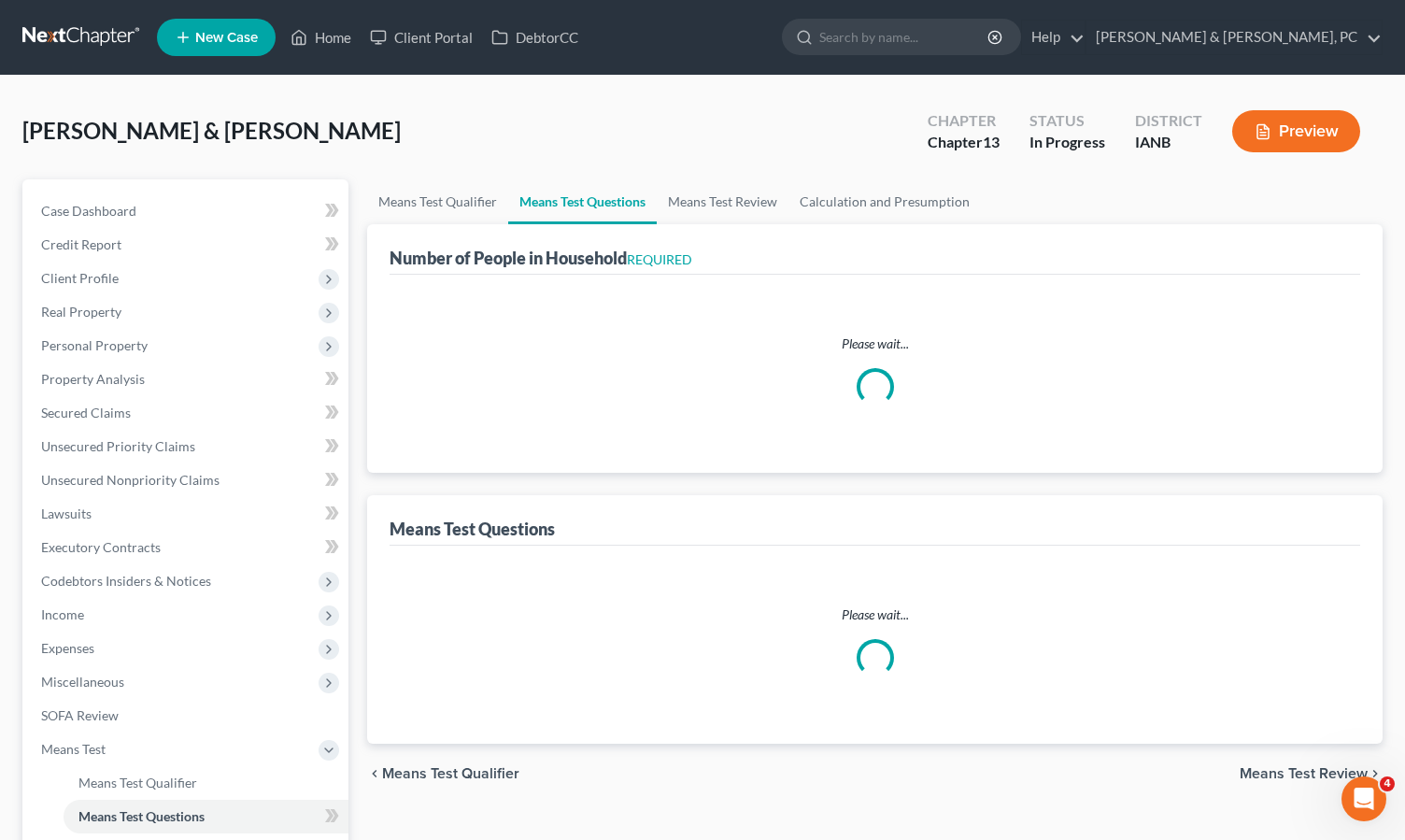
select select "0"
select select "60"
select select "1"
select select "60"
select select "1"
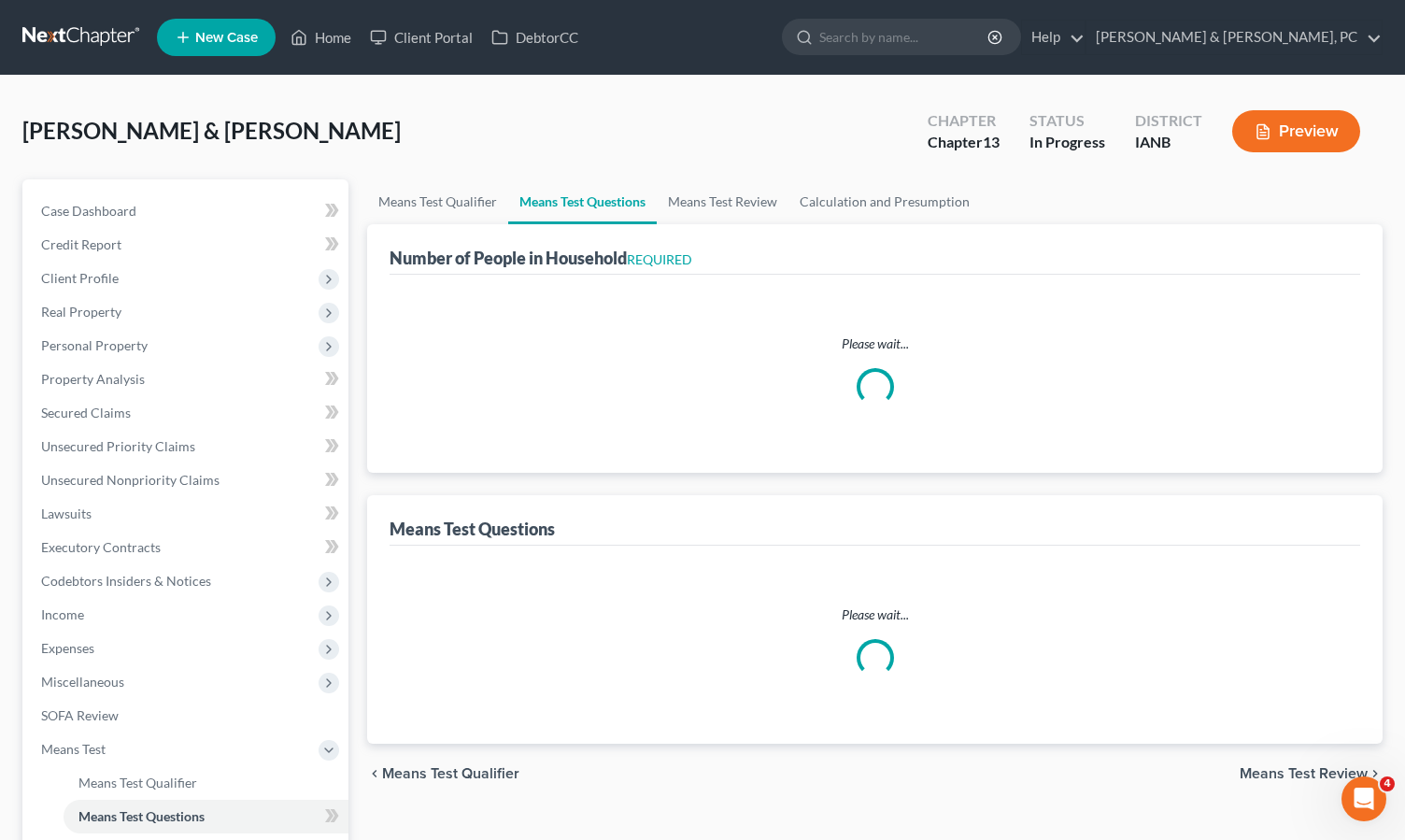
select select "60"
select select "2"
select select "3"
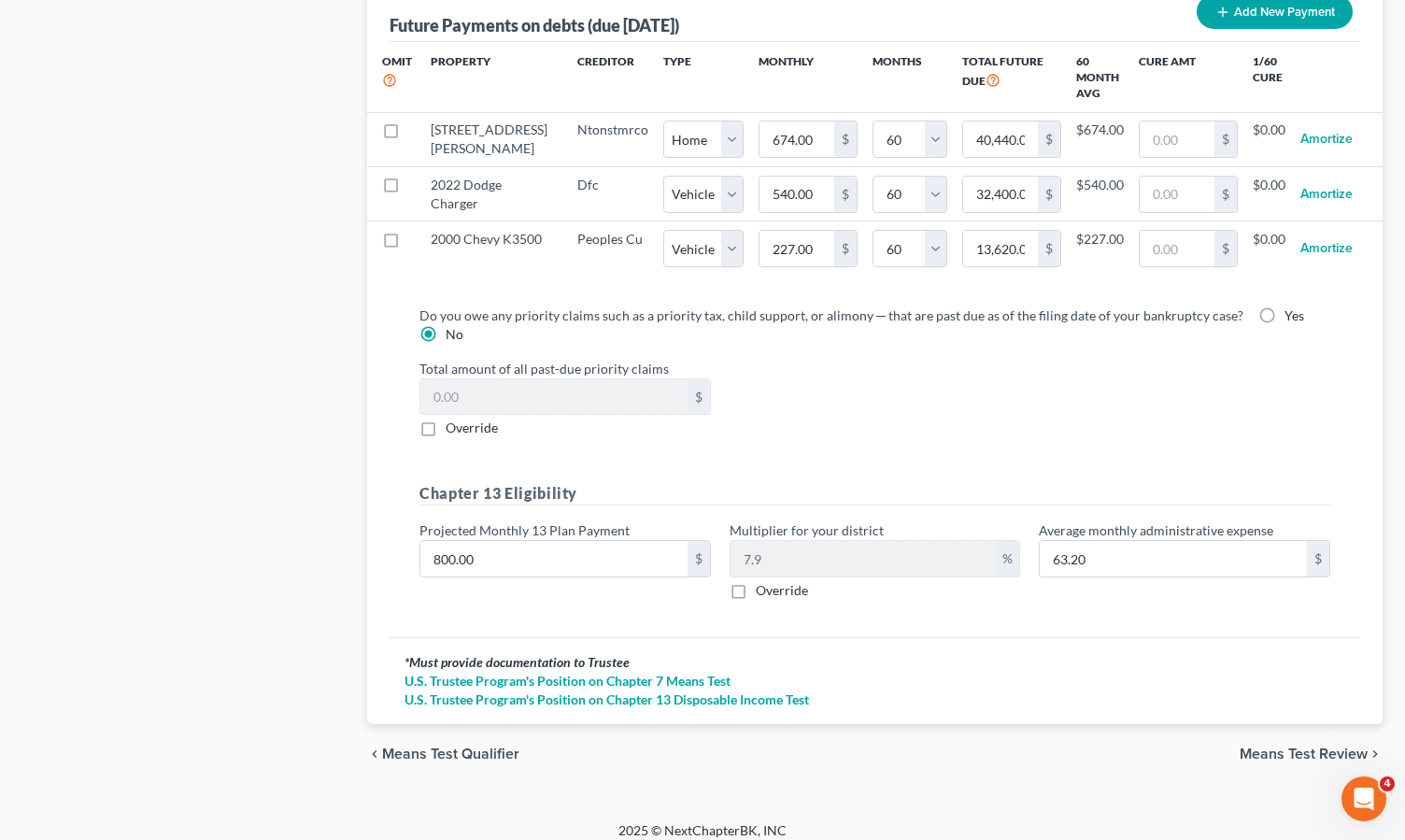
scroll to position [2075, 0]
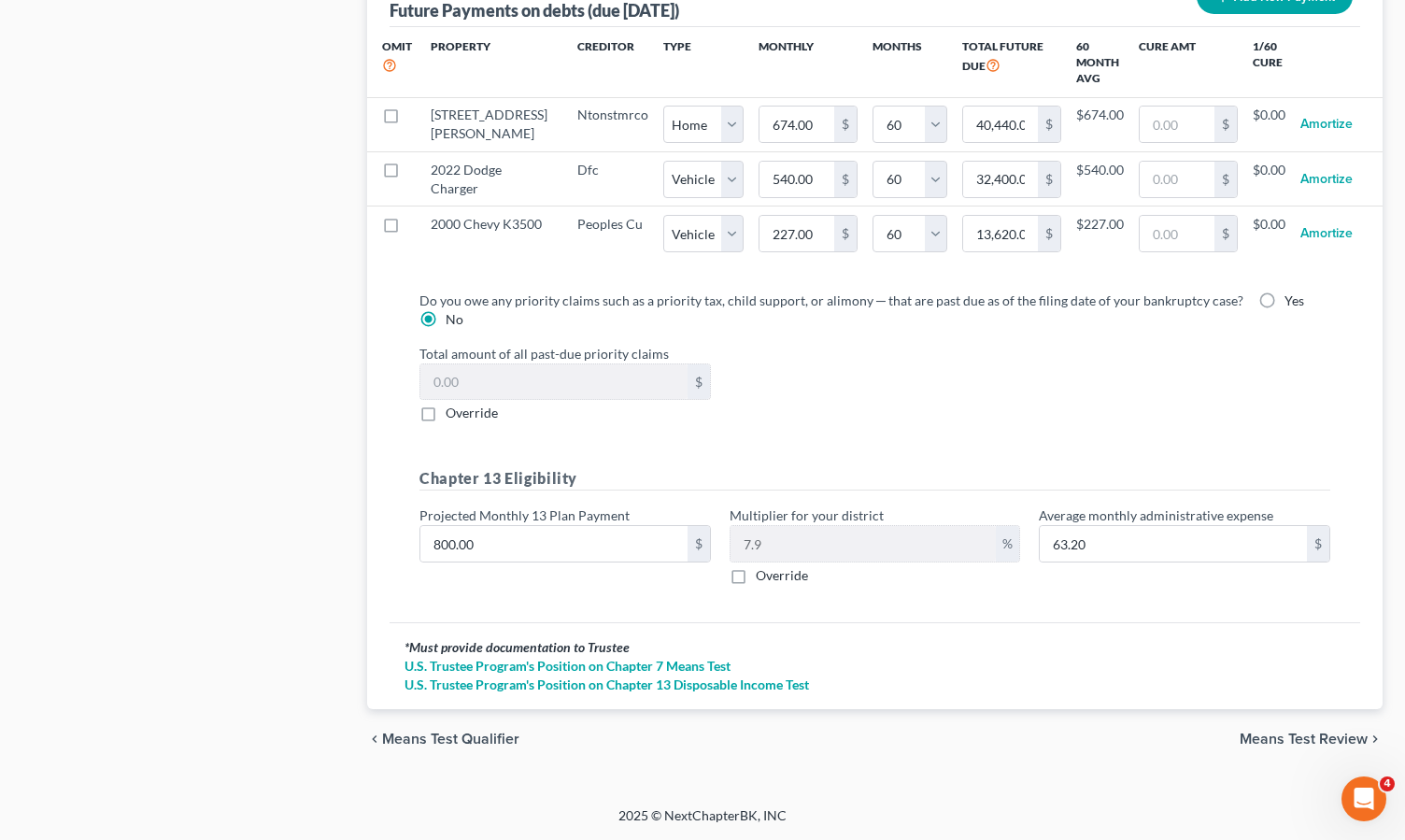
drag, startPoint x: 1282, startPoint y: 738, endPoint x: 1175, endPoint y: 716, distance: 109.2
click at [1282, 738] on span "Means Test Review" at bounding box center [1304, 739] width 128 height 14
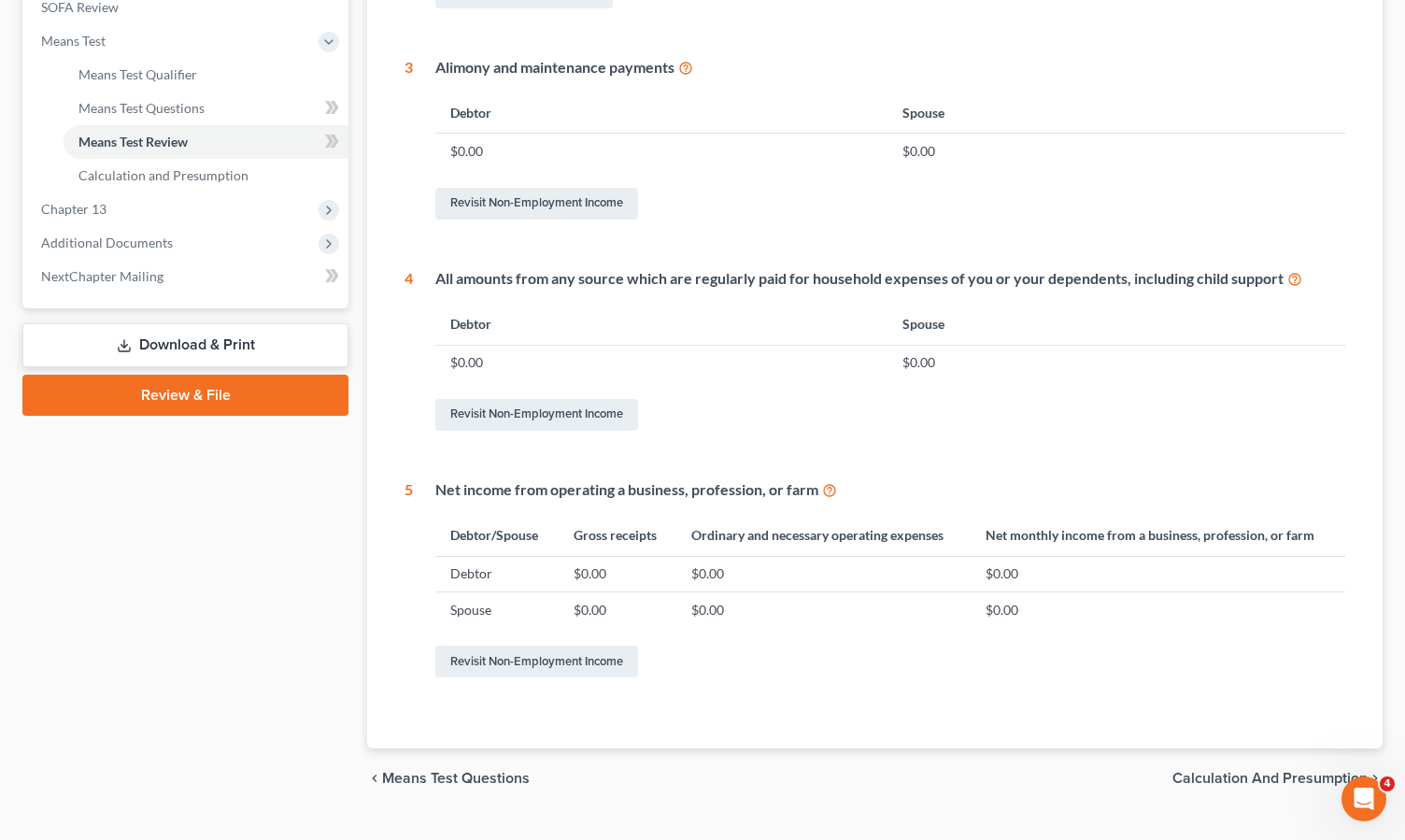
scroll to position [747, 0]
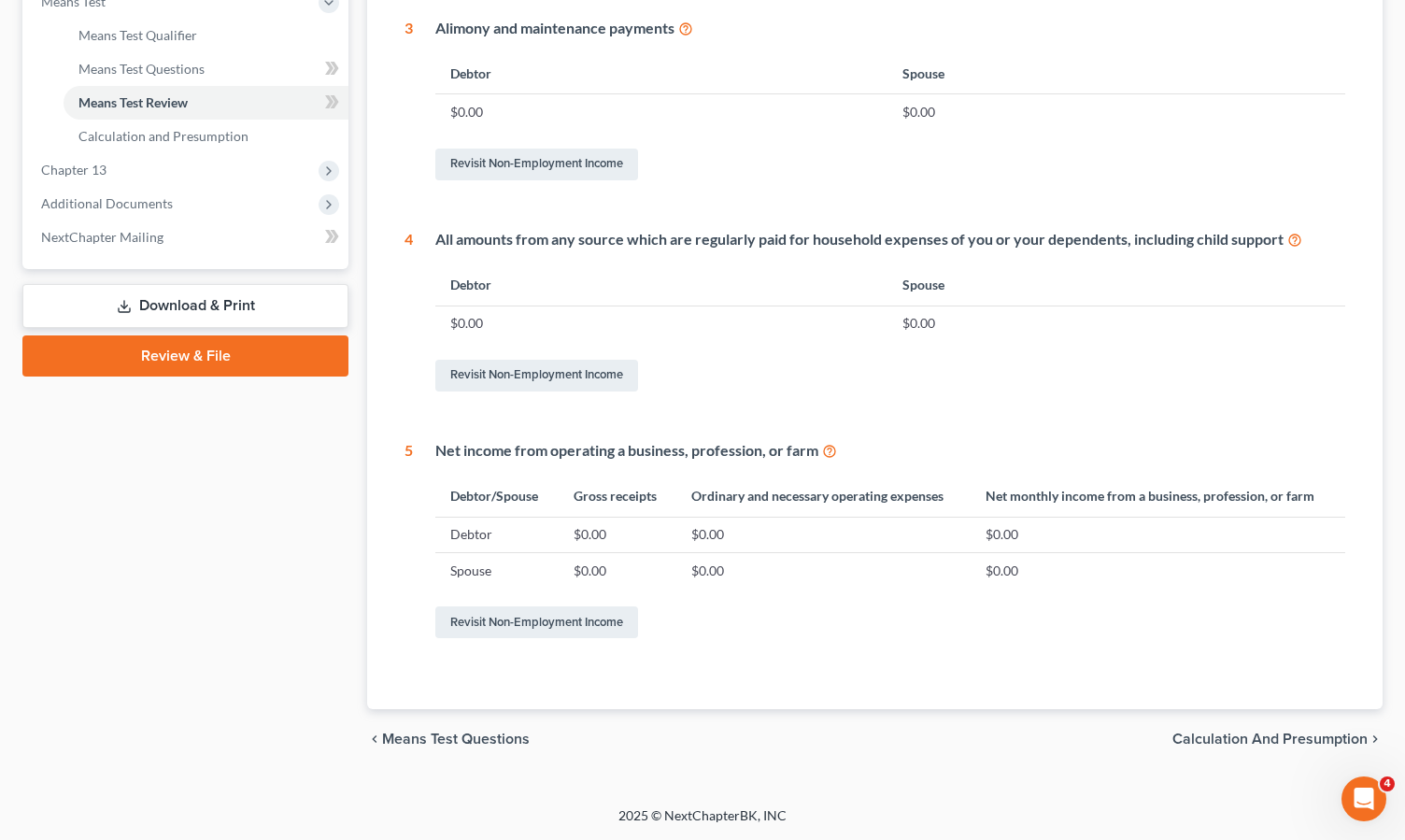
click at [474, 736] on span "Means Test Questions" at bounding box center [456, 739] width 148 height 14
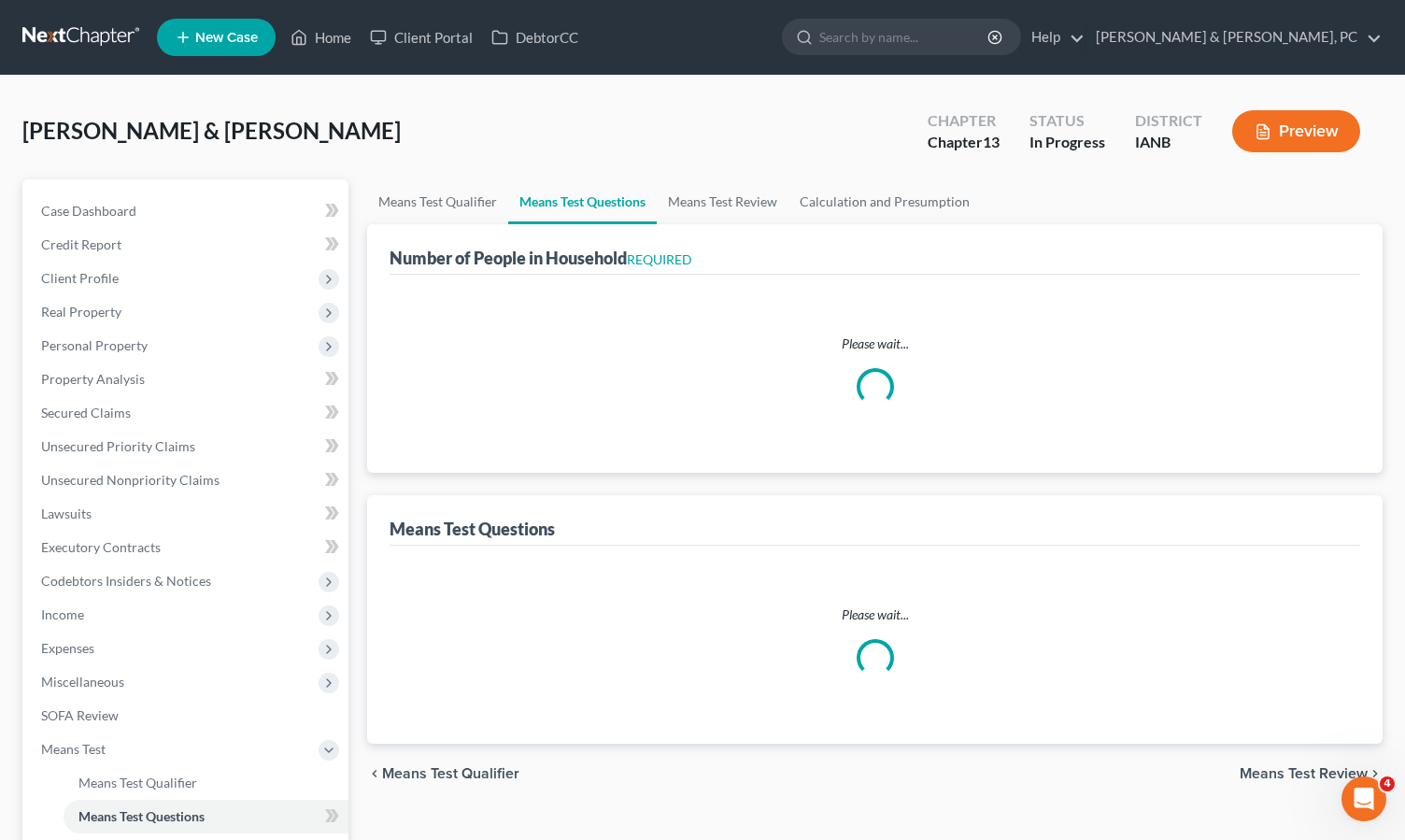
select select "0"
select select "60"
select select "1"
select select "60"
select select "1"
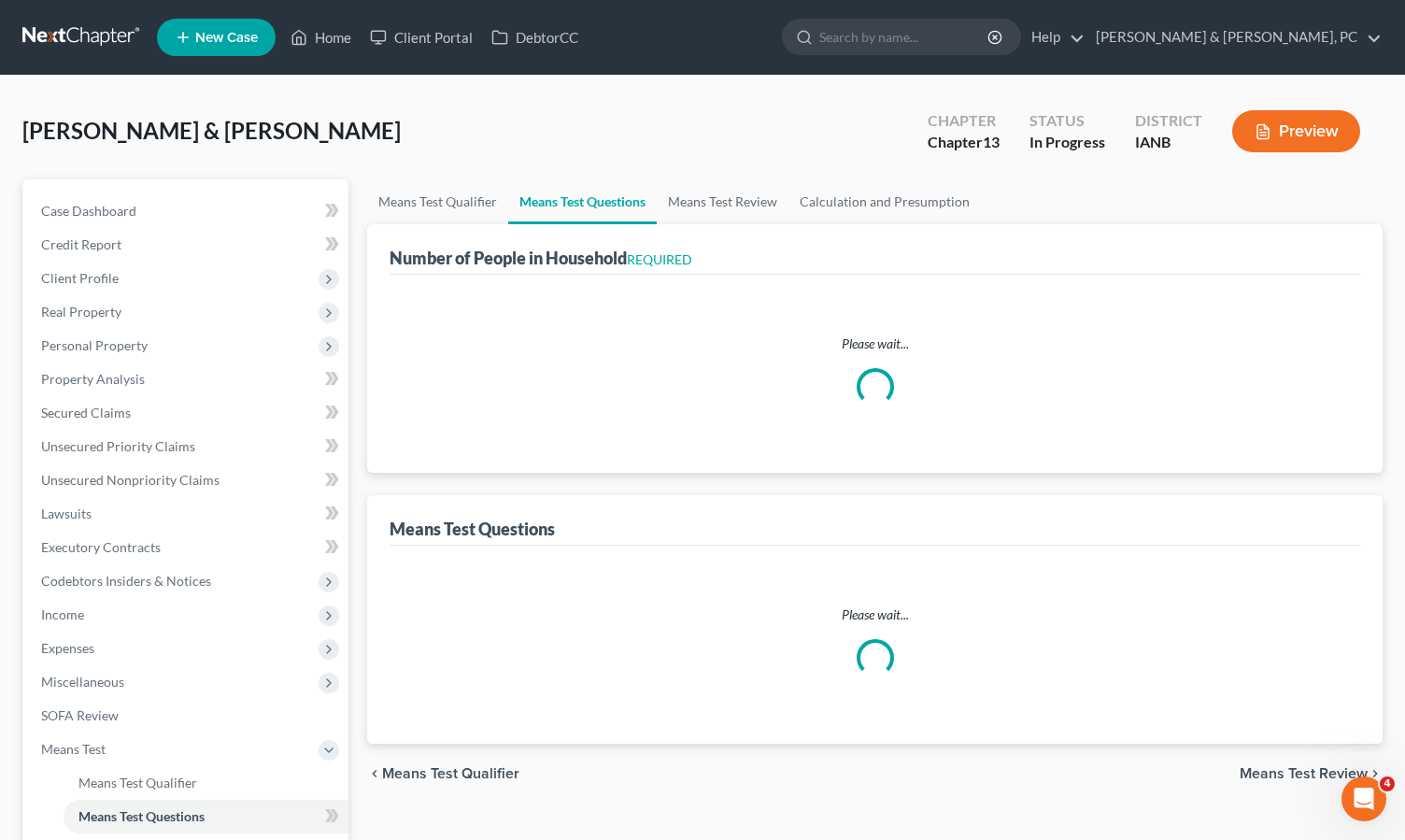
select select "60"
select select "3"
select select "2"
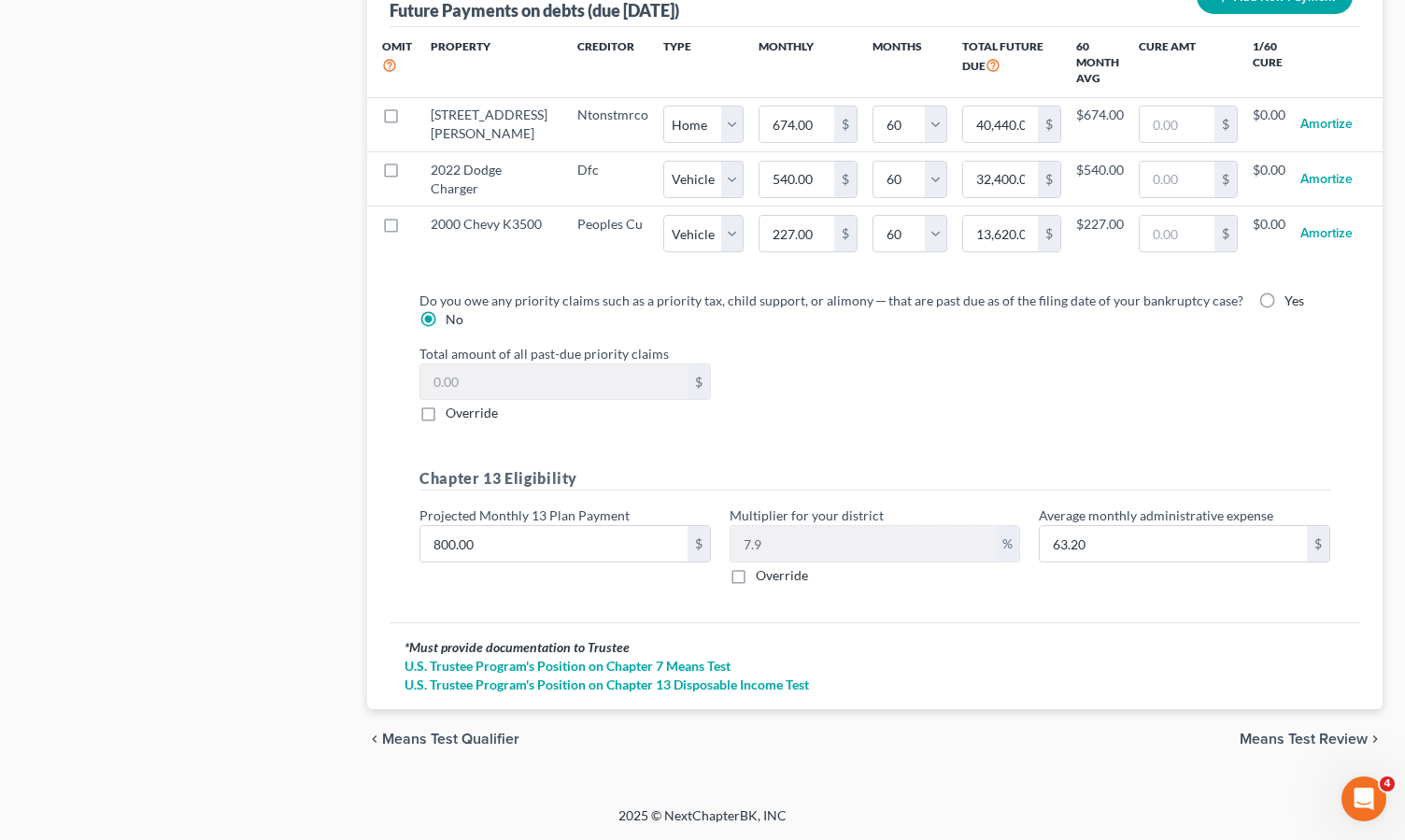
scroll to position [2075, 0]
click at [509, 553] on input "800.00" at bounding box center [553, 544] width 267 height 36
type input "1"
type input "0.07"
type input "10"
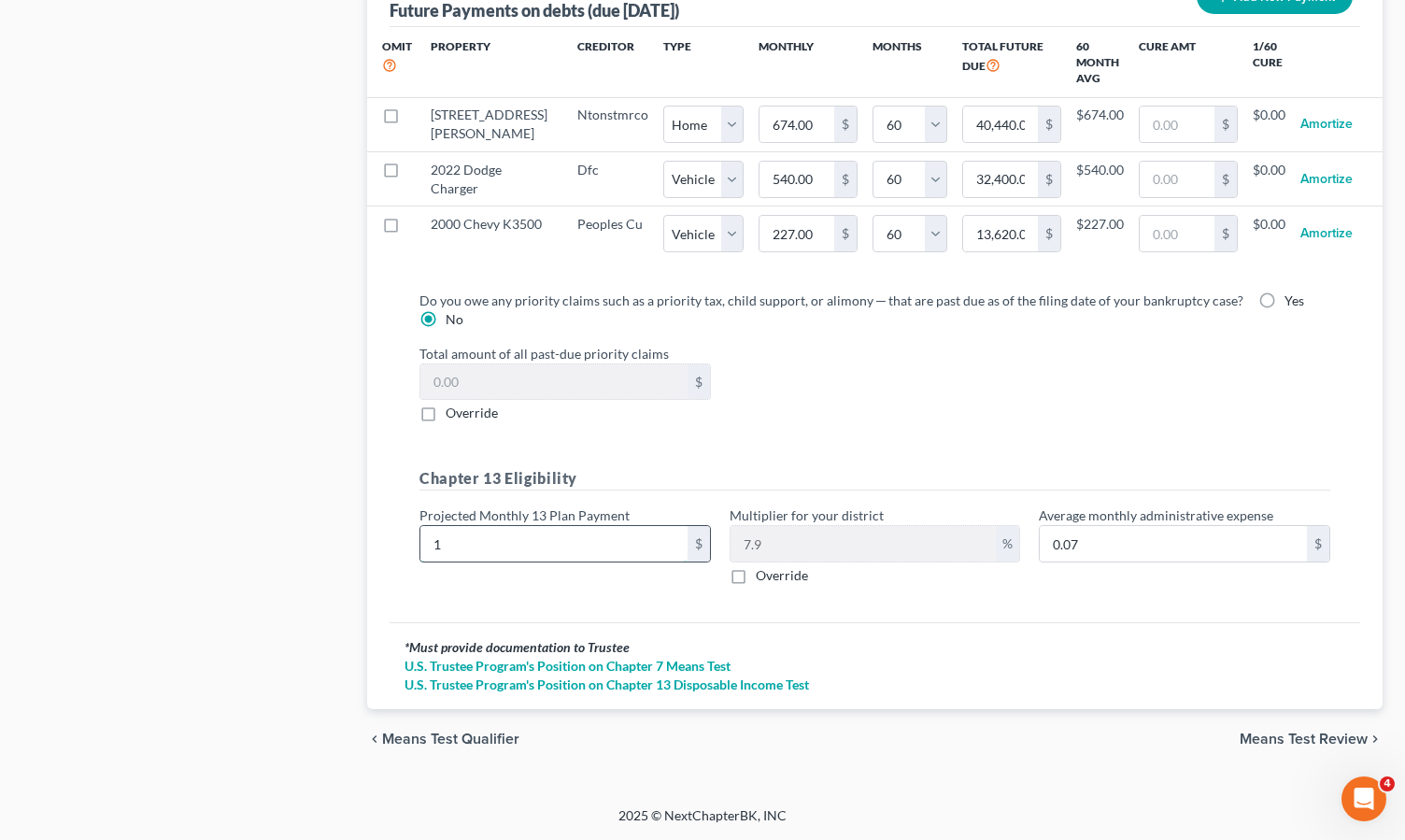
type input "0.79"
type input "100"
type input "7.90"
type input "1000"
type input "79.00"
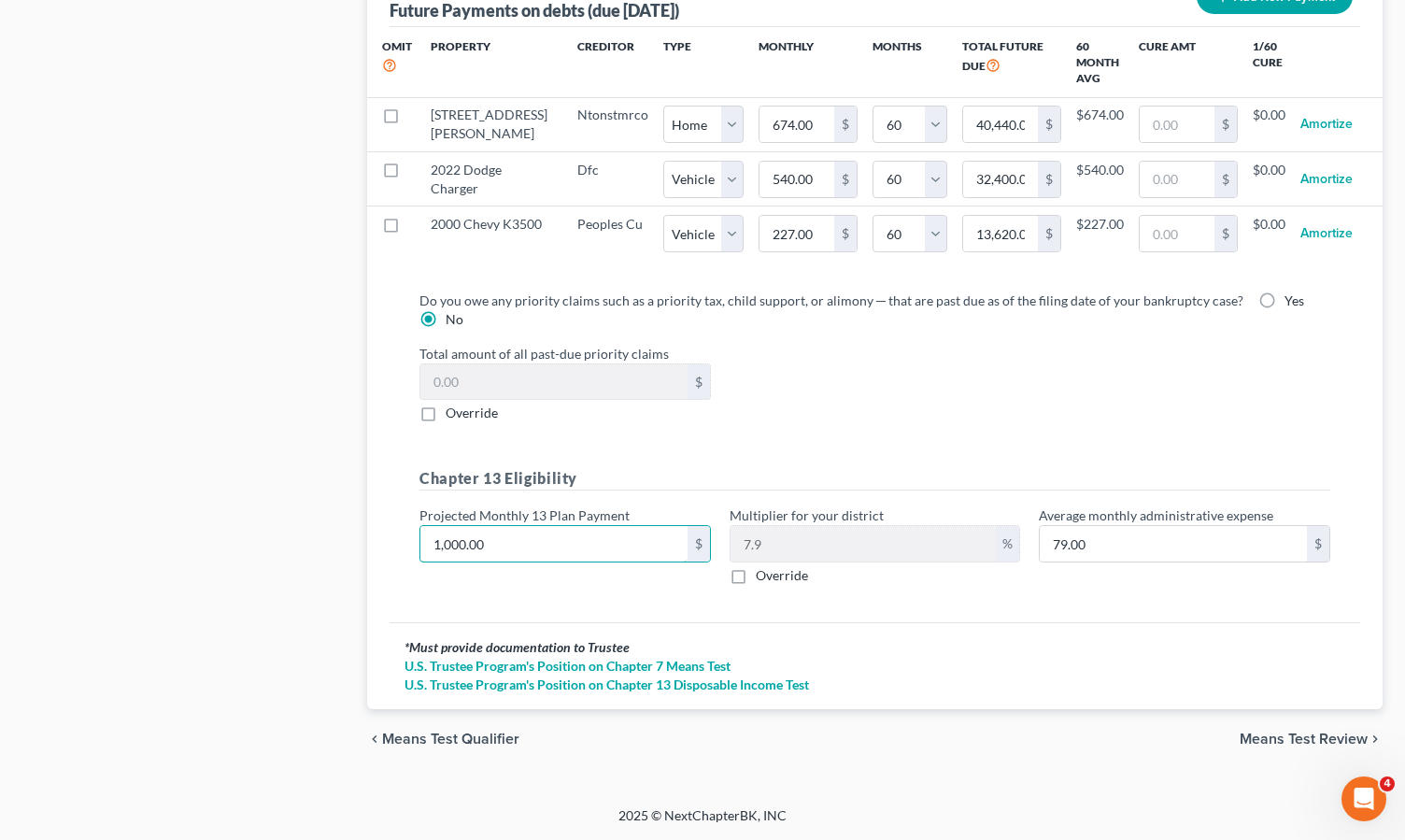
type input "1,000.00"
click at [1292, 736] on span "Means Test Review" at bounding box center [1304, 739] width 128 height 14
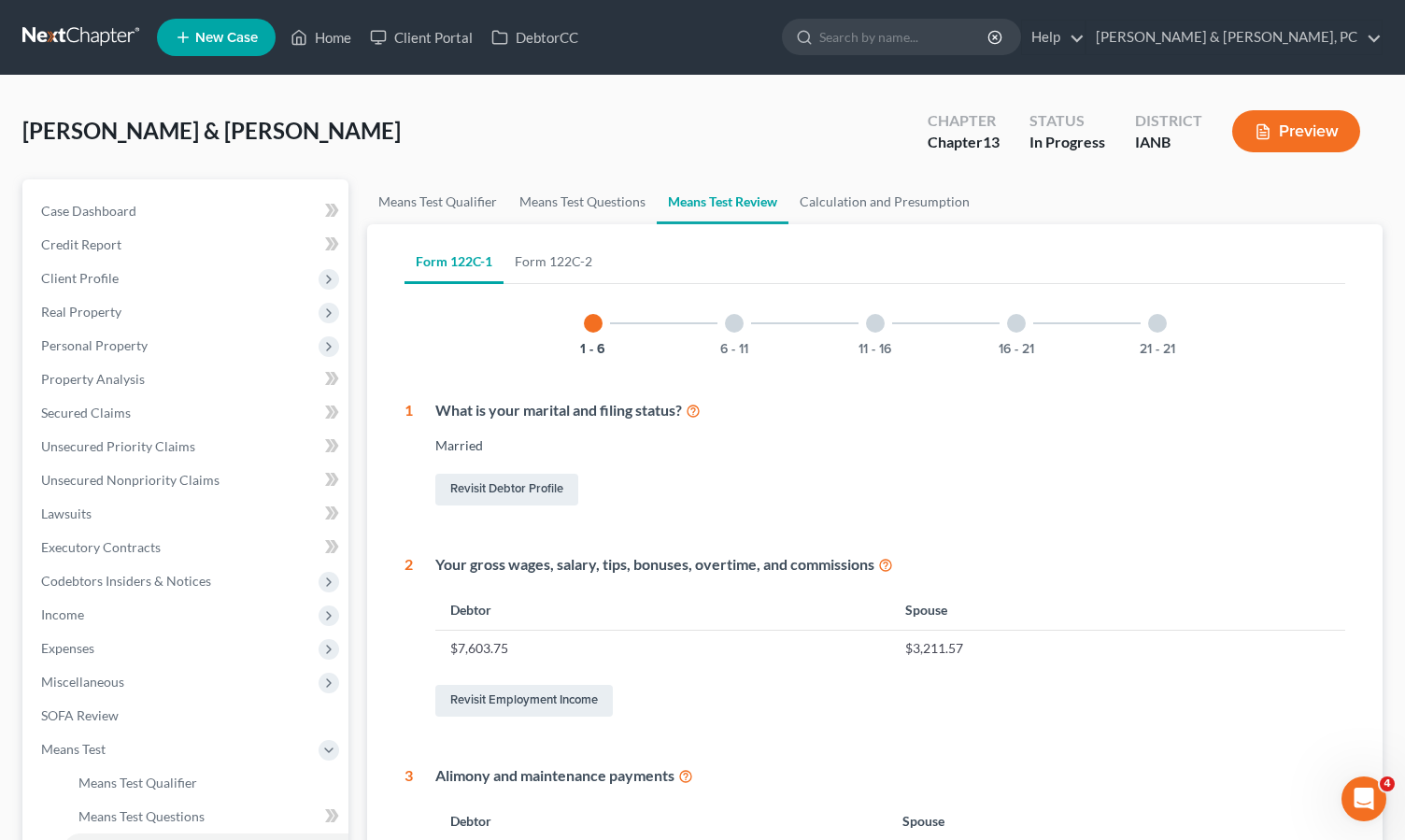
click at [1299, 130] on button "Preview" at bounding box center [1296, 131] width 128 height 42
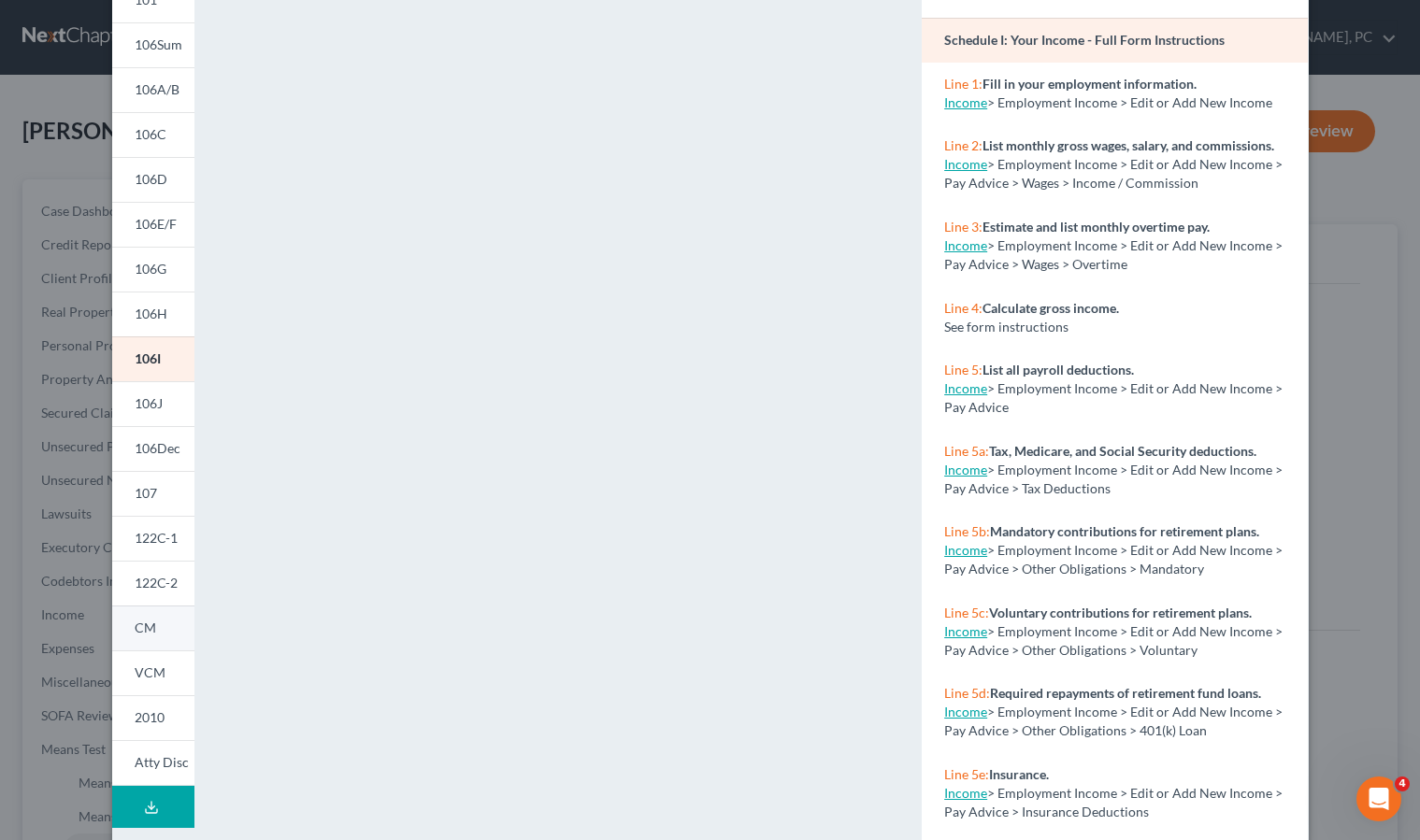
scroll to position [150, 0]
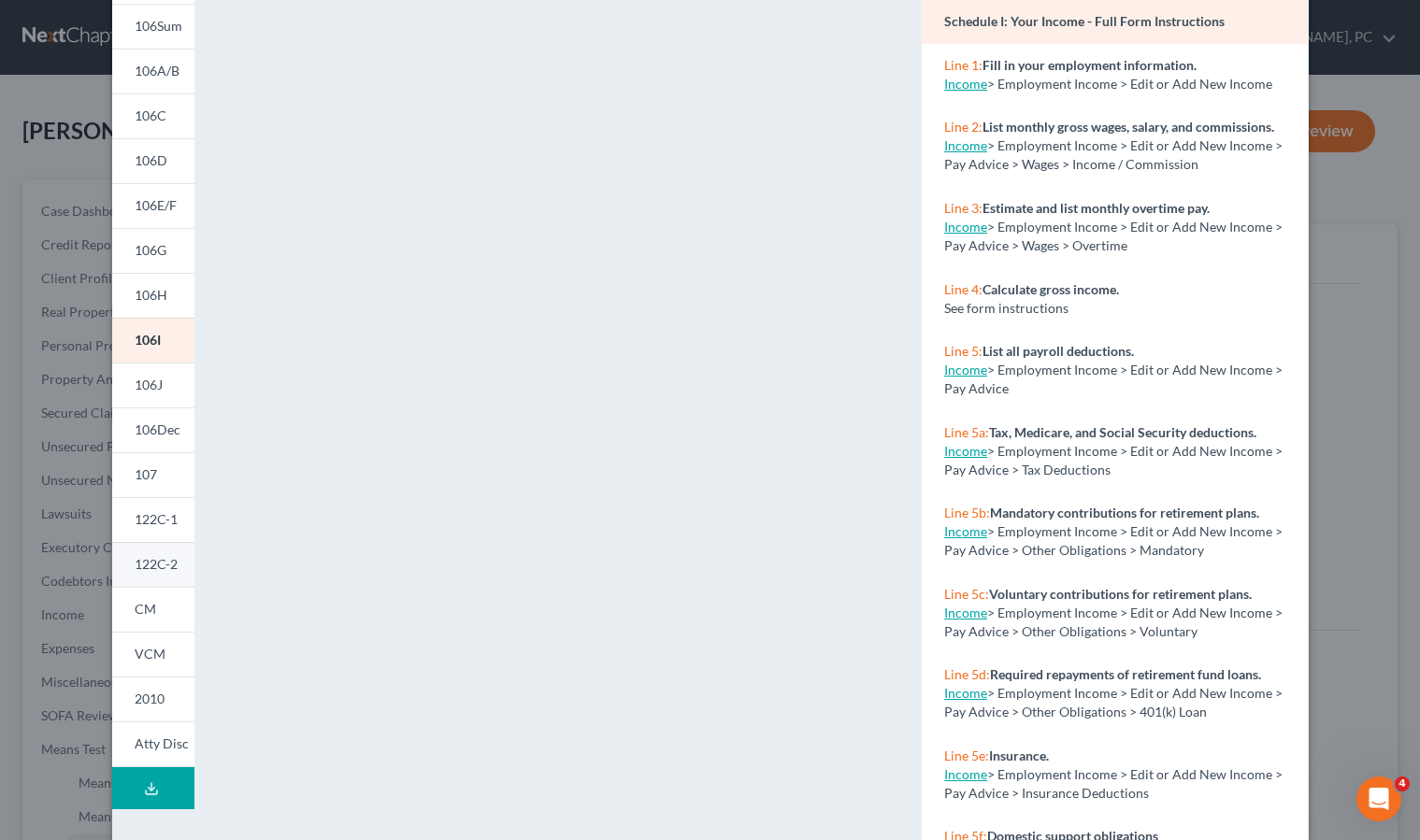
click at [147, 553] on link "122C-2" at bounding box center [153, 564] width 82 height 44
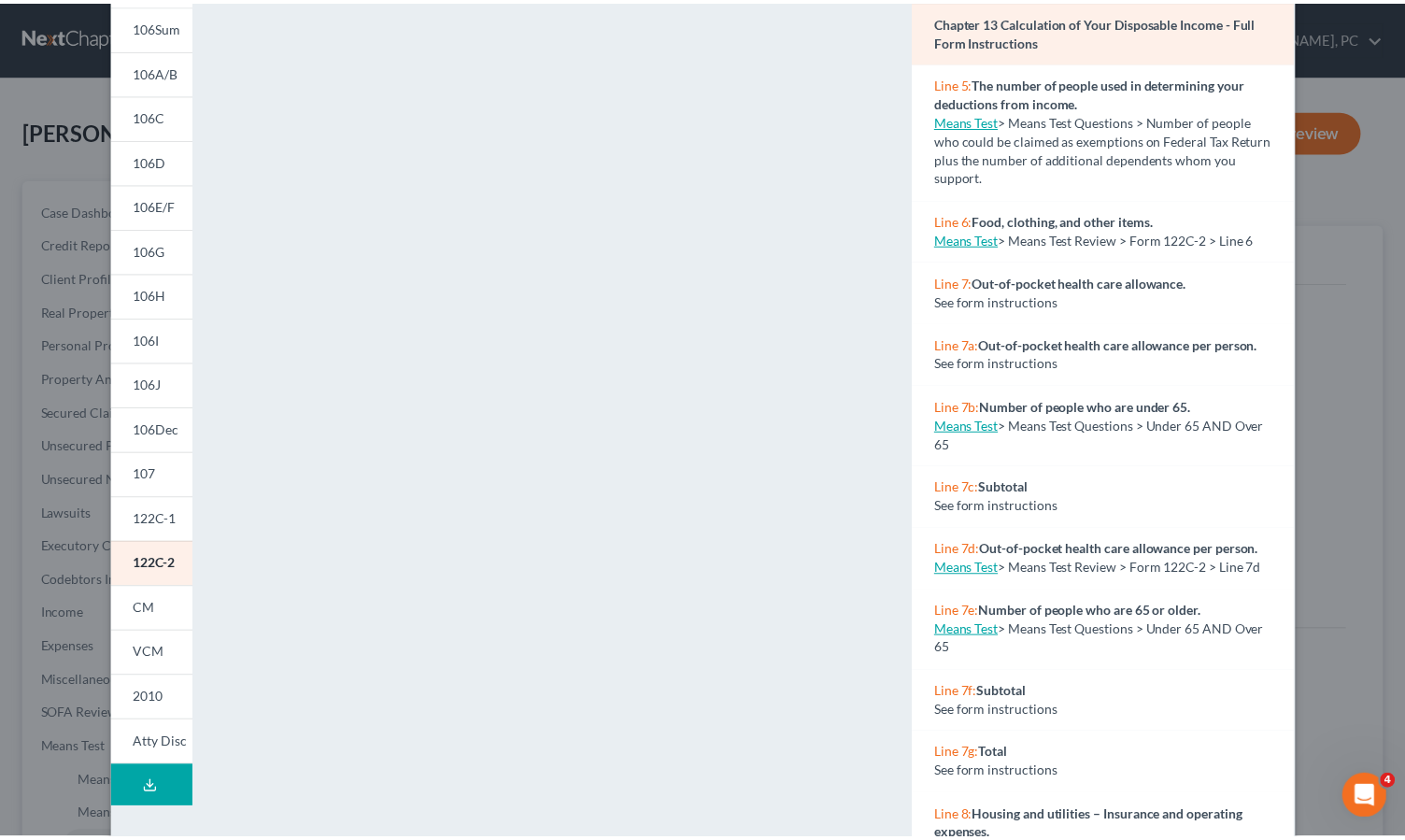
scroll to position [0, 0]
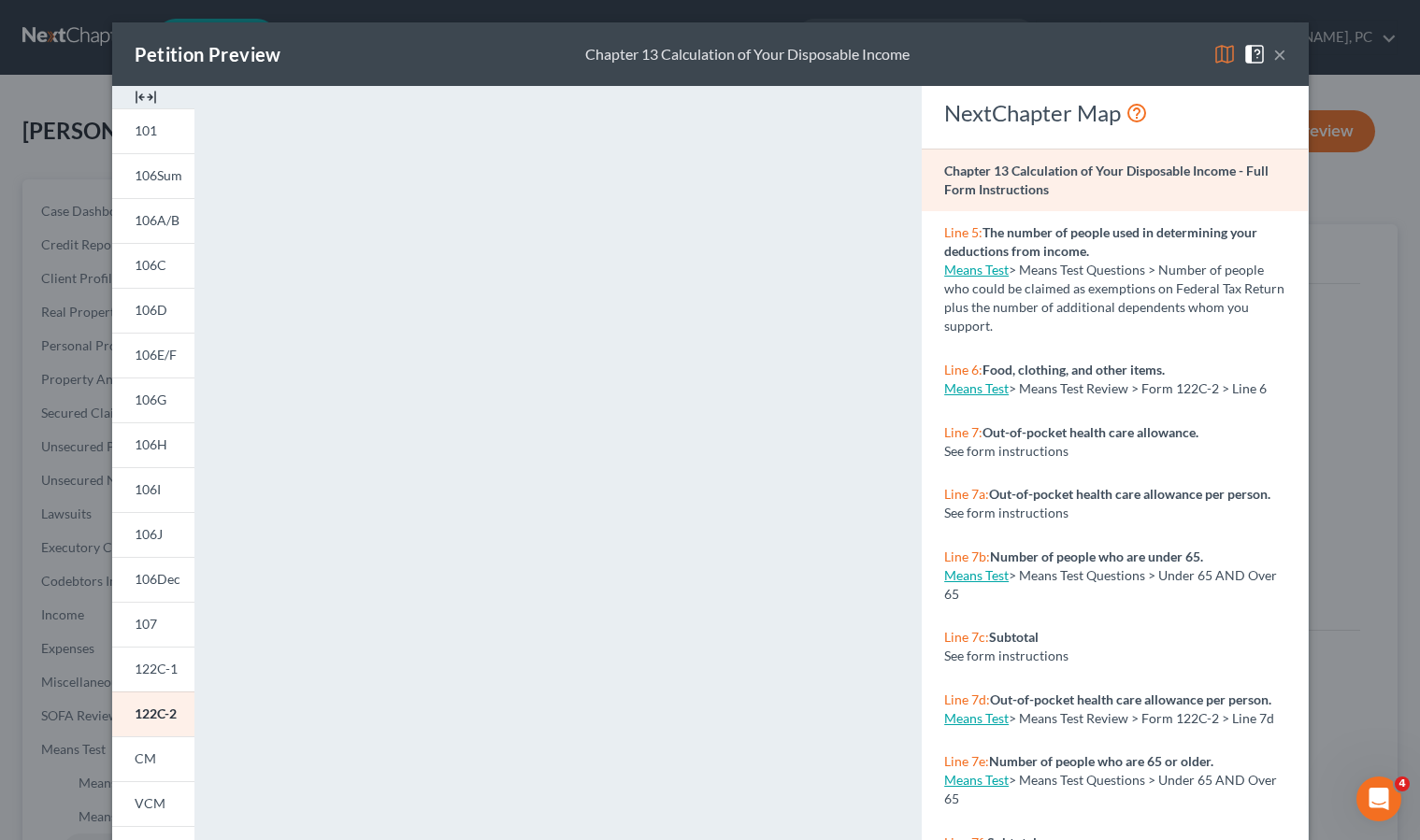
click at [1273, 56] on button "×" at bounding box center [1280, 54] width 14 height 22
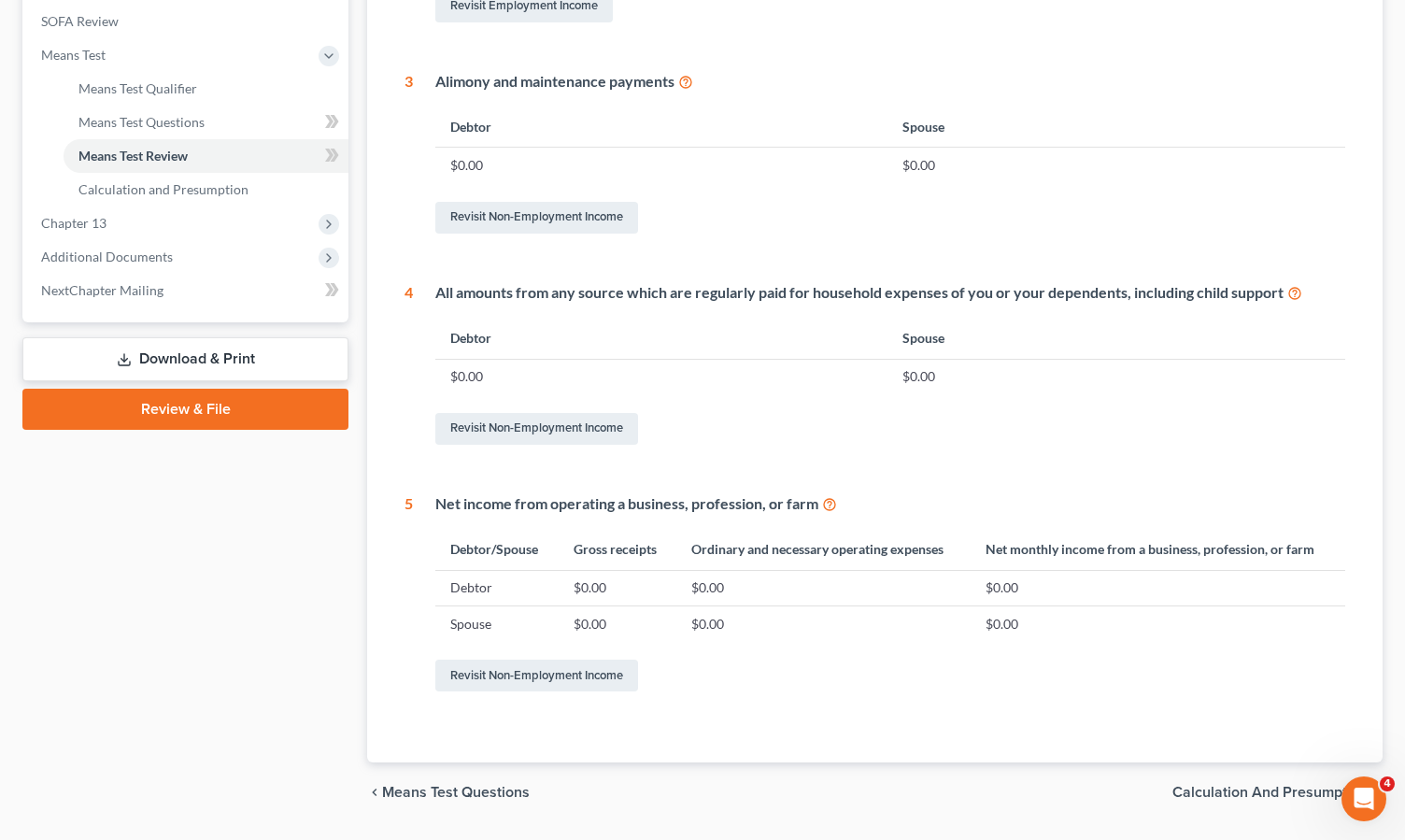
scroll to position [747, 0]
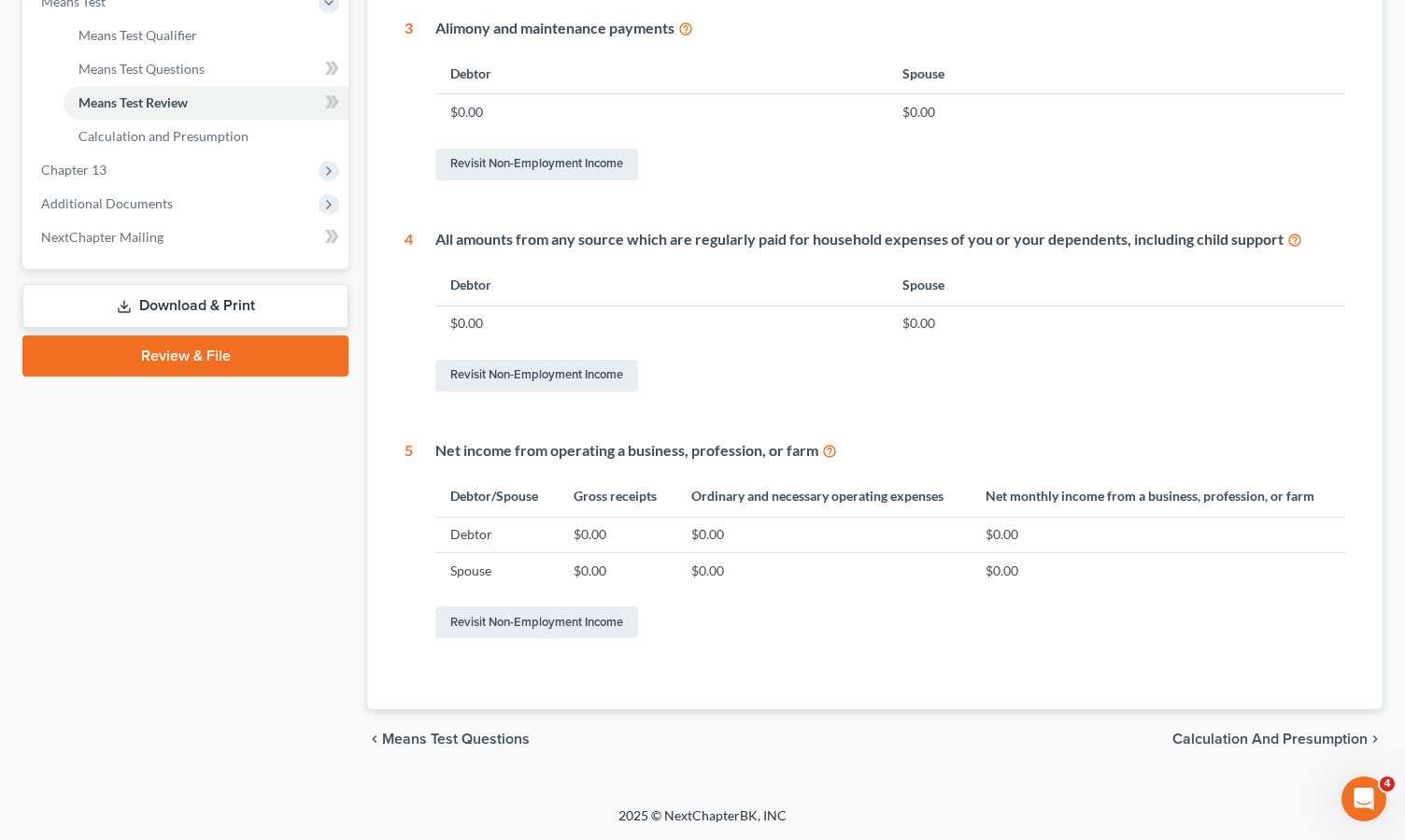
click at [189, 292] on link "Download & Print" at bounding box center [185, 305] width 326 height 43
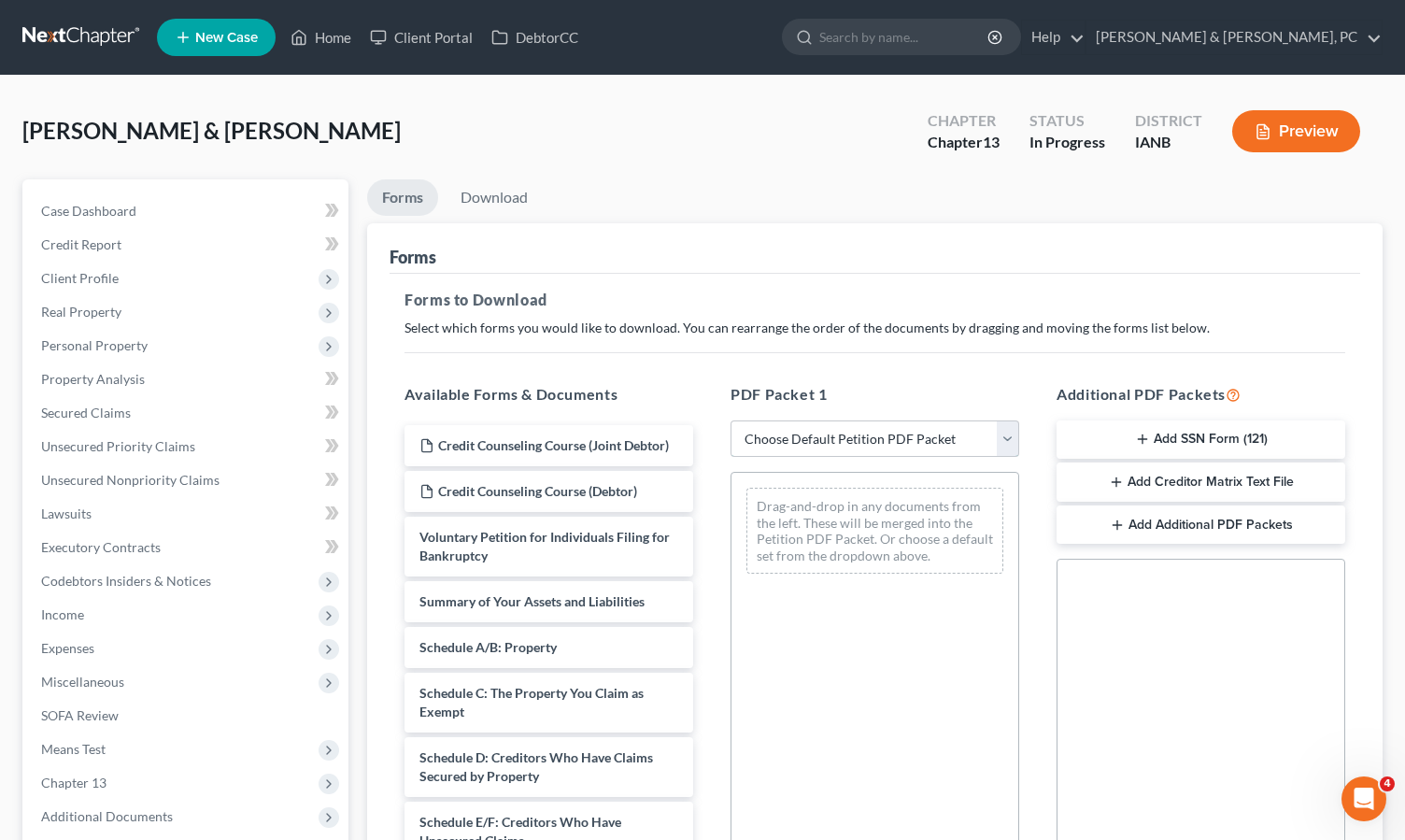
click at [858, 443] on select "Choose Default Petition PDF Packet Complete Bankruptcy Petition (all forms and …" at bounding box center [875, 438] width 289 height 38
select select "0"
click at [731, 420] on select "Choose Default Petition PDF Packet Complete Bankruptcy Petition (all forms and …" at bounding box center [875, 438] width 289 height 38
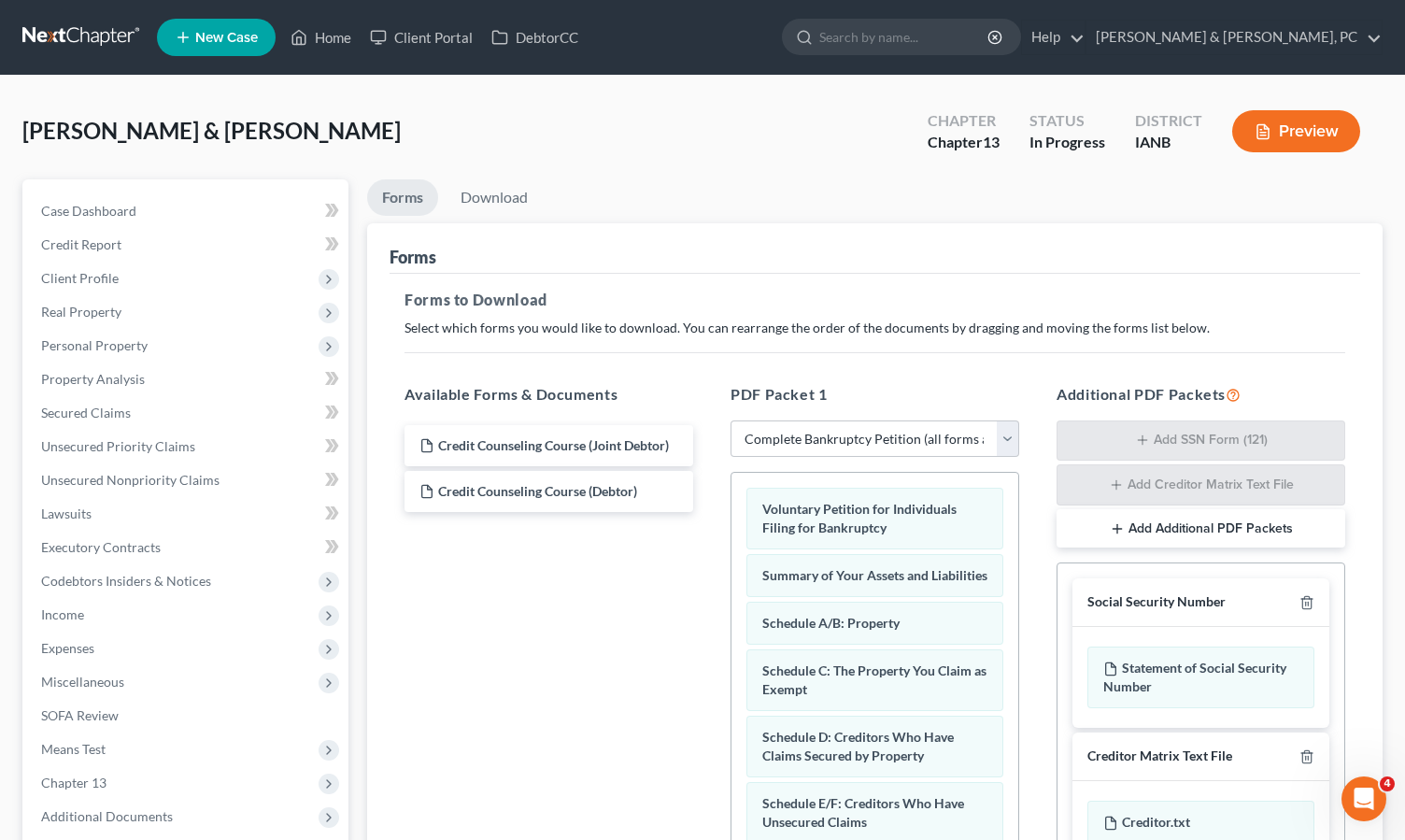
click at [1311, 592] on div "Social Security Number" at bounding box center [1201, 602] width 257 height 48
click at [1309, 602] on icon "button" at bounding box center [1307, 602] width 14 height 14
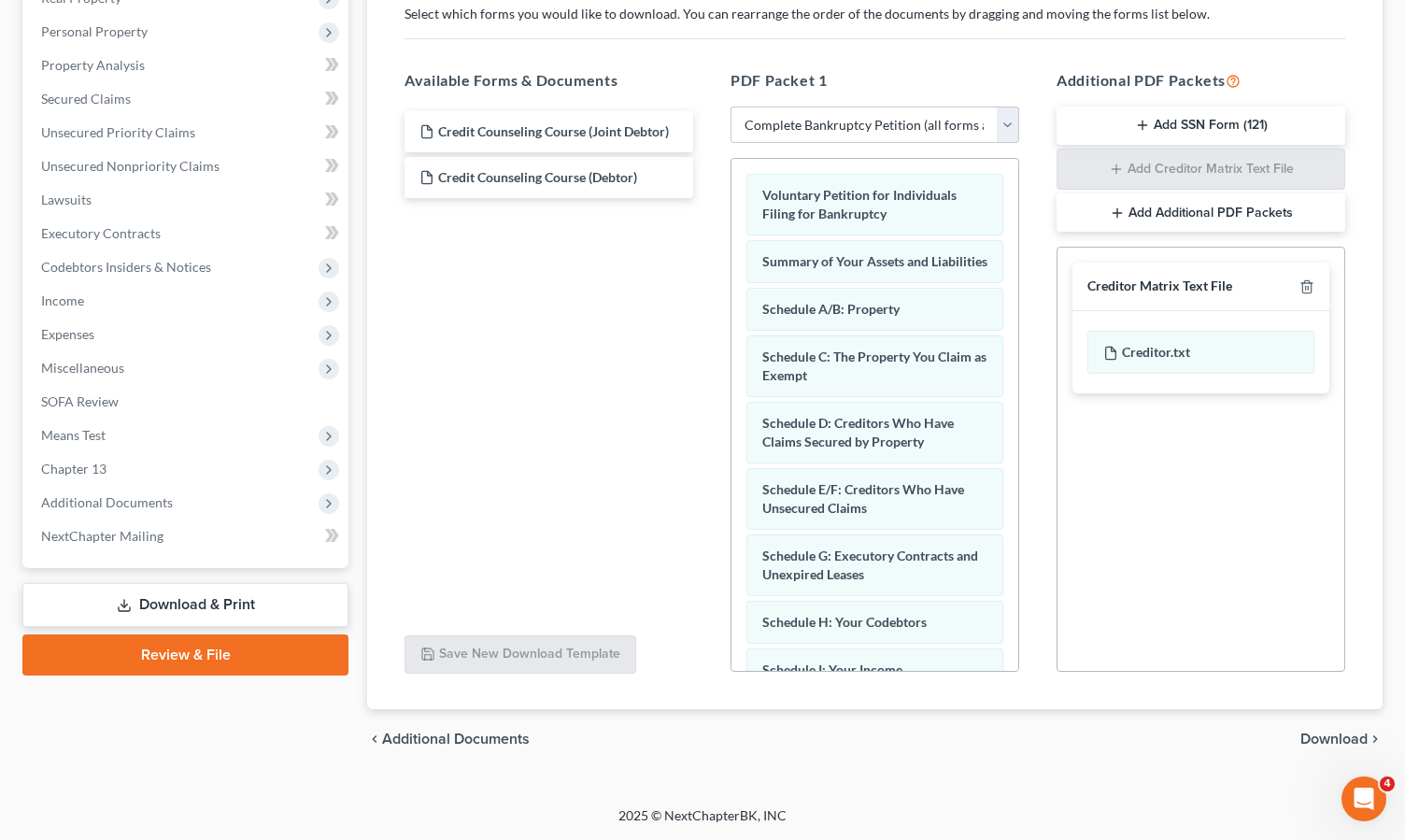
scroll to position [59, 0]
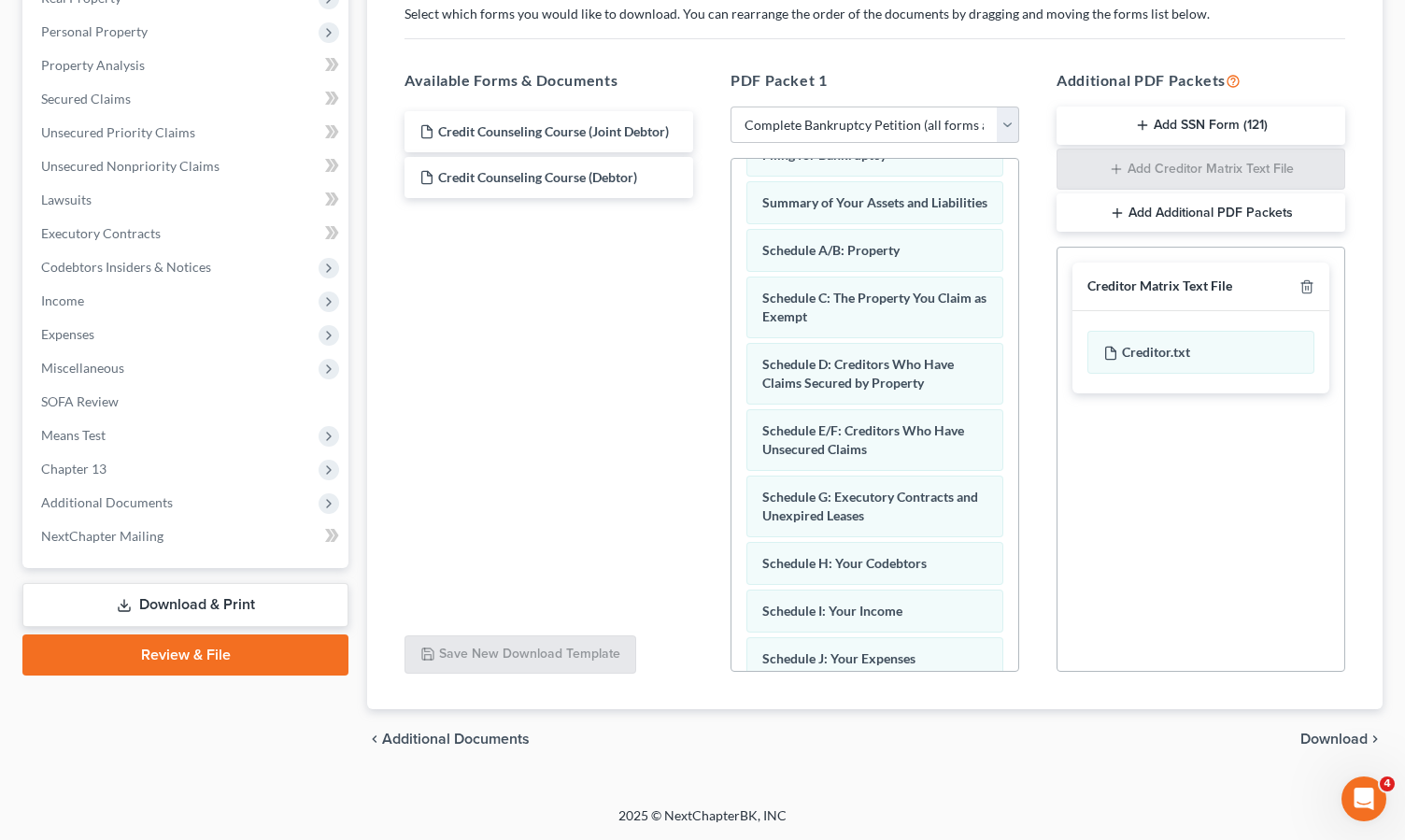
click at [1348, 734] on span "Download" at bounding box center [1335, 739] width 68 height 14
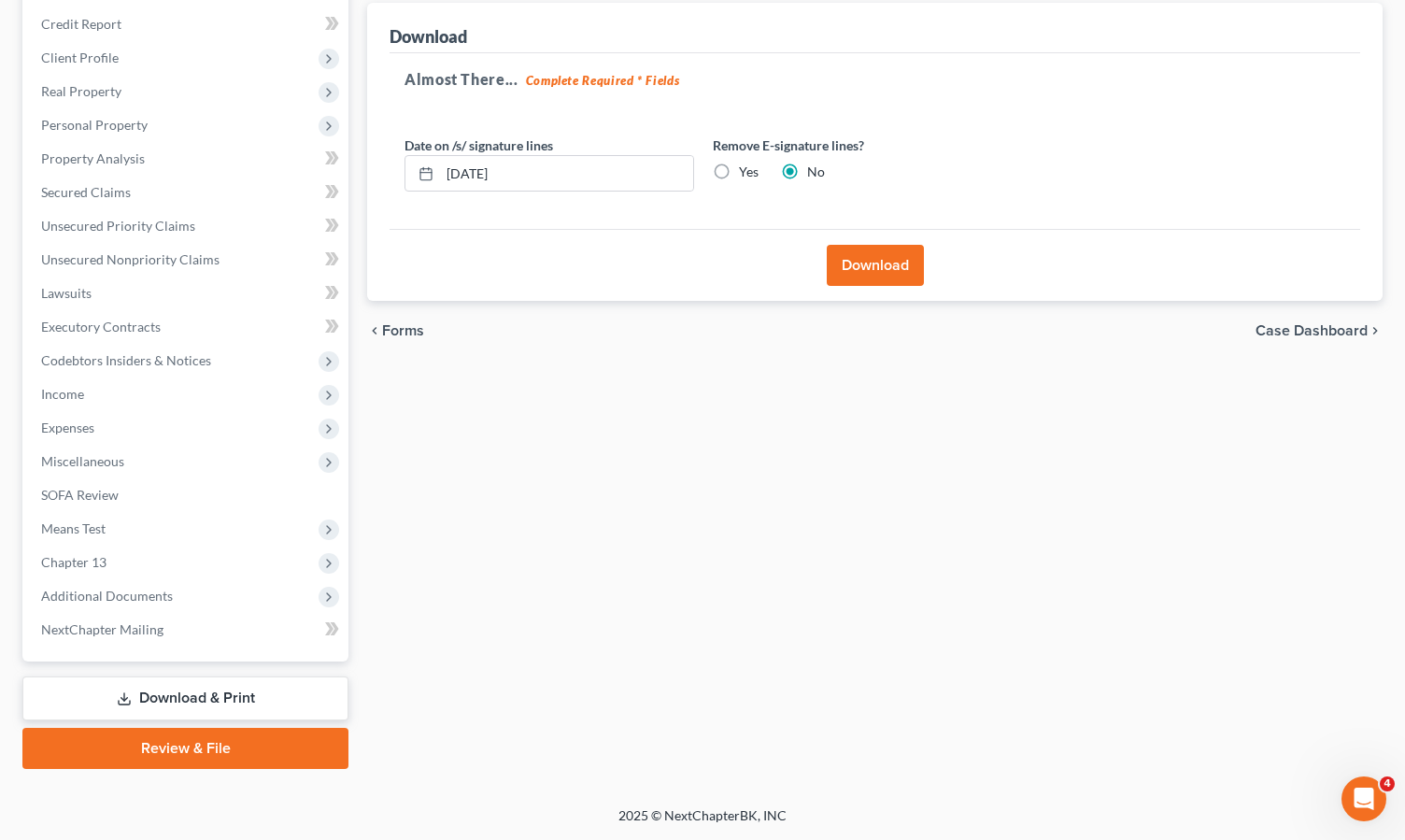
scroll to position [220, 0]
click at [854, 260] on button "Download" at bounding box center [875, 266] width 98 height 42
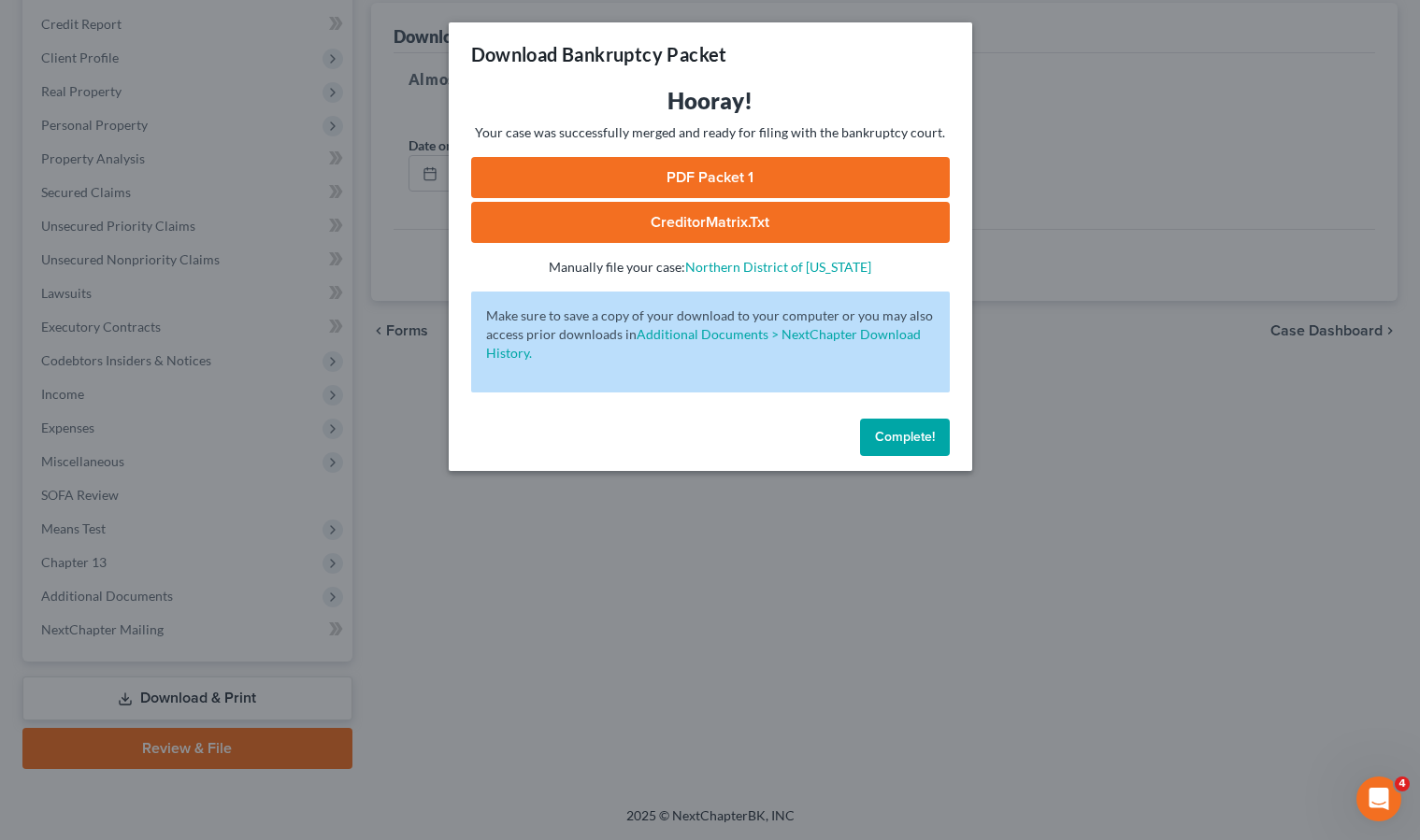
click at [720, 166] on link "PDF Packet 1" at bounding box center [710, 178] width 478 height 42
click at [892, 444] on span "Complete!" at bounding box center [905, 436] width 60 height 15
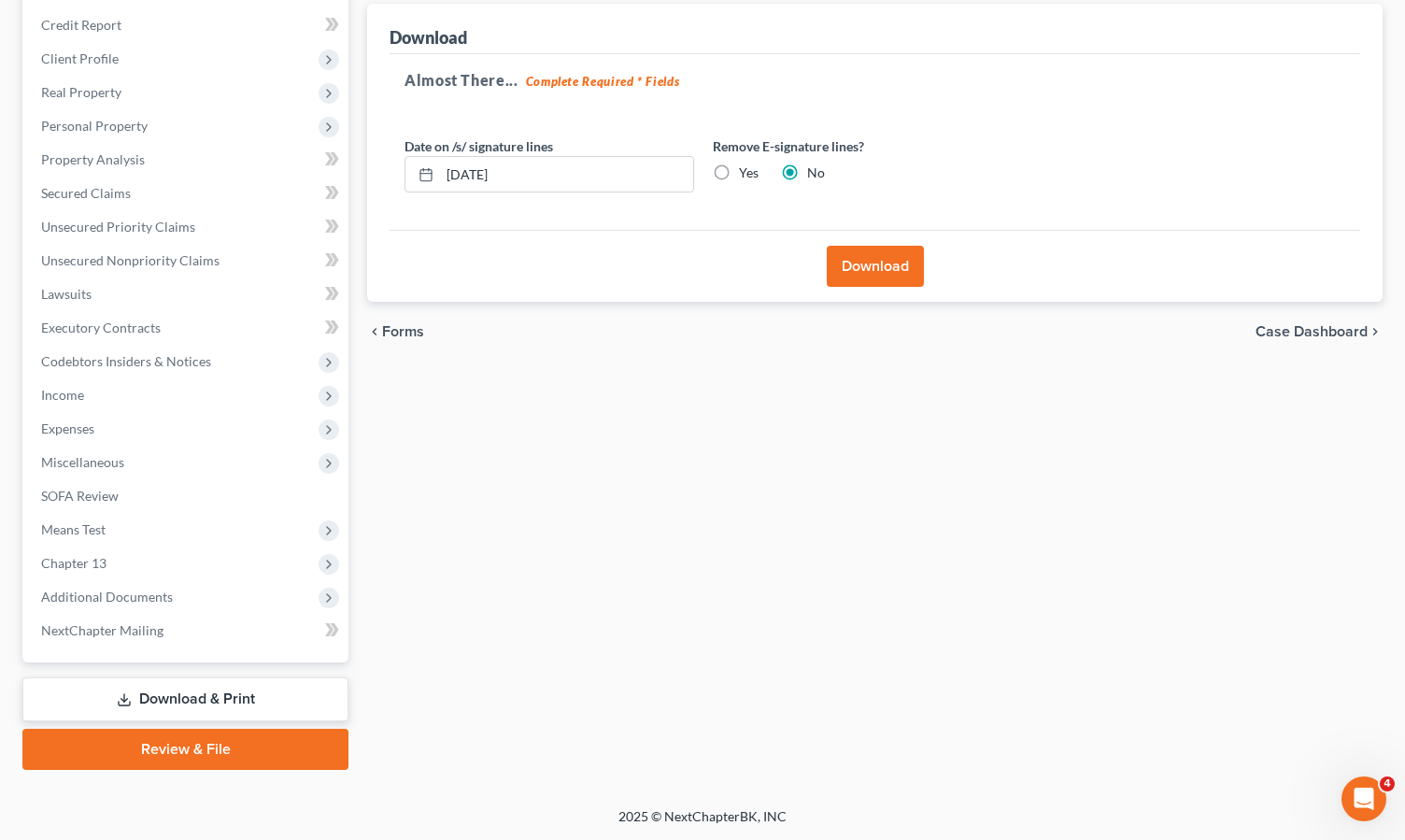
scroll to position [0, 0]
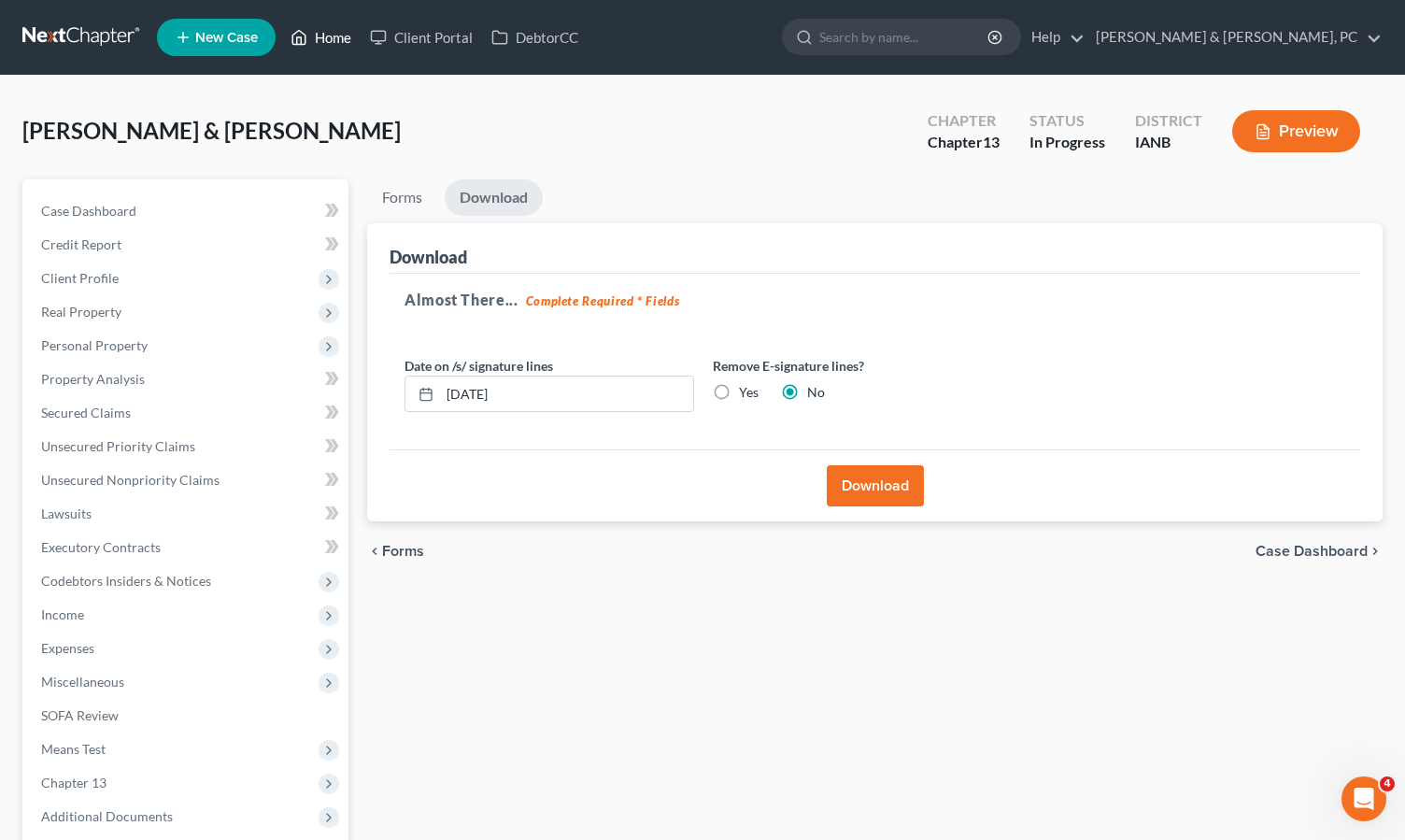
click at [321, 33] on link "Home" at bounding box center [321, 37] width 79 height 34
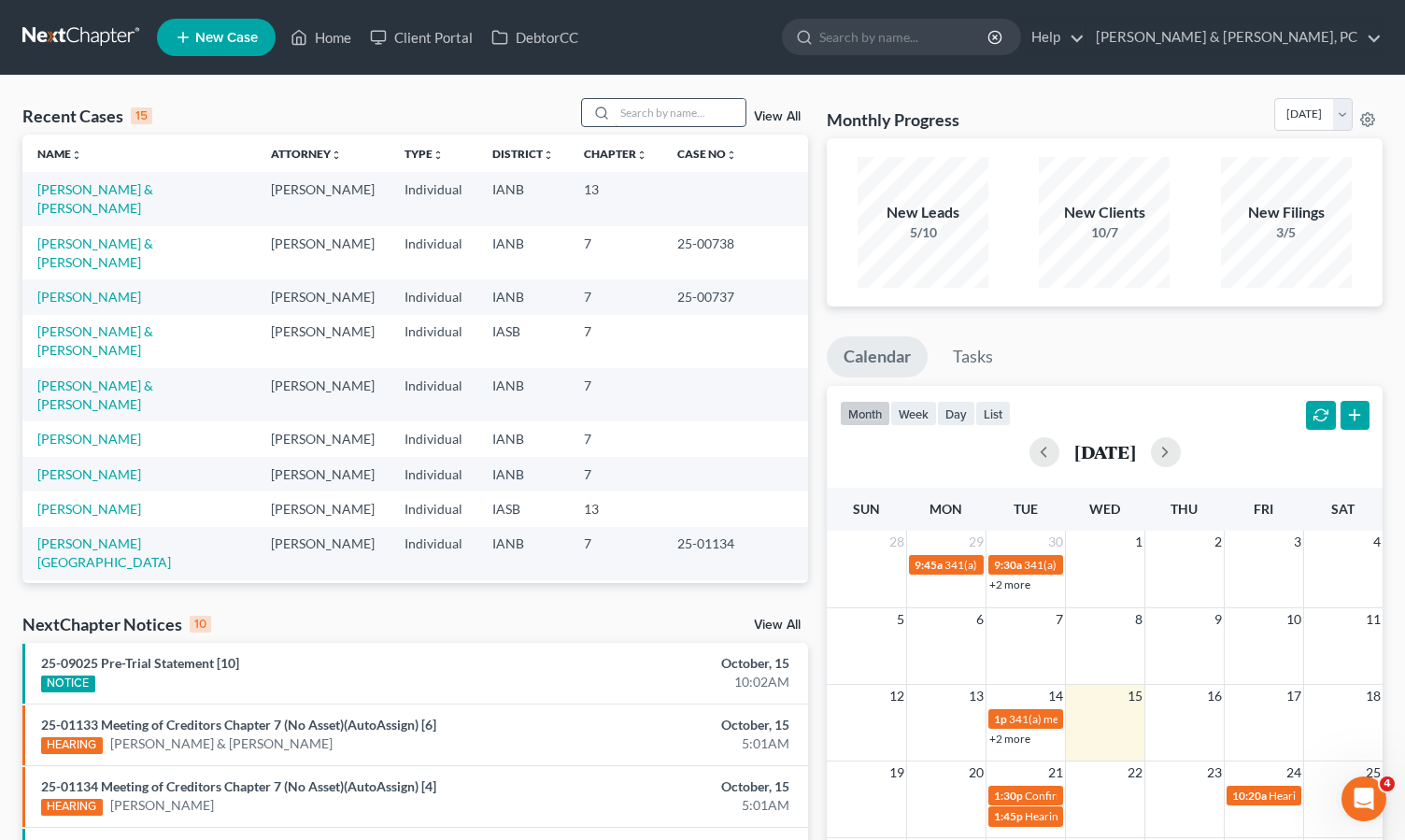
click at [692, 111] on input "search" at bounding box center [680, 113] width 130 height 27
type input "[PERSON_NAME]"
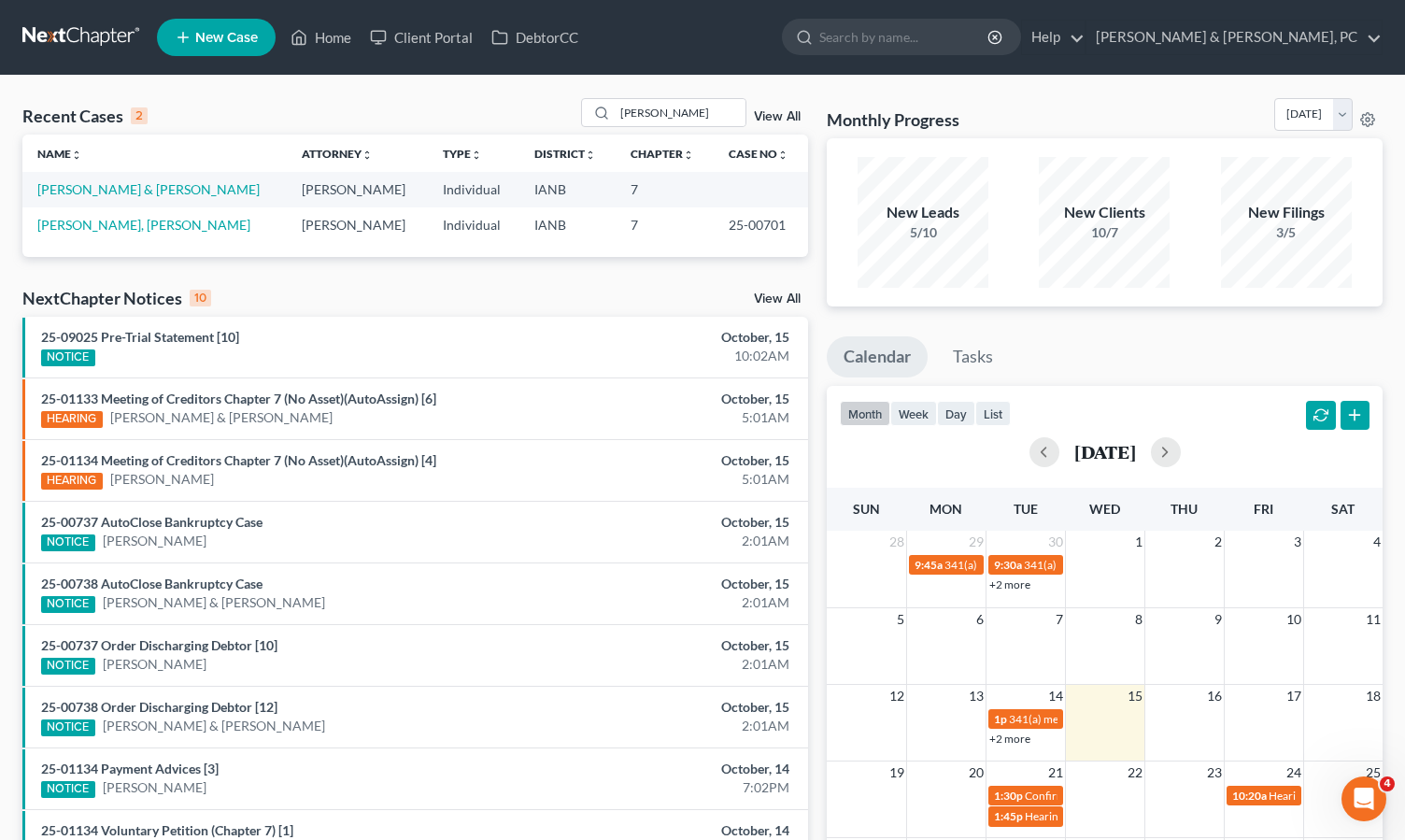
click at [121, 233] on td "[PERSON_NAME], [PERSON_NAME]" at bounding box center [155, 225] width 265 height 35
click at [124, 223] on link "[PERSON_NAME], [PERSON_NAME]" at bounding box center [144, 224] width 213 height 15
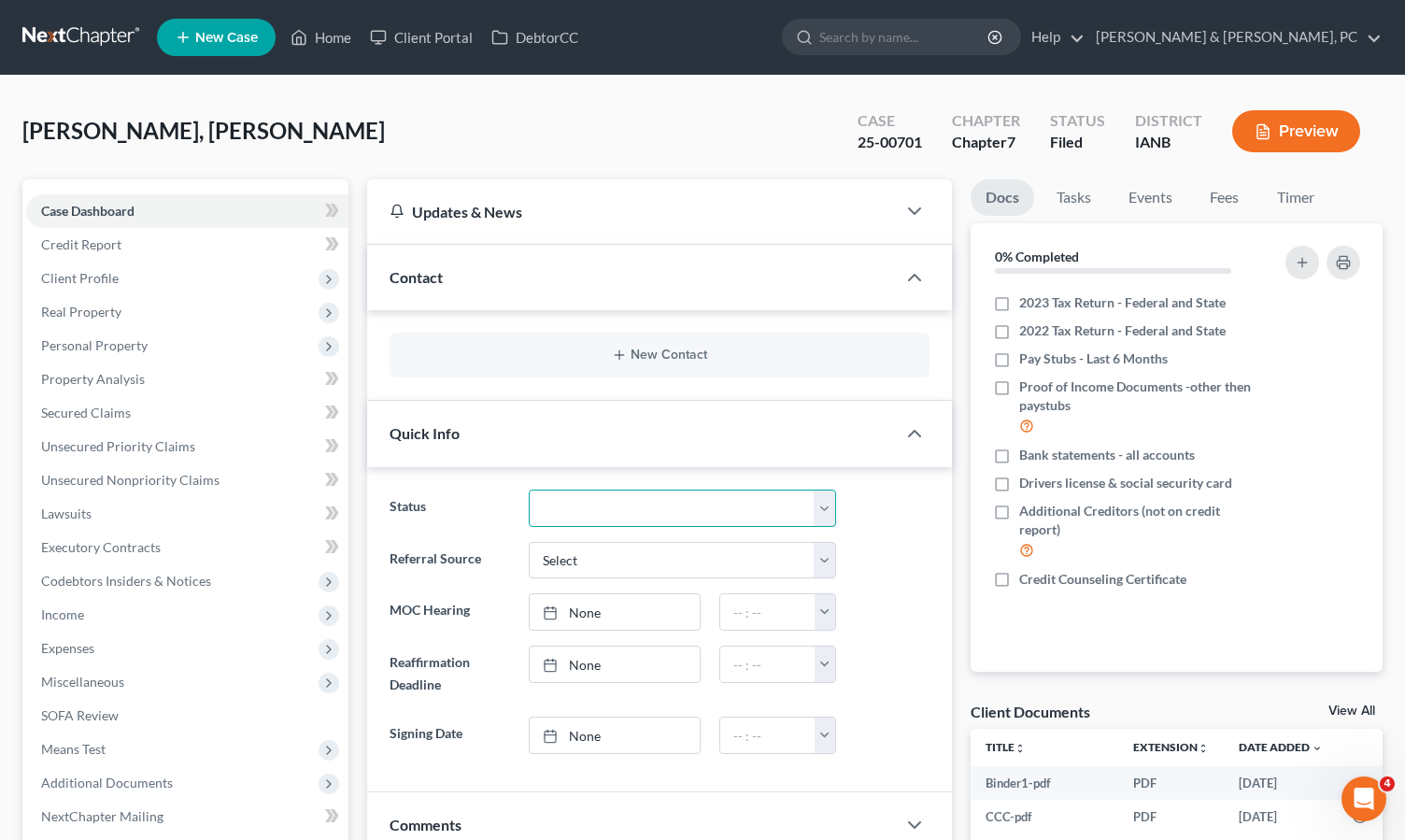
drag, startPoint x: 597, startPoint y: 513, endPoint x: 610, endPoint y: 506, distance: 14.8
click at [597, 513] on select "Discharged Dismissed Filed Filed / Pre 341 Final Course Needed Inactive In Prog…" at bounding box center [683, 508] width 307 height 38
select select "0"
click at [529, 490] on select "Discharged Dismissed Filed Filed / Pre 341 Final Course Needed Inactive In Prog…" at bounding box center [683, 508] width 307 height 38
click at [318, 36] on link "Home" at bounding box center [321, 37] width 79 height 34
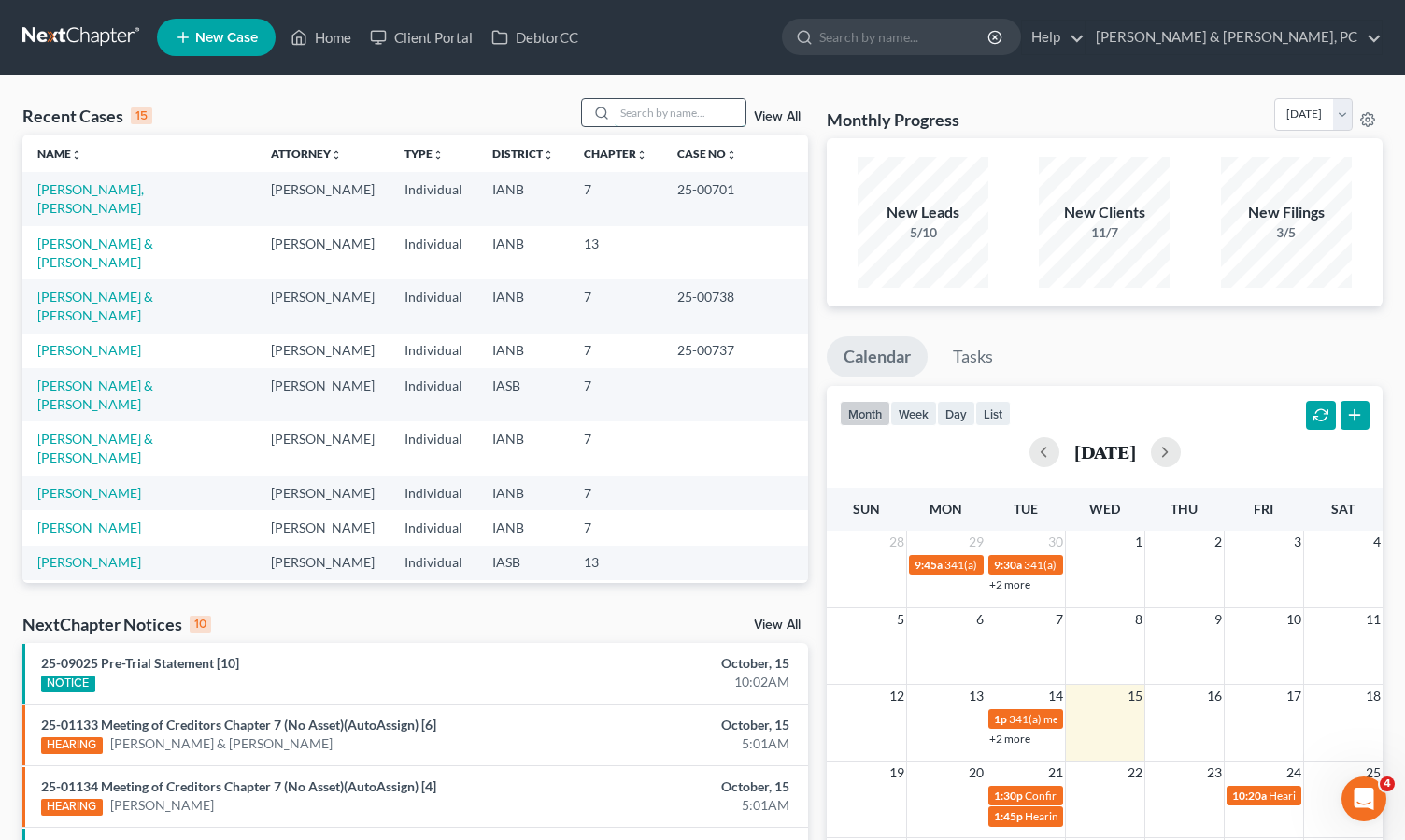
click at [682, 107] on input "search" at bounding box center [680, 113] width 130 height 27
type input "[PERSON_NAME]"
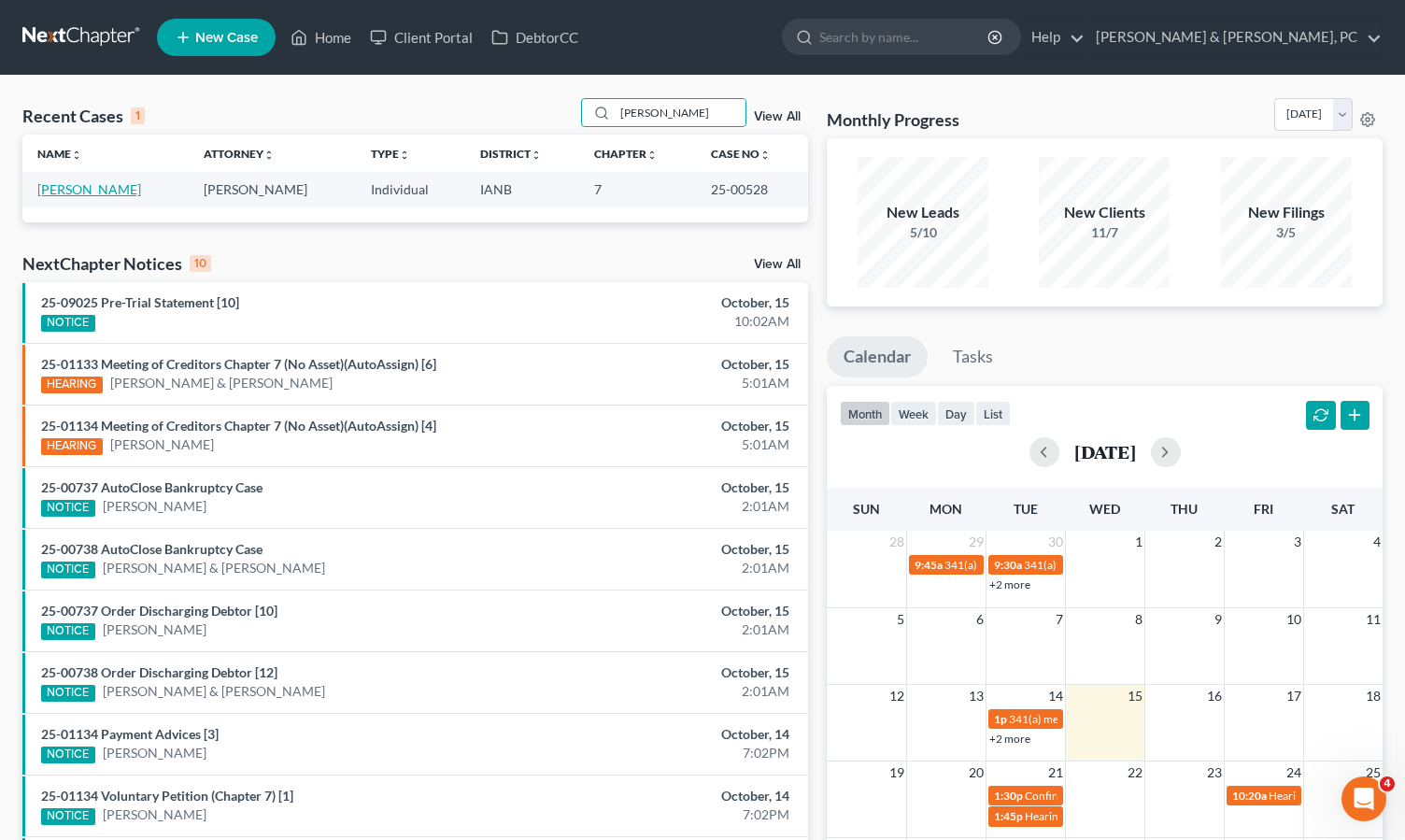
click at [87, 190] on link "[PERSON_NAME]" at bounding box center [89, 189] width 103 height 15
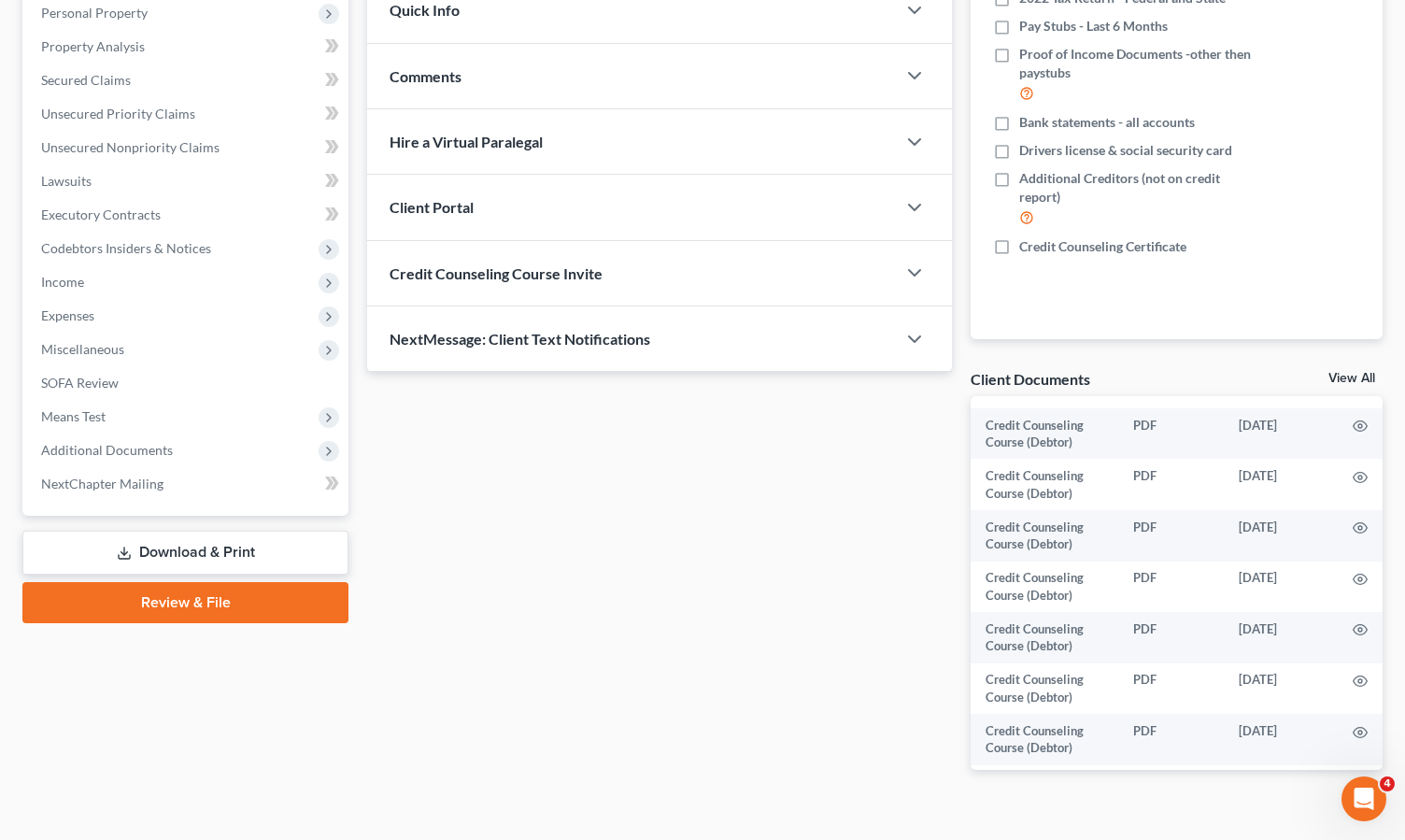
scroll to position [363, 0]
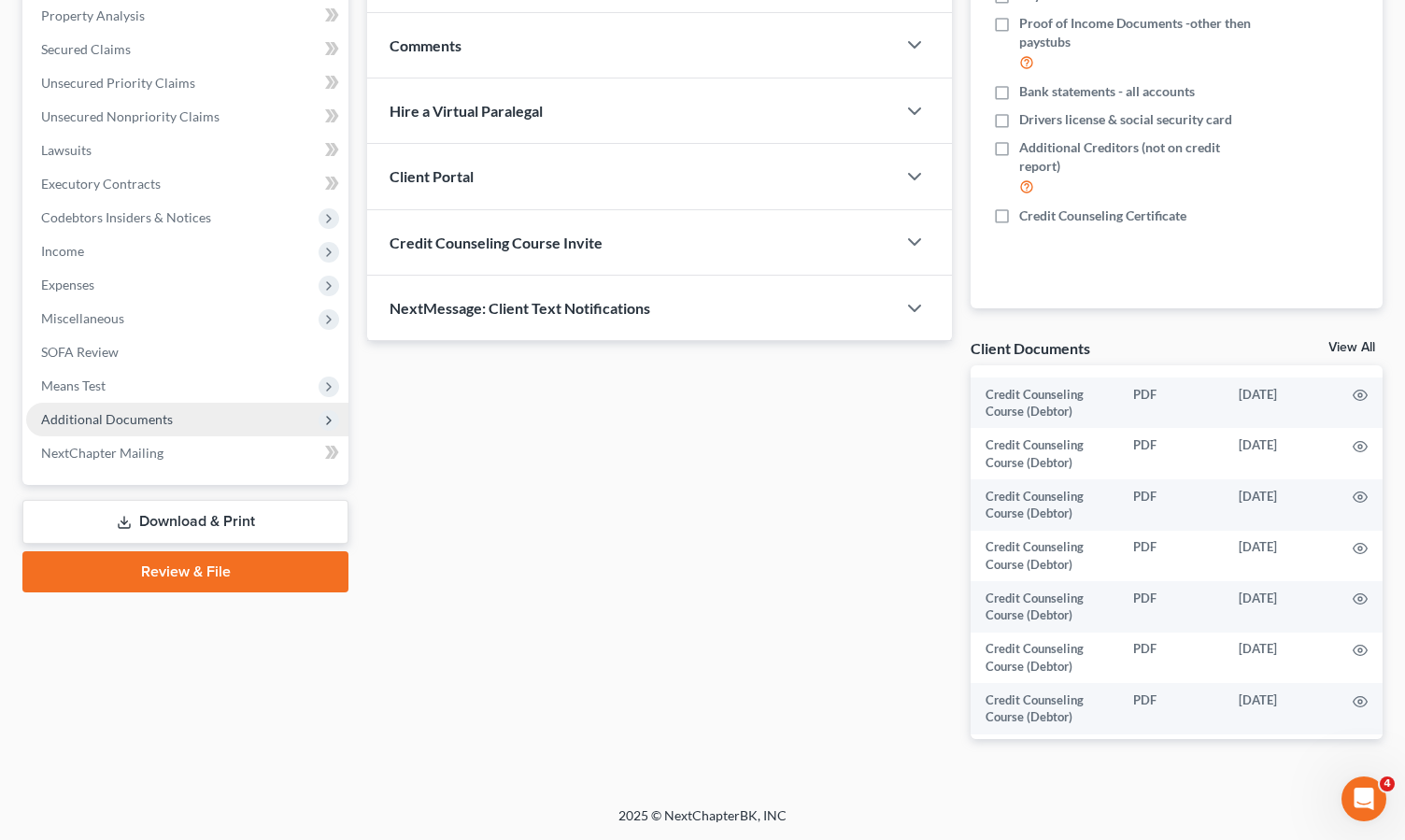
click at [119, 418] on span "Additional Documents" at bounding box center [107, 419] width 131 height 15
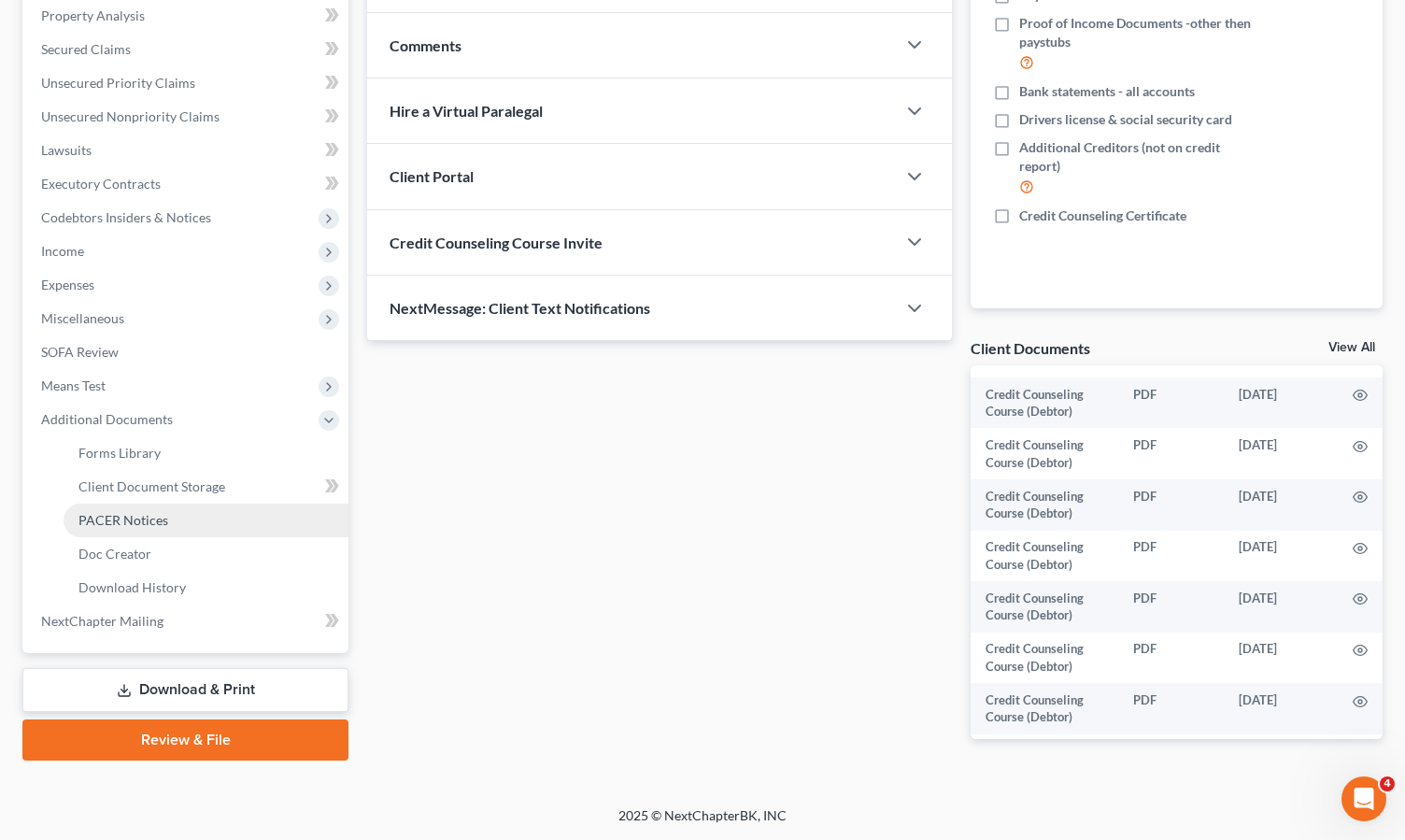
click at [134, 516] on span "PACER Notices" at bounding box center [123, 519] width 90 height 15
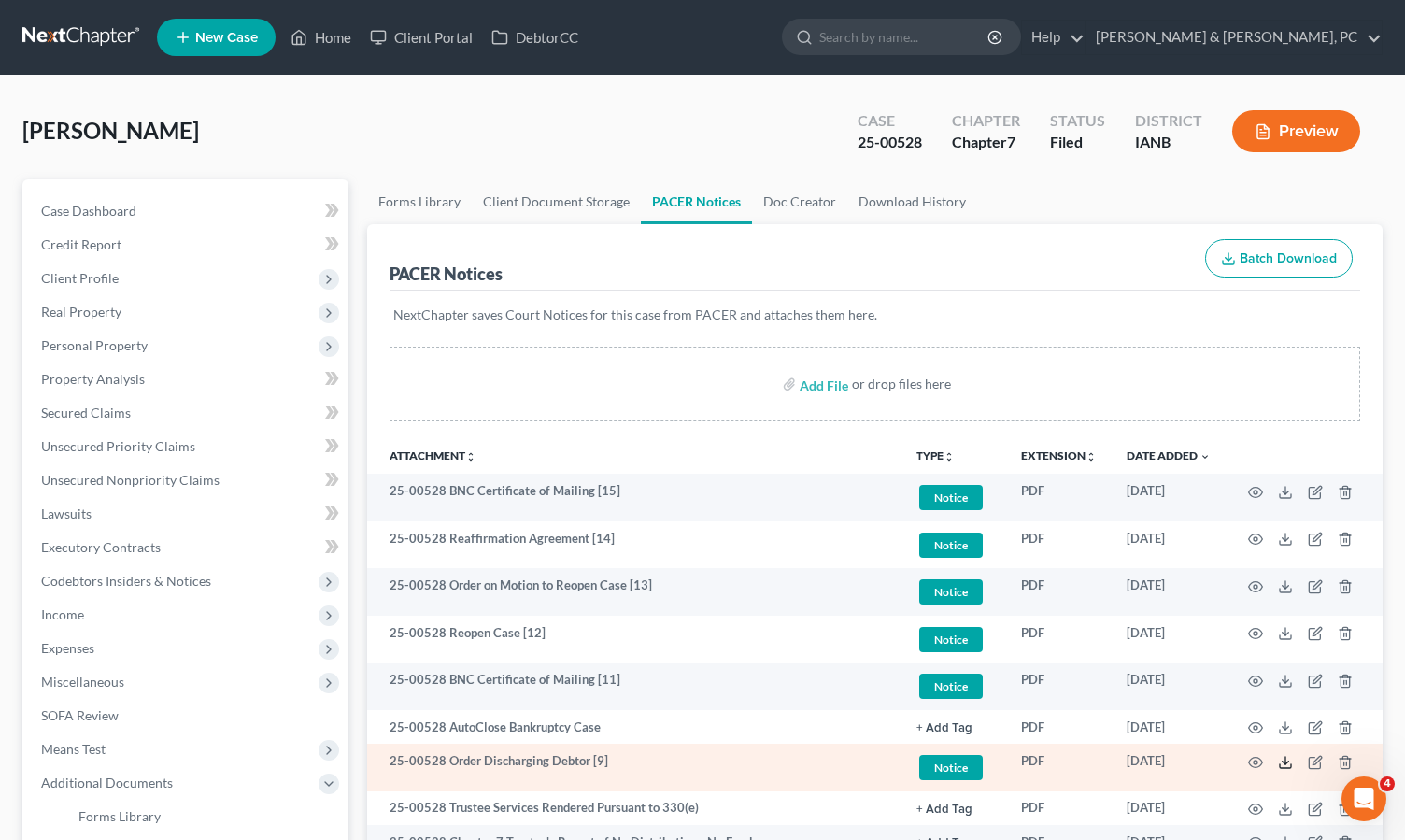
click at [1285, 758] on line at bounding box center [1285, 761] width 0 height 8
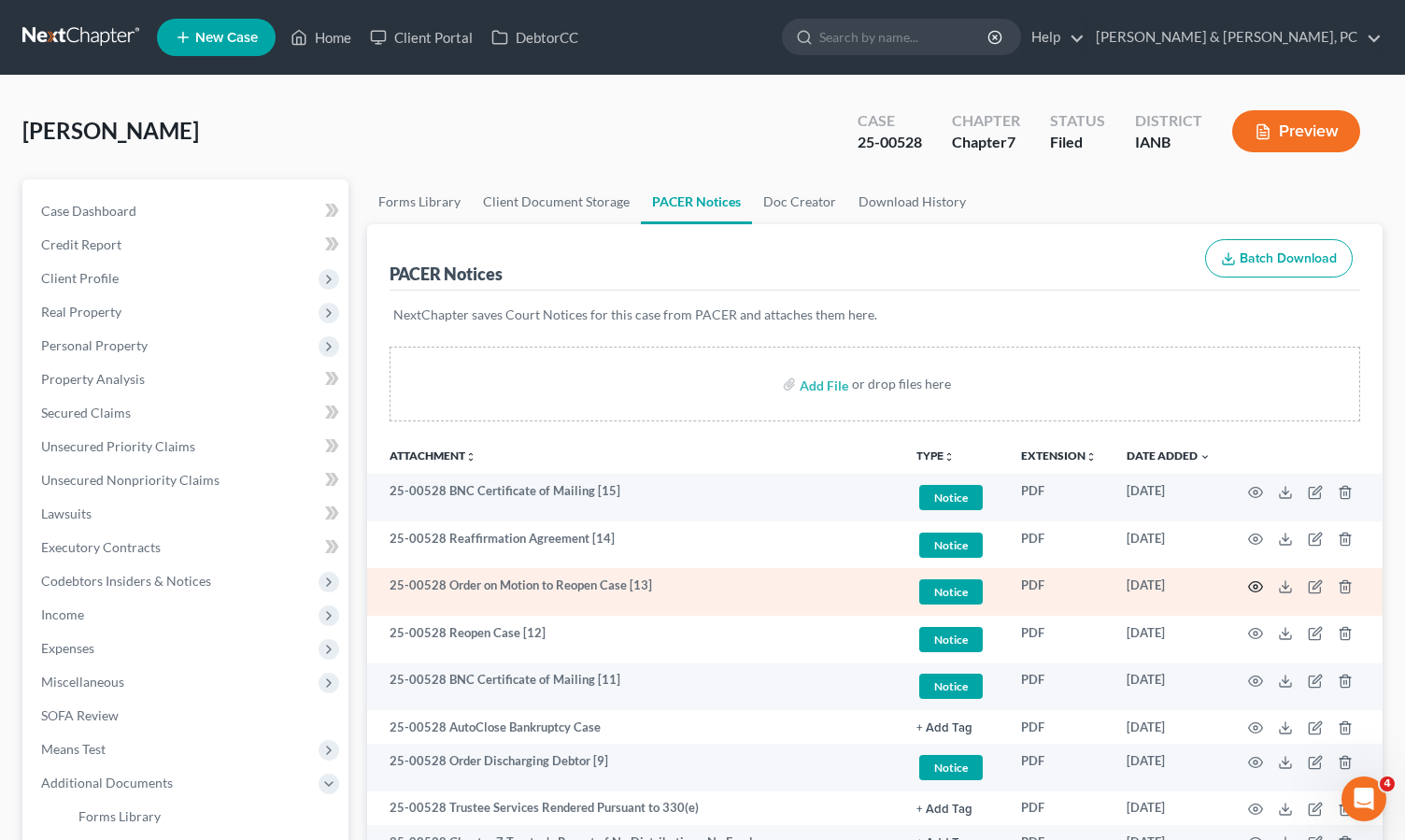
click at [1253, 585] on icon "button" at bounding box center [1255, 586] width 14 height 14
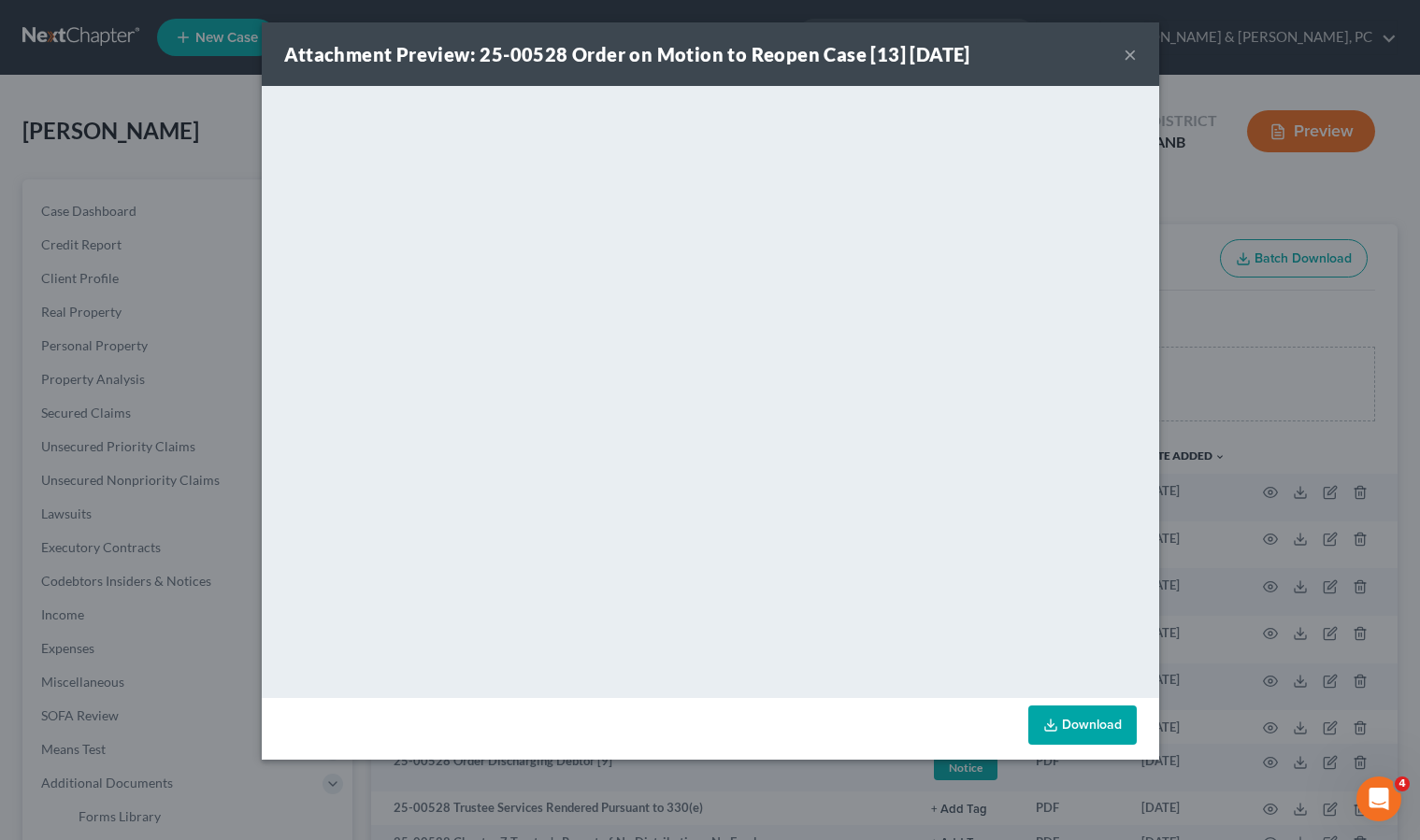
click at [1123, 52] on button "×" at bounding box center [1130, 54] width 14 height 22
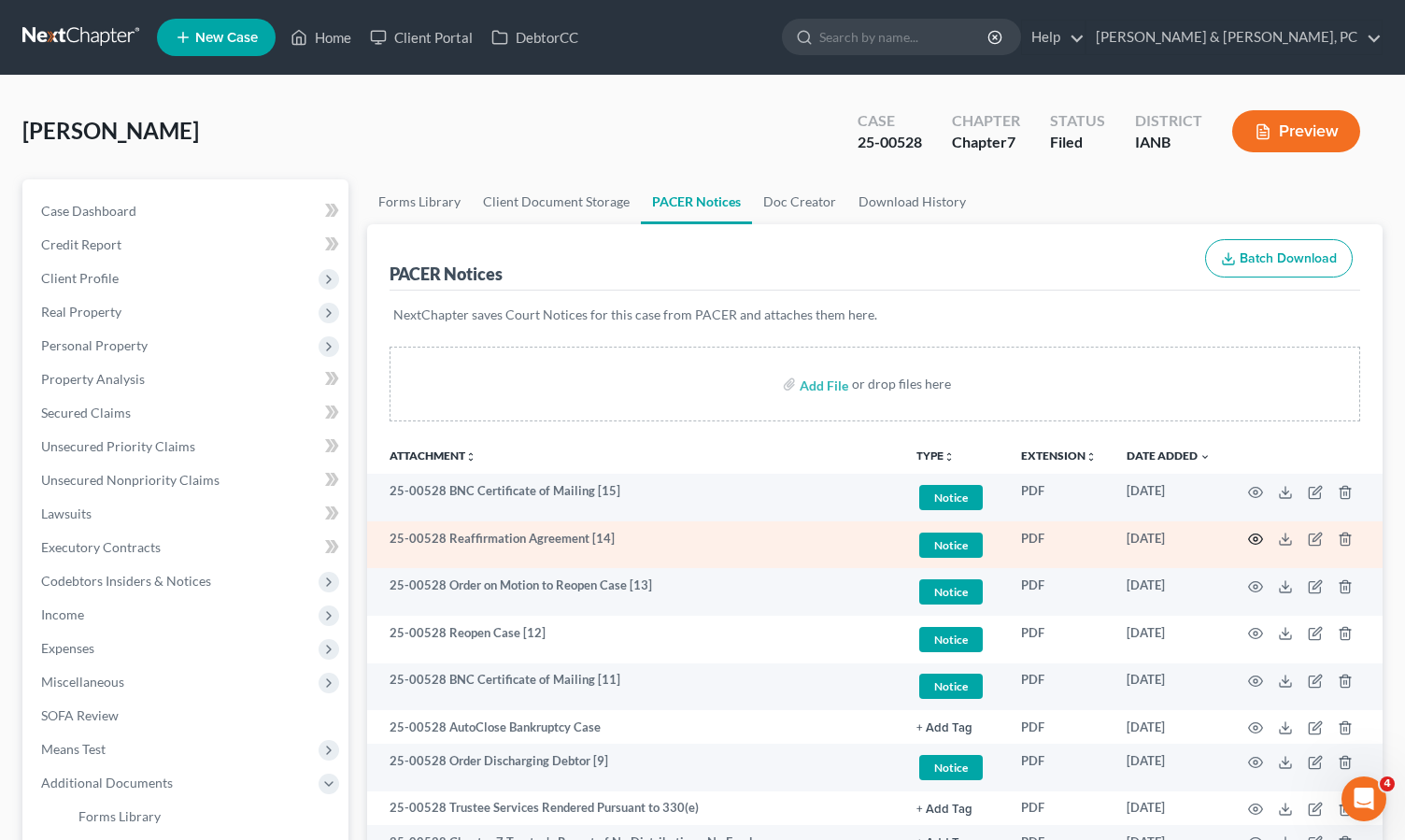
click at [1249, 532] on icon "button" at bounding box center [1255, 539] width 14 height 14
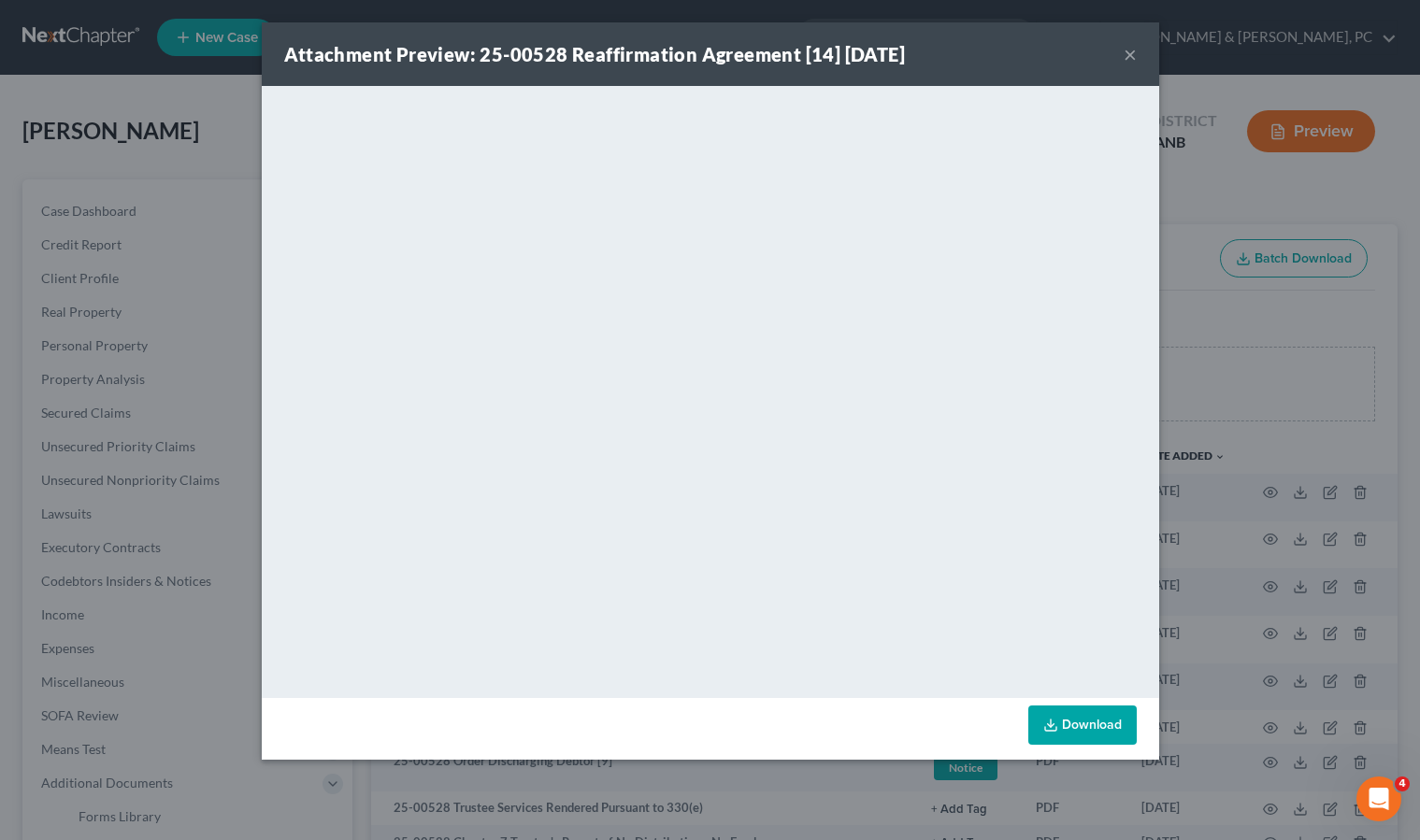
click at [1130, 54] on button "×" at bounding box center [1130, 54] width 14 height 22
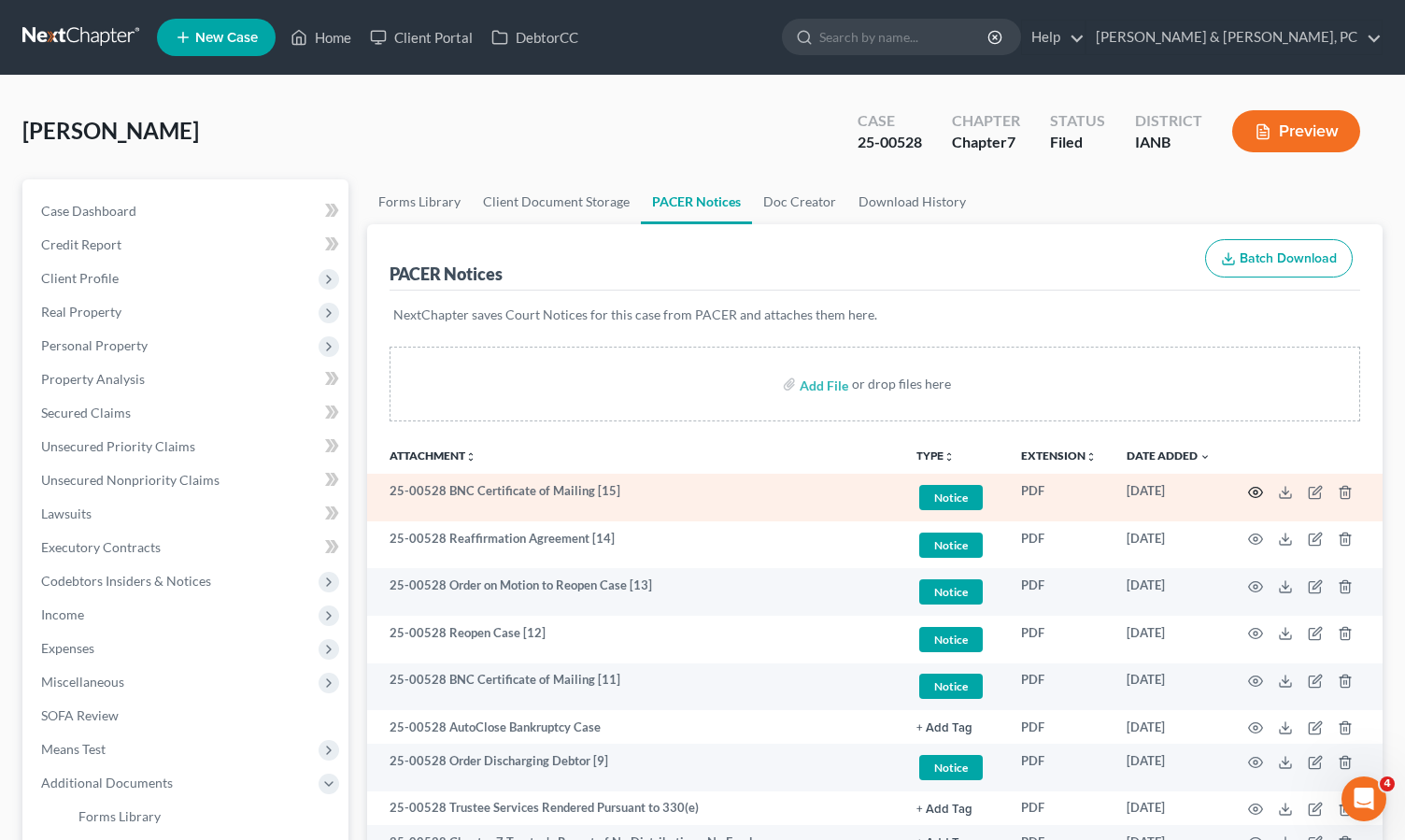
click at [1253, 489] on icon "button" at bounding box center [1255, 491] width 14 height 14
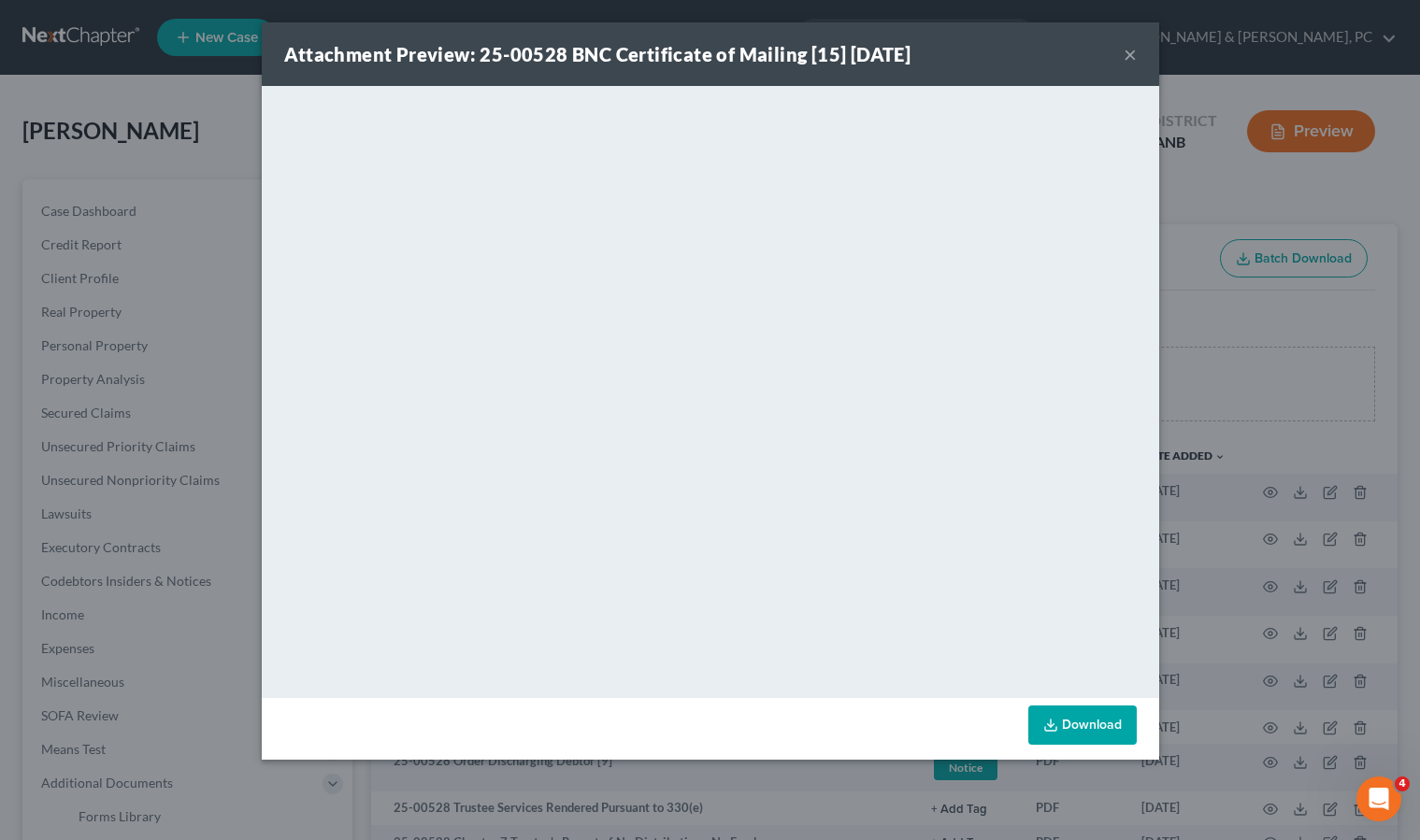
click at [1131, 51] on button "×" at bounding box center [1130, 54] width 14 height 22
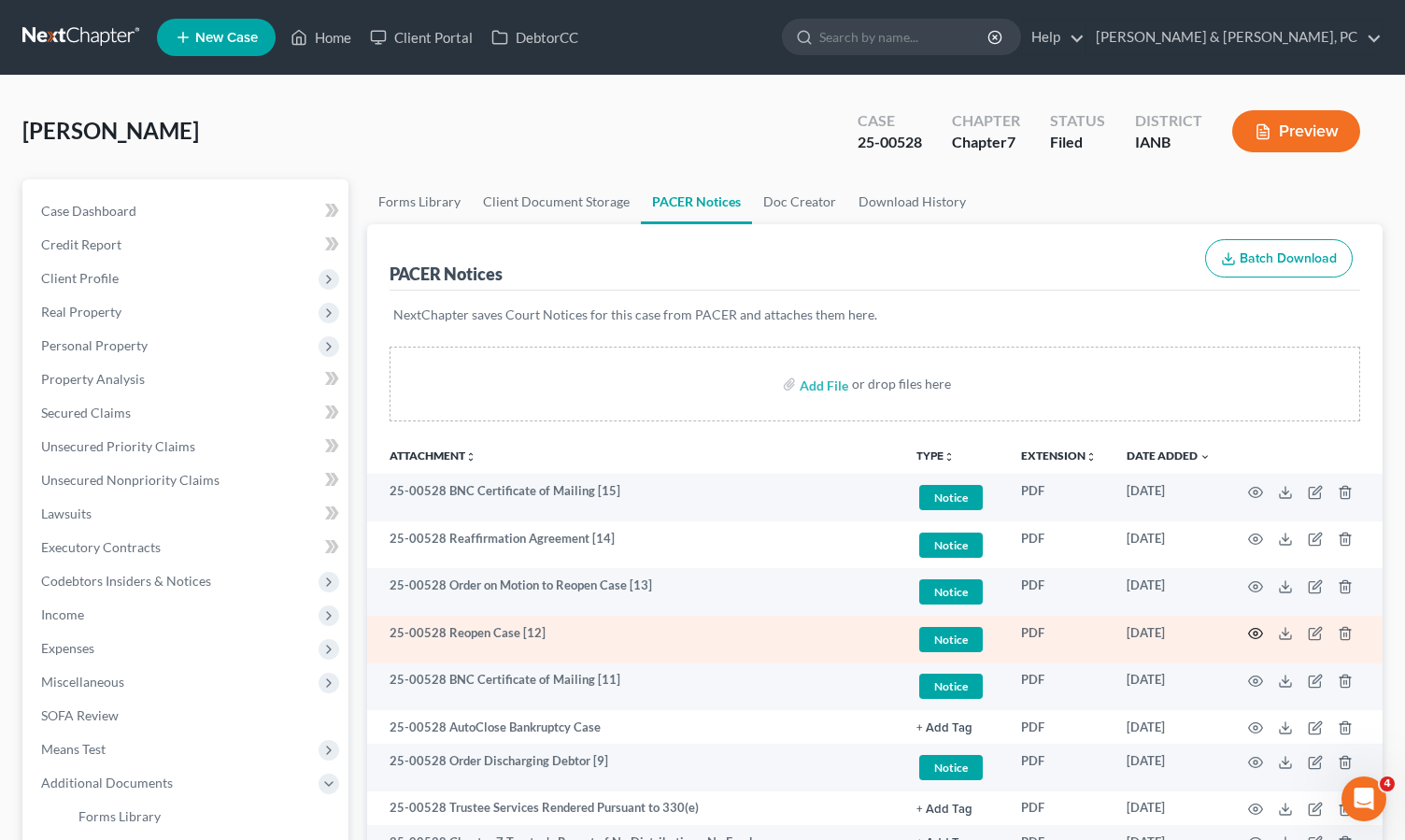
click at [1255, 630] on icon "button" at bounding box center [1255, 632] width 14 height 14
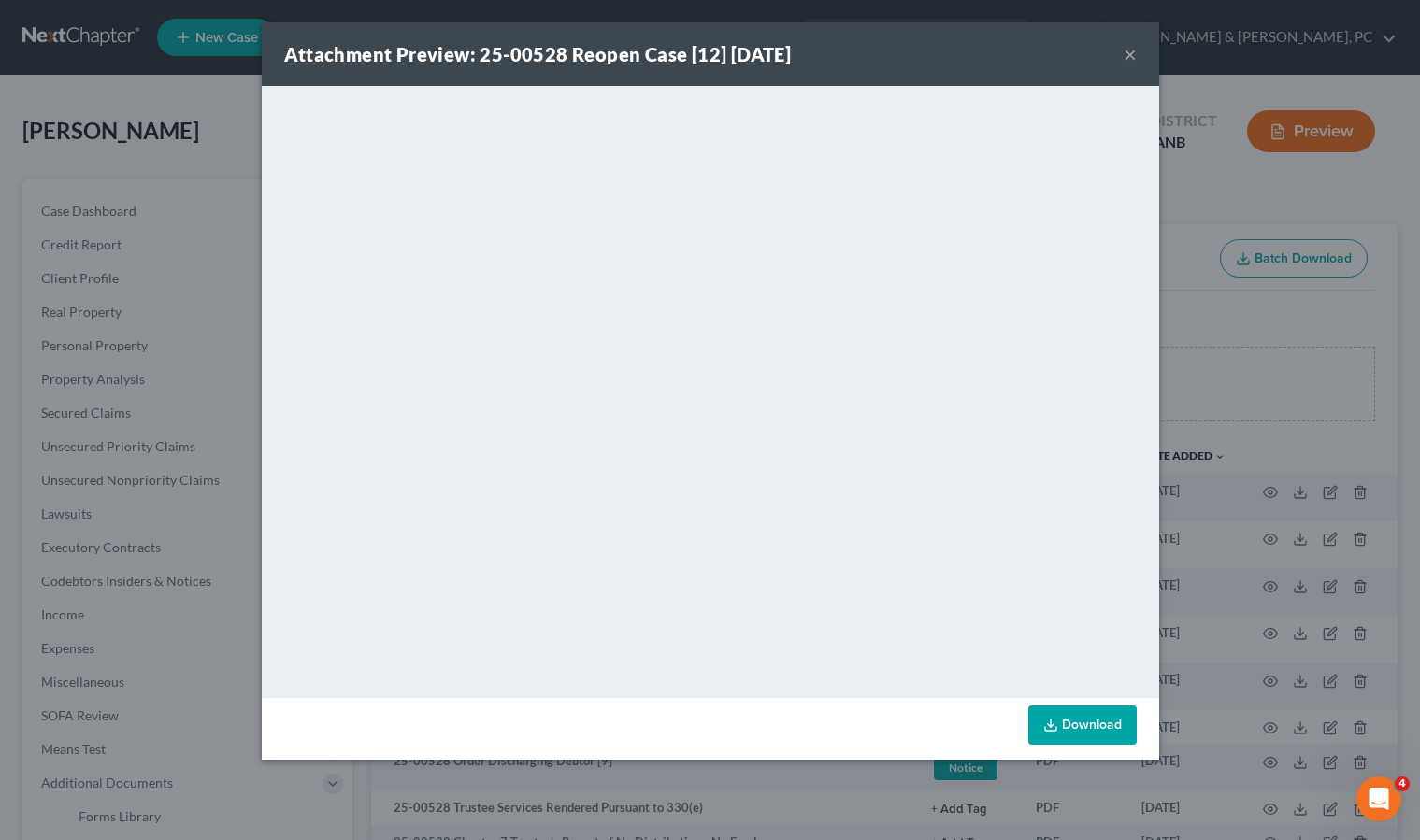
click at [1128, 47] on button "×" at bounding box center [1130, 54] width 14 height 22
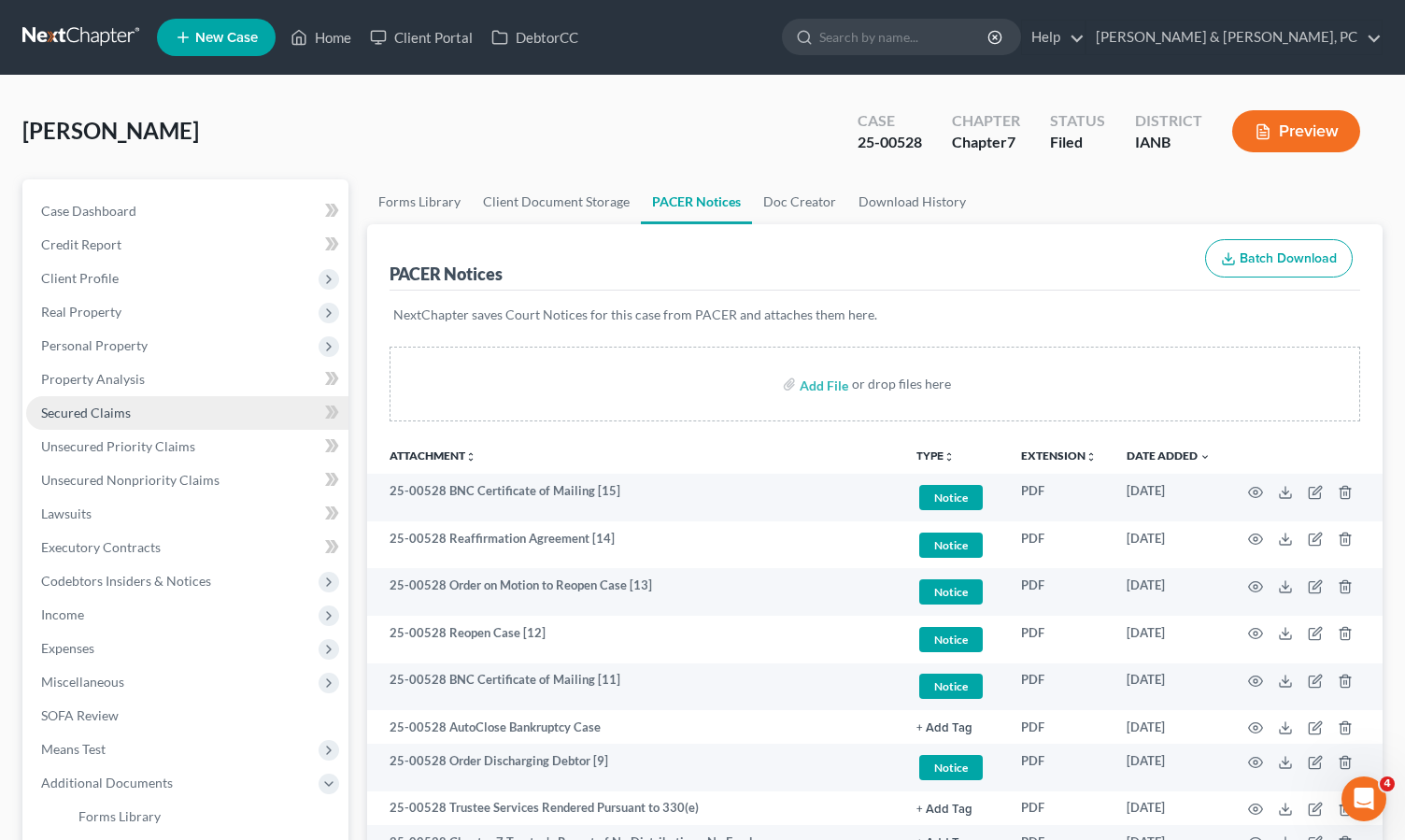
click at [99, 411] on span "Secured Claims" at bounding box center [86, 412] width 90 height 15
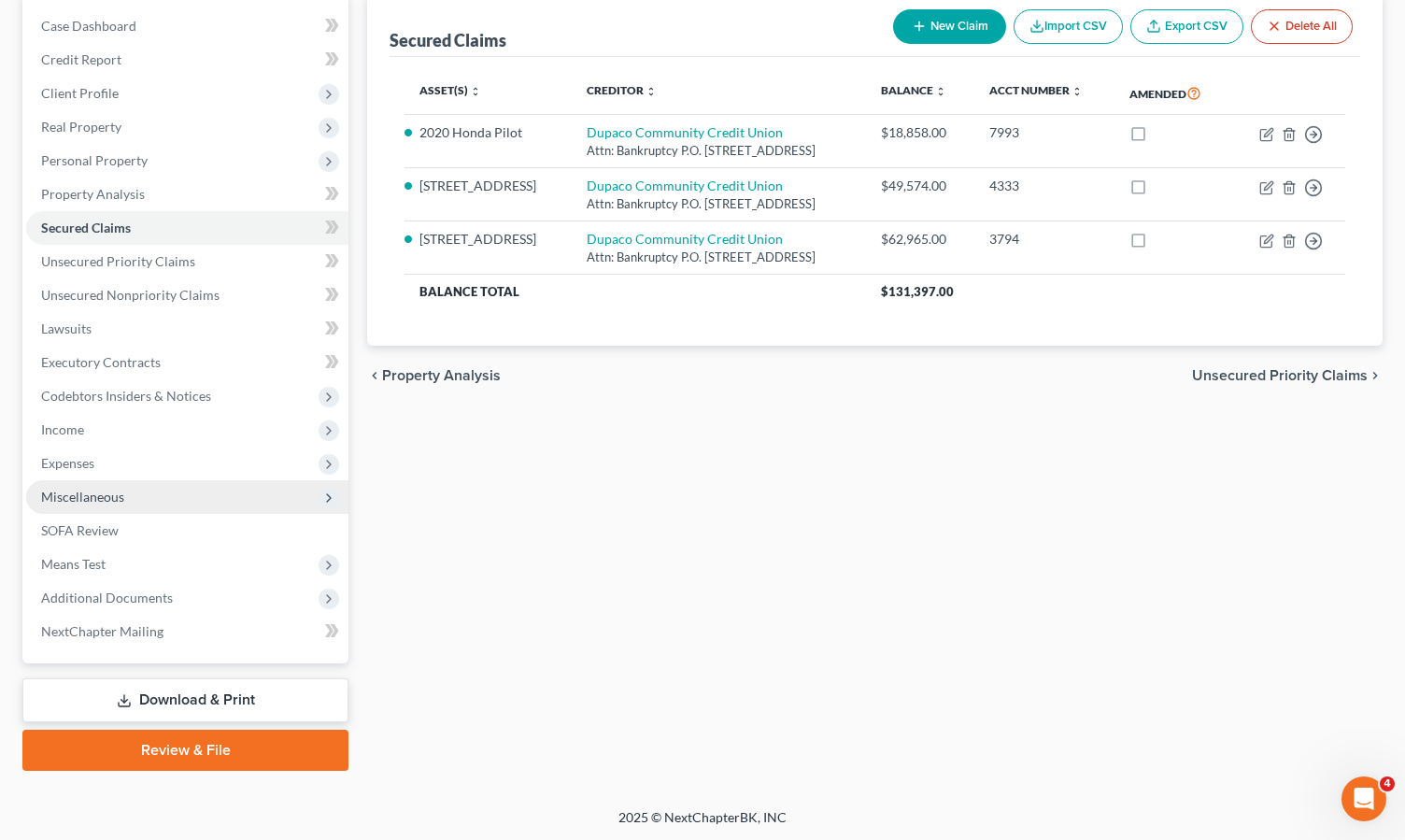
scroll to position [187, 0]
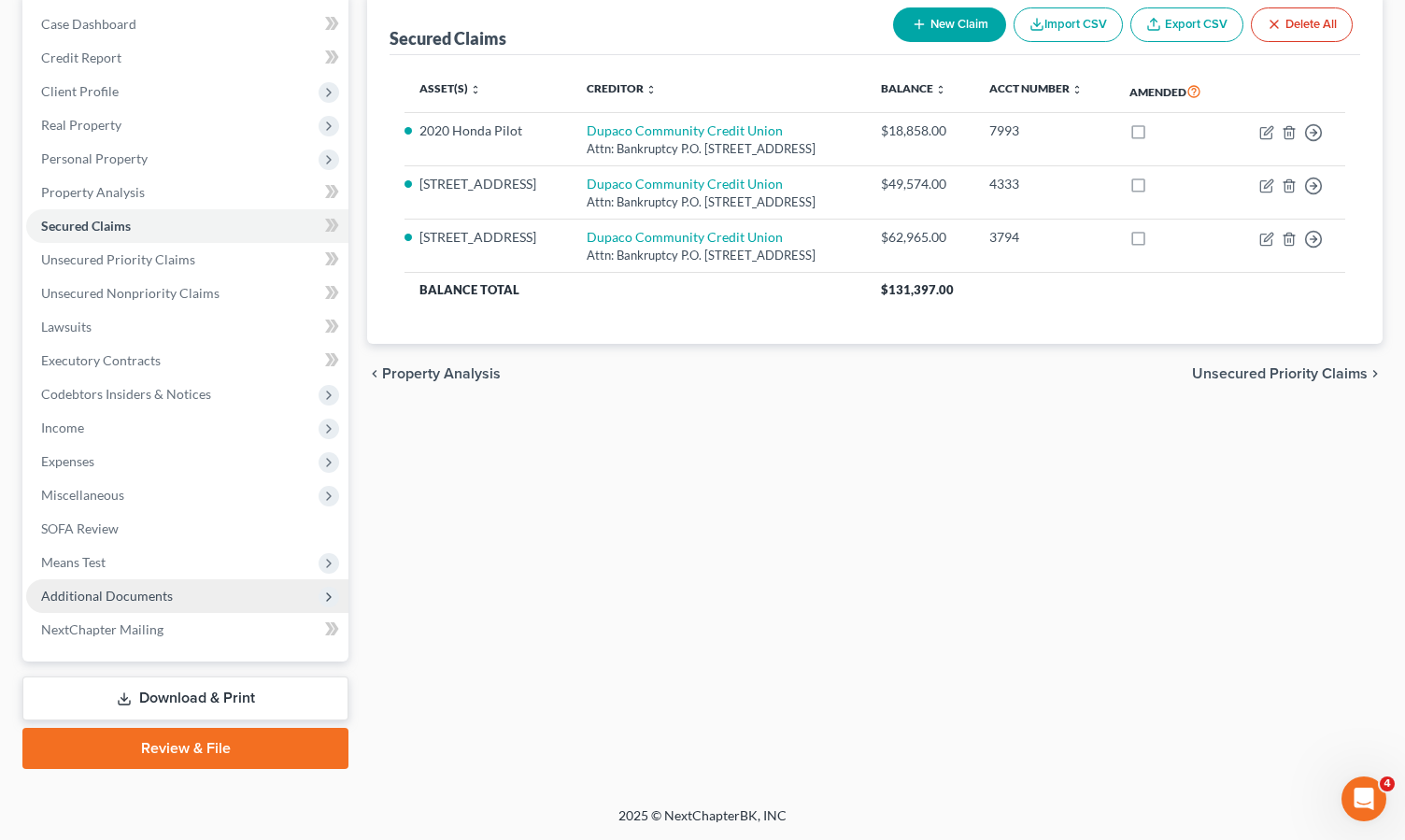
click at [123, 593] on span "Additional Documents" at bounding box center [107, 596] width 131 height 15
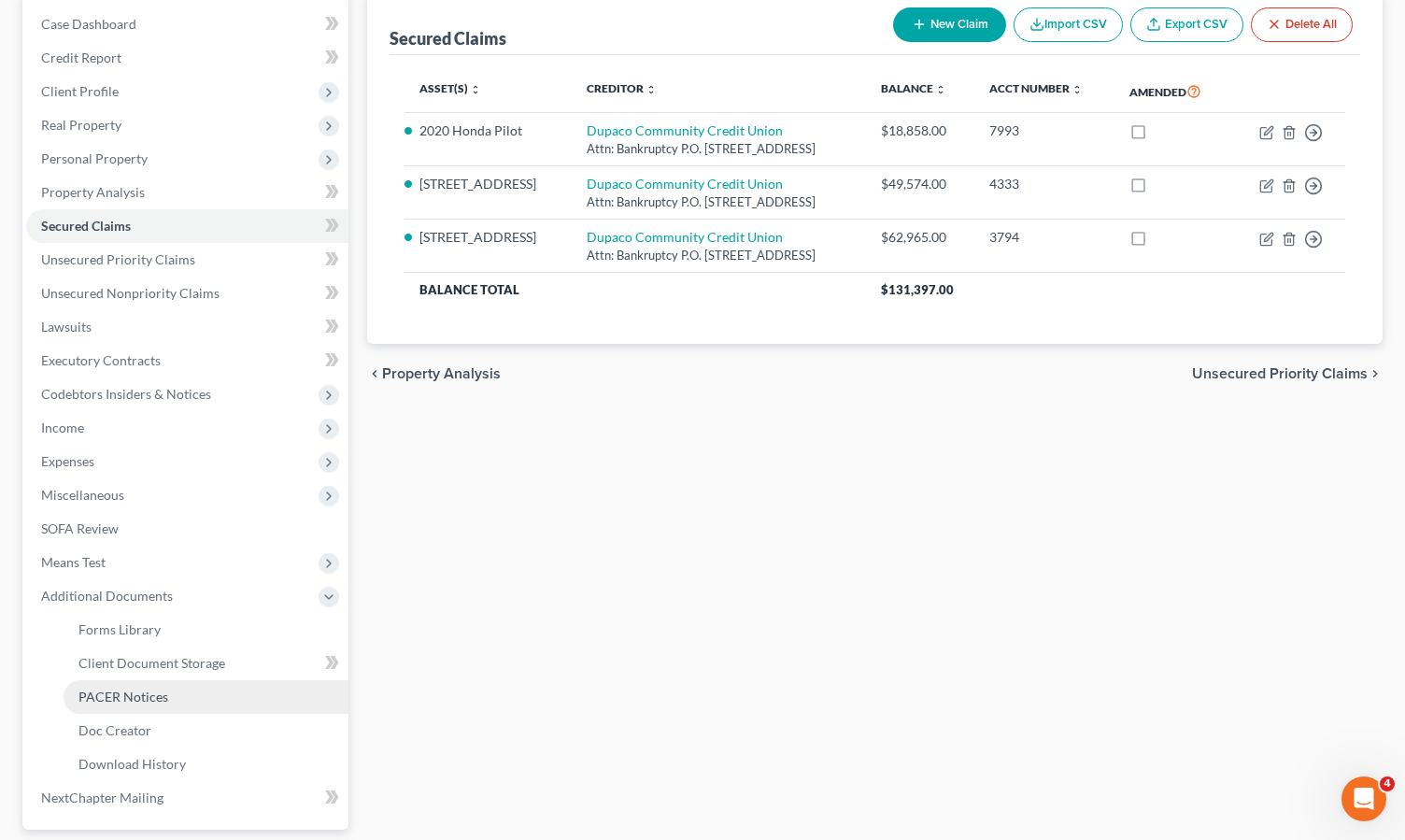
click at [142, 695] on span "PACER Notices" at bounding box center [123, 696] width 90 height 15
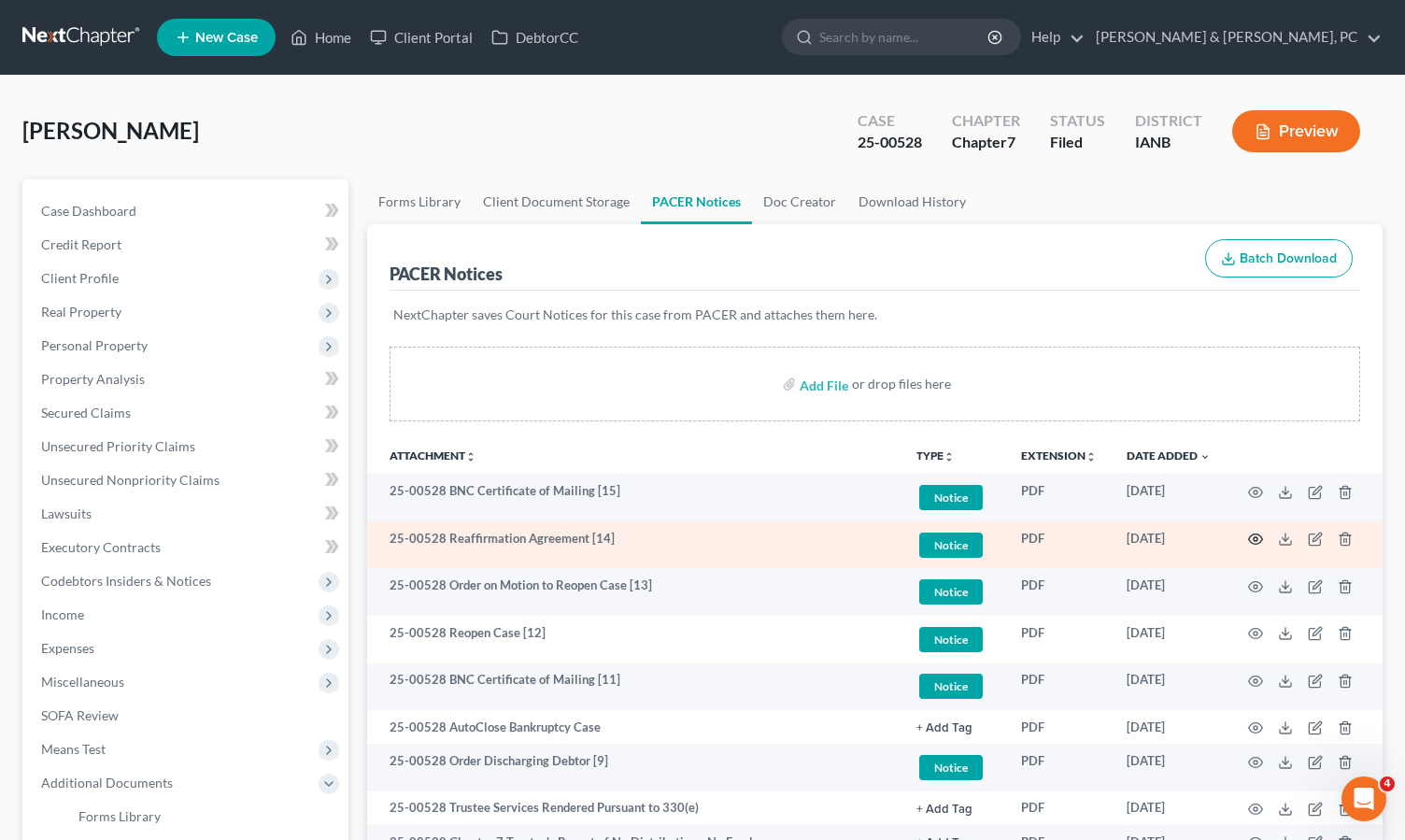
click at [1256, 534] on icon "button" at bounding box center [1255, 539] width 14 height 14
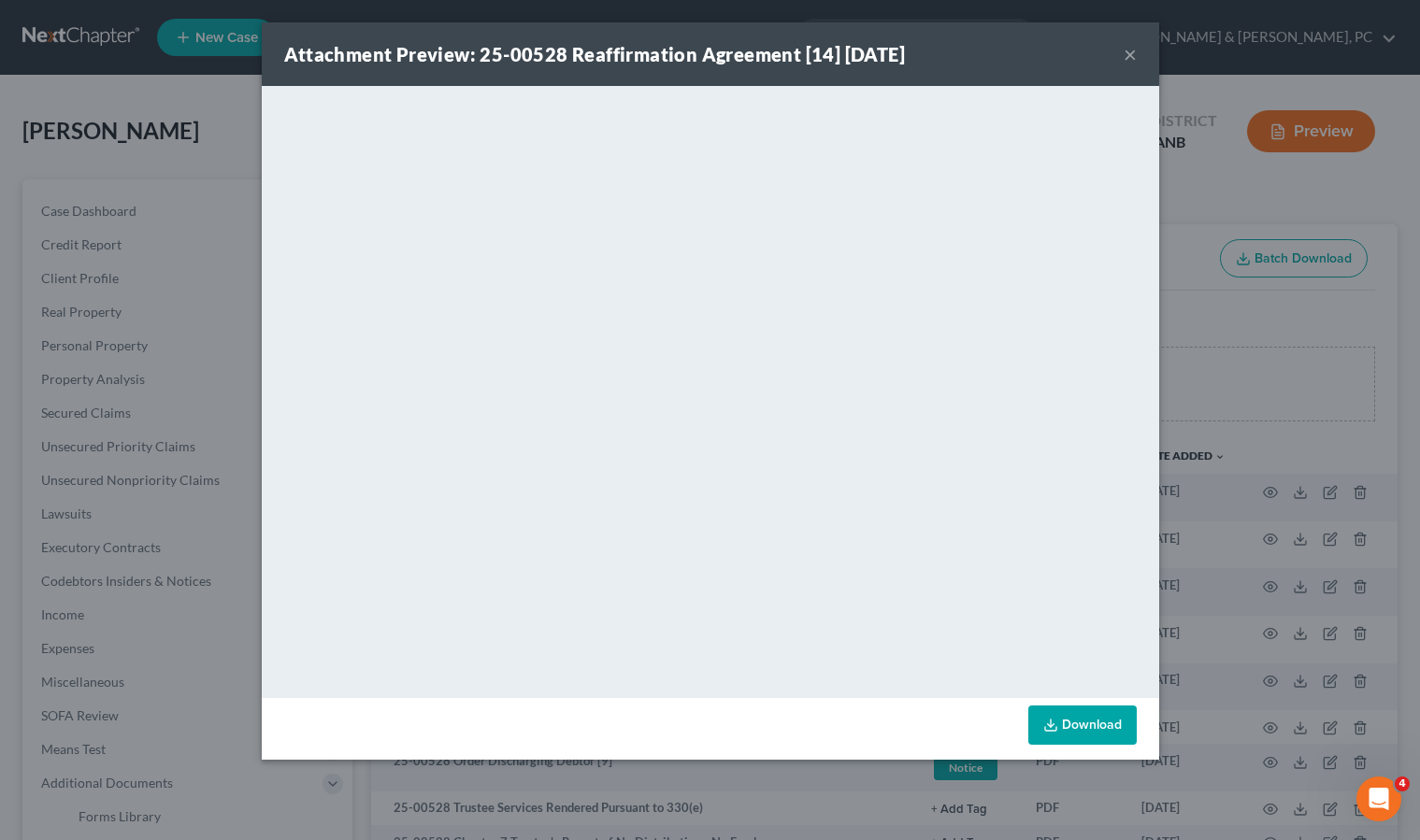
click at [1134, 52] on button "×" at bounding box center [1130, 54] width 14 height 22
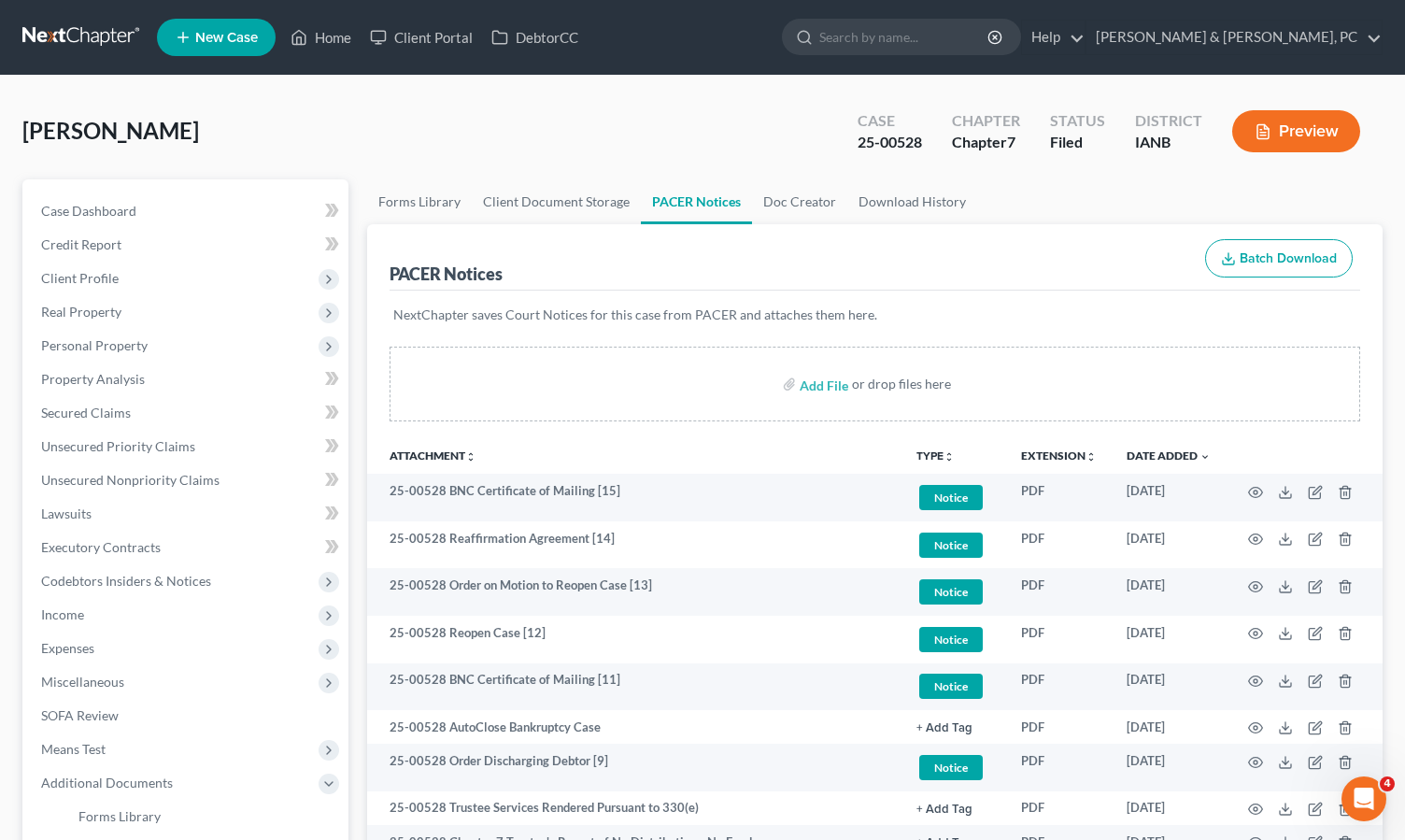
click at [1055, 271] on div "PACER Notices Batch Download" at bounding box center [875, 258] width 970 height 68
drag, startPoint x: 117, startPoint y: 411, endPoint x: 292, endPoint y: 739, distance: 371.8
click at [117, 411] on span "Secured Claims" at bounding box center [86, 412] width 90 height 15
